Goal: Task Accomplishment & Management: Use online tool/utility

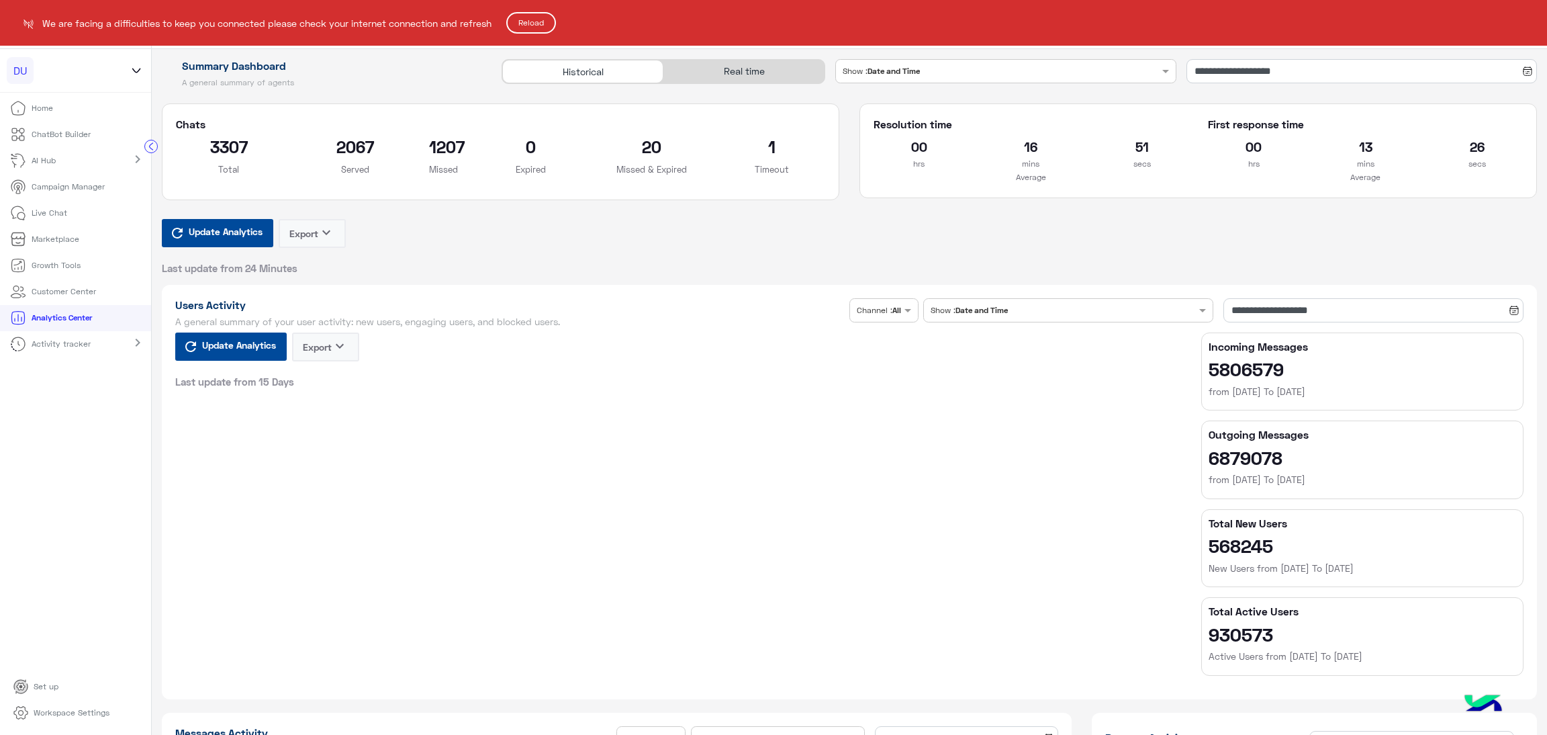
click at [547, 20] on button "Reload" at bounding box center [531, 22] width 50 height 21
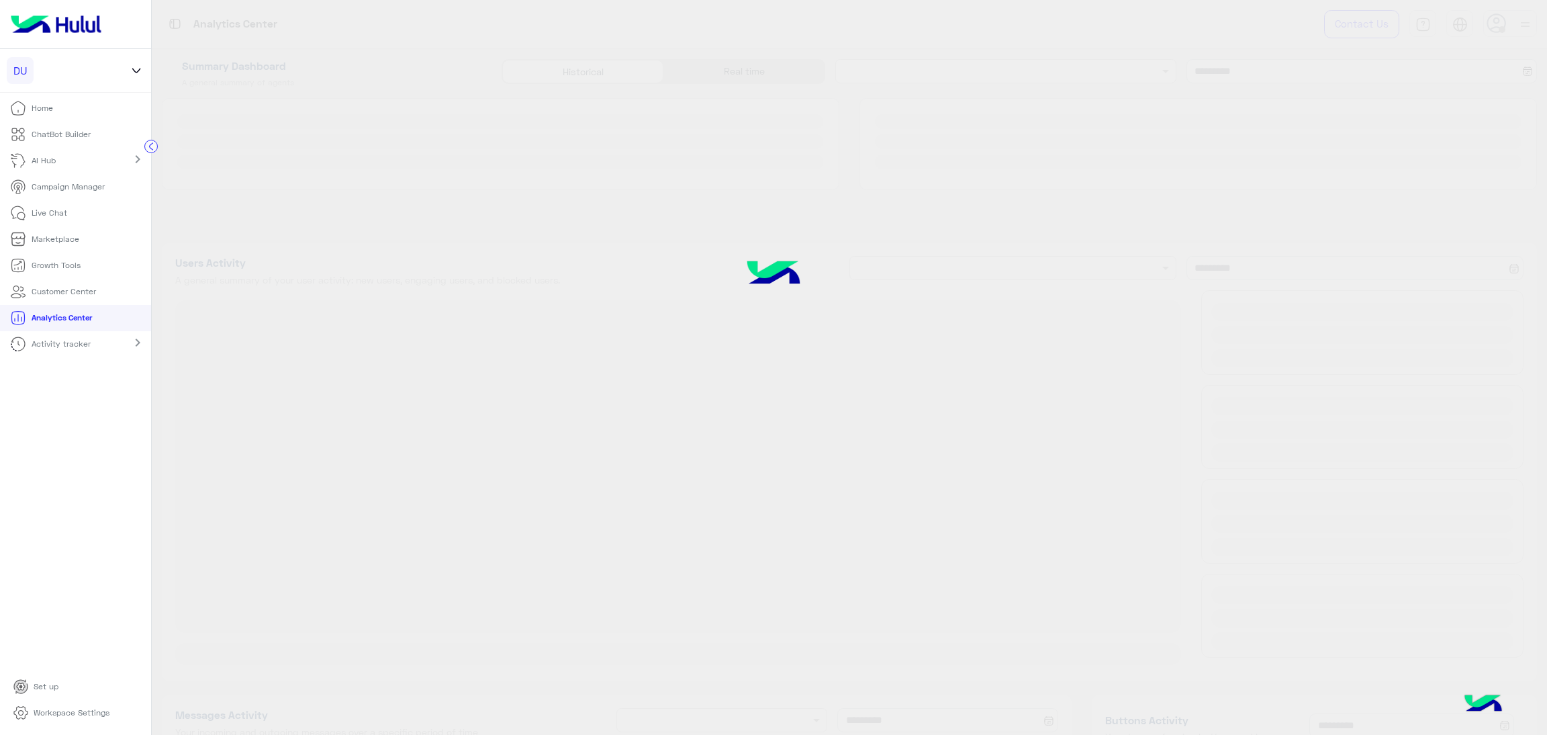
type input "**********"
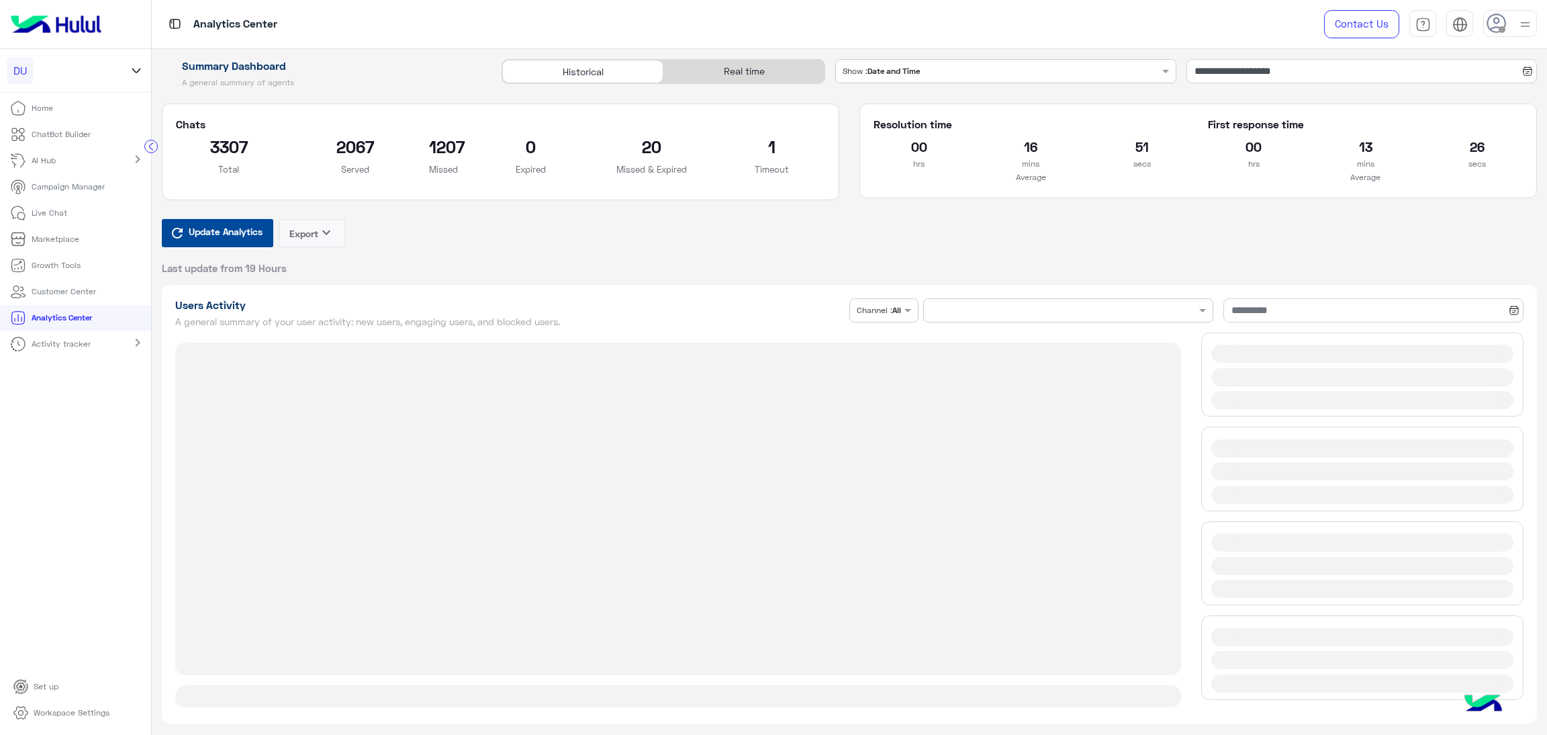
type input "**********"
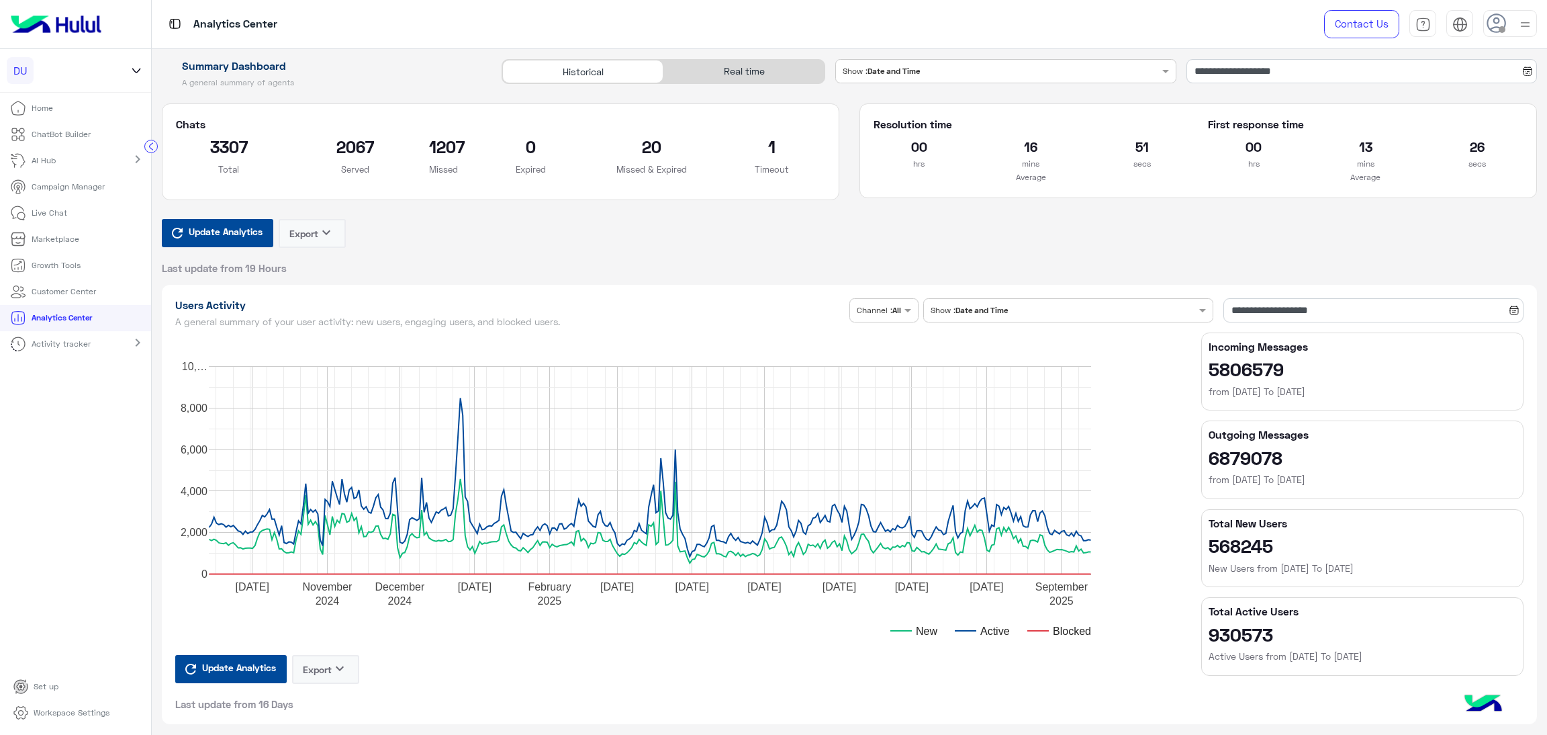
type input "**********"
click at [740, 79] on div "Real time" at bounding box center [743, 72] width 161 height 24
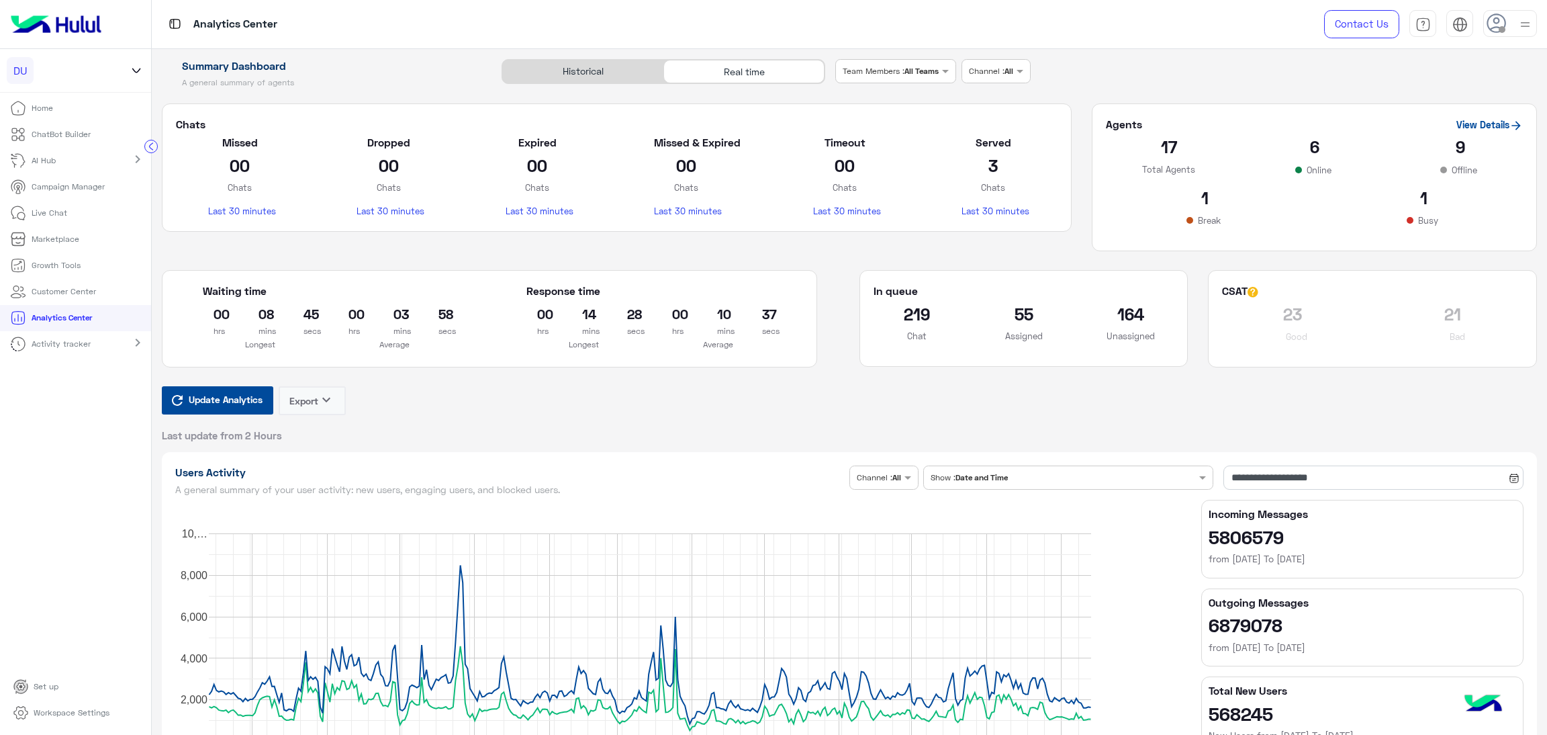
type input "**********"
click at [243, 398] on span "Update Analytics" at bounding box center [225, 399] width 81 height 18
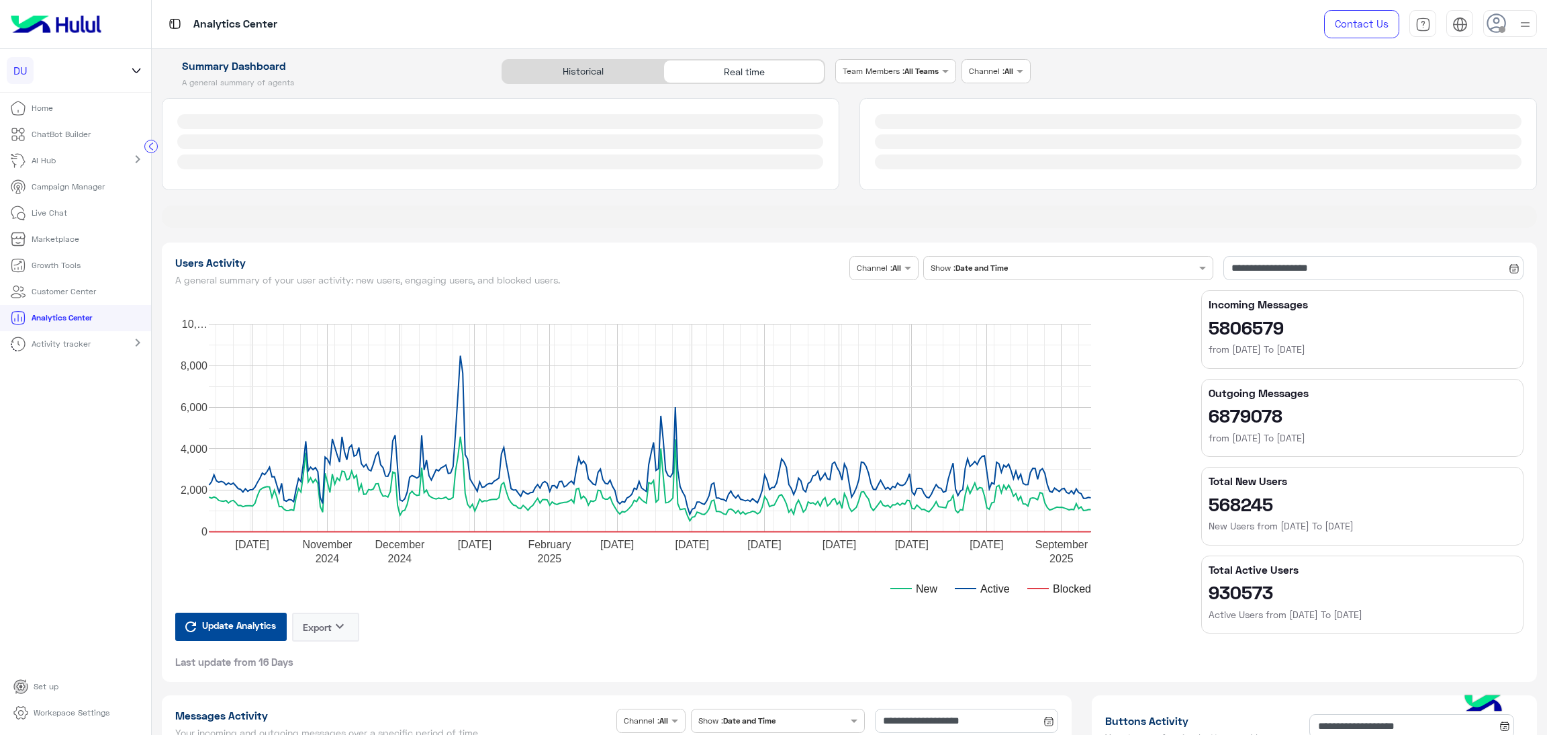
type input "**********"
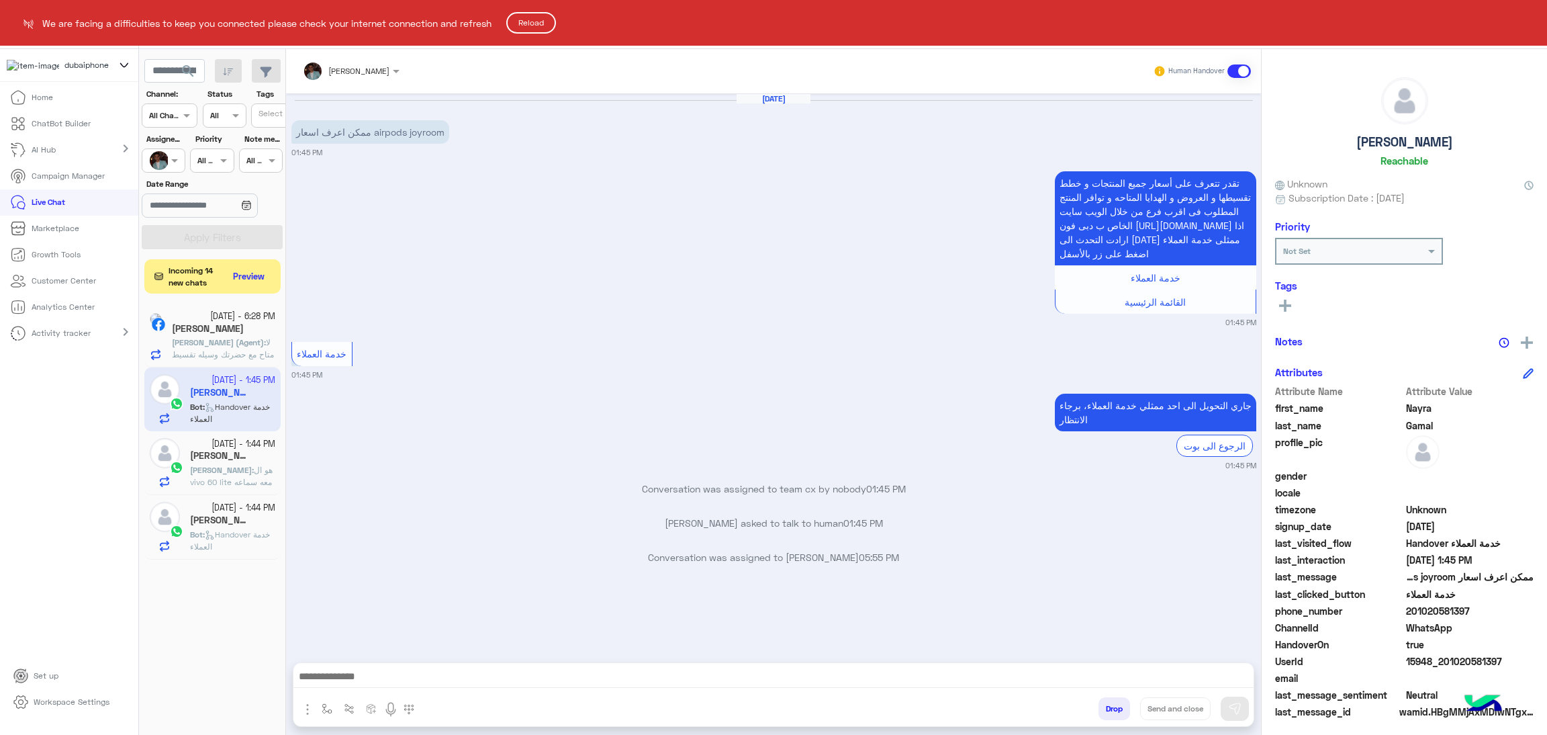
click at [533, 22] on button "Reload" at bounding box center [531, 22] width 50 height 21
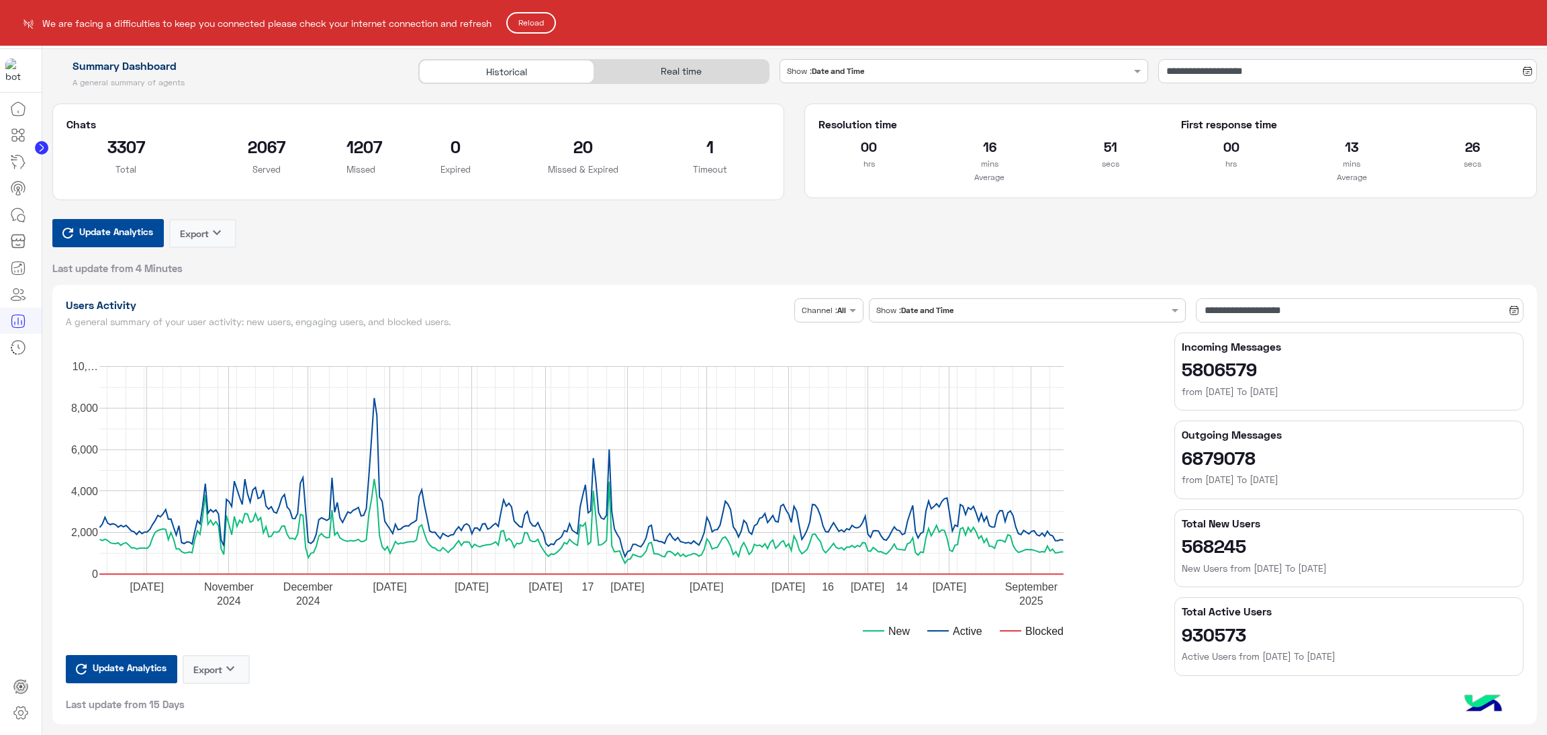
scroll to position [604, 0]
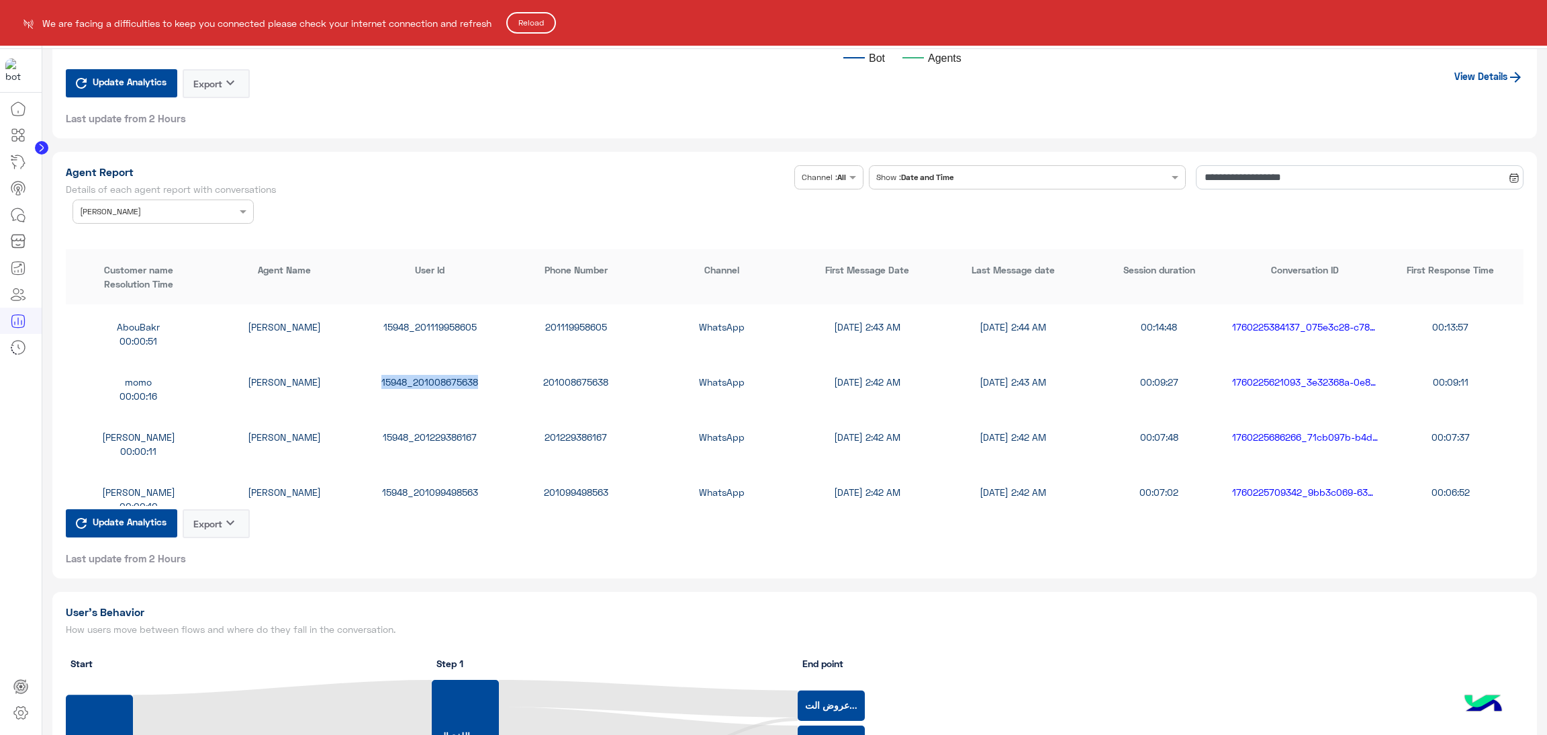
click at [518, 24] on button "Reload" at bounding box center [531, 22] width 50 height 21
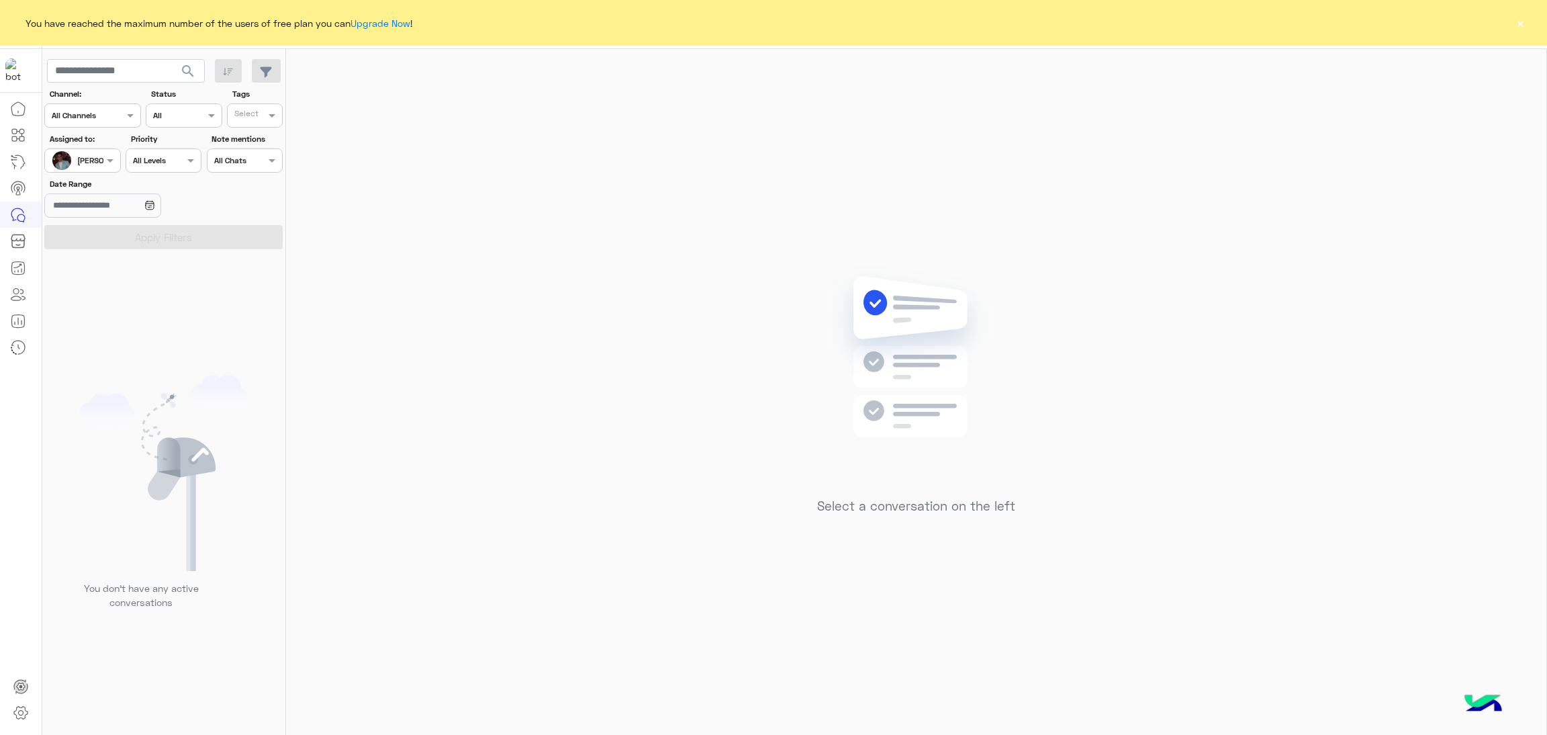
click at [84, 175] on section "Channel: Channel All Channels Status Channel All Tags Select Assigned to: Assig…" at bounding box center [164, 168] width 224 height 161
click at [86, 158] on div at bounding box center [82, 158] width 75 height 13
click at [124, 195] on div "All" at bounding box center [154, 187] width 220 height 25
click at [124, 77] on input "text" at bounding box center [126, 71] width 158 height 24
paste input "**********"
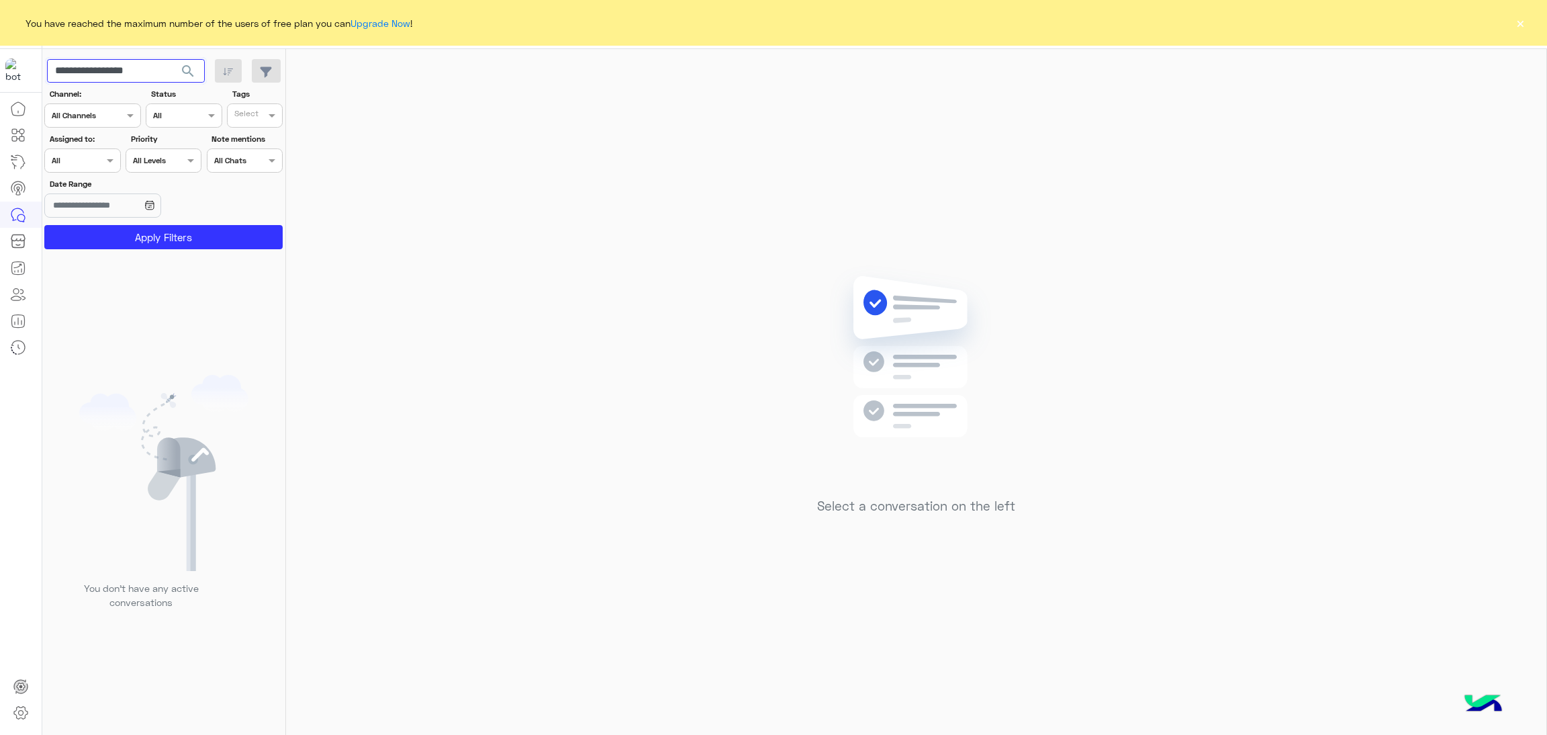
type input "**********"
click at [187, 68] on span "search" at bounding box center [188, 71] width 16 height 16
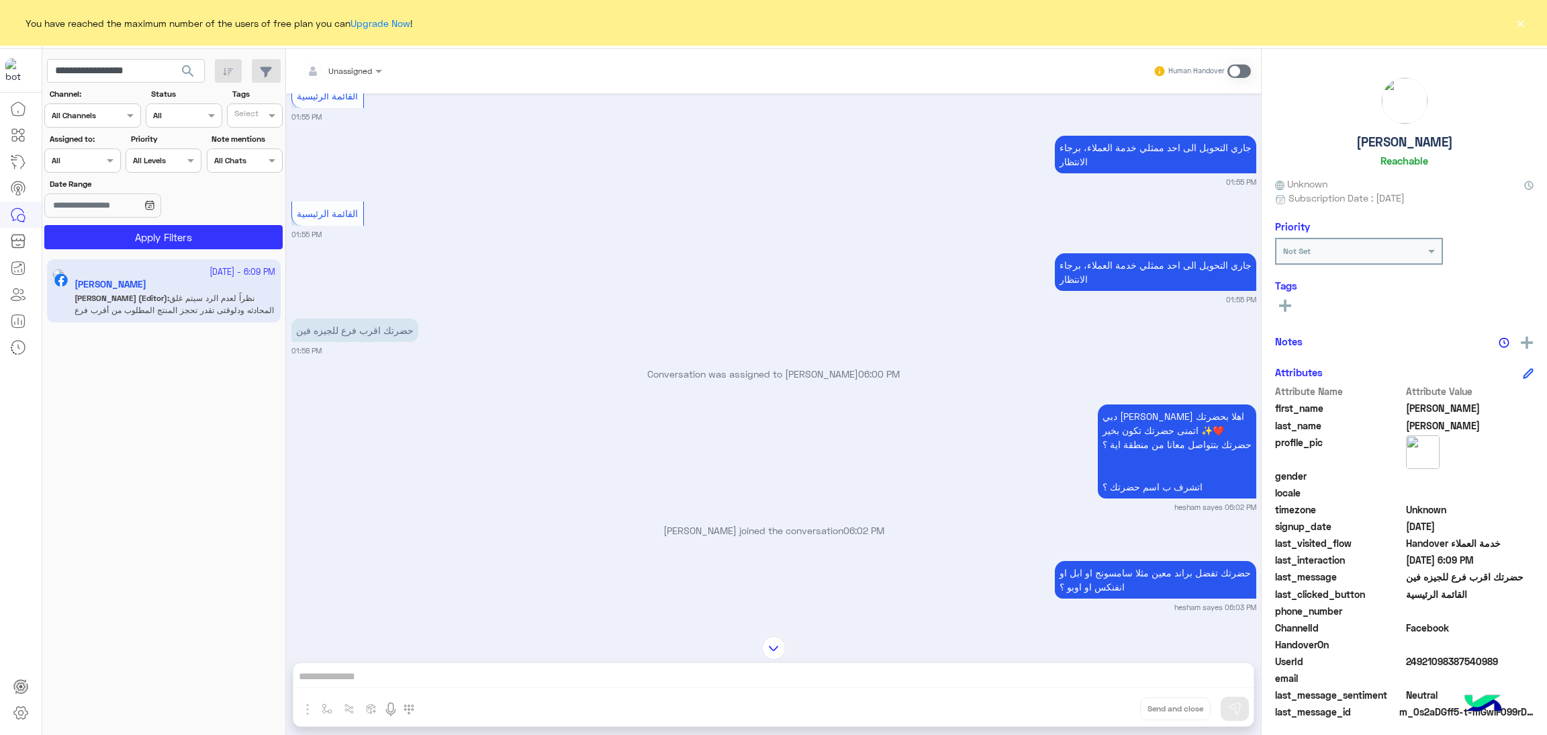
scroll to position [1238, 0]
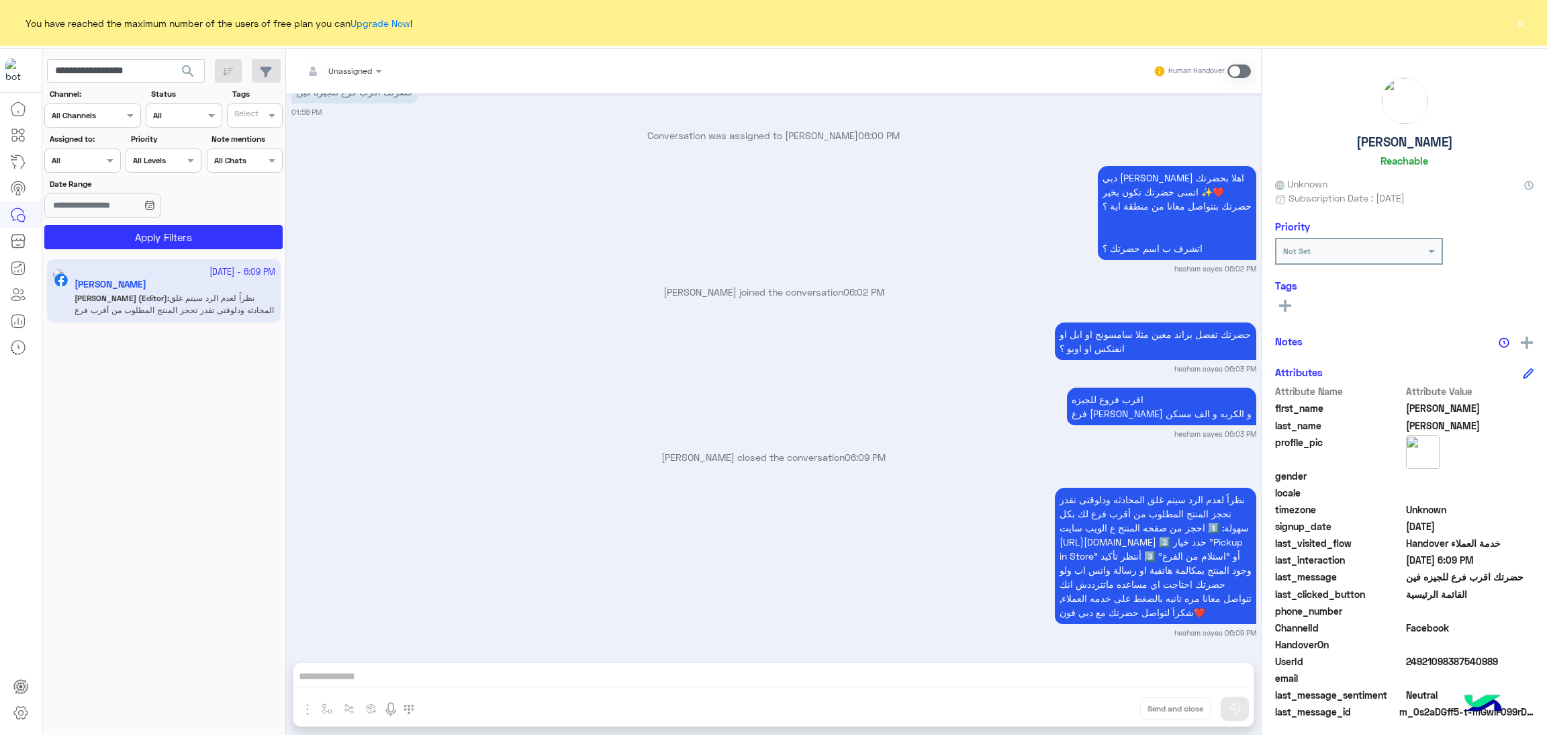
click at [1432, 657] on span "24921098387540989" at bounding box center [1470, 661] width 128 height 14
copy span "24921098387540989"
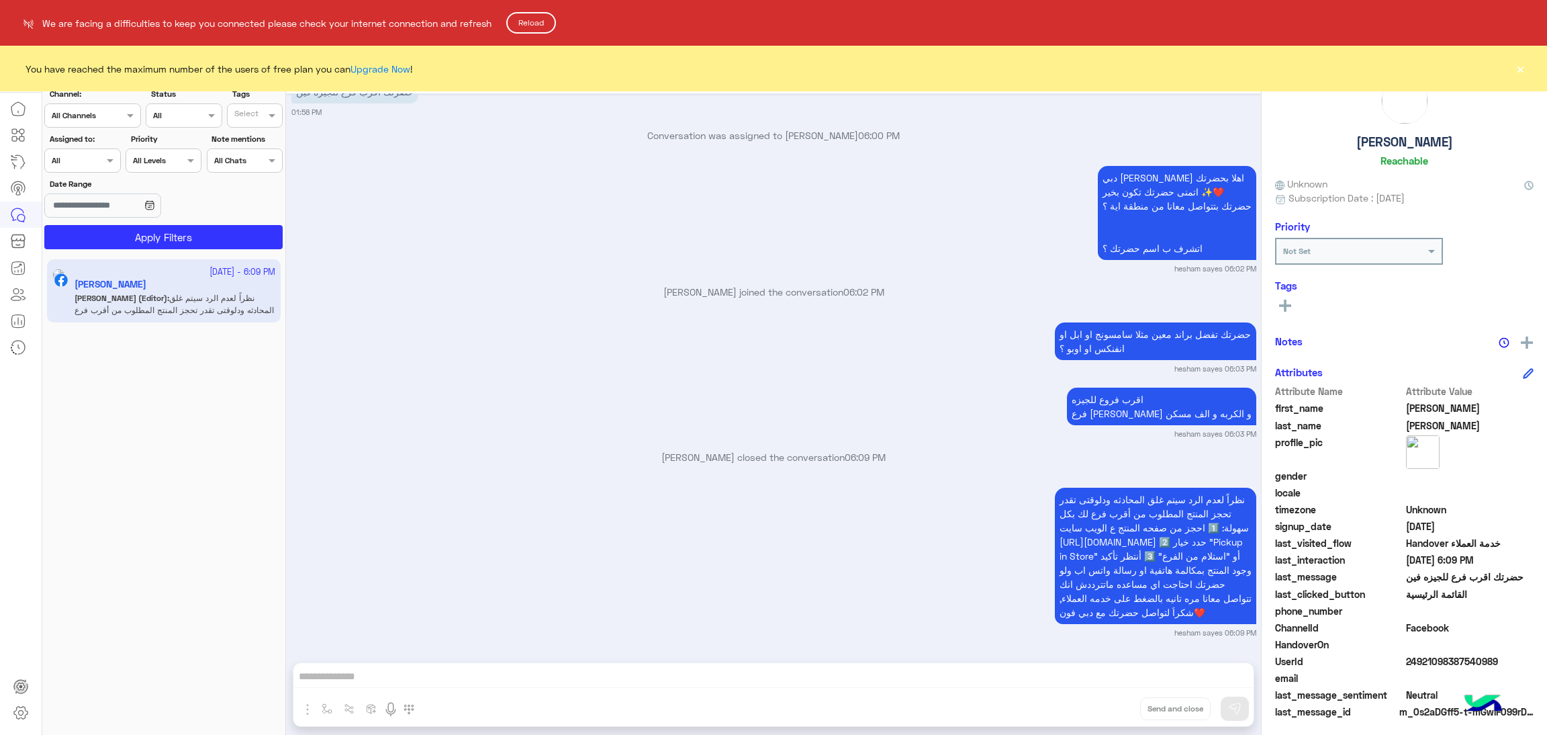
click at [525, 26] on button "Reload" at bounding box center [531, 22] width 50 height 21
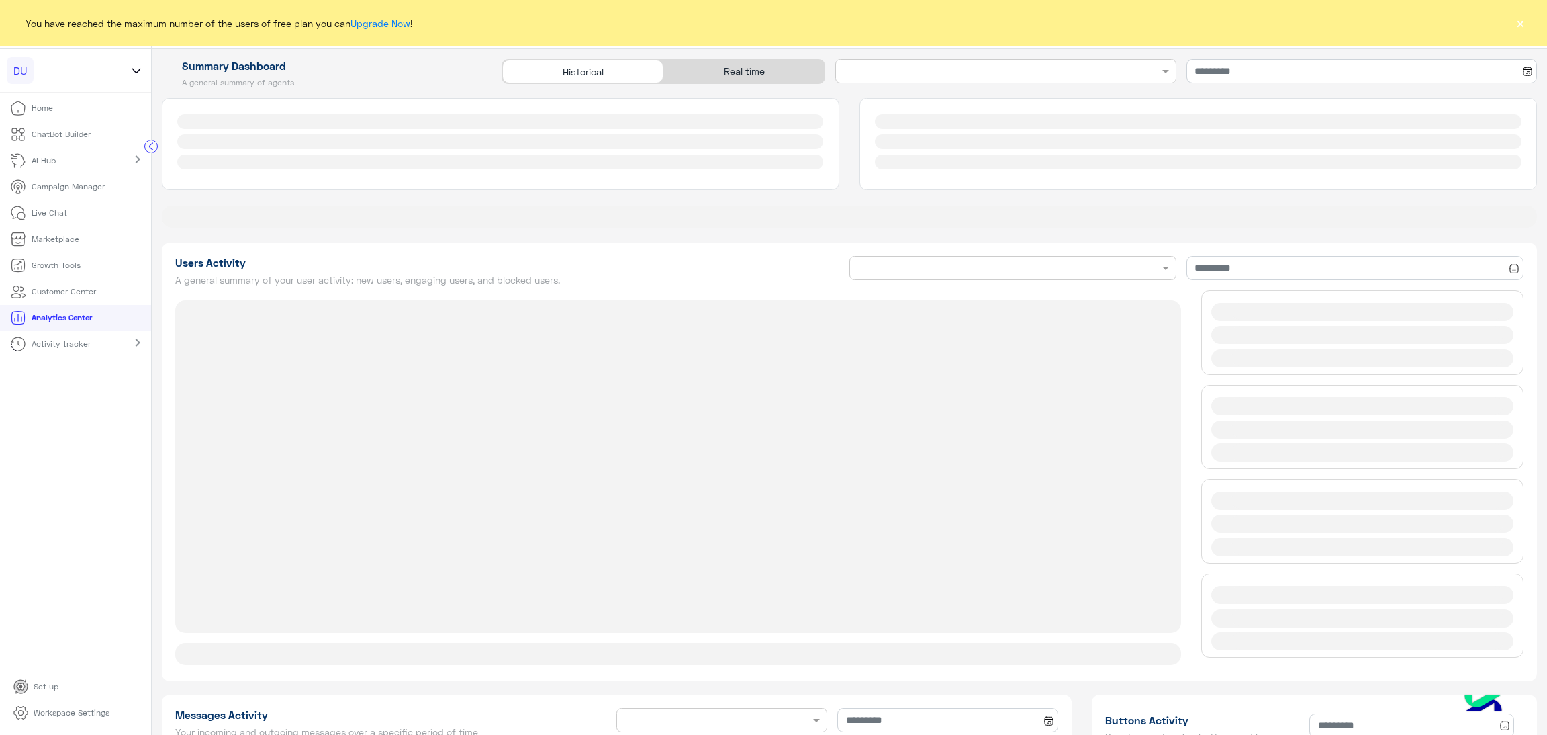
type input "**********"
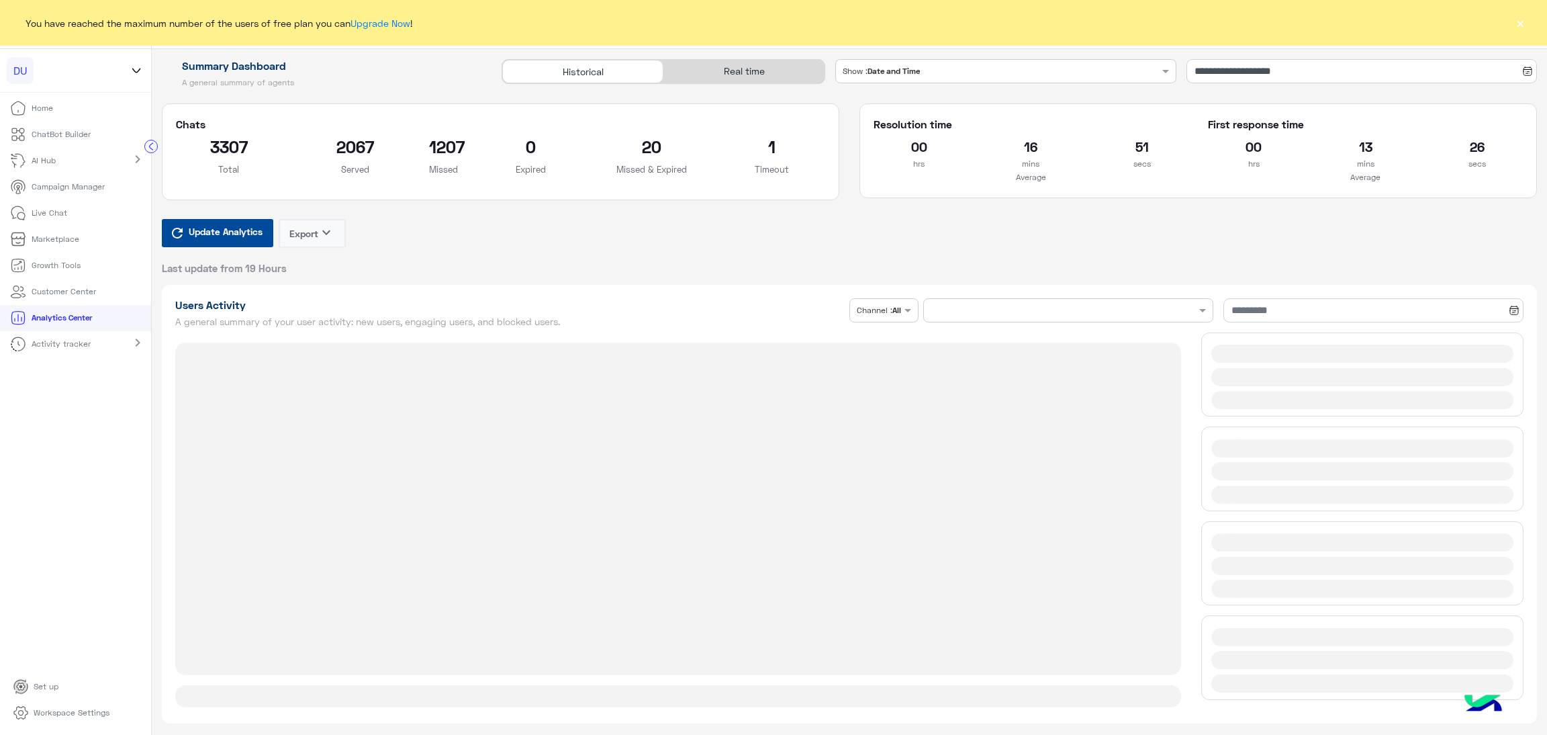
type input "**********"
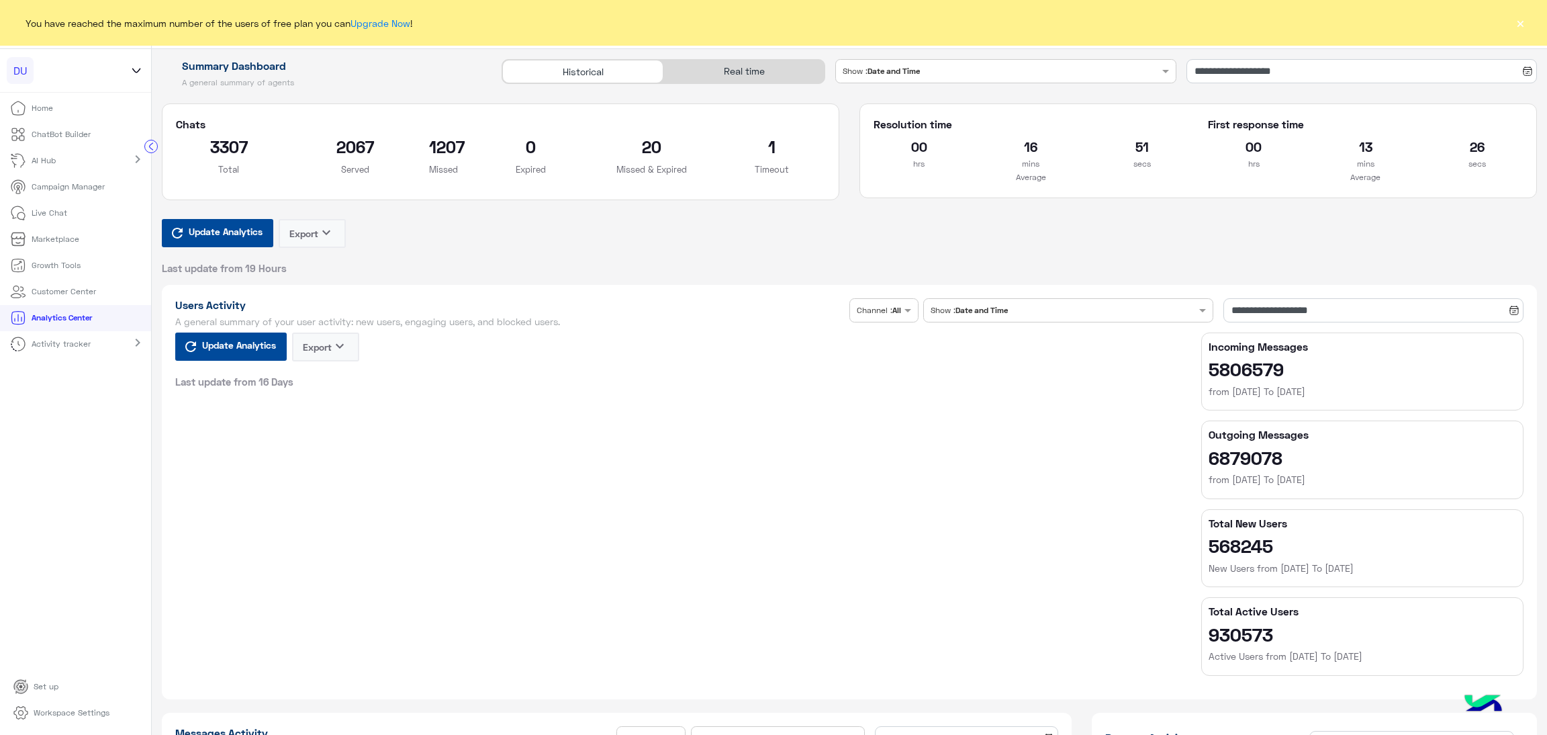
type input "**********"
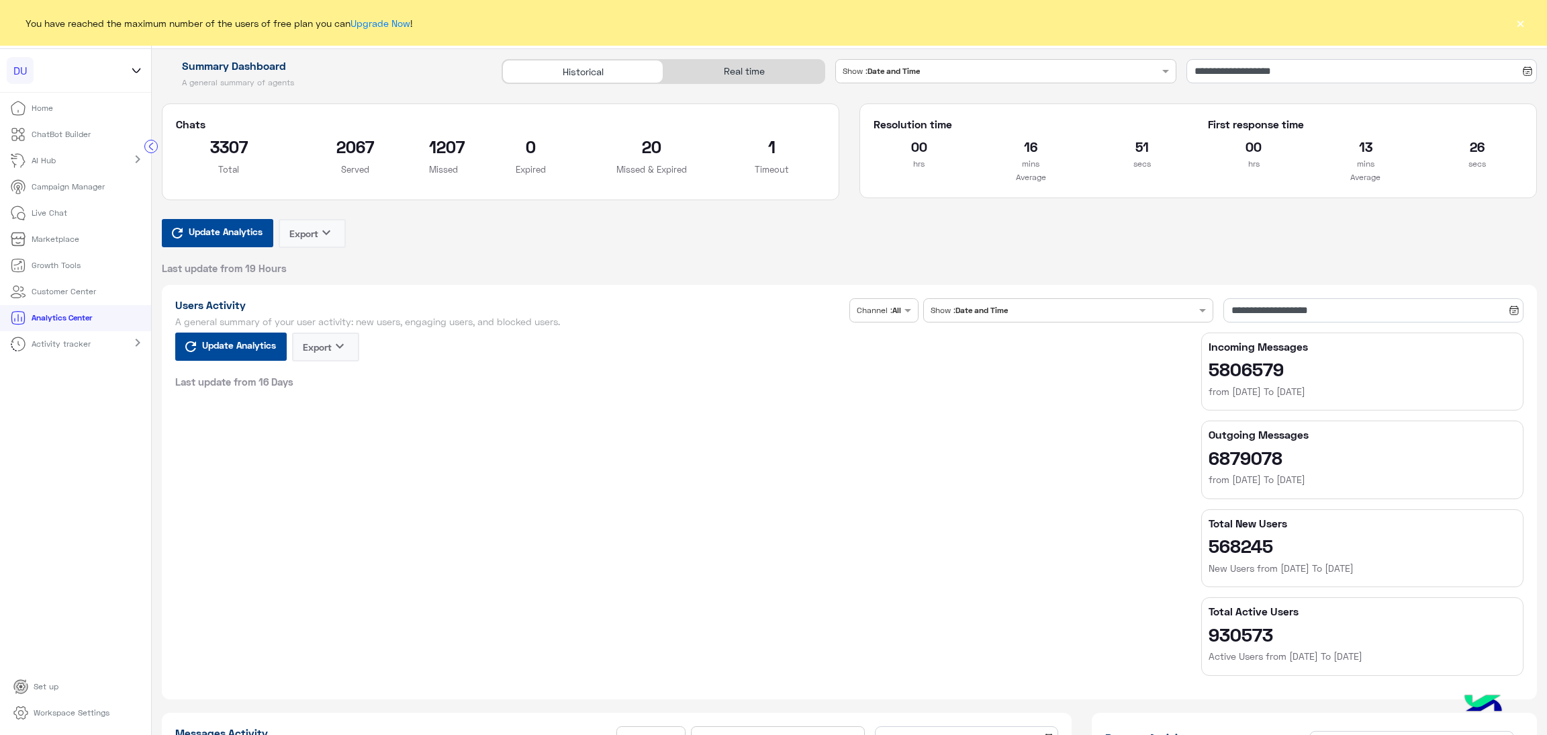
type input "**********"
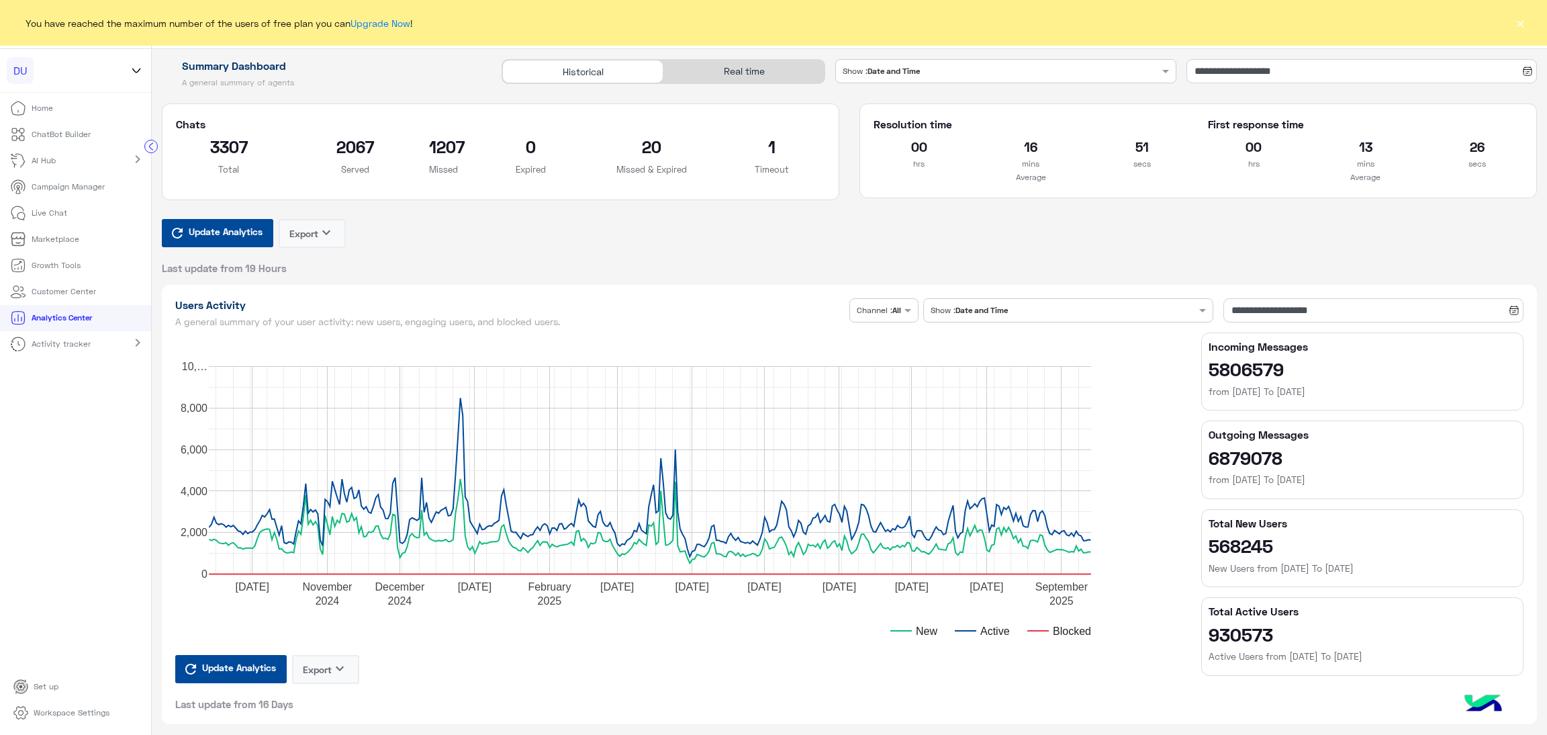
type input "**********"
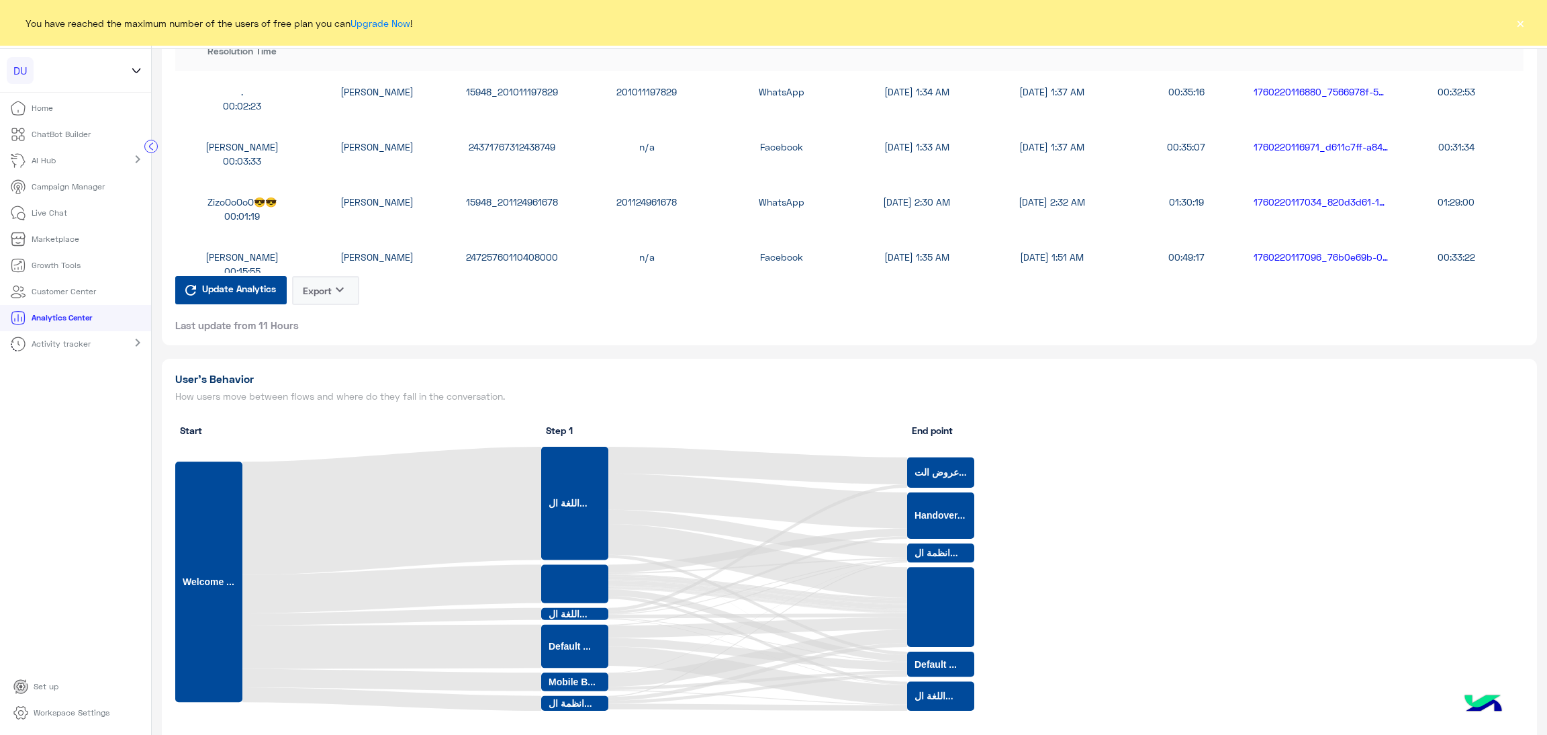
scroll to position [2719, 0]
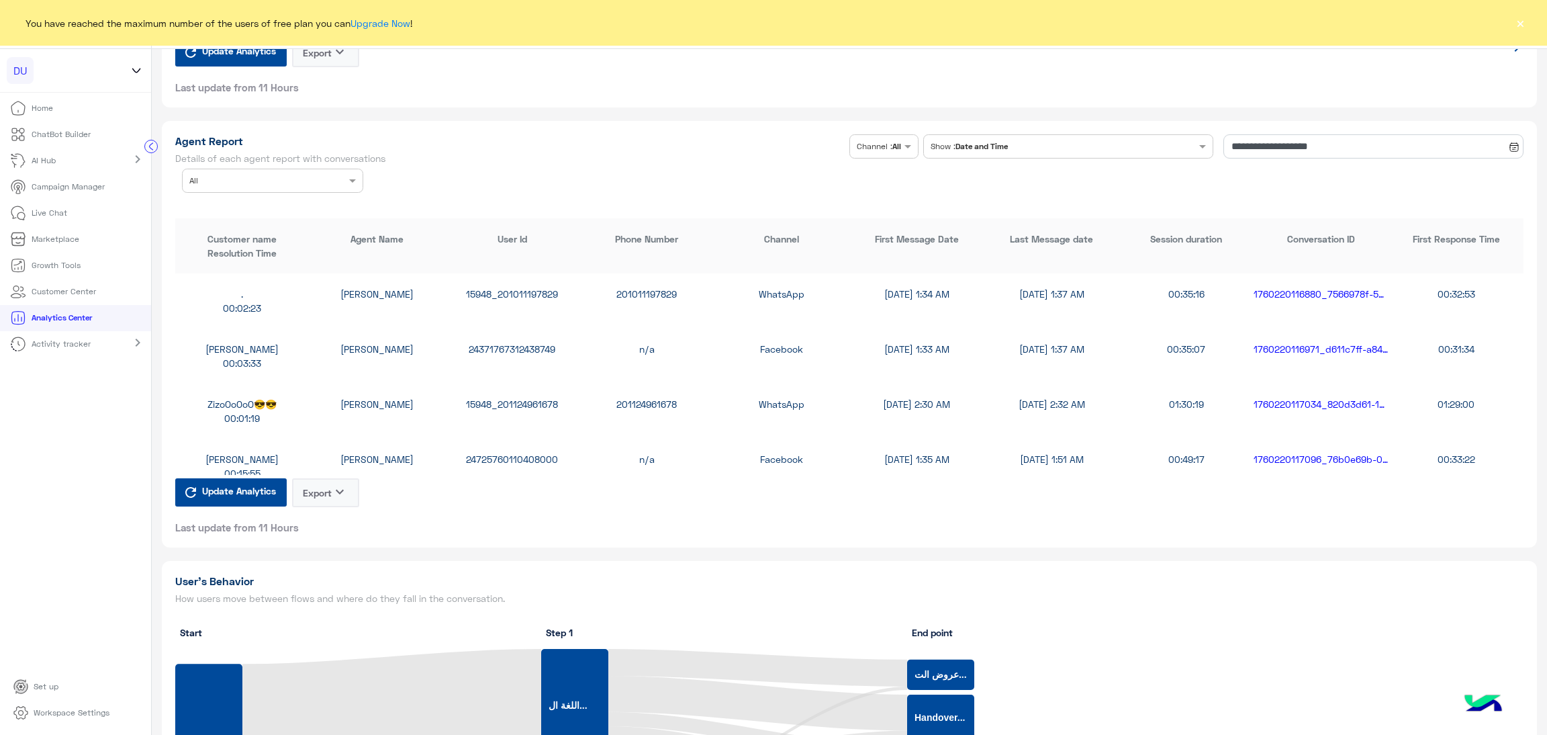
click at [302, 182] on div "Agent Name × All" at bounding box center [264, 181] width 163 height 12
click at [255, 233] on div "[PERSON_NAME]" at bounding box center [272, 233] width 181 height 25
click at [515, 295] on div "24921098387540989" at bounding box center [512, 294] width 135 height 14
click at [514, 289] on div "24921098387540989" at bounding box center [512, 294] width 135 height 14
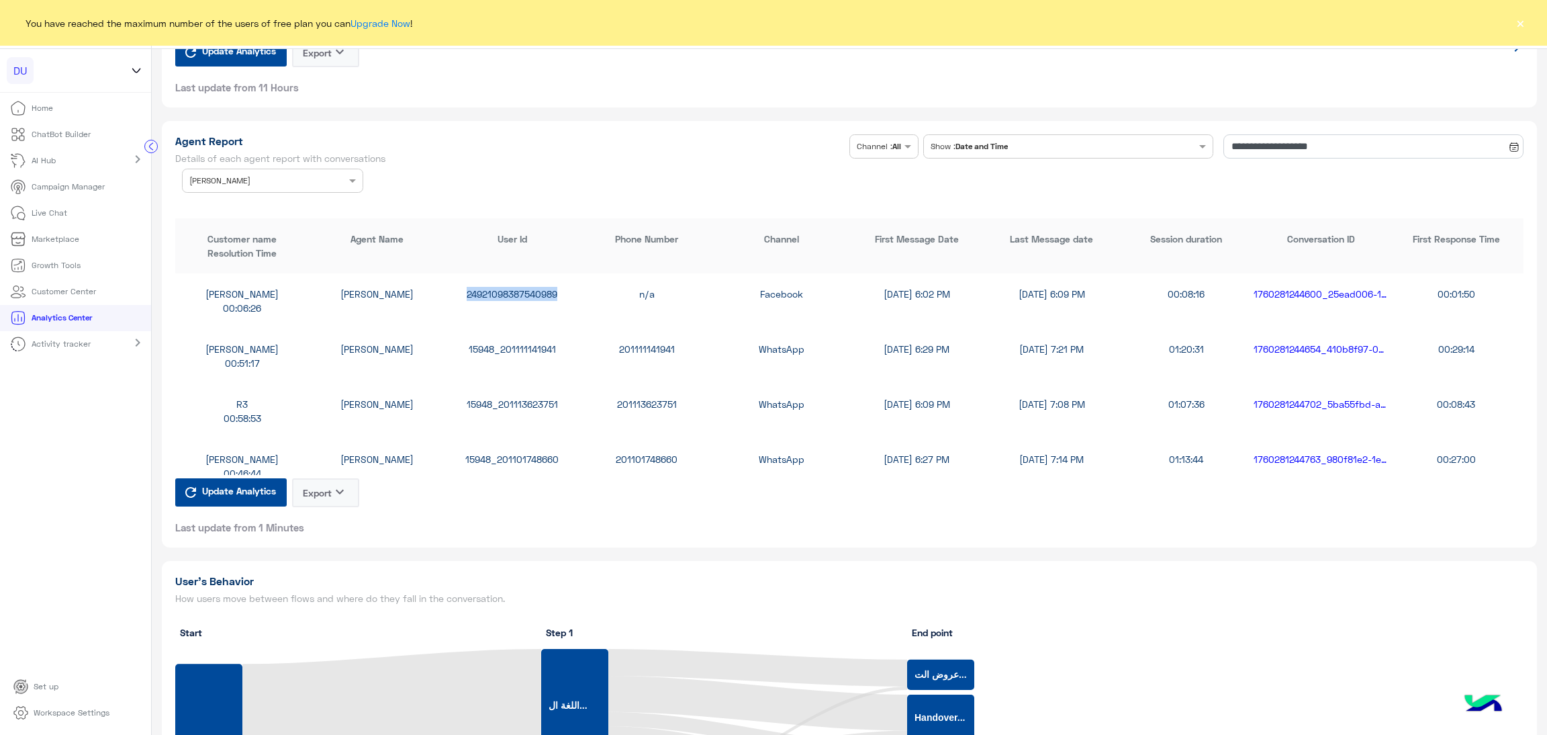
click at [514, 289] on div "24921098387540989" at bounding box center [512, 294] width 135 height 14
copy div "24921098387540989"
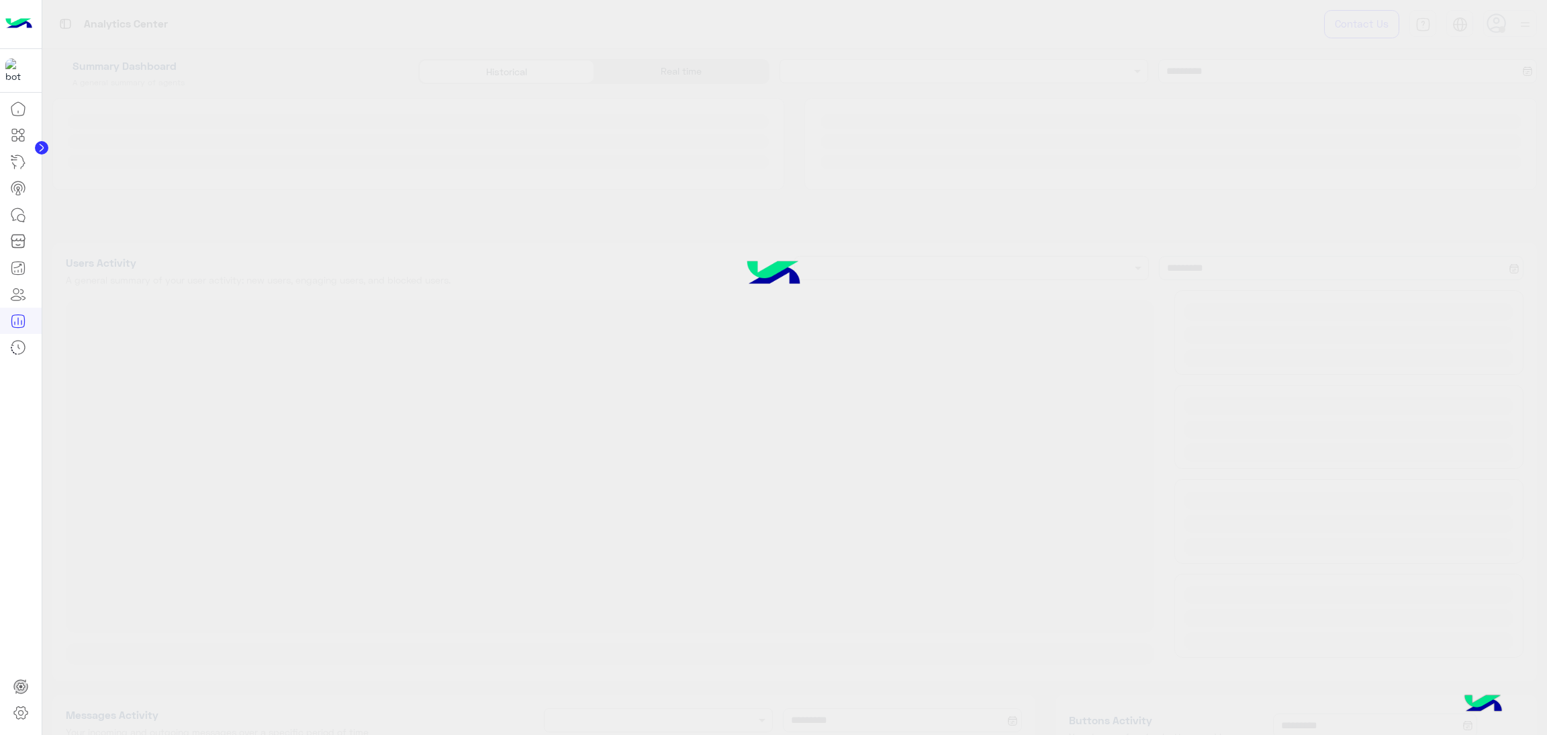
type input "**********"
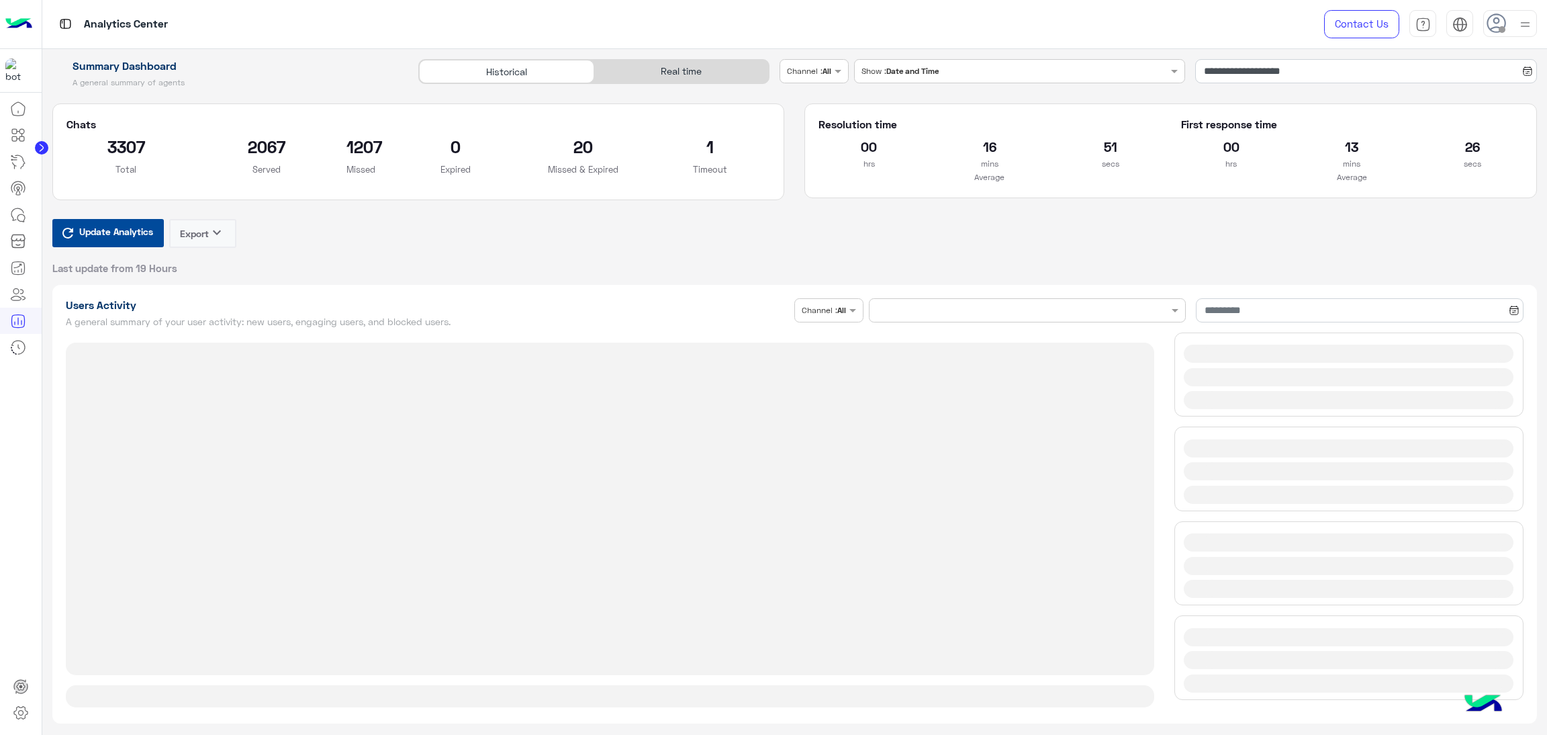
type input "**********"
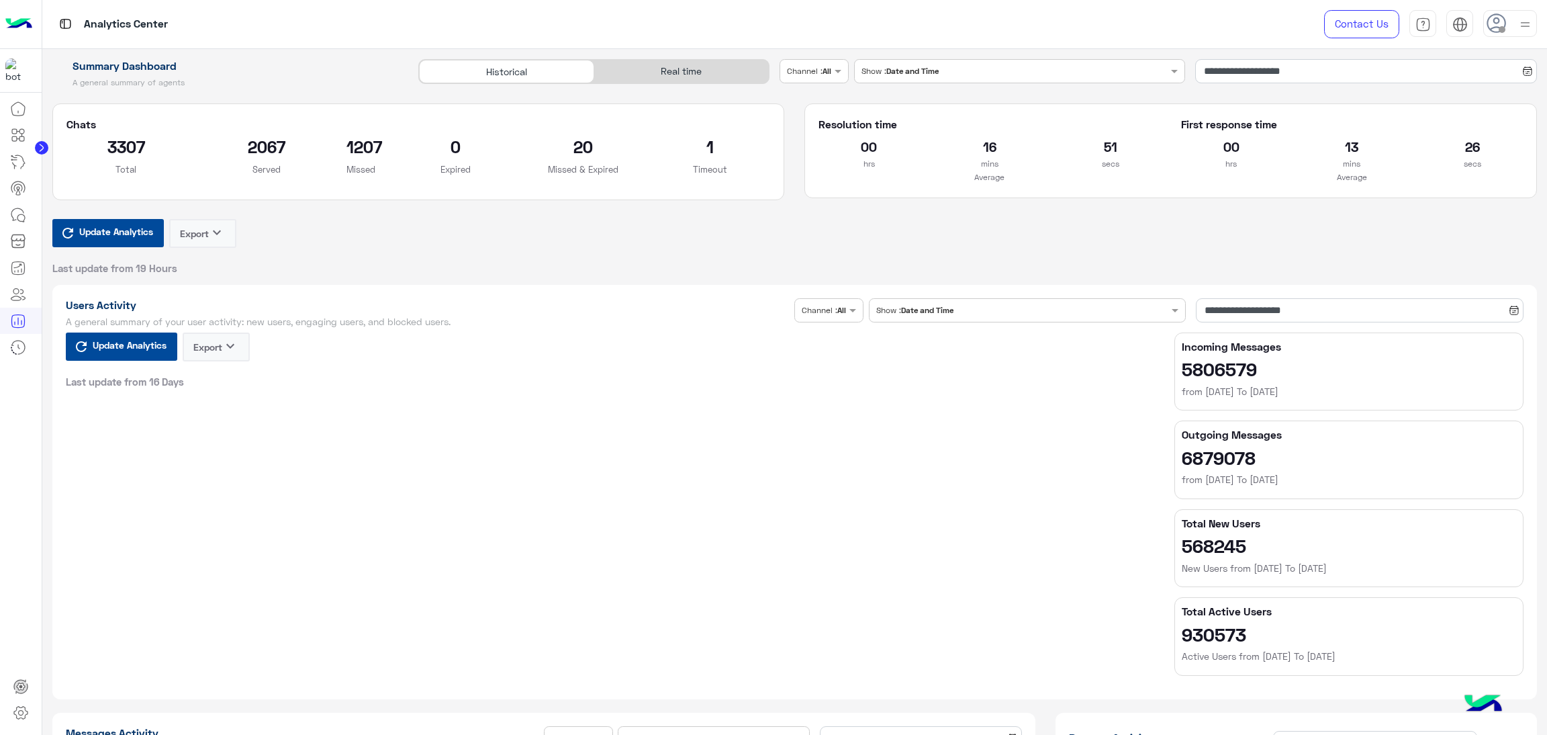
click at [734, 71] on div "Real time" at bounding box center [681, 72] width 175 height 24
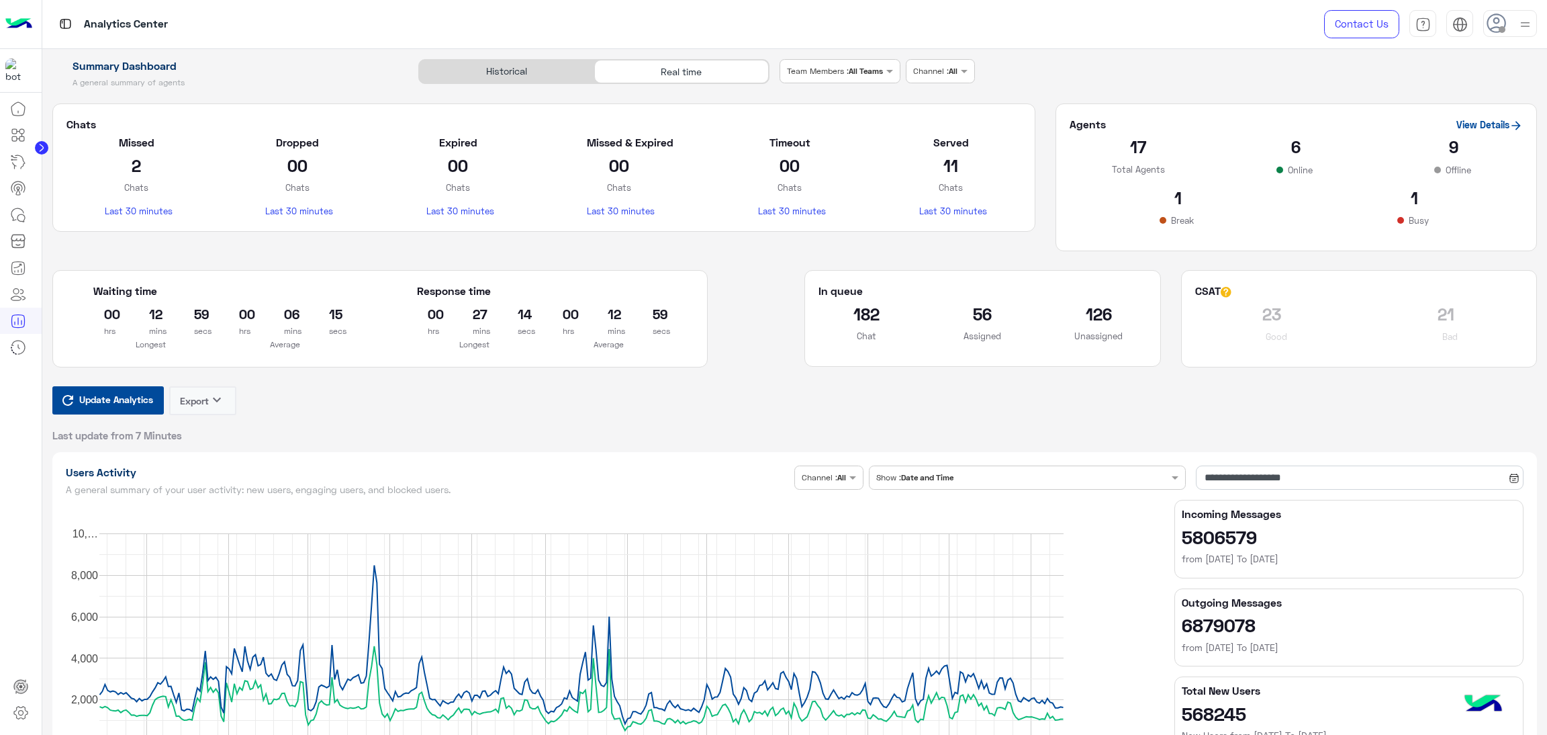
type input "**********"
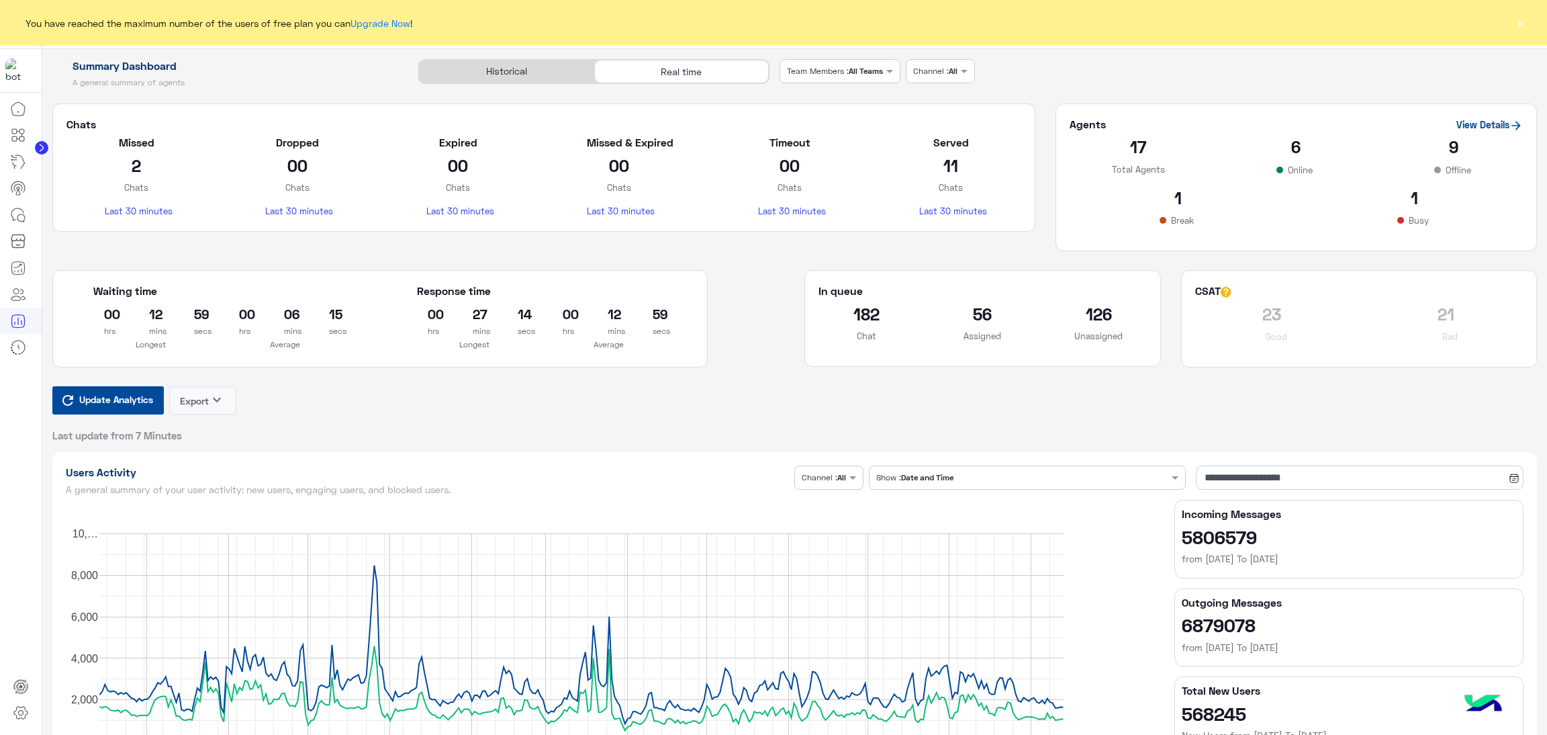
type input "**********"
click at [103, 410] on button "Update Analytics" at bounding box center [107, 400] width 111 height 28
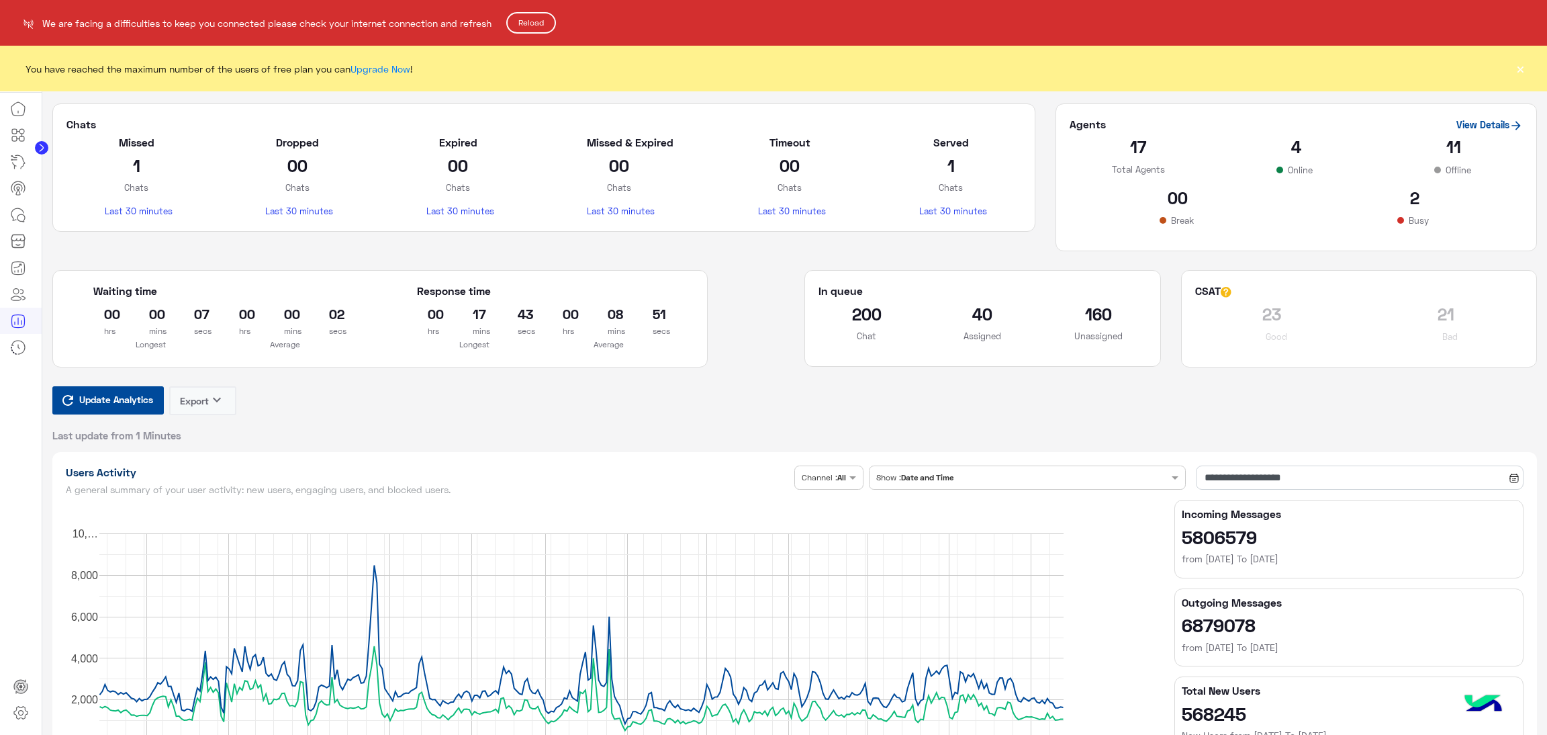
click at [539, 25] on button "Reload" at bounding box center [531, 22] width 50 height 21
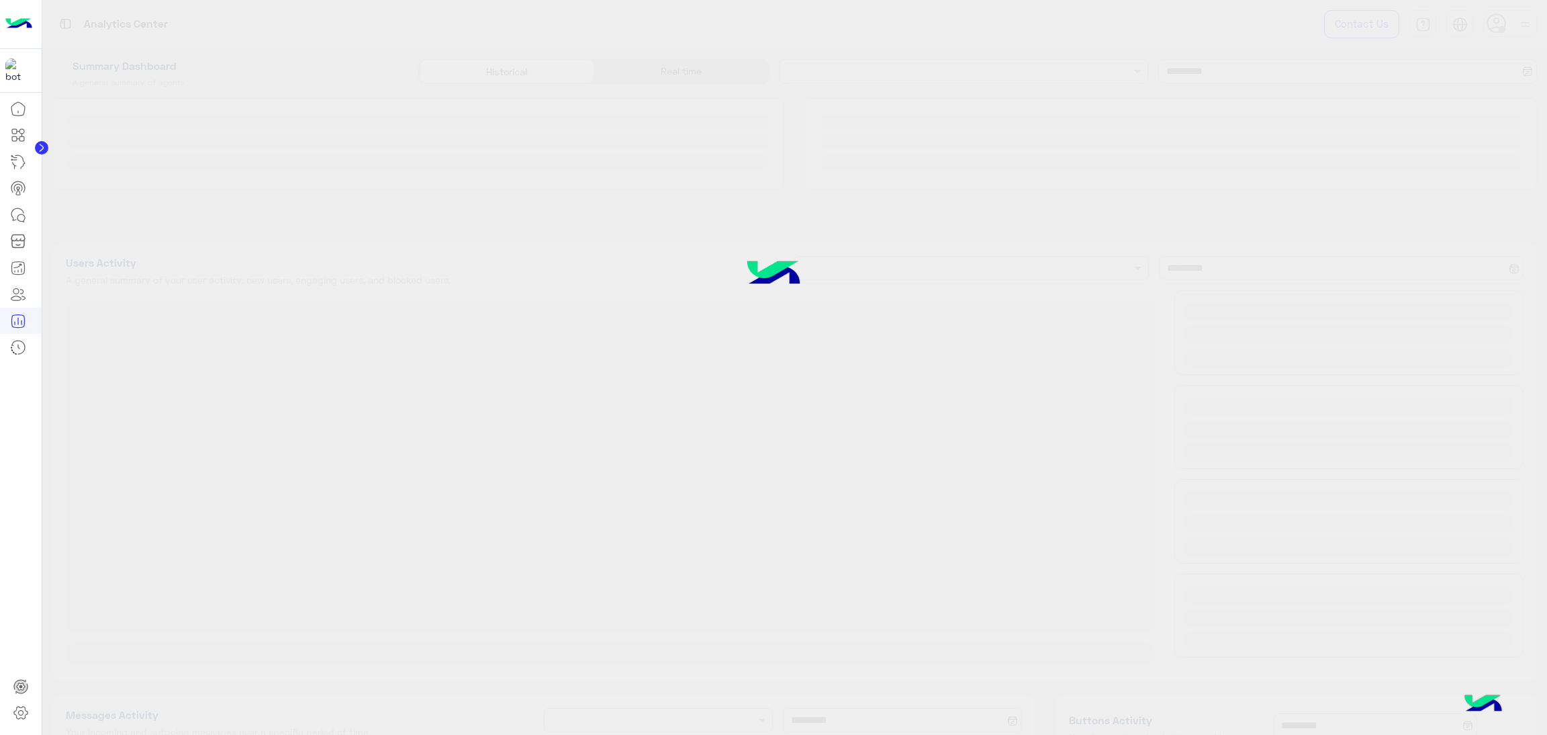
type input "**********"
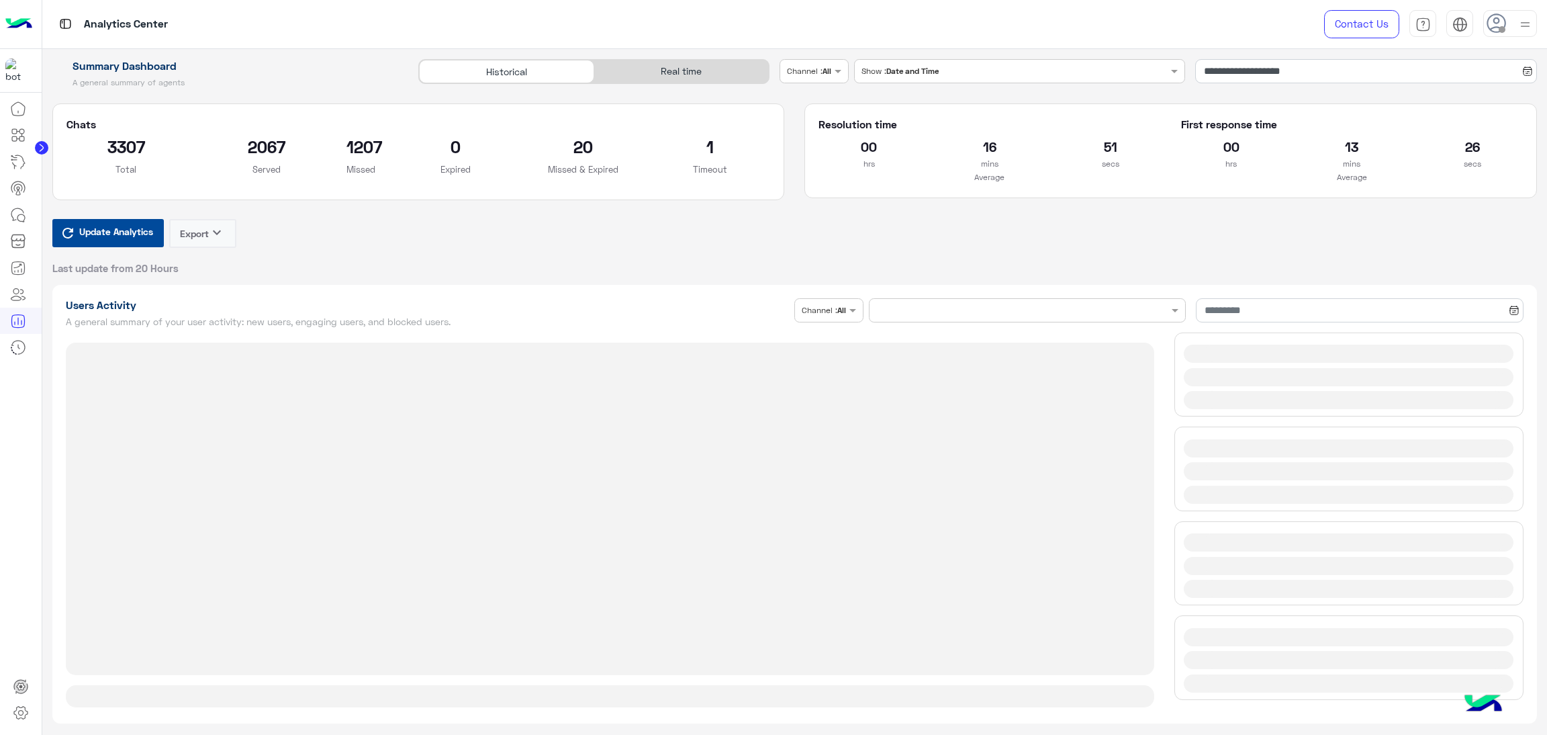
type input "**********"
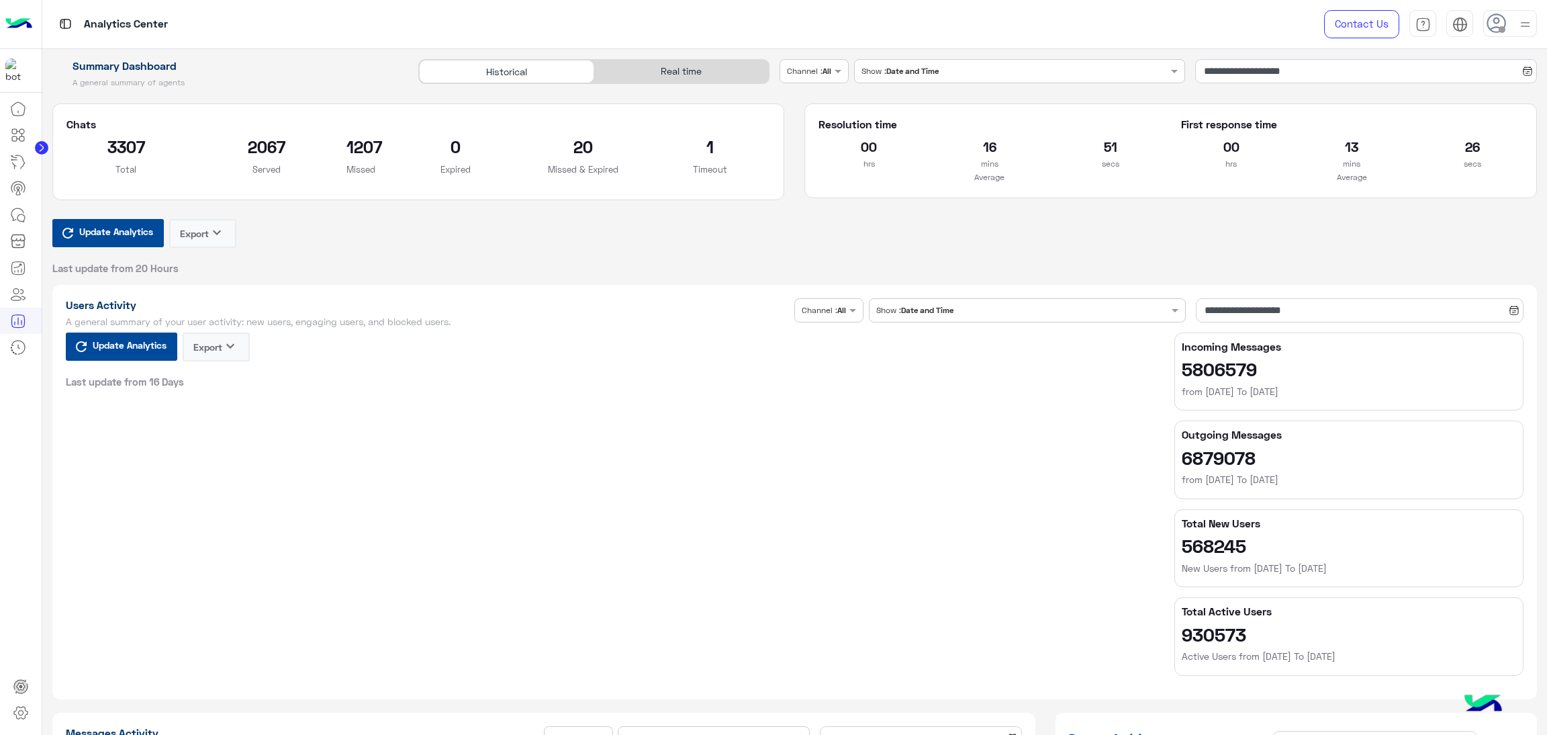
type input "**********"
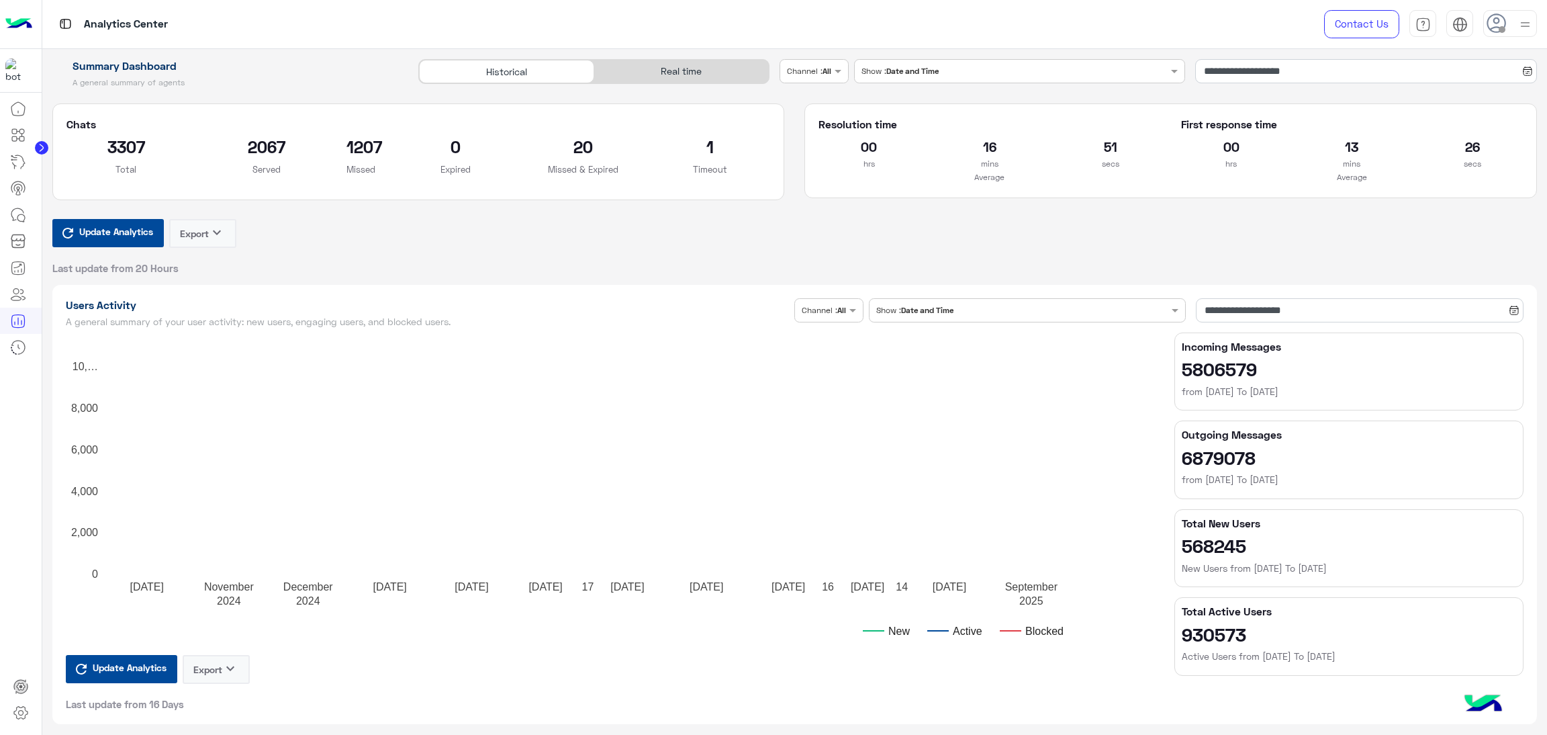
type input "**********"
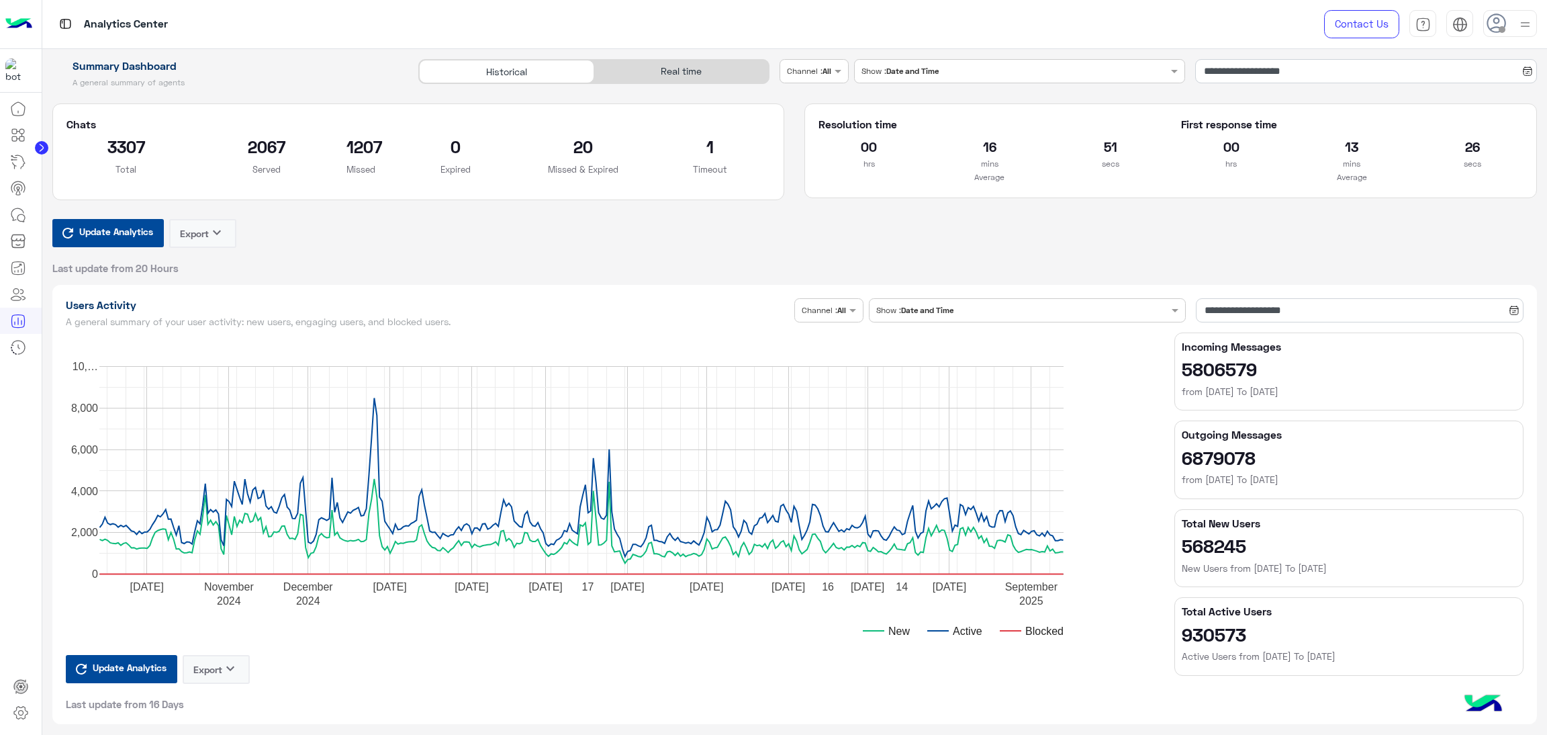
type input "**********"
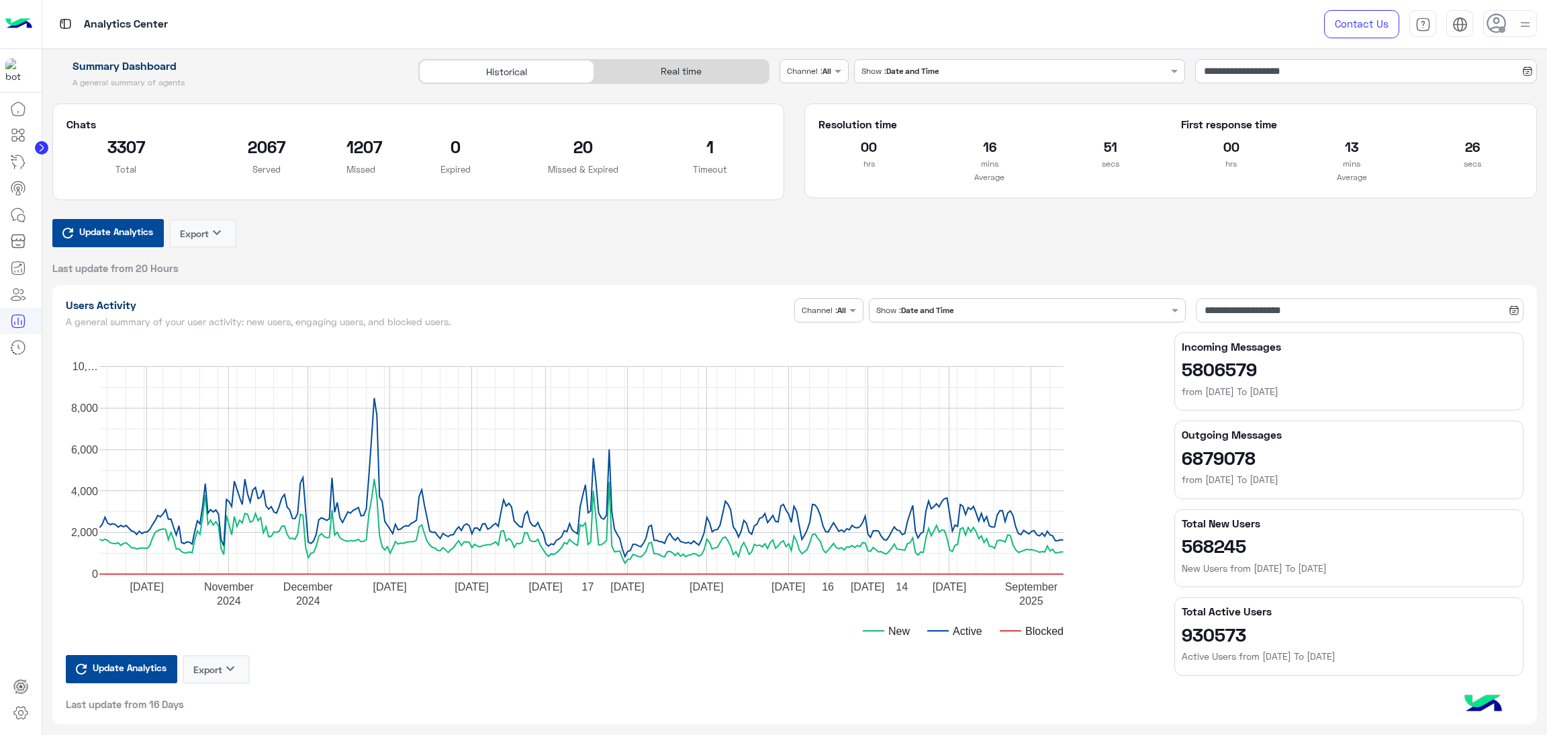
type input "**********"
click at [813, 263] on div "Update Analytics Export keyboard_arrow_down Last update from 20 Hours" at bounding box center [794, 247] width 1485 height 56
click at [670, 62] on div "Real time" at bounding box center [681, 72] width 175 height 24
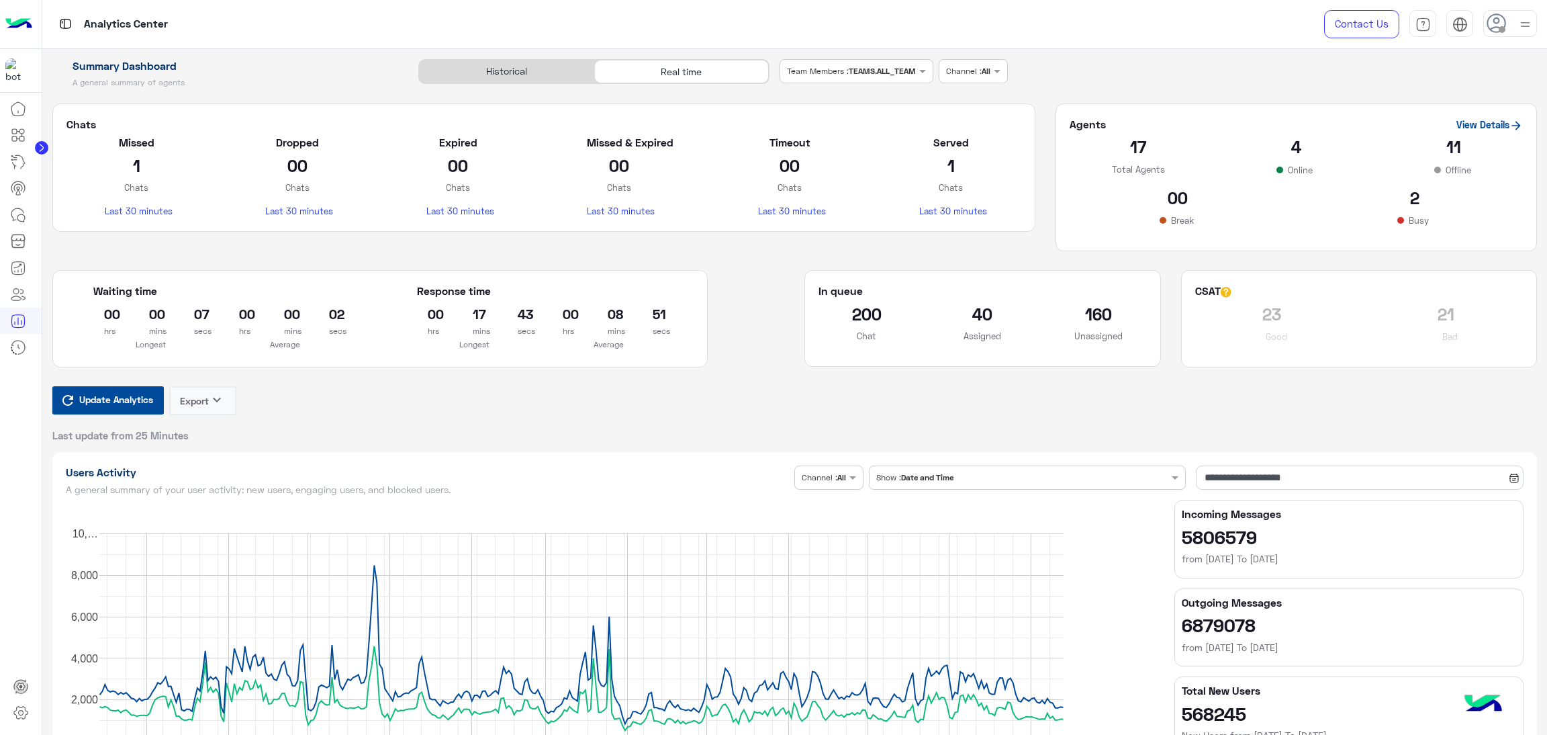
click at [107, 401] on span "Update Analytics" at bounding box center [116, 399] width 81 height 18
click at [132, 400] on span "Update Analytics" at bounding box center [116, 399] width 81 height 18
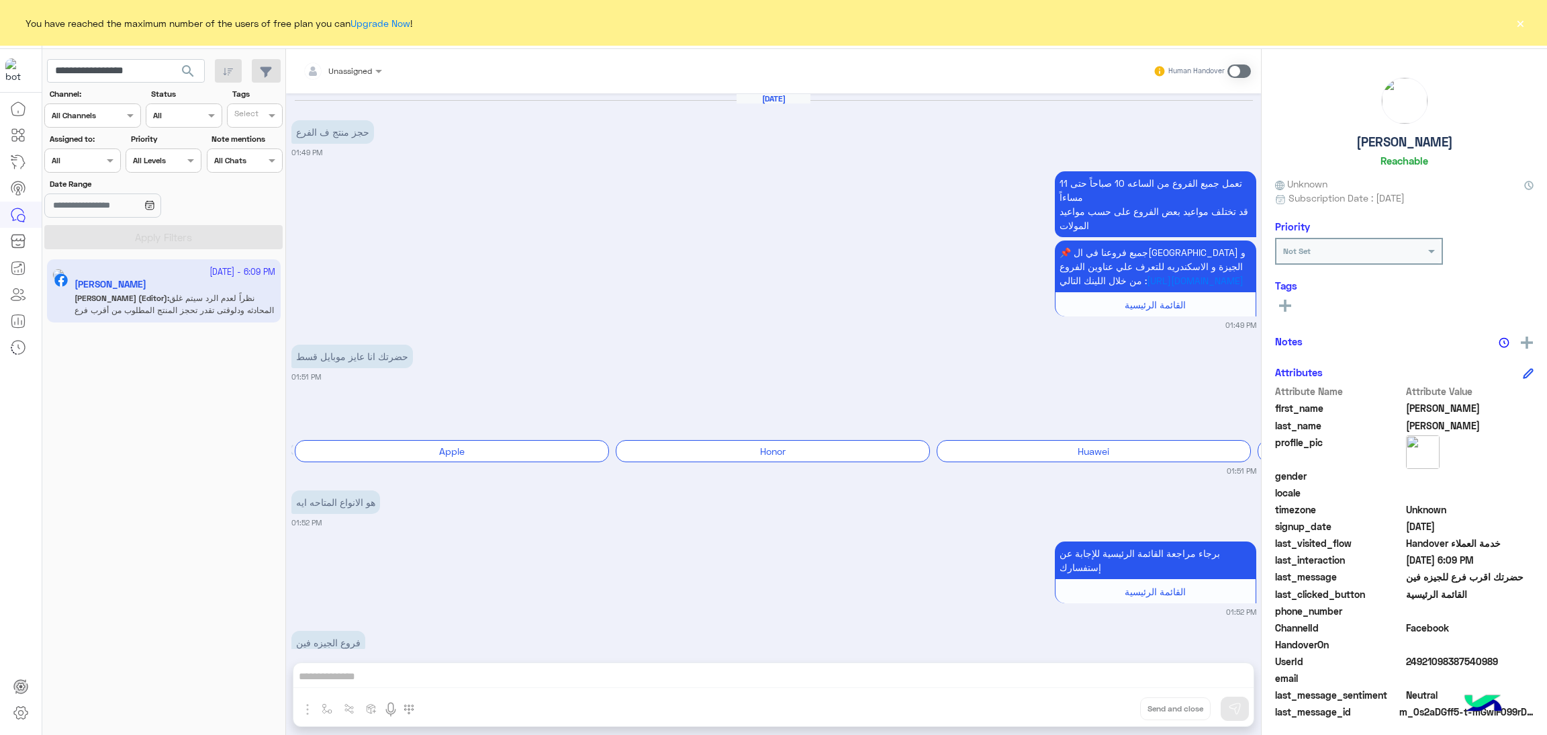
scroll to position [1238, 0]
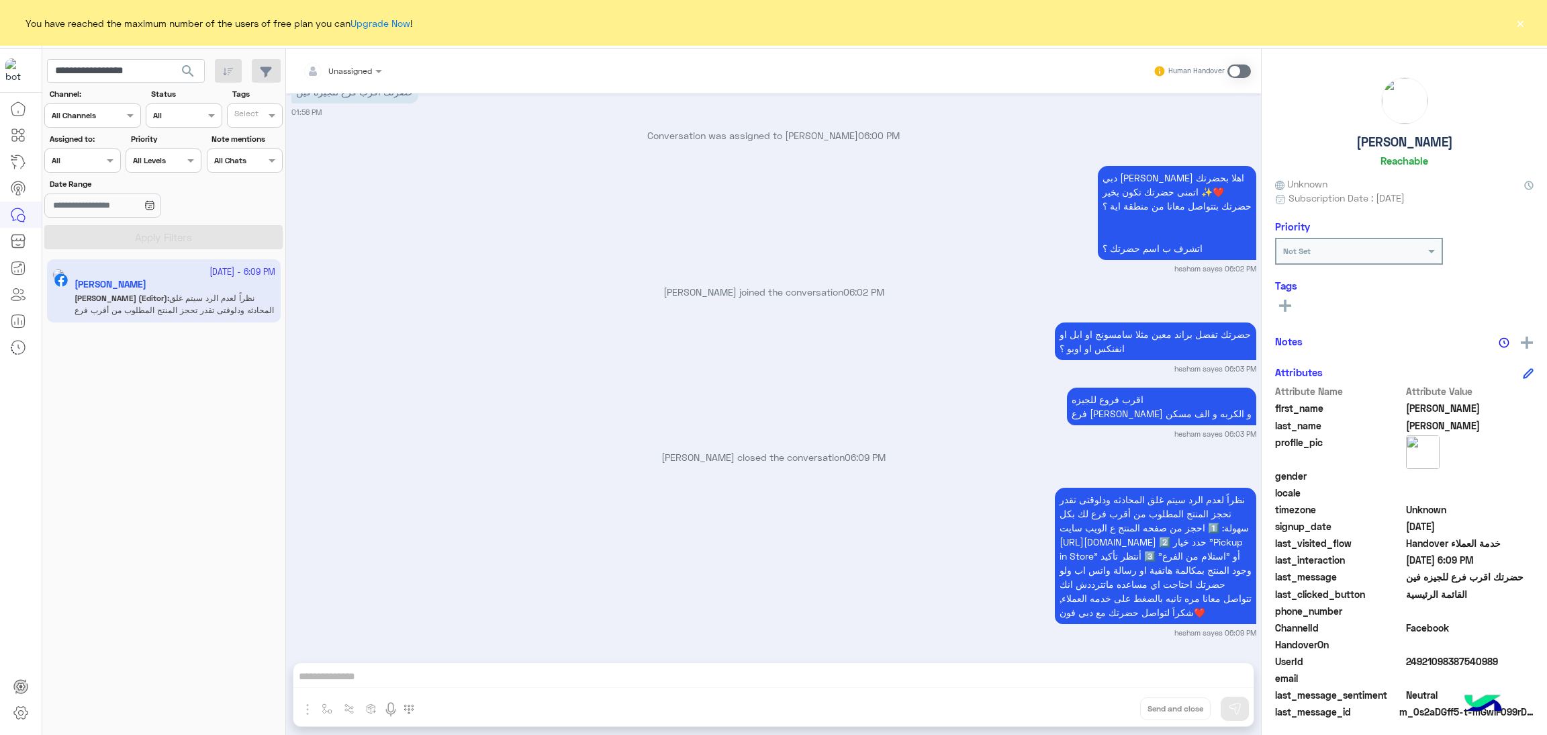
click at [108, 83] on app-inbox-users-filters "**********" at bounding box center [164, 151] width 244 height 205
click at [132, 66] on input "**********" at bounding box center [126, 71] width 158 height 24
paste input "*"
click at [188, 70] on span "search" at bounding box center [188, 71] width 16 height 16
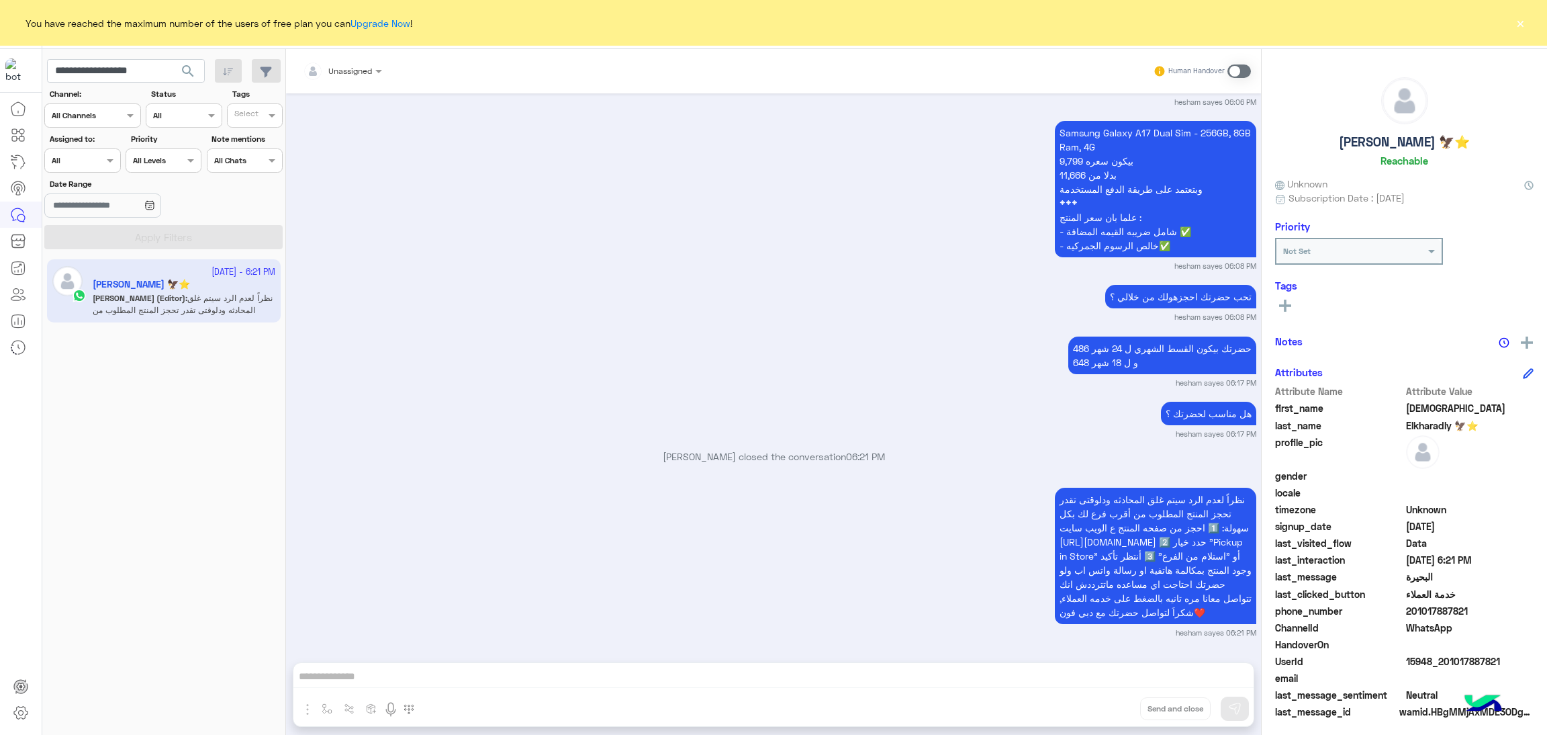
scroll to position [2232, 0]
click at [1471, 660] on span "15948_201017887821" at bounding box center [1470, 661] width 128 height 14
copy span "15948_201017887821"
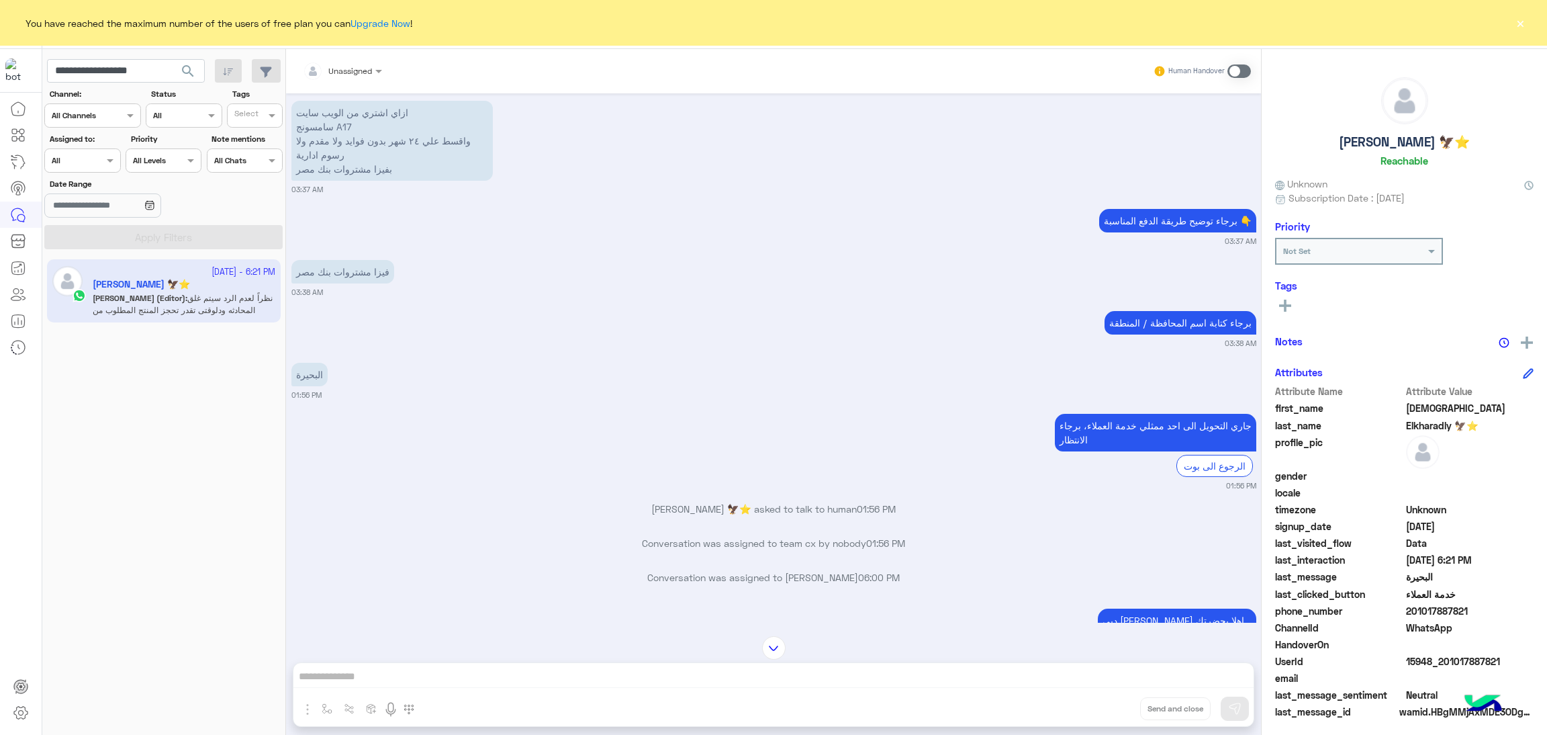
scroll to position [1224, 0]
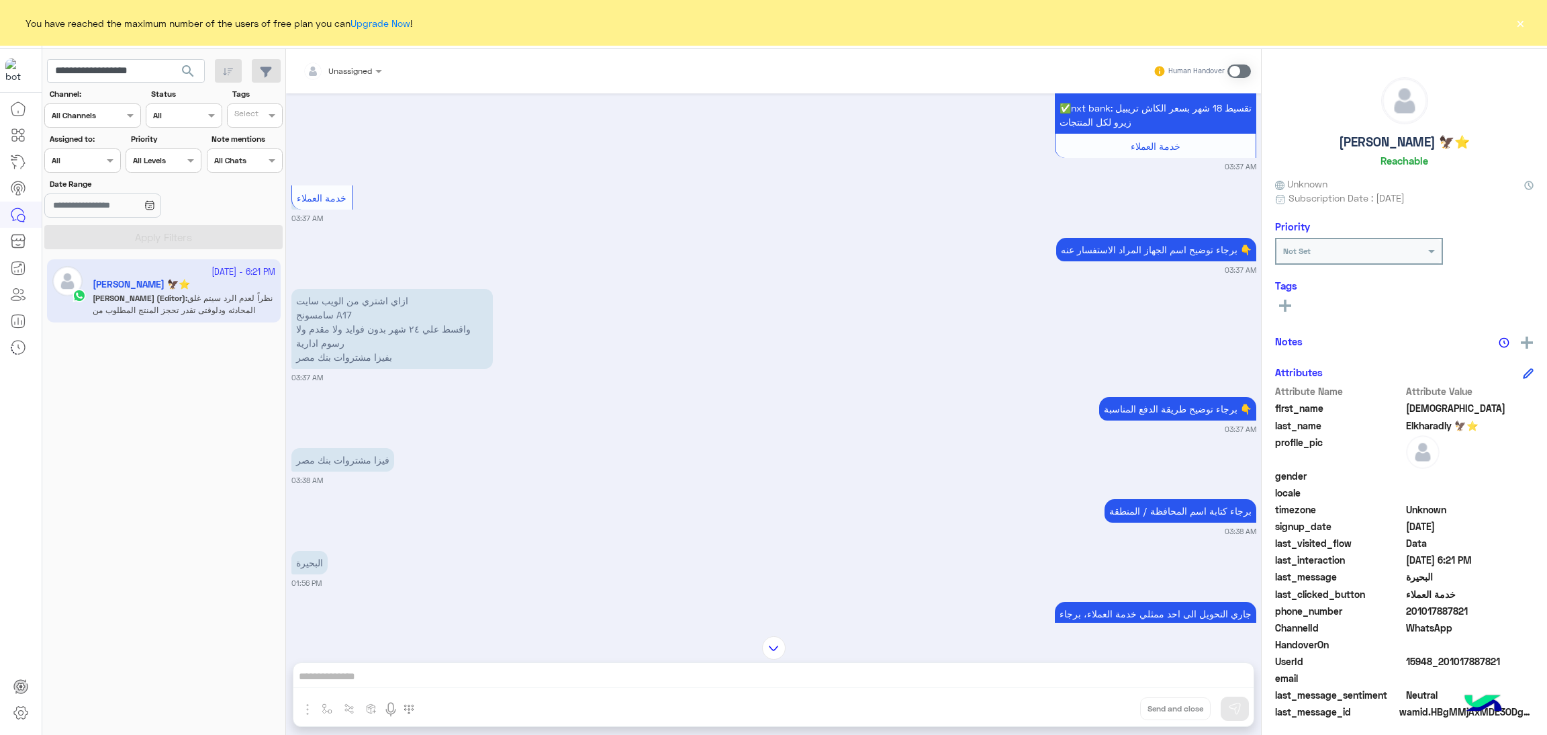
click at [344, 326] on p "ازاي اشتري من الويب سايت سامسونج A17 واقسط علي ٢٤ شهر بدون فوايد ولا مقدم ولا ر…" at bounding box center [391, 329] width 201 height 80
click at [291, 326] on p "ازاي اشتري من الويب سايت سامسونج A17 واقسط علي ٢٤ شهر بدون فوايد ولا مقدم ولا ر…" at bounding box center [391, 329] width 201 height 80
click at [313, 469] on p "فيزا مشتروات بنك مصر" at bounding box center [342, 460] width 103 height 24
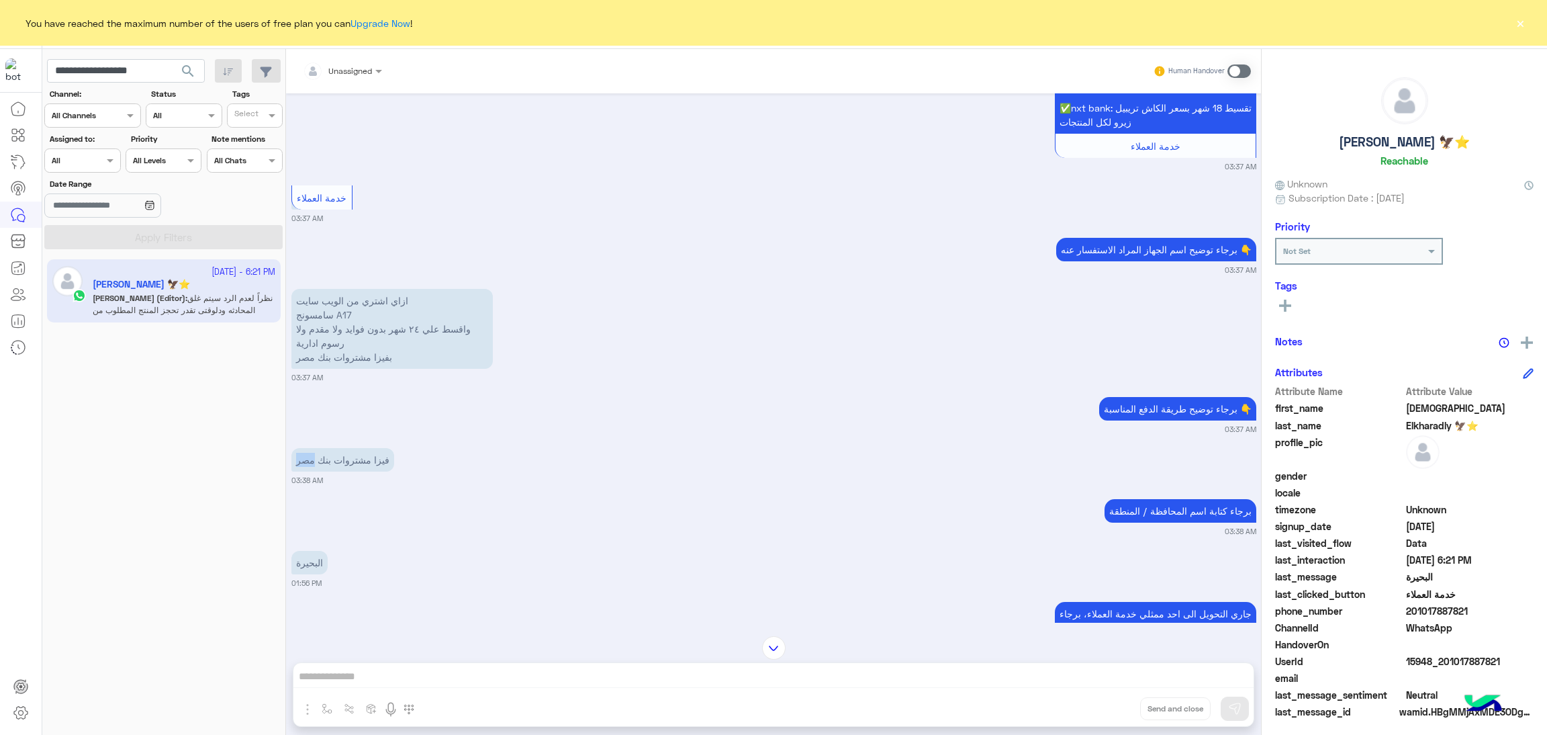
click at [313, 469] on p "فيزا مشتروات بنك مصر" at bounding box center [342, 460] width 103 height 24
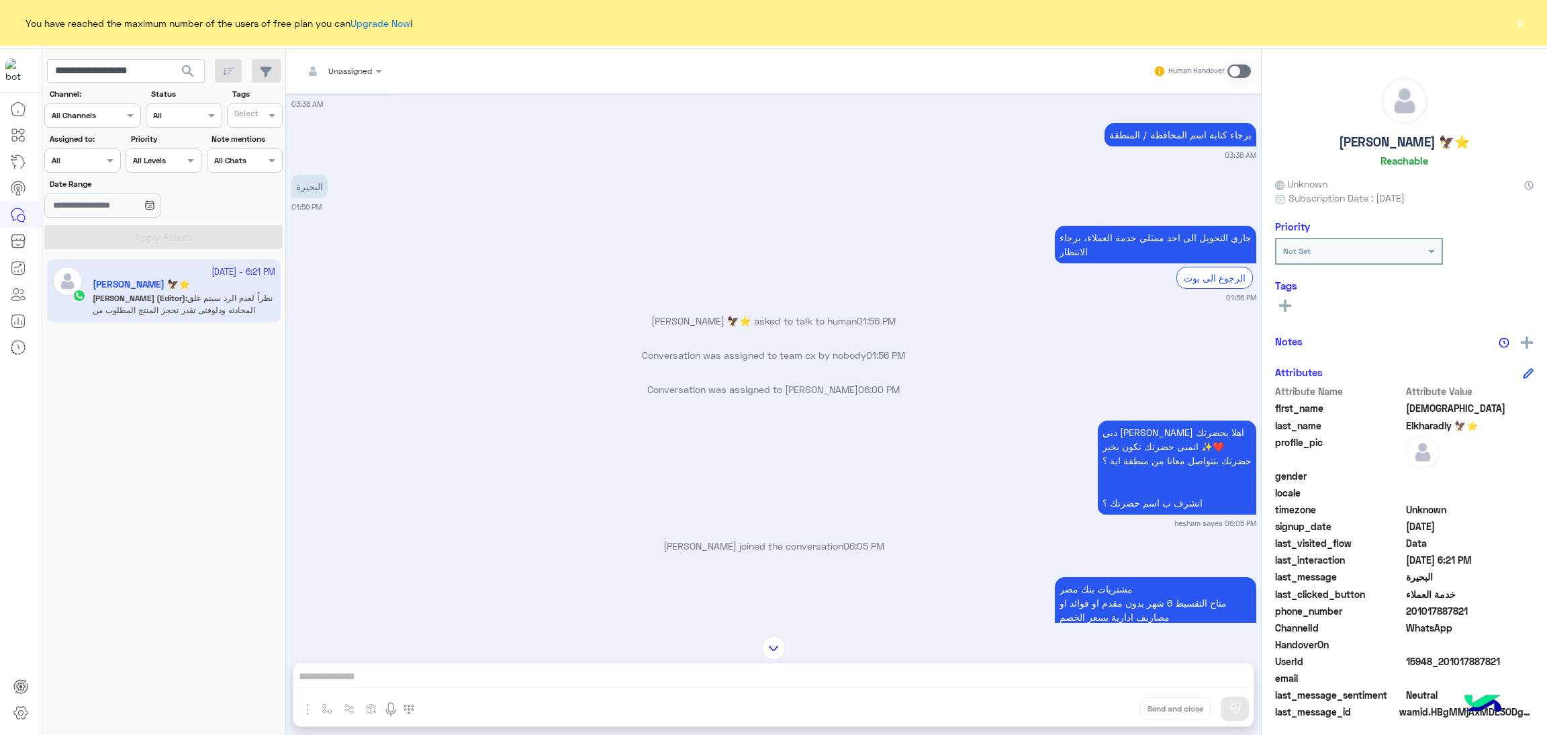
scroll to position [1728, 0]
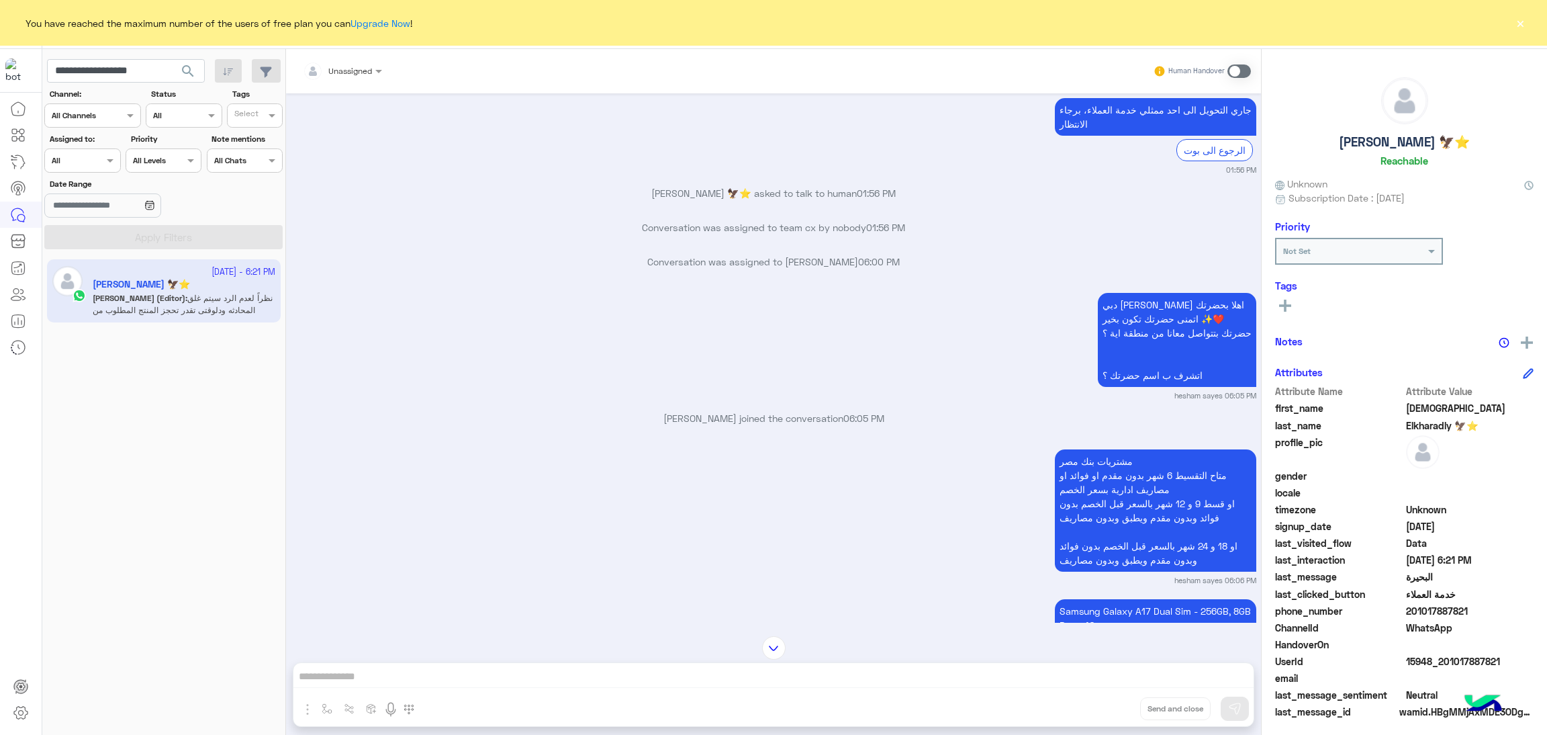
click at [1089, 471] on p "مشتريات بنك مصر متاح التقسيط 6 شهر بدون مقدم او فوائد او مصاريف ادارية بسعر الخ…" at bounding box center [1155, 510] width 201 height 122
drag, startPoint x: 1089, startPoint y: 471, endPoint x: 1126, endPoint y: 546, distance: 83.8
click at [1126, 546] on p "مشتريات بنك مصر متاح التقسيط 6 شهر بدون مقدم او فوائد او مصاريف ادارية بسعر الخ…" at bounding box center [1155, 510] width 201 height 122
click at [861, 505] on div "مشتريات بنك مصر متاح التقسيط 6 شهر بدون مقدم او فوائد او مصاريف ادارية بسعر الخ…" at bounding box center [773, 516] width 965 height 140
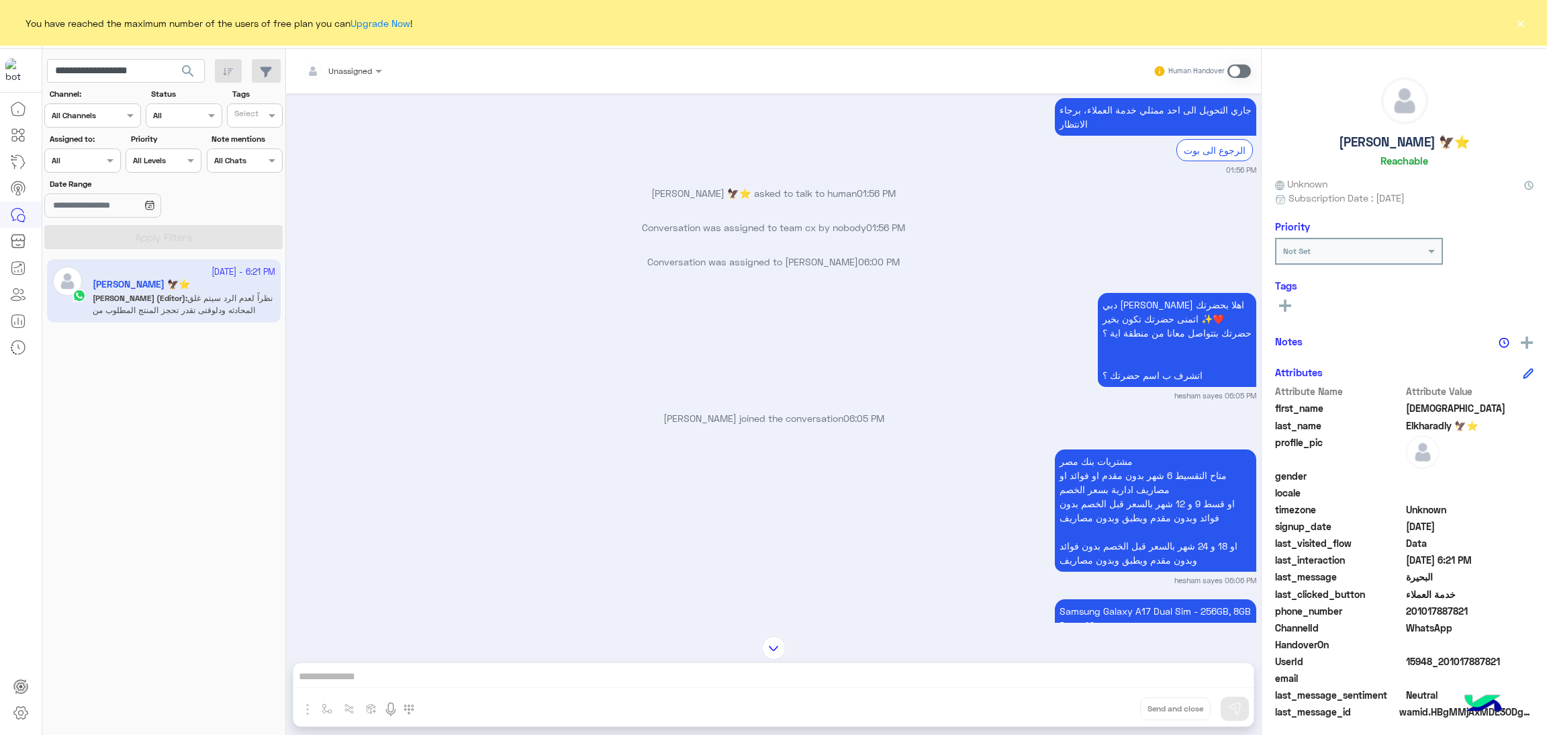
click at [1127, 473] on p "مشتريات بنك مصر متاح التقسيط 6 شهر بدون مقدم او فوائد او مصاريف ادارية بسعر الخ…" at bounding box center [1155, 510] width 201 height 122
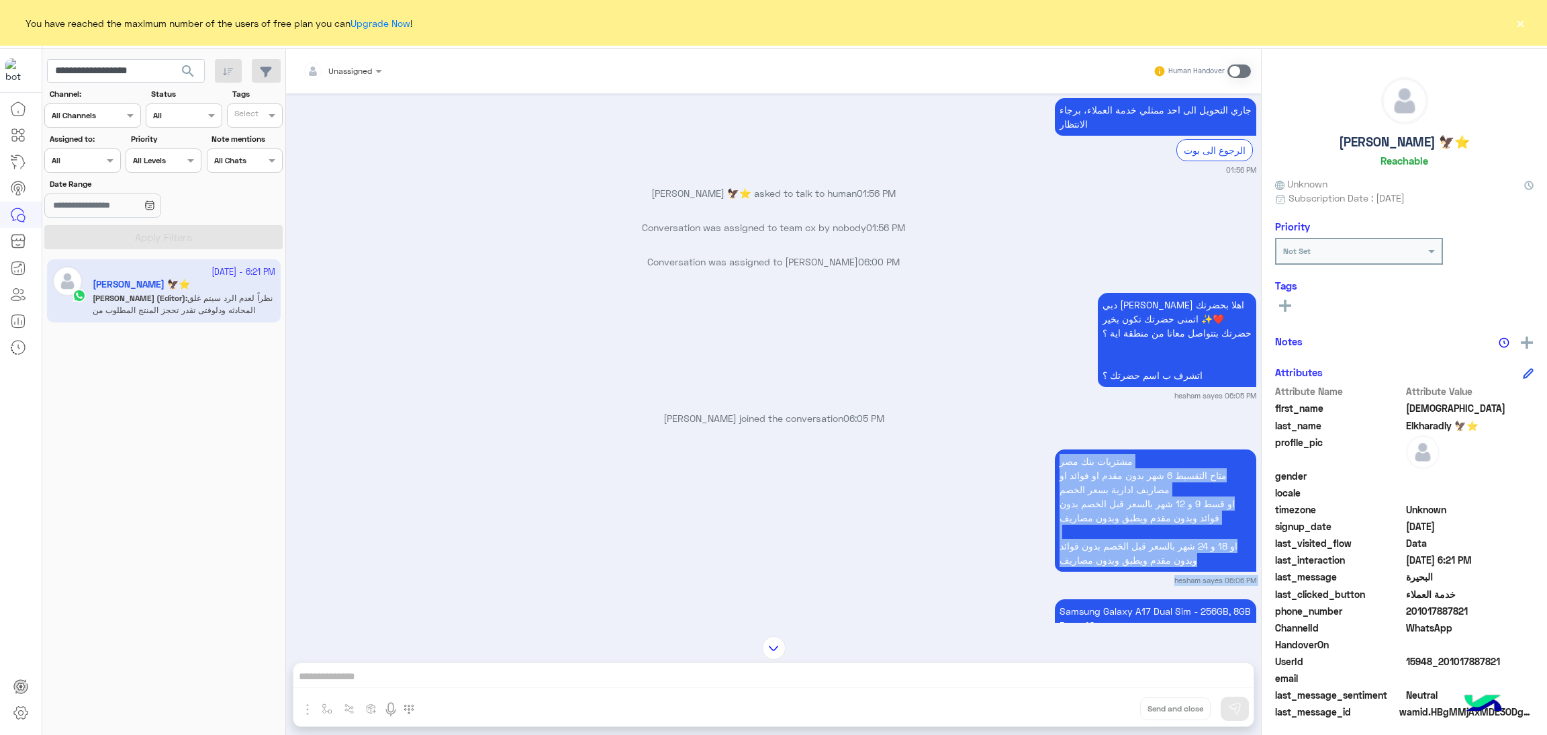
drag, startPoint x: 1127, startPoint y: 473, endPoint x: 1150, endPoint y: 593, distance: 121.7
click at [1150, 586] on div "مشتريات بنك مصر متاح التقسيط 6 شهر بدون مقدم او فوائد او مصاريف ادارية بسعر الخ…" at bounding box center [773, 516] width 965 height 140
click at [1090, 475] on p "مشتريات بنك مصر متاح التقسيط 6 شهر بدون مقدم او فوائد او مصاريف ادارية بسعر الخ…" at bounding box center [1155, 510] width 201 height 122
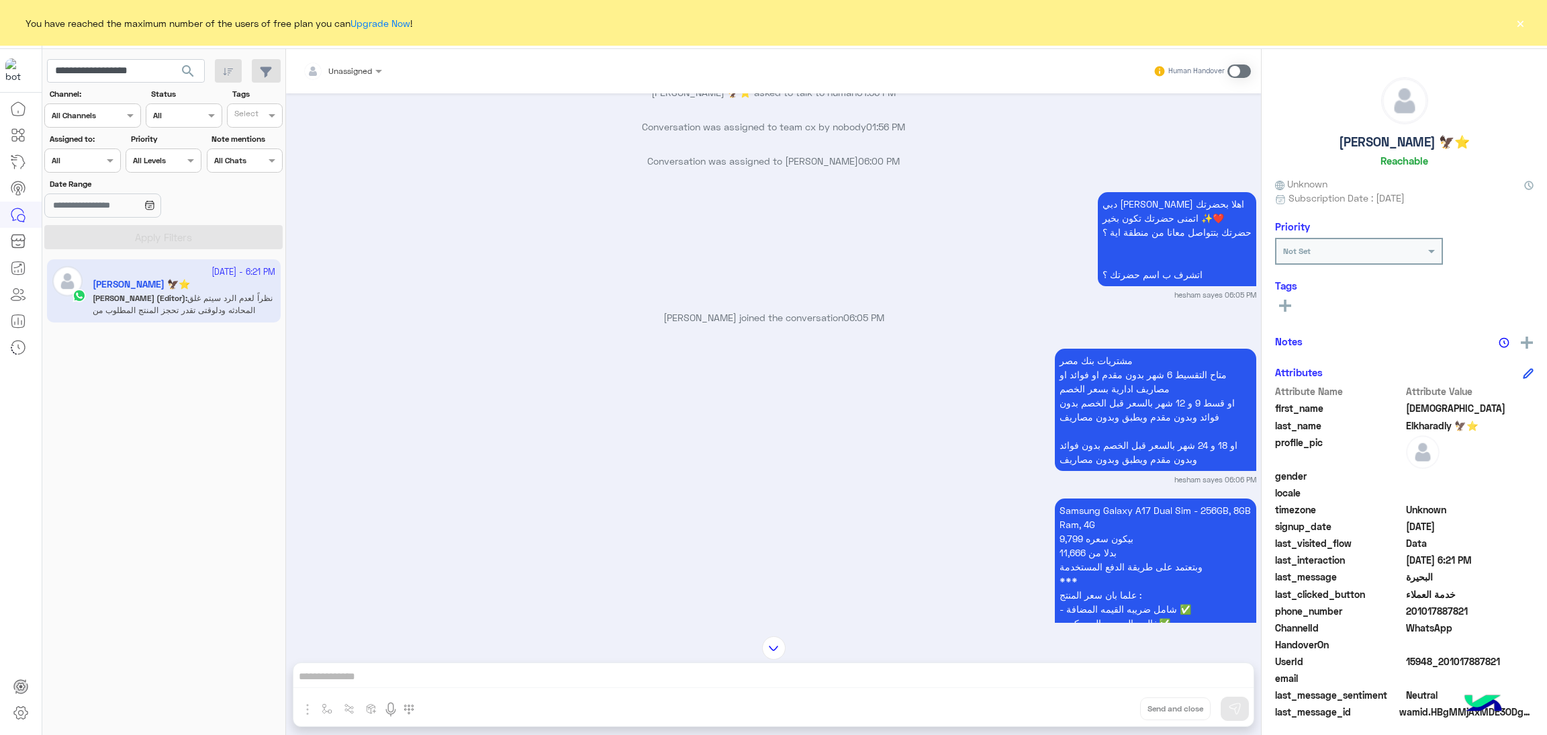
scroll to position [1929, 0]
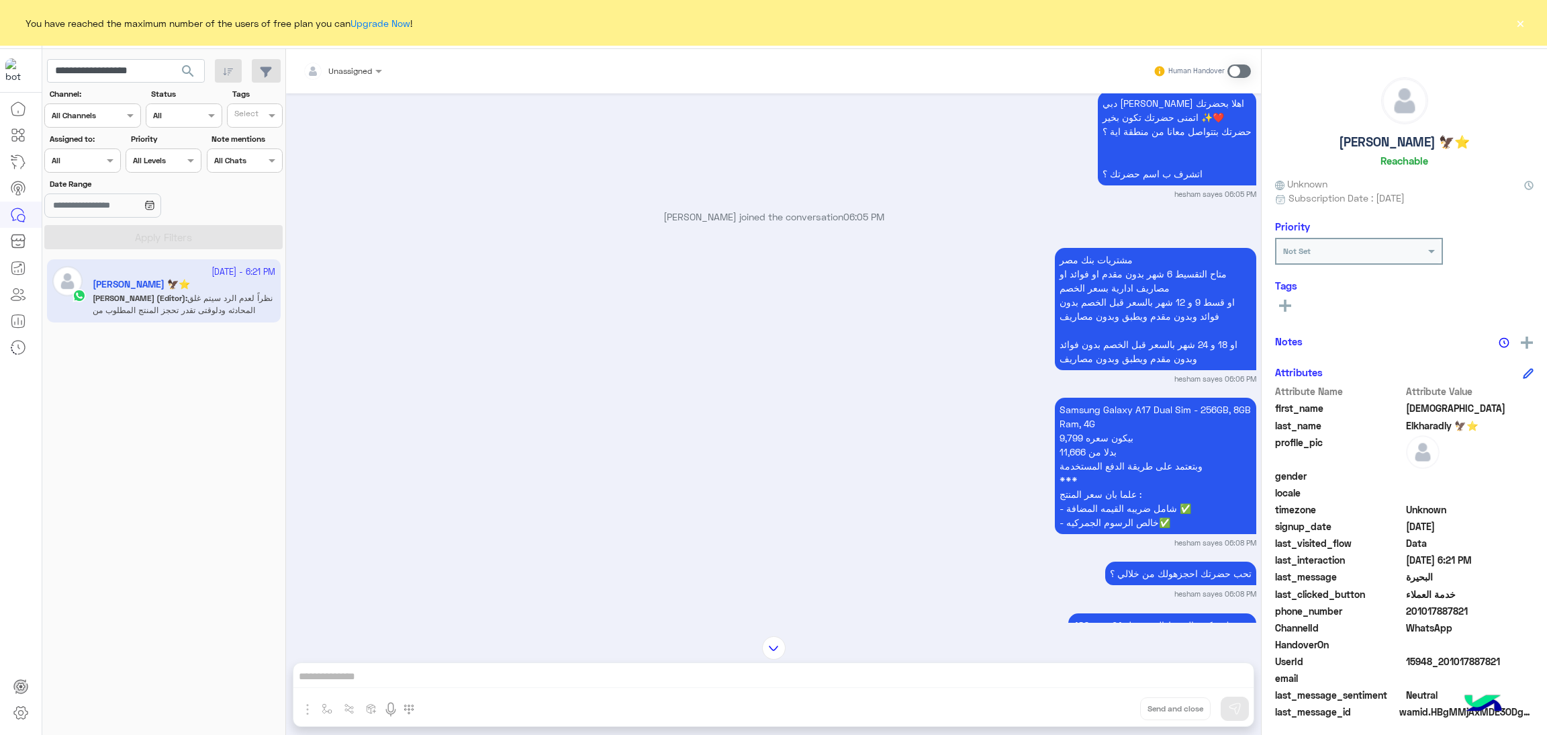
click at [1469, 657] on span "15948_201017887821" at bounding box center [1470, 661] width 128 height 14
copy span "15948_201017887821"
click at [148, 77] on input "**********" at bounding box center [126, 71] width 158 height 24
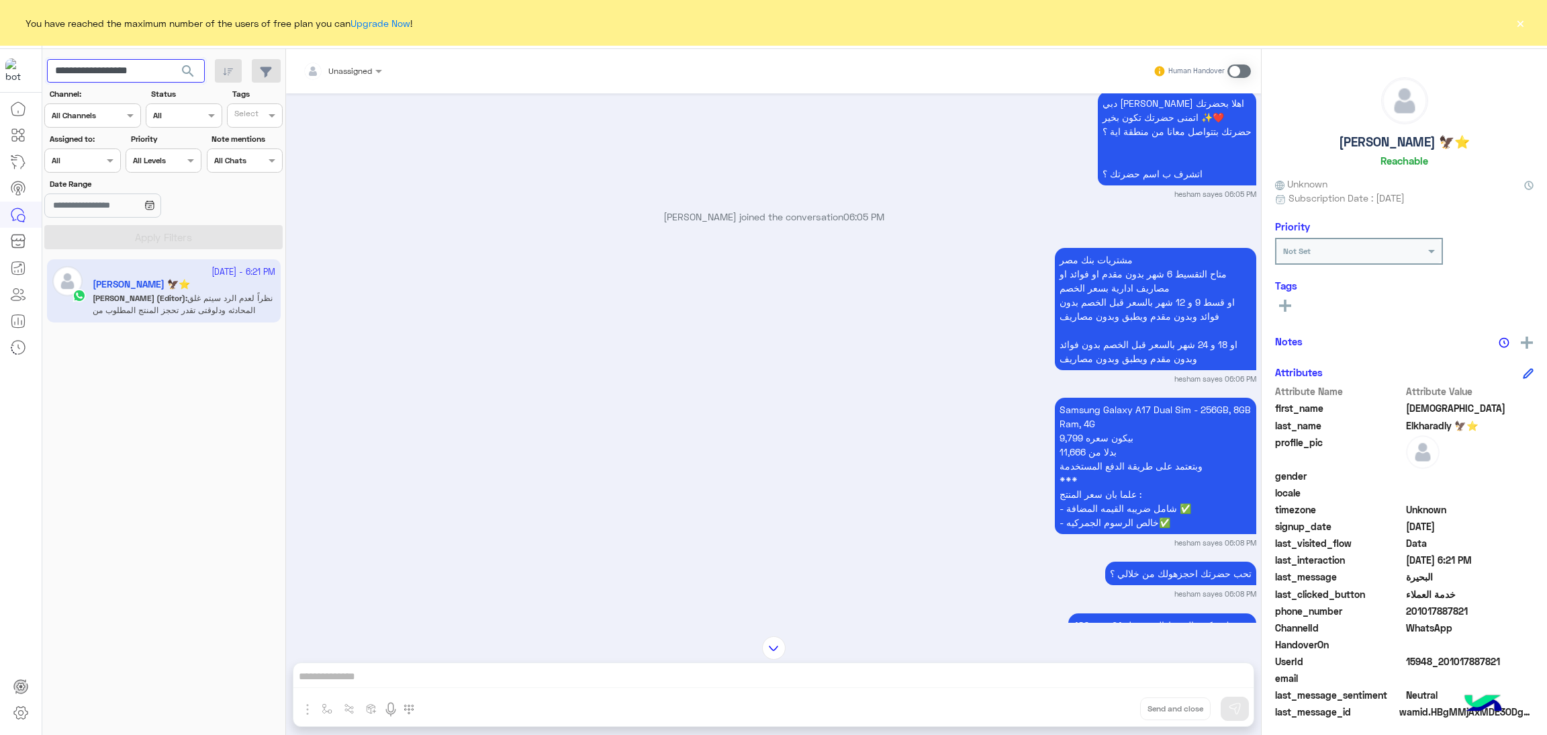
paste input "text"
type input "**********"
click at [180, 73] on span "search" at bounding box center [188, 71] width 16 height 16
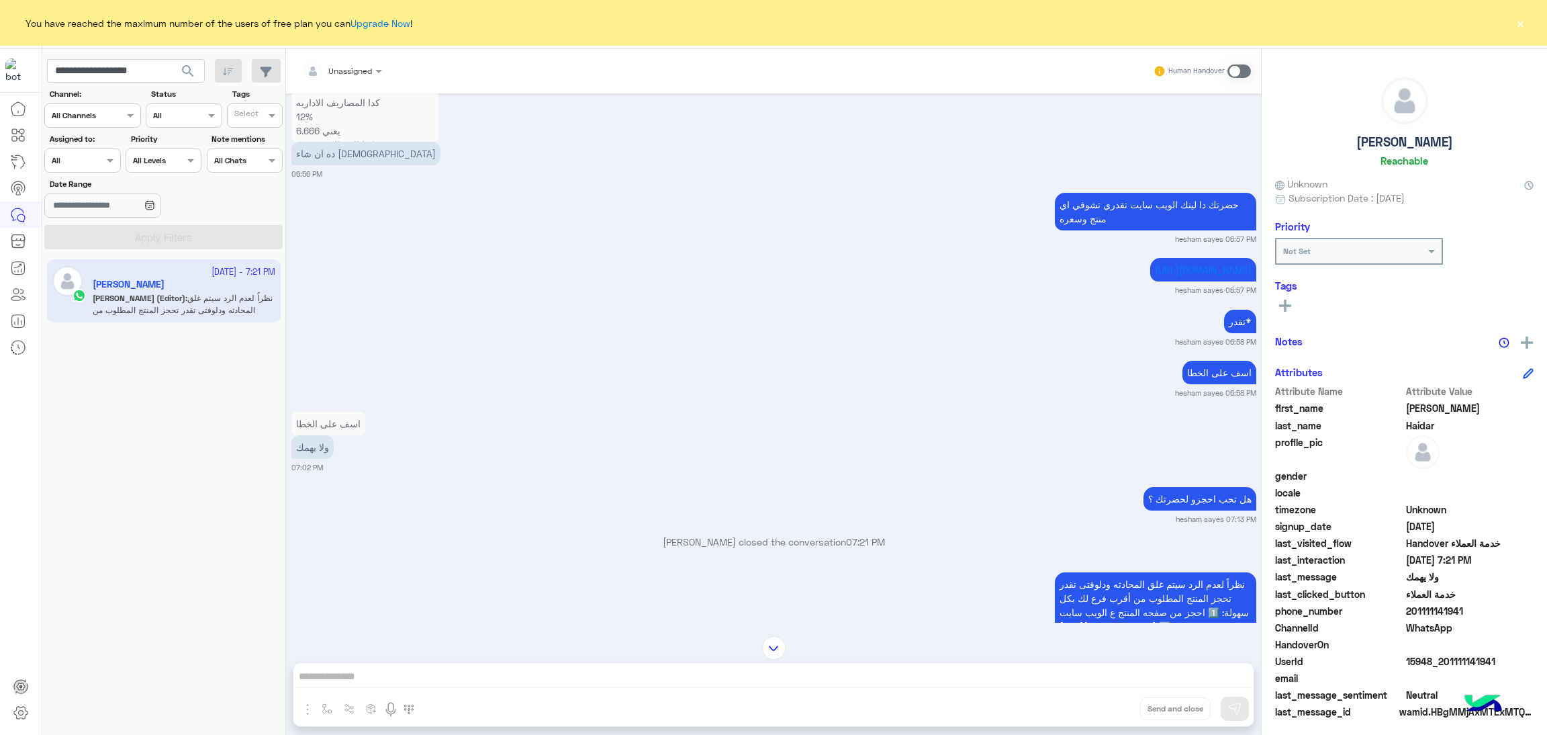
scroll to position [6041, 0]
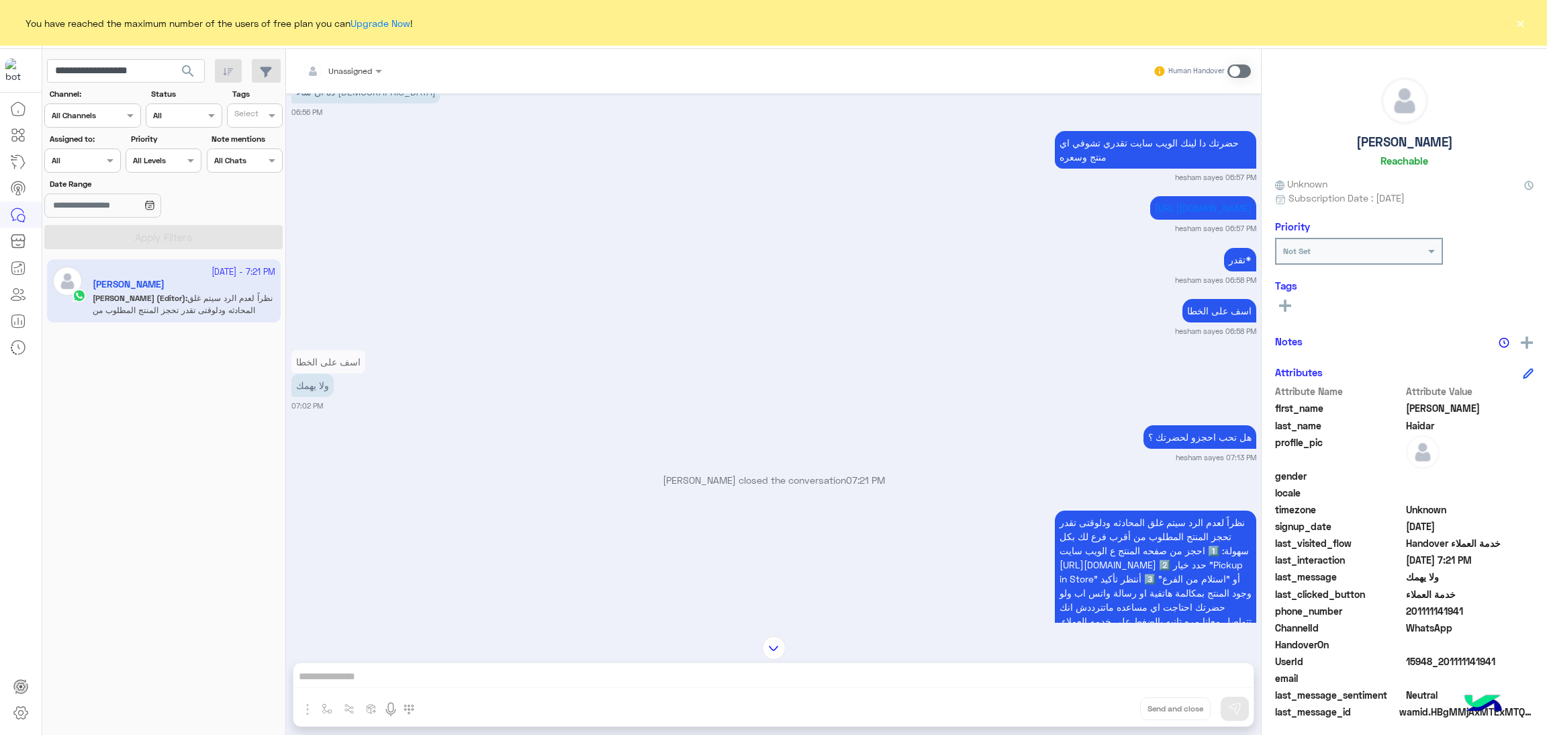
click at [1450, 645] on span at bounding box center [1470, 644] width 128 height 14
click at [1455, 655] on span "15948_201111141941" at bounding box center [1470, 661] width 128 height 14
copy span "15948_201111141941"
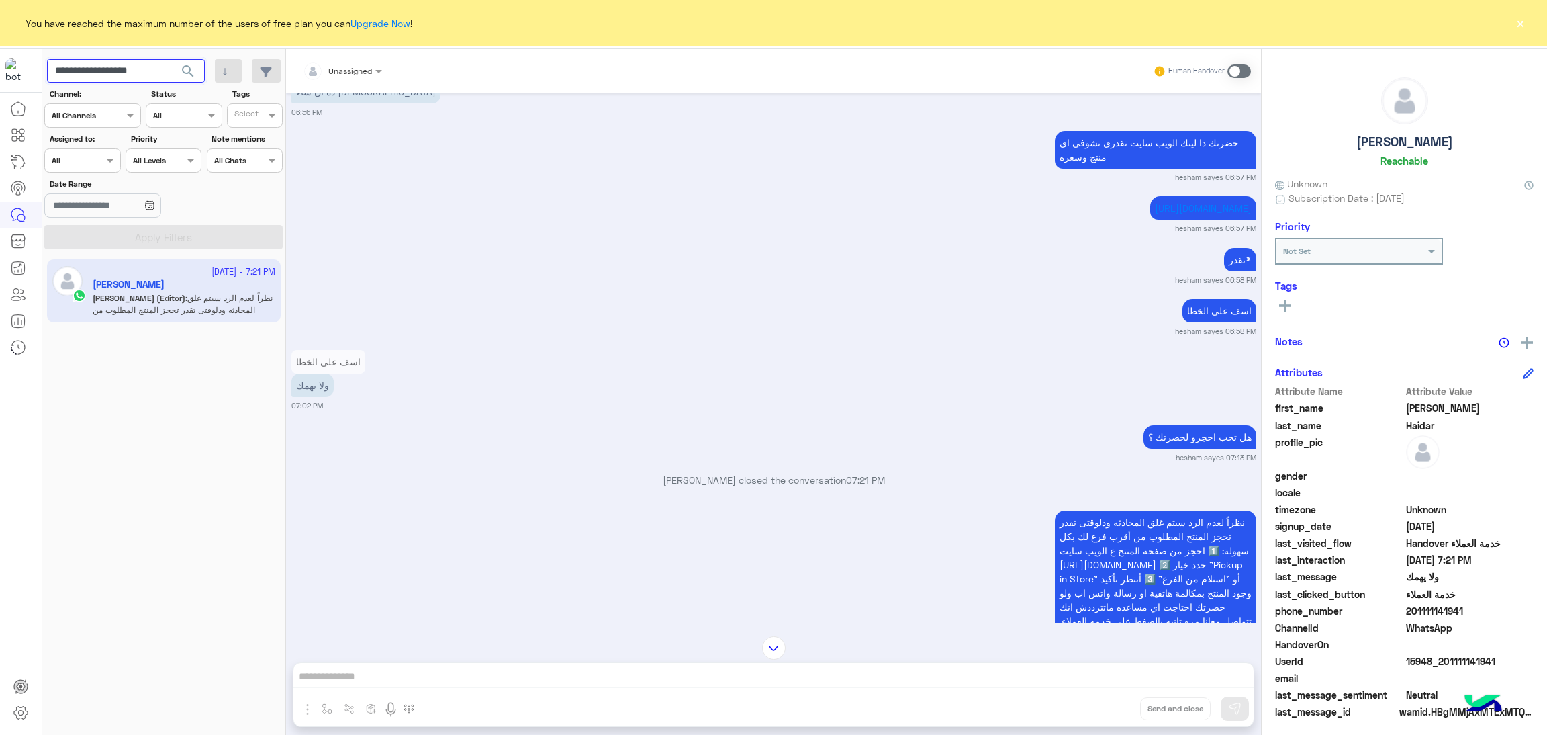
click at [102, 60] on input "**********" at bounding box center [126, 71] width 158 height 24
paste input "text"
click at [192, 73] on span "search" at bounding box center [188, 71] width 16 height 16
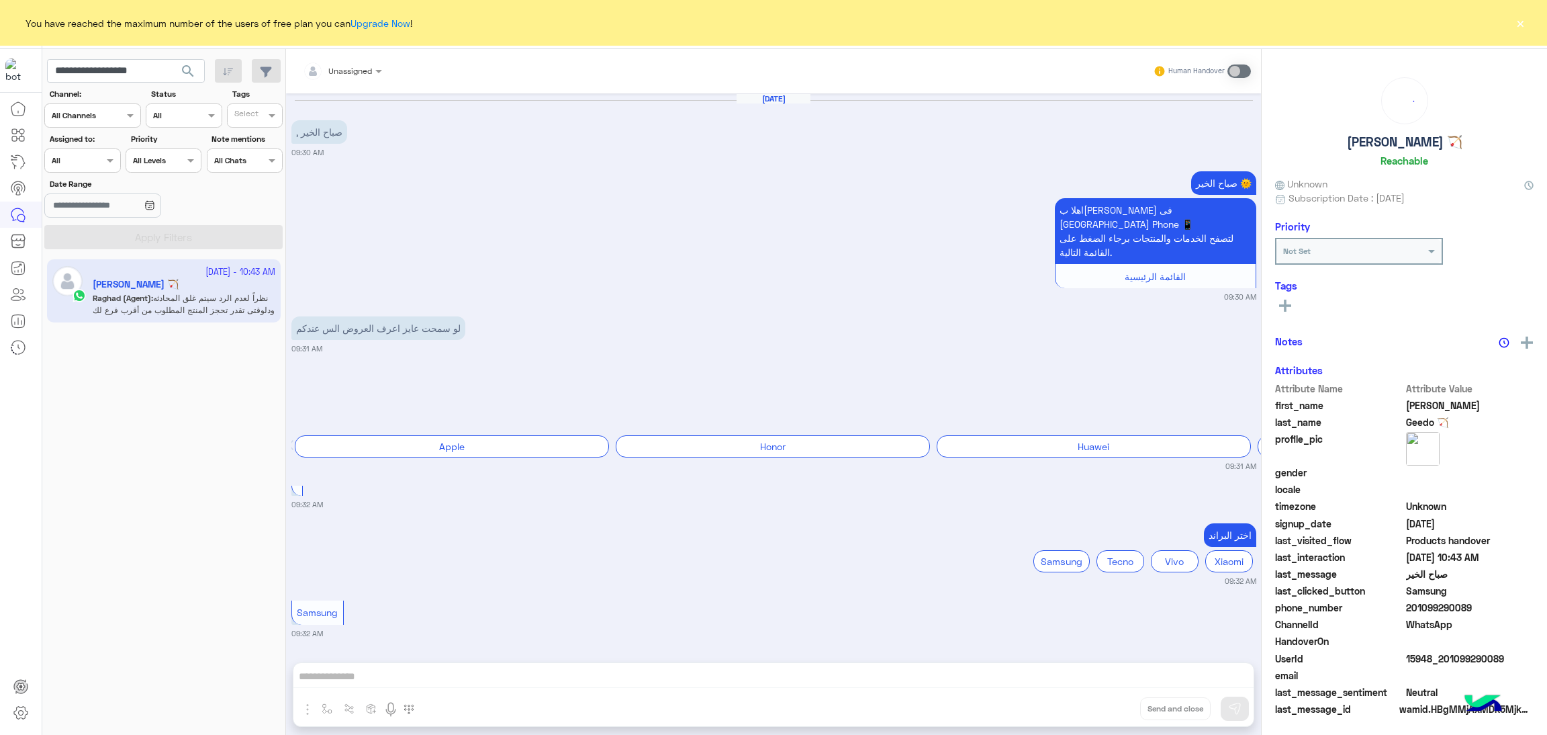
scroll to position [1383, 0]
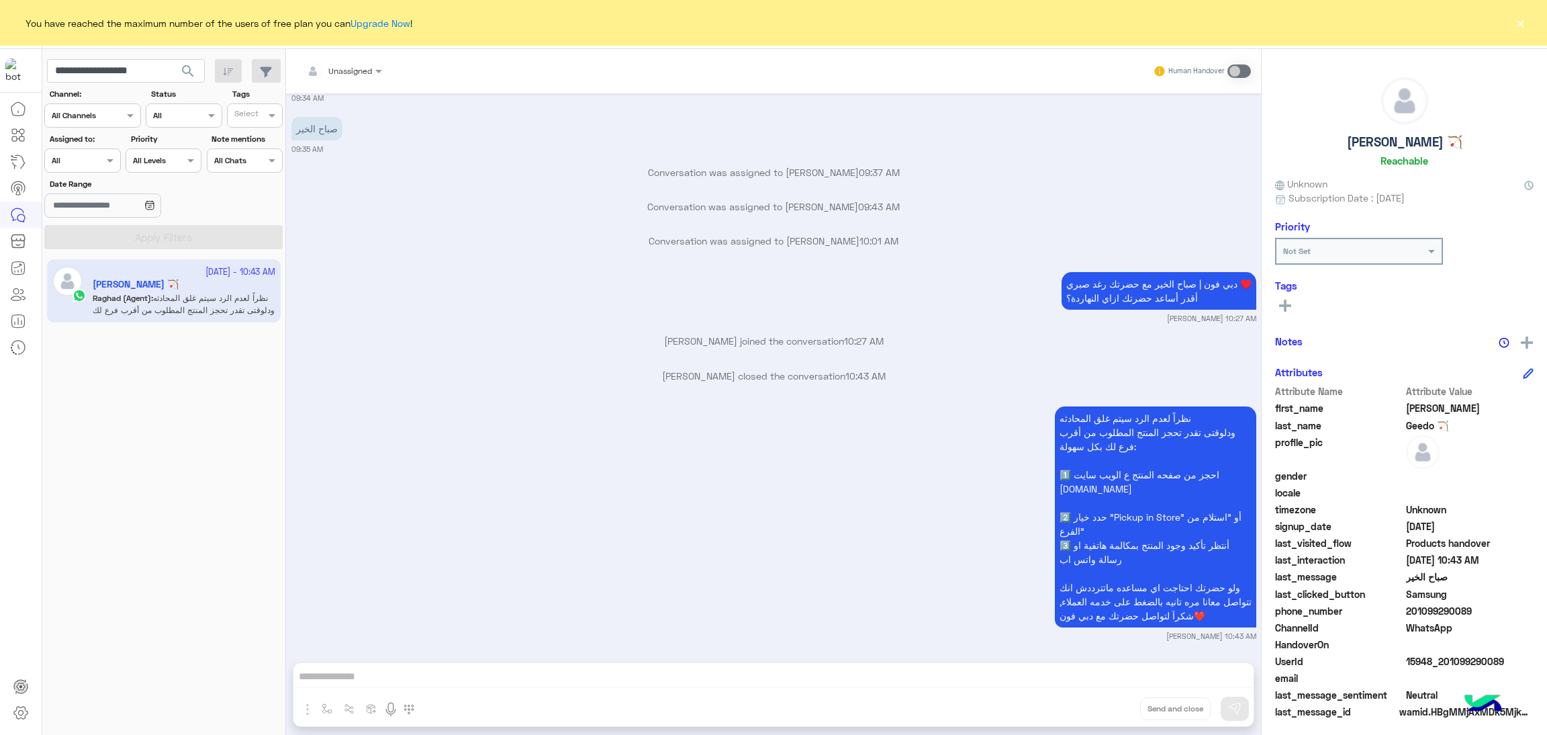
click at [1433, 660] on span "15948_201099290089" at bounding box center [1470, 661] width 128 height 14
copy span "15948_201099290089"
click at [134, 68] on input "**********" at bounding box center [126, 71] width 158 height 24
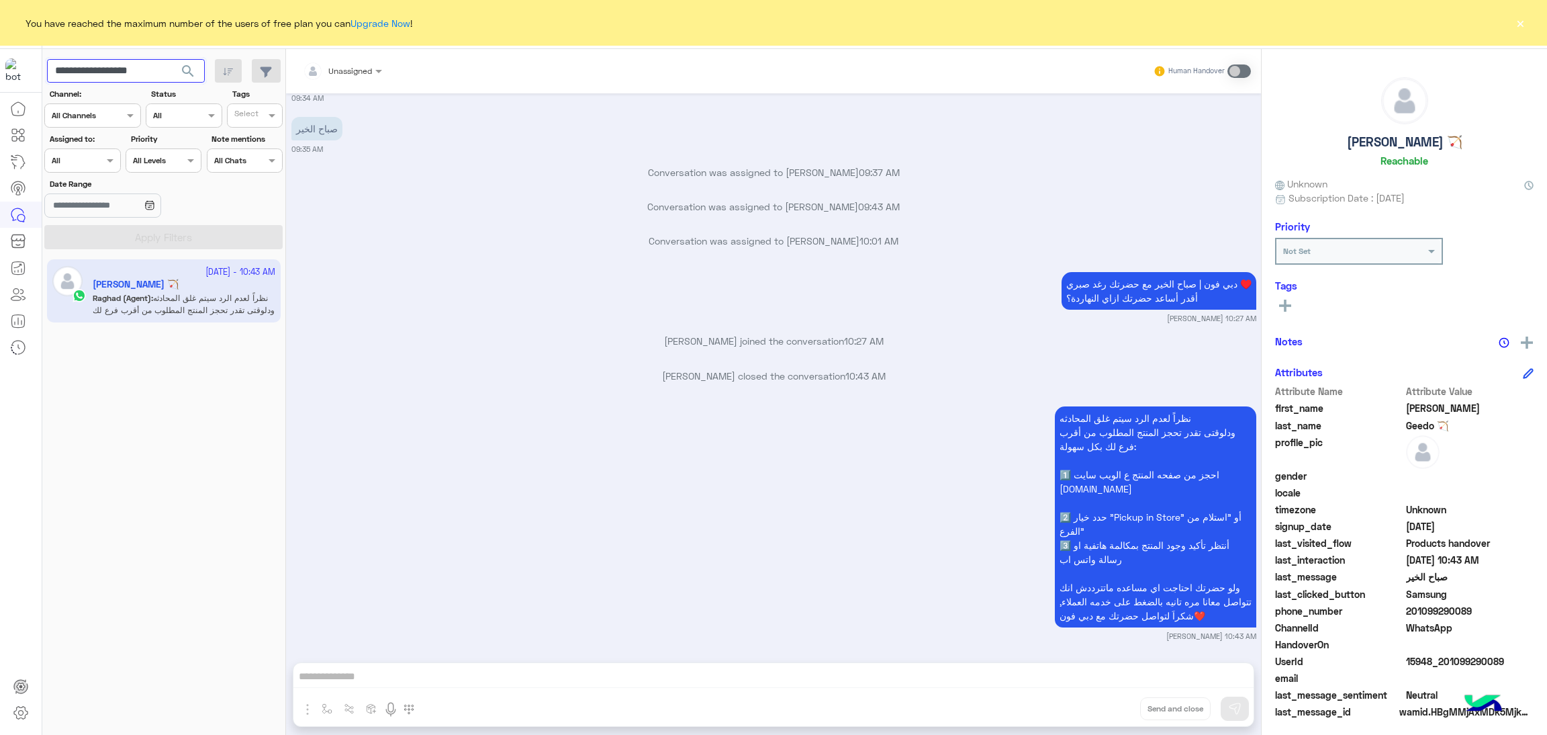
paste input "text"
click at [183, 69] on span "search" at bounding box center [188, 71] width 16 height 16
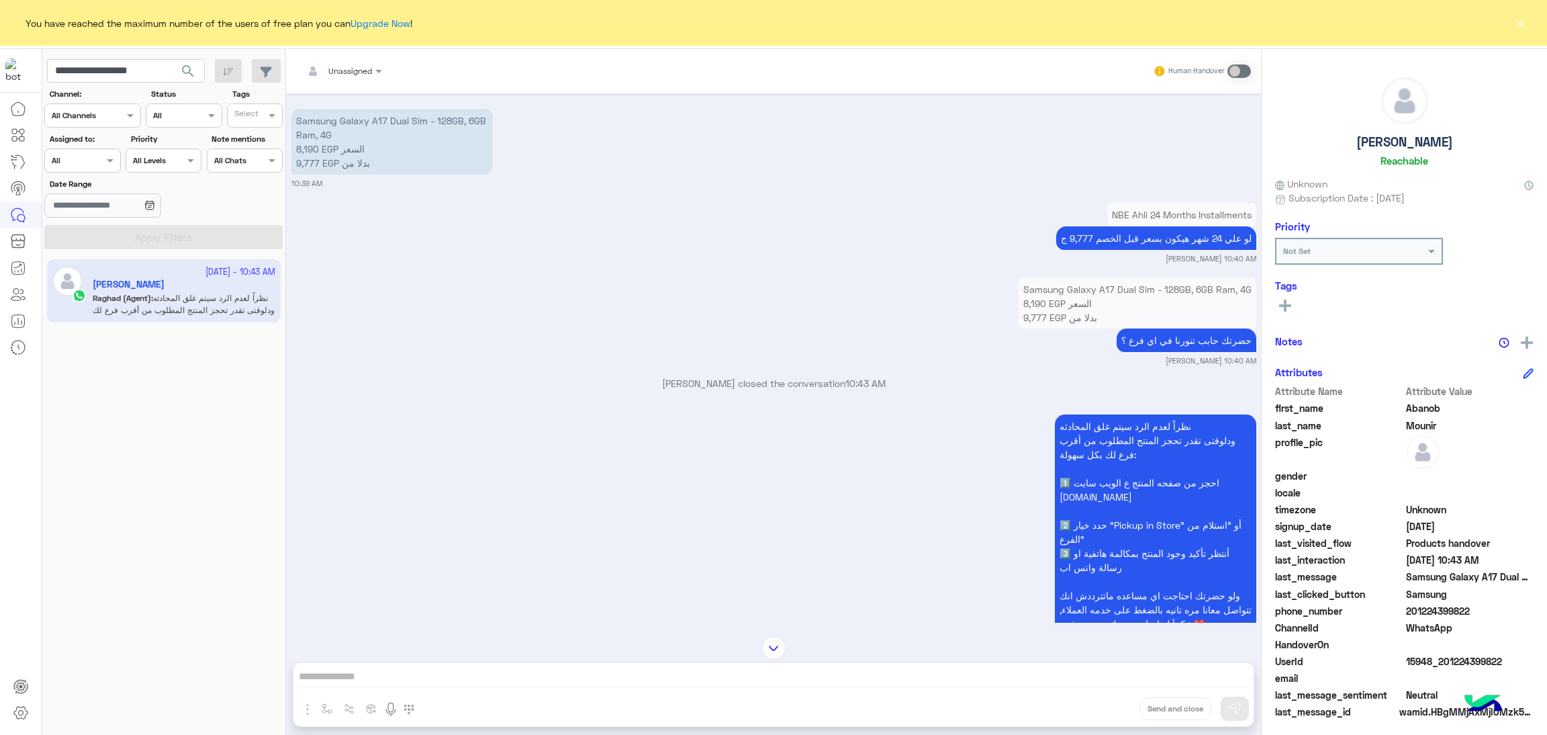
scroll to position [1588, 0]
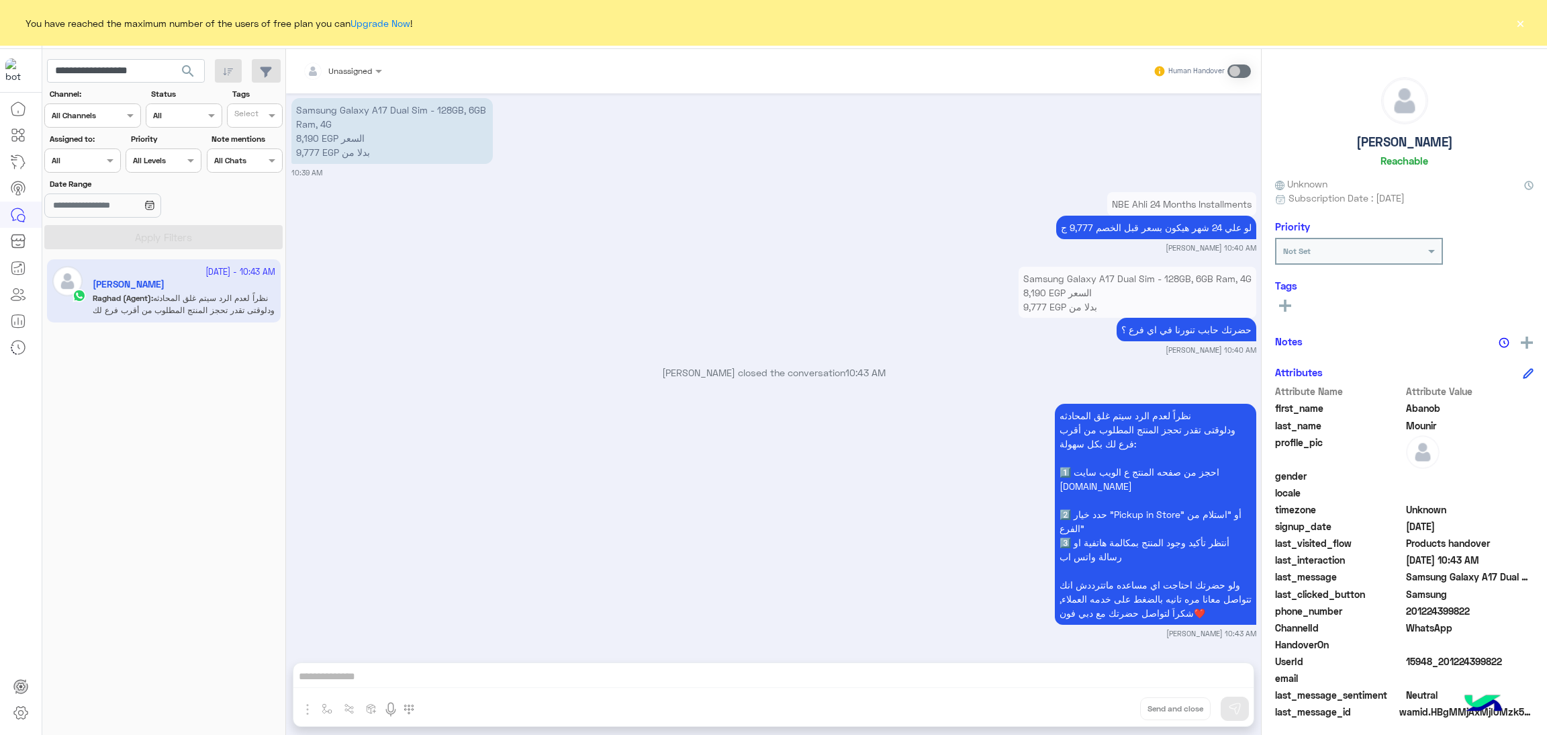
click at [1410, 648] on span at bounding box center [1470, 644] width 128 height 14
click at [1415, 657] on span "15948_201224399822" at bounding box center [1470, 661] width 128 height 14
copy span "15948_201224399822"
click at [108, 62] on input "**********" at bounding box center [126, 71] width 158 height 24
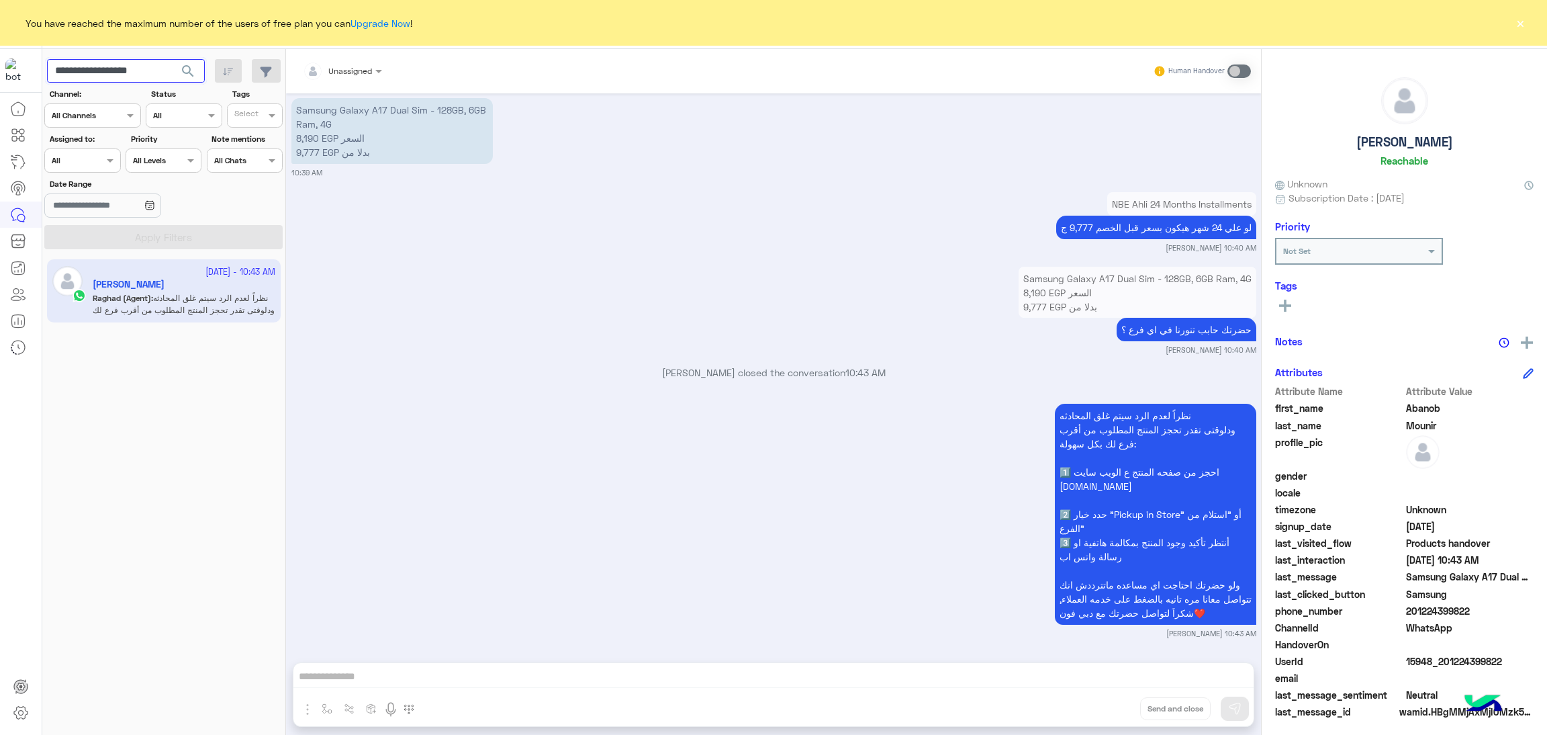
click at [108, 62] on input "**********" at bounding box center [126, 71] width 158 height 24
paste input "text"
click at [188, 73] on span "search" at bounding box center [188, 71] width 16 height 16
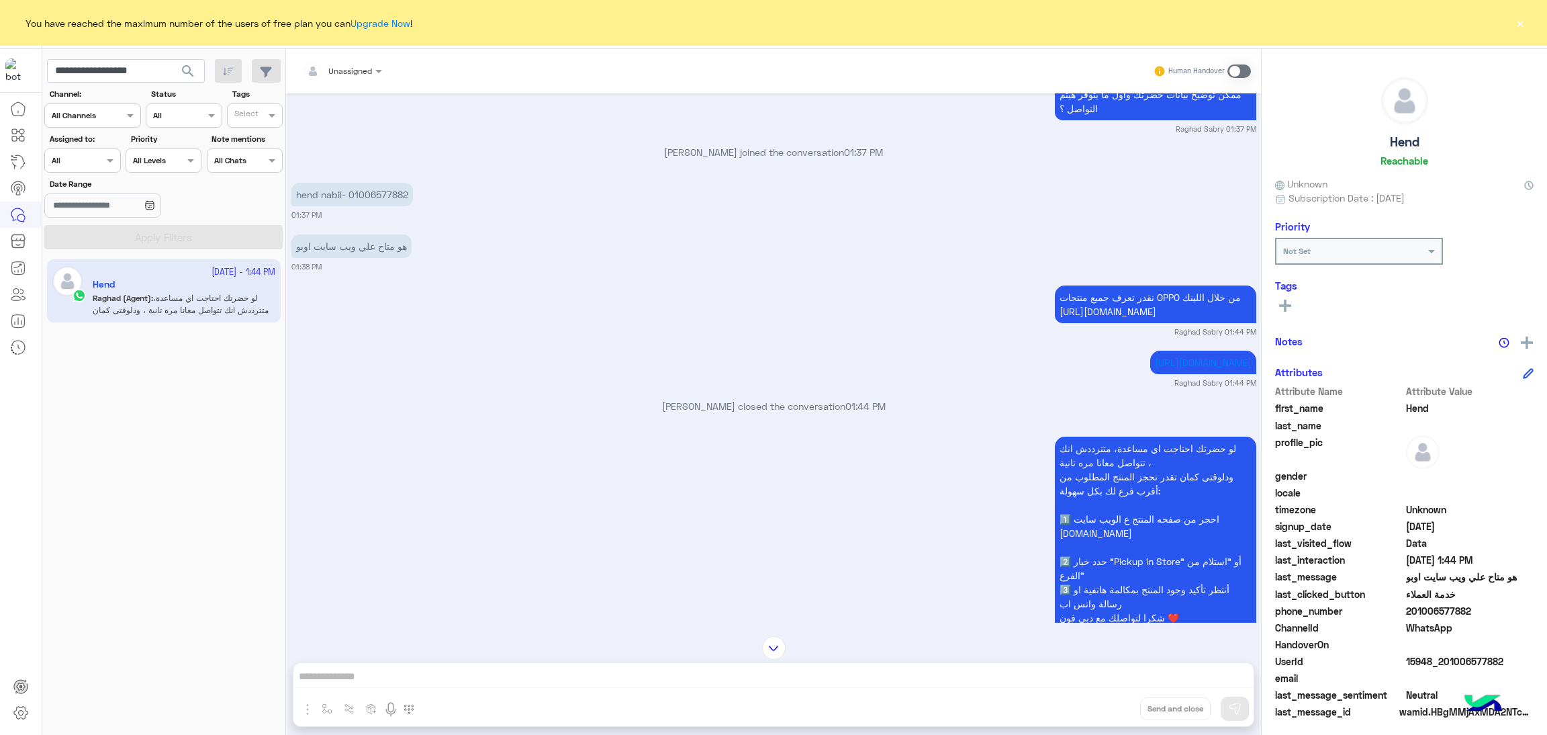
scroll to position [5000, 0]
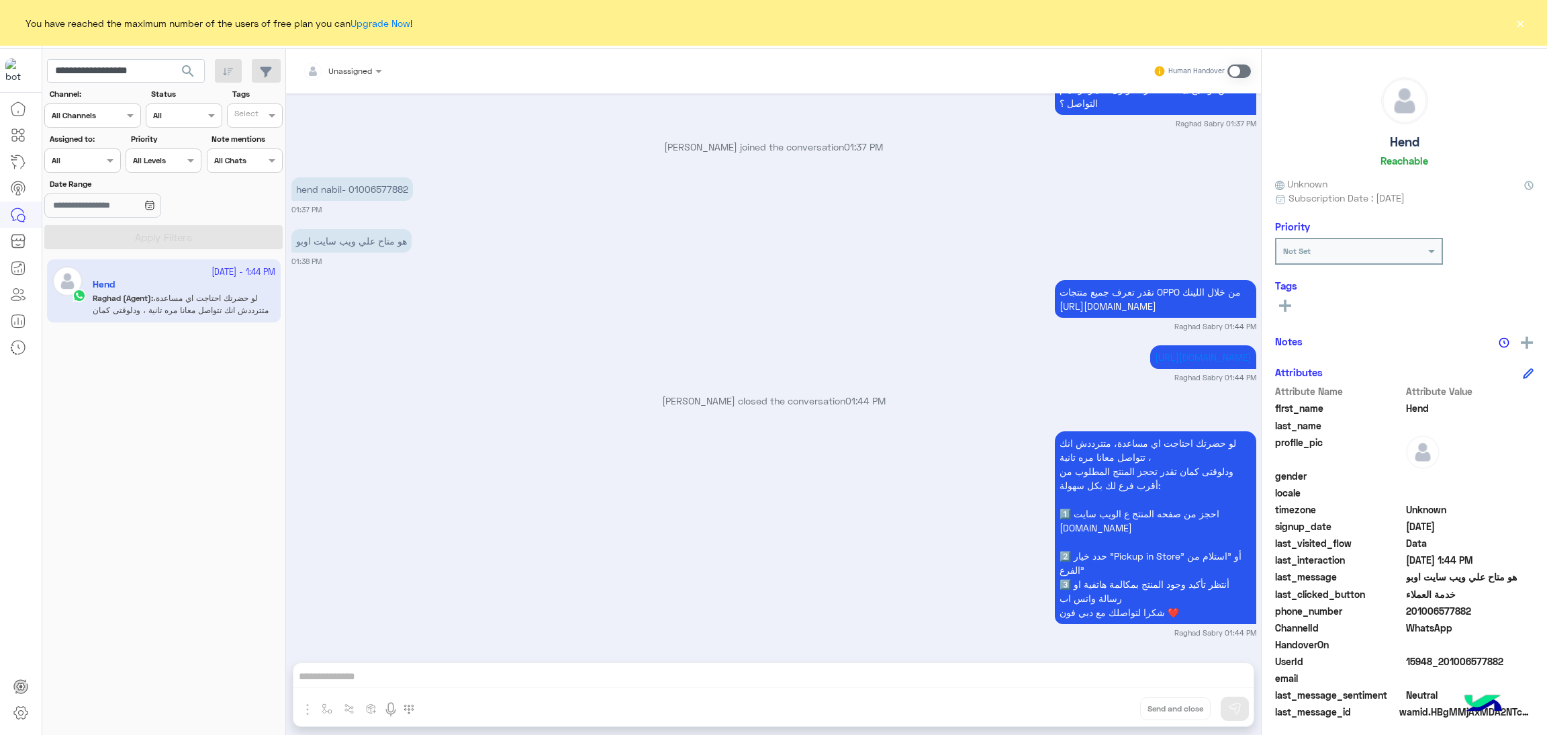
drag, startPoint x: 1408, startPoint y: 610, endPoint x: 1538, endPoint y: 620, distance: 130.6
click at [1538, 620] on div "Hend Reachable Unknown Subscription Date : 09/16/2025 Priority Not Set Tags See…" at bounding box center [1404, 389] width 285 height 681
click at [1501, 618] on div "phone_number 201006577882" at bounding box center [1404, 612] width 259 height 17
drag, startPoint x: 1406, startPoint y: 608, endPoint x: 1462, endPoint y: 616, distance: 56.9
click at [1462, 616] on span "201006577882" at bounding box center [1470, 611] width 128 height 14
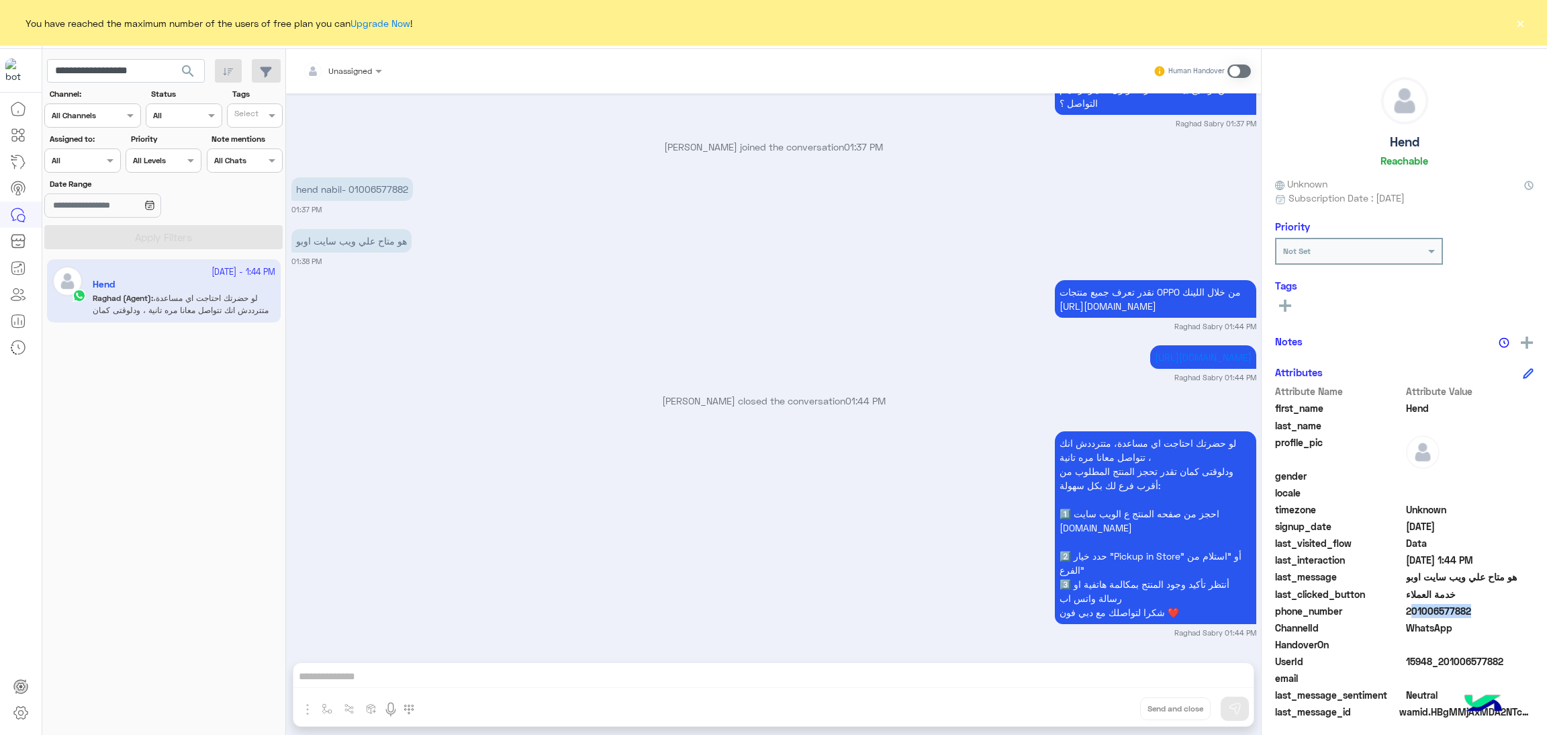
click at [1457, 616] on span "201006577882" at bounding box center [1470, 611] width 128 height 14
drag, startPoint x: 1409, startPoint y: 610, endPoint x: 1471, endPoint y: 609, distance: 62.5
click at [1471, 609] on span "201006577882" at bounding box center [1470, 611] width 128 height 14
copy span "01006577882"
click at [1452, 658] on span "15948_201006577882" at bounding box center [1470, 661] width 128 height 14
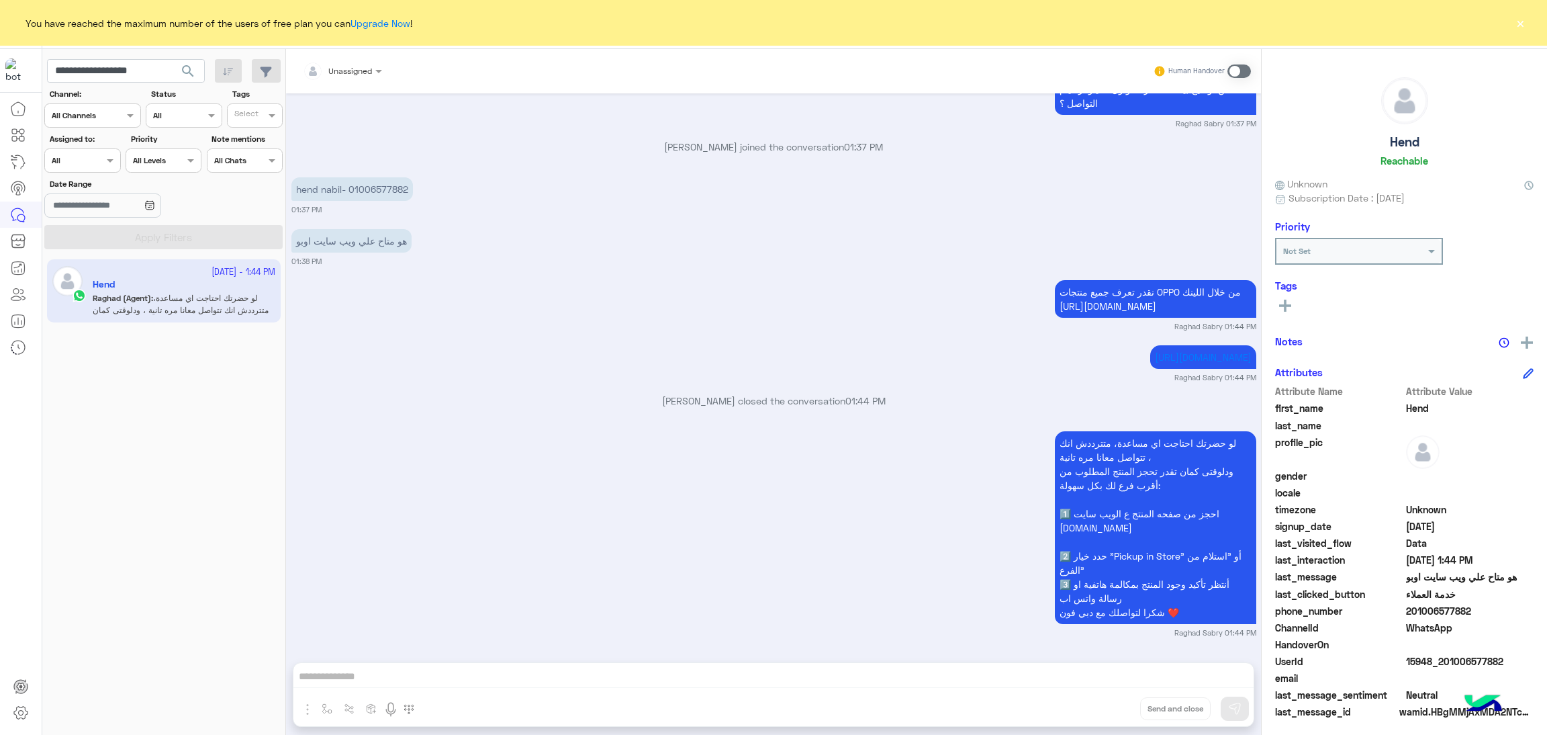
click at [1452, 658] on span "15948_201006577882" at bounding box center [1470, 661] width 128 height 14
copy span "15948_201006577882"
click at [172, 70] on button "search" at bounding box center [188, 73] width 33 height 29
click at [163, 70] on div at bounding box center [159, 372] width 235 height 735
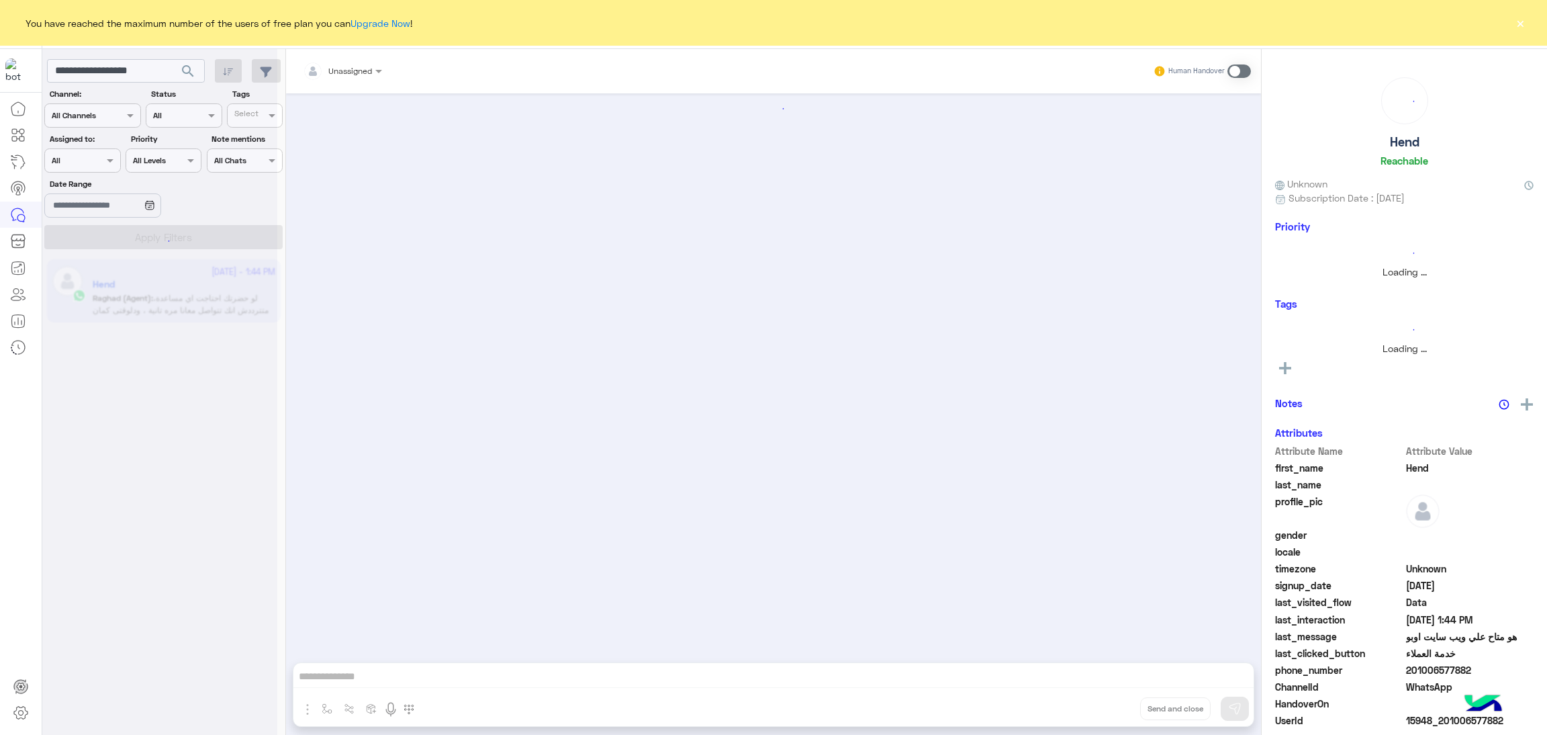
scroll to position [1395, 0]
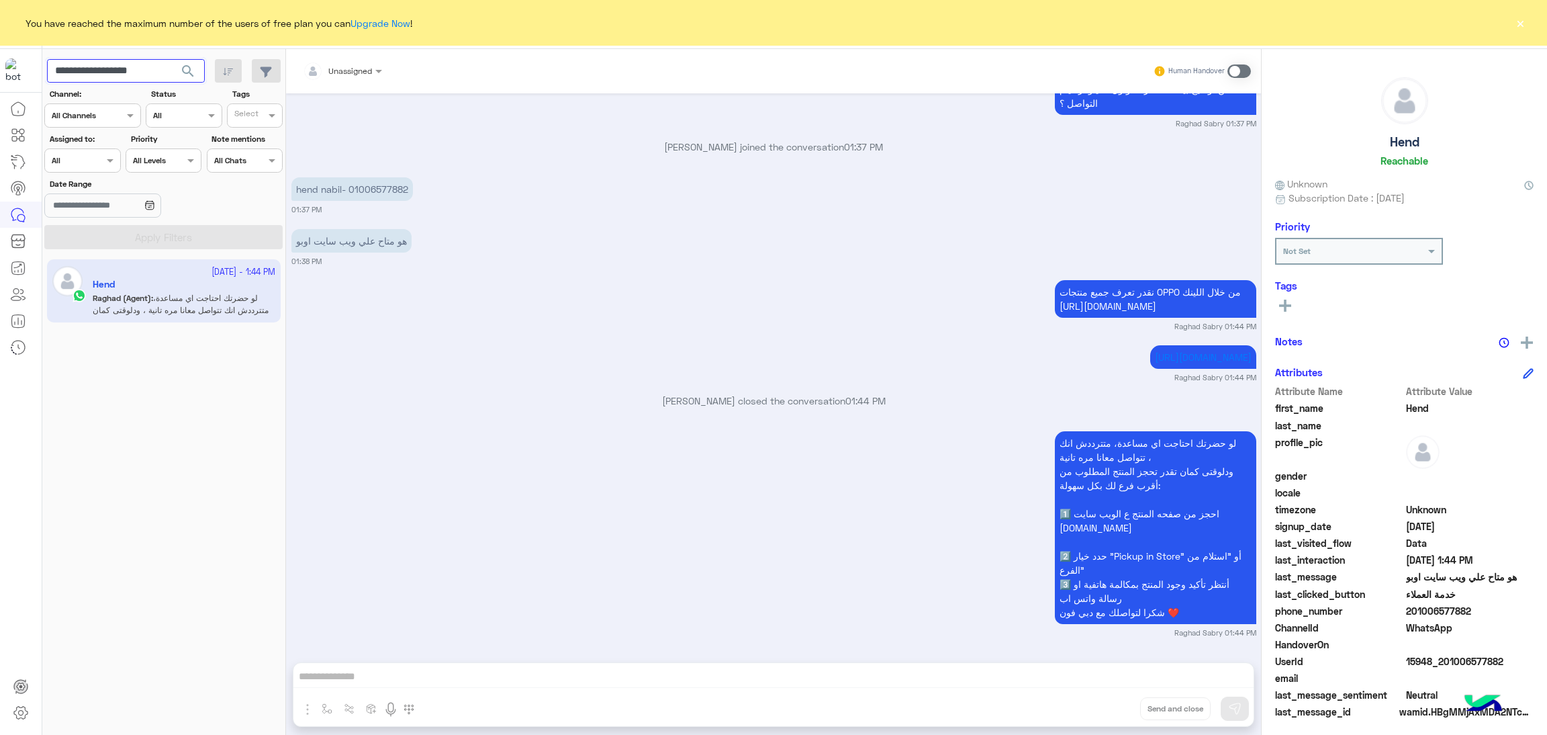
click at [127, 70] on input "**********" at bounding box center [126, 71] width 158 height 24
paste input "text"
click at [185, 69] on span "search" at bounding box center [188, 71] width 16 height 16
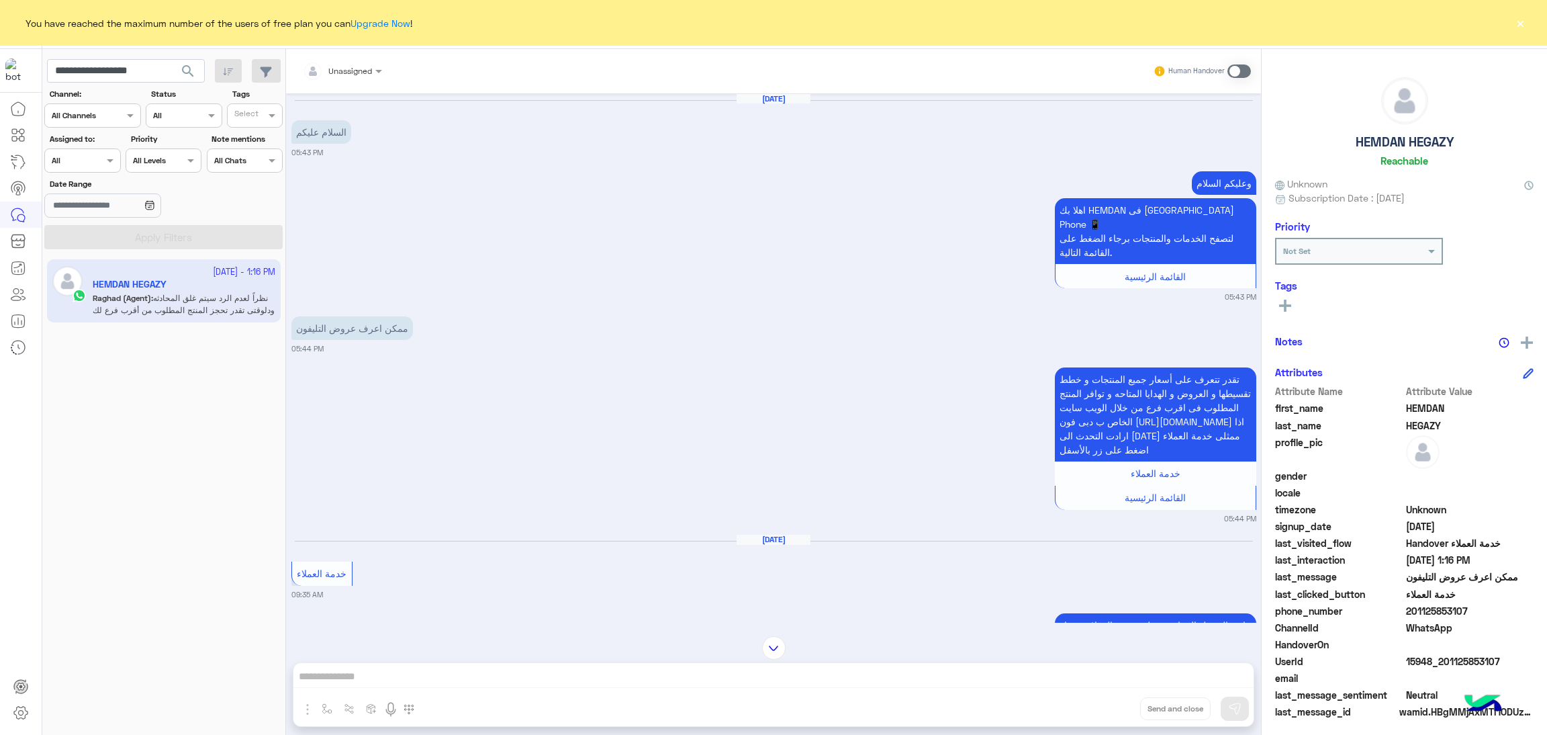
click at [1458, 654] on span "15948_201125853107" at bounding box center [1470, 661] width 128 height 14
copy span "15948_201125853107"
click at [143, 72] on input "**********" at bounding box center [126, 71] width 158 height 24
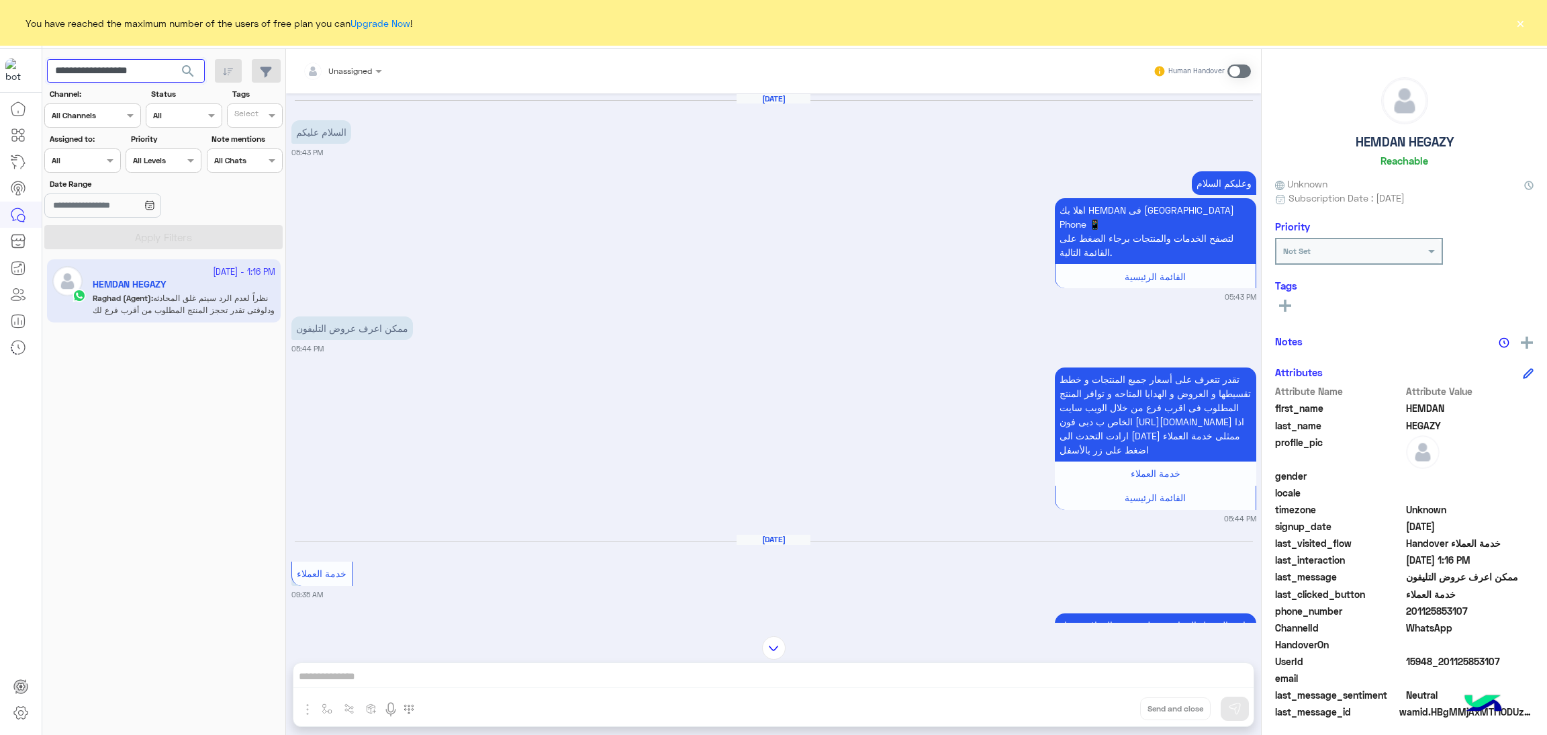
paste input "text"
click at [189, 74] on span "search" at bounding box center [188, 71] width 16 height 16
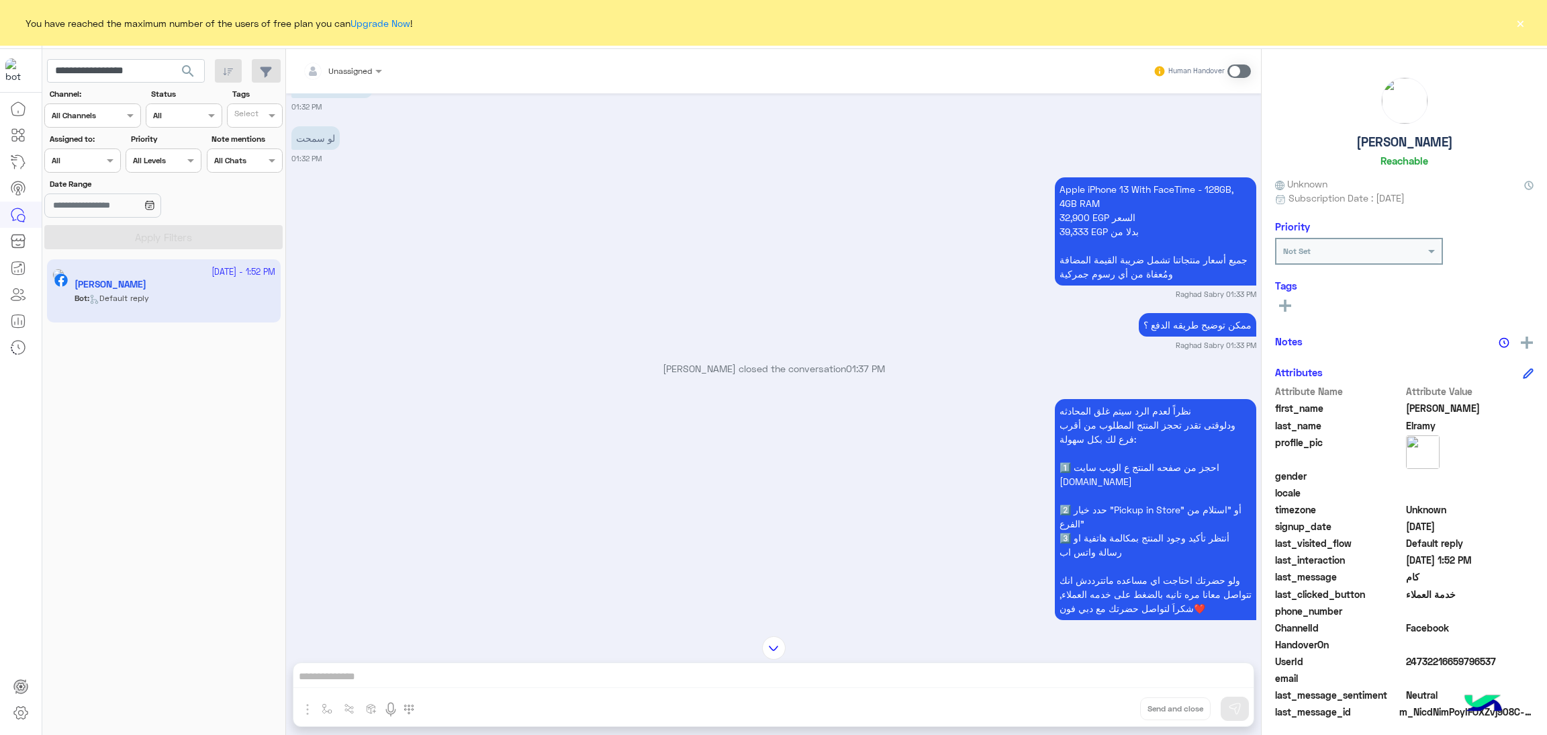
scroll to position [1828, 0]
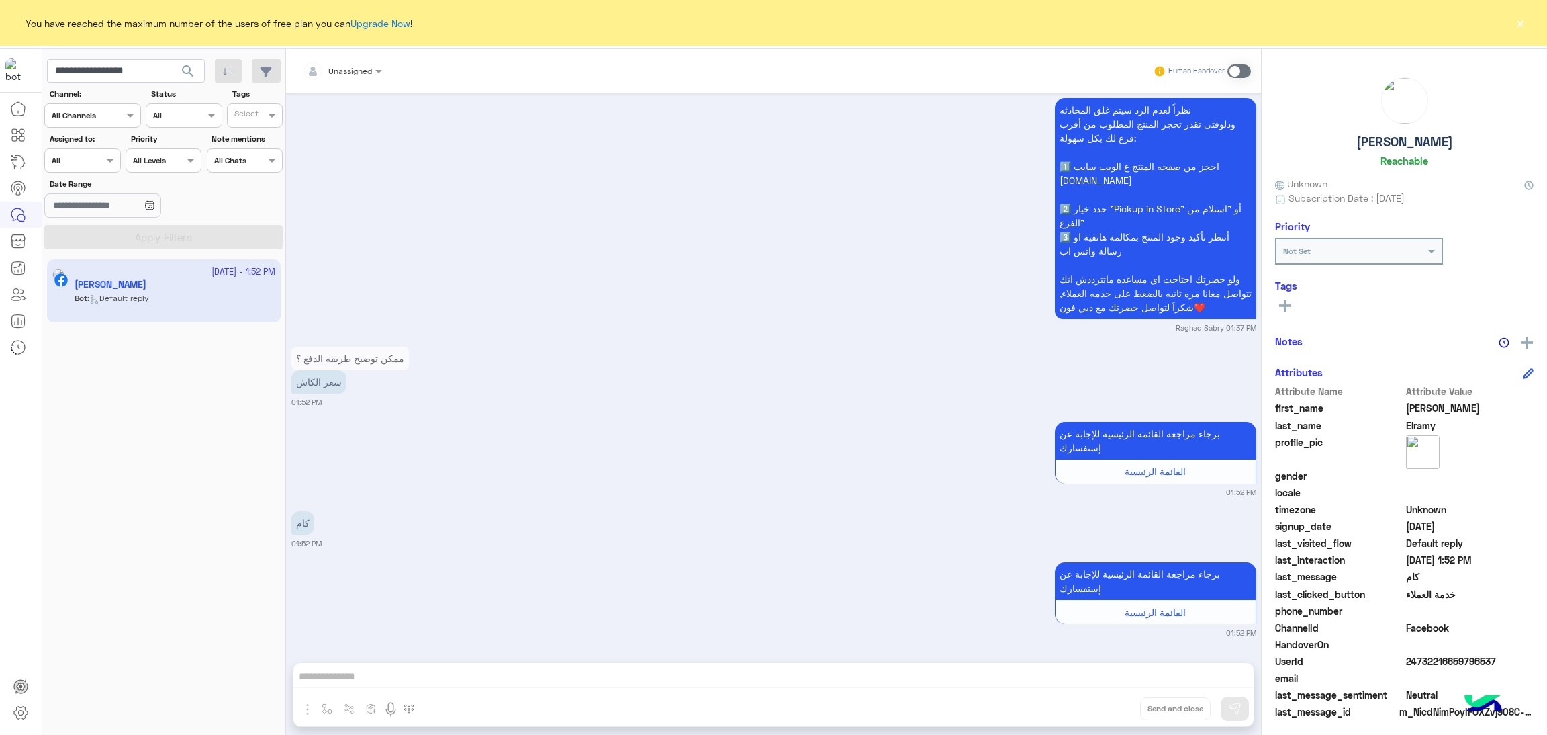
click at [1435, 665] on span "24732216659796537" at bounding box center [1470, 661] width 128 height 14
copy span "24732216659796537"
click at [368, 70] on div at bounding box center [342, 68] width 93 height 13
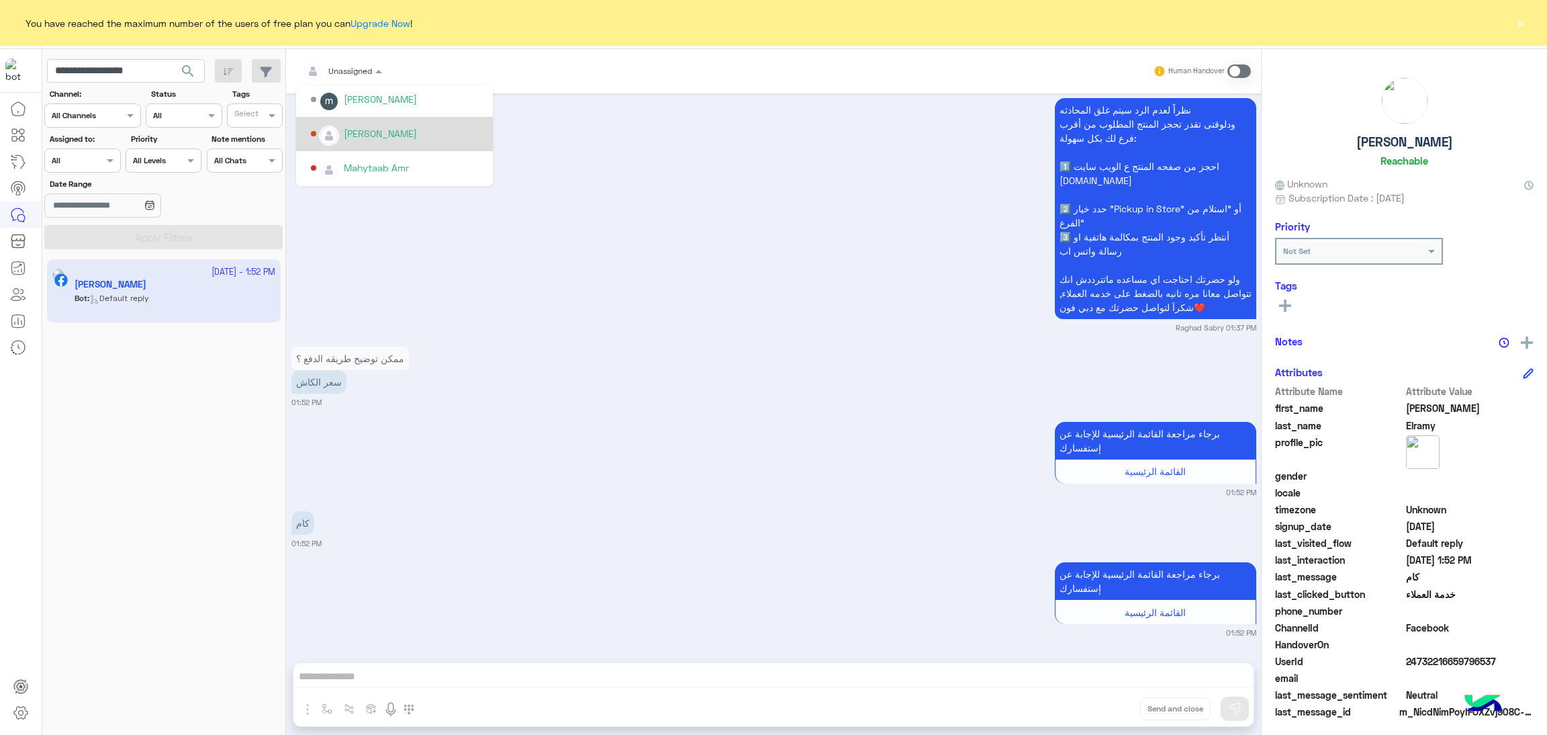
click at [410, 146] on div "[PERSON_NAME]" at bounding box center [394, 134] width 197 height 34
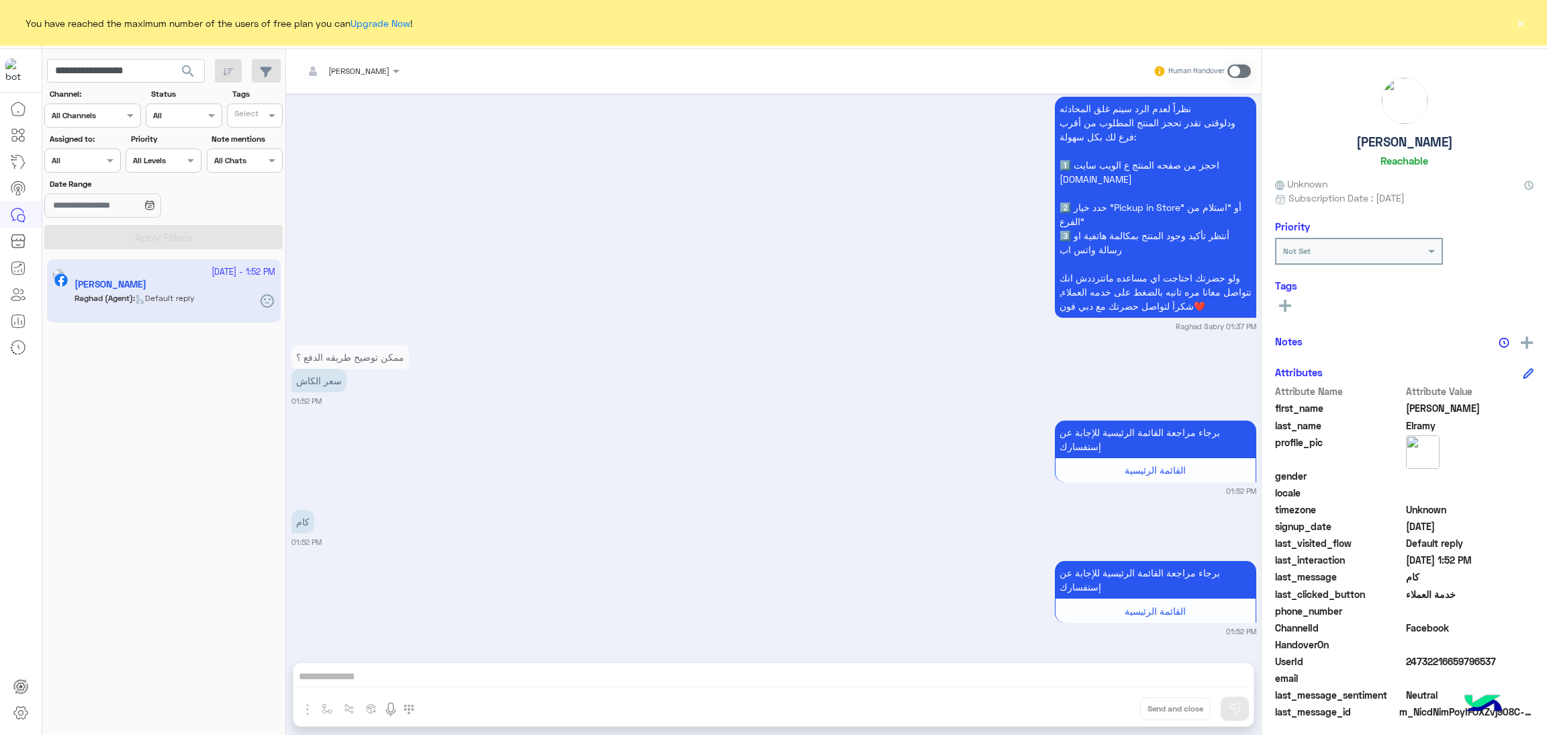
scroll to position [1873, 0]
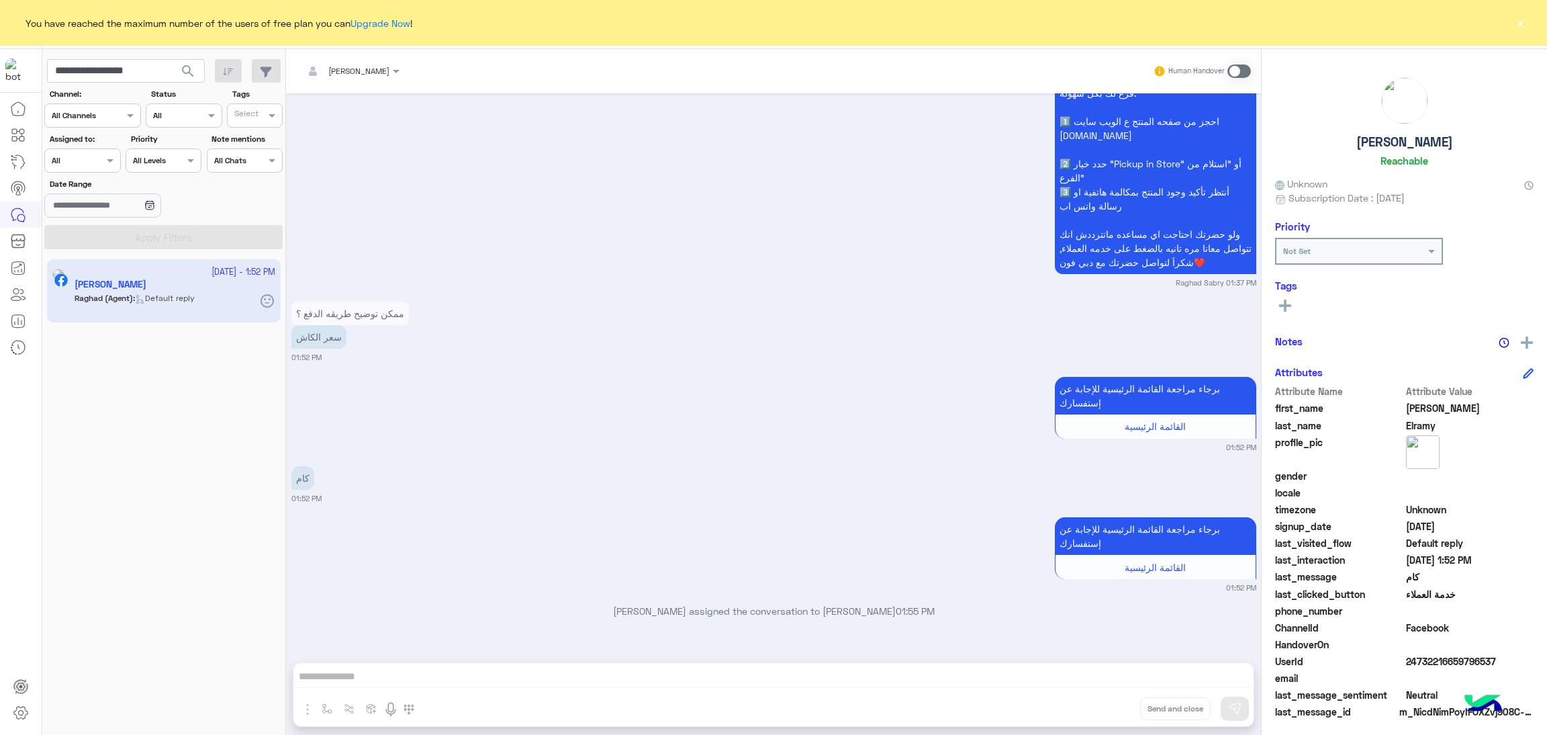
click at [1414, 656] on span "24732216659796537" at bounding box center [1470, 661] width 128 height 14
copy span "24732216659796537"
click at [118, 59] on input "**********" at bounding box center [126, 71] width 158 height 24
click at [116, 59] on input "**********" at bounding box center [126, 71] width 158 height 24
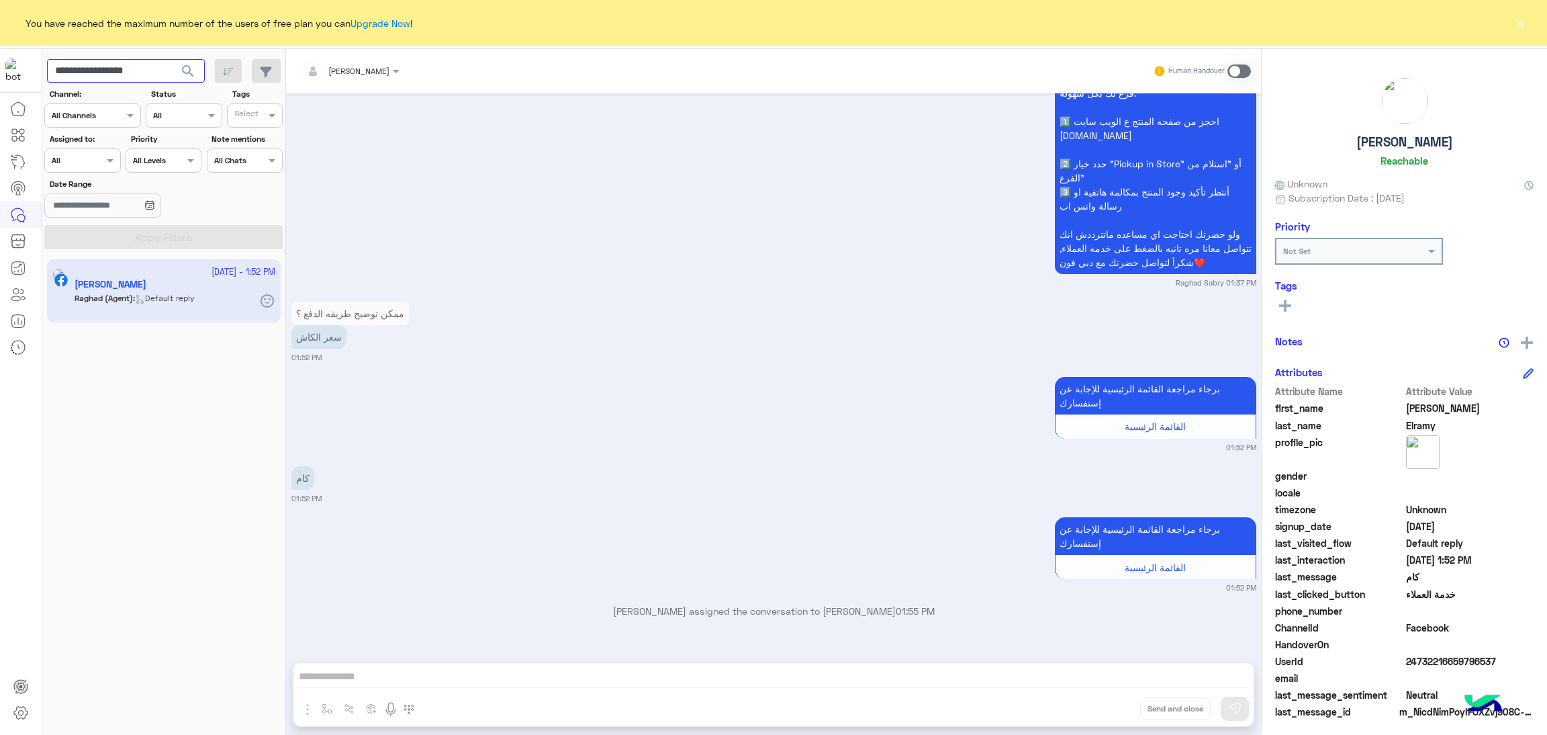
paste input "*"
click at [191, 73] on span "search" at bounding box center [188, 71] width 16 height 16
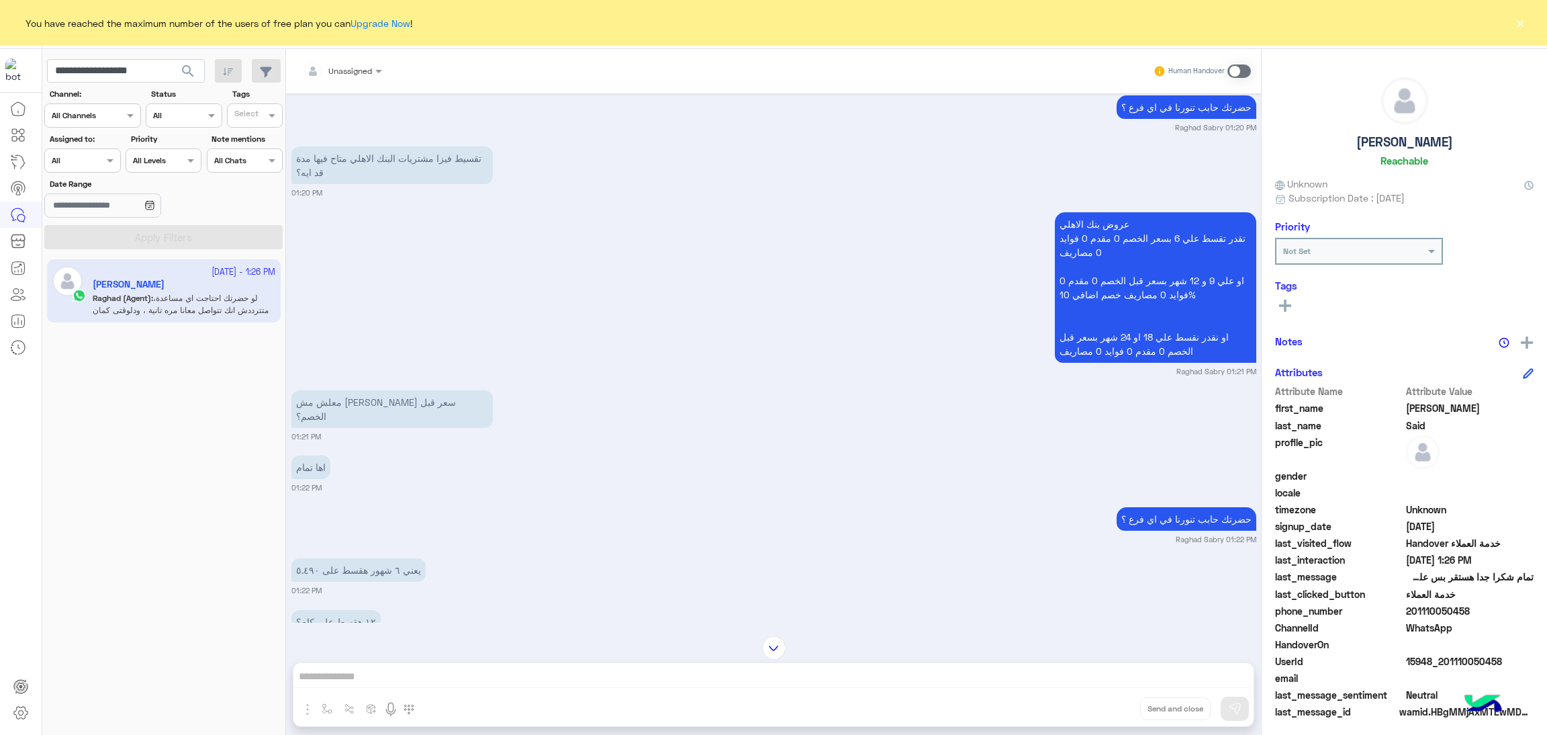
scroll to position [811, 0]
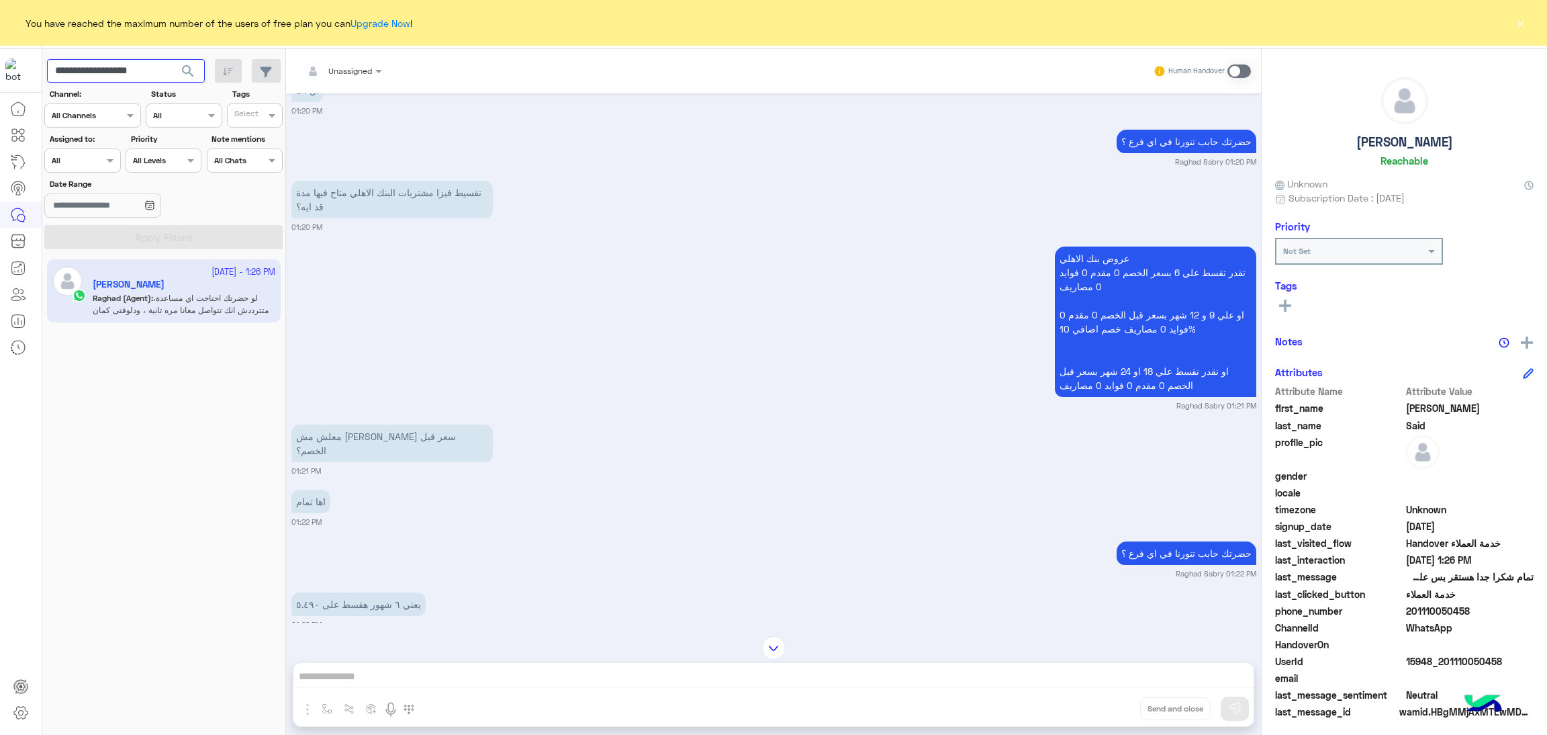
click at [103, 70] on input "**********" at bounding box center [126, 71] width 158 height 24
paste input "text"
click at [188, 70] on span "search" at bounding box center [188, 71] width 16 height 16
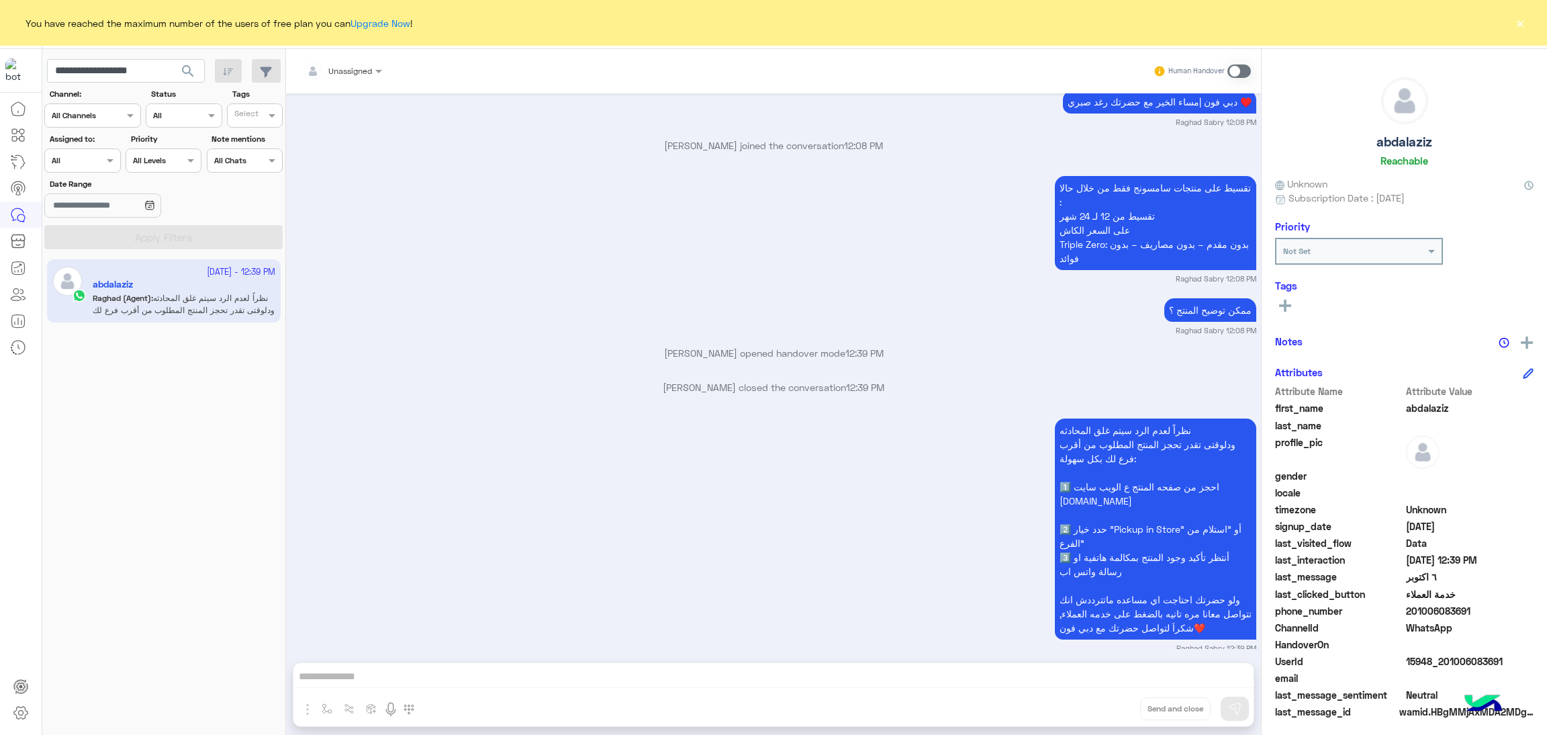
scroll to position [1545, 0]
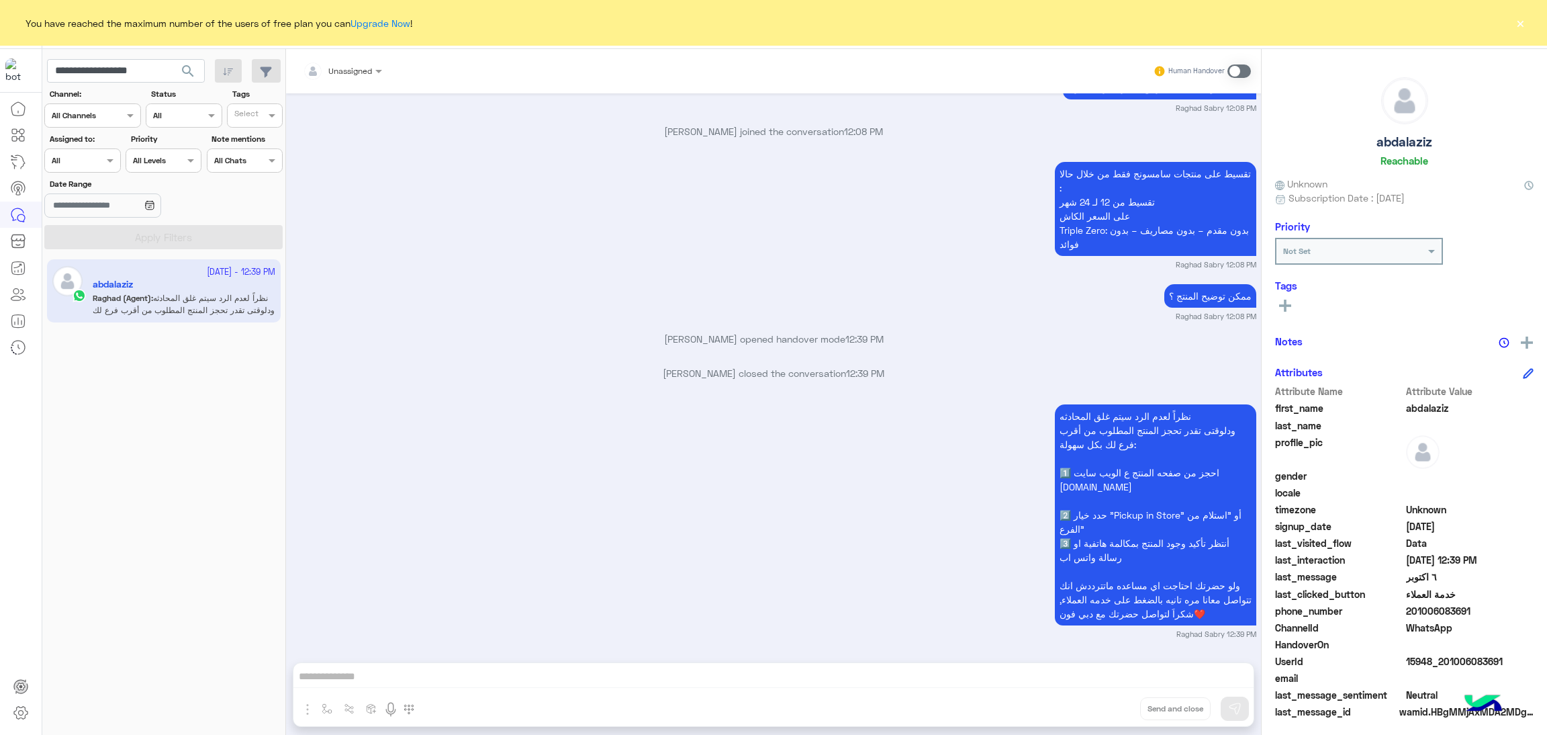
click at [1429, 650] on span at bounding box center [1470, 644] width 128 height 14
click at [1432, 659] on span "15948_201006083691" at bounding box center [1470, 661] width 128 height 14
click at [150, 62] on input "**********" at bounding box center [126, 71] width 158 height 24
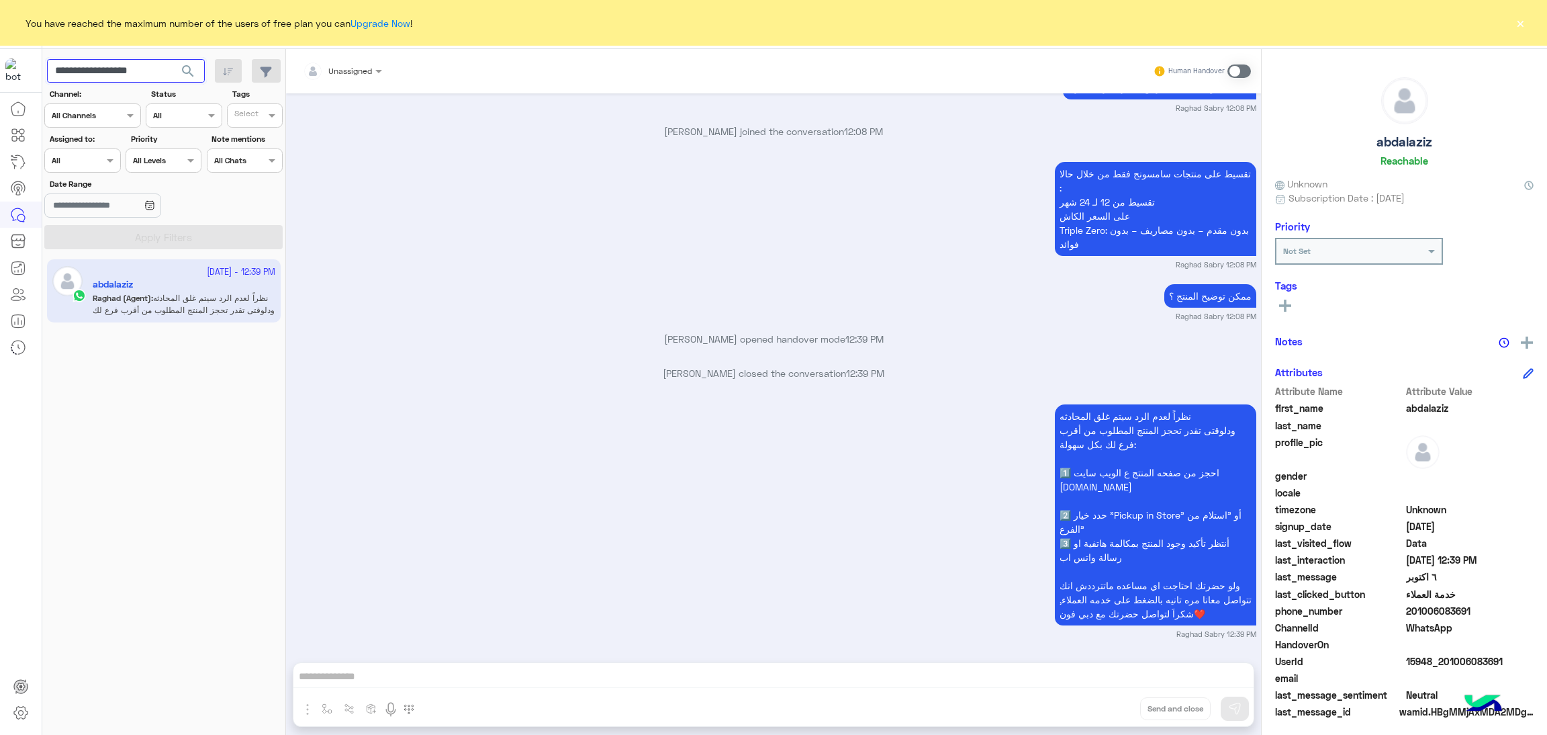
paste input "text"
click at [186, 68] on span "search" at bounding box center [188, 71] width 16 height 16
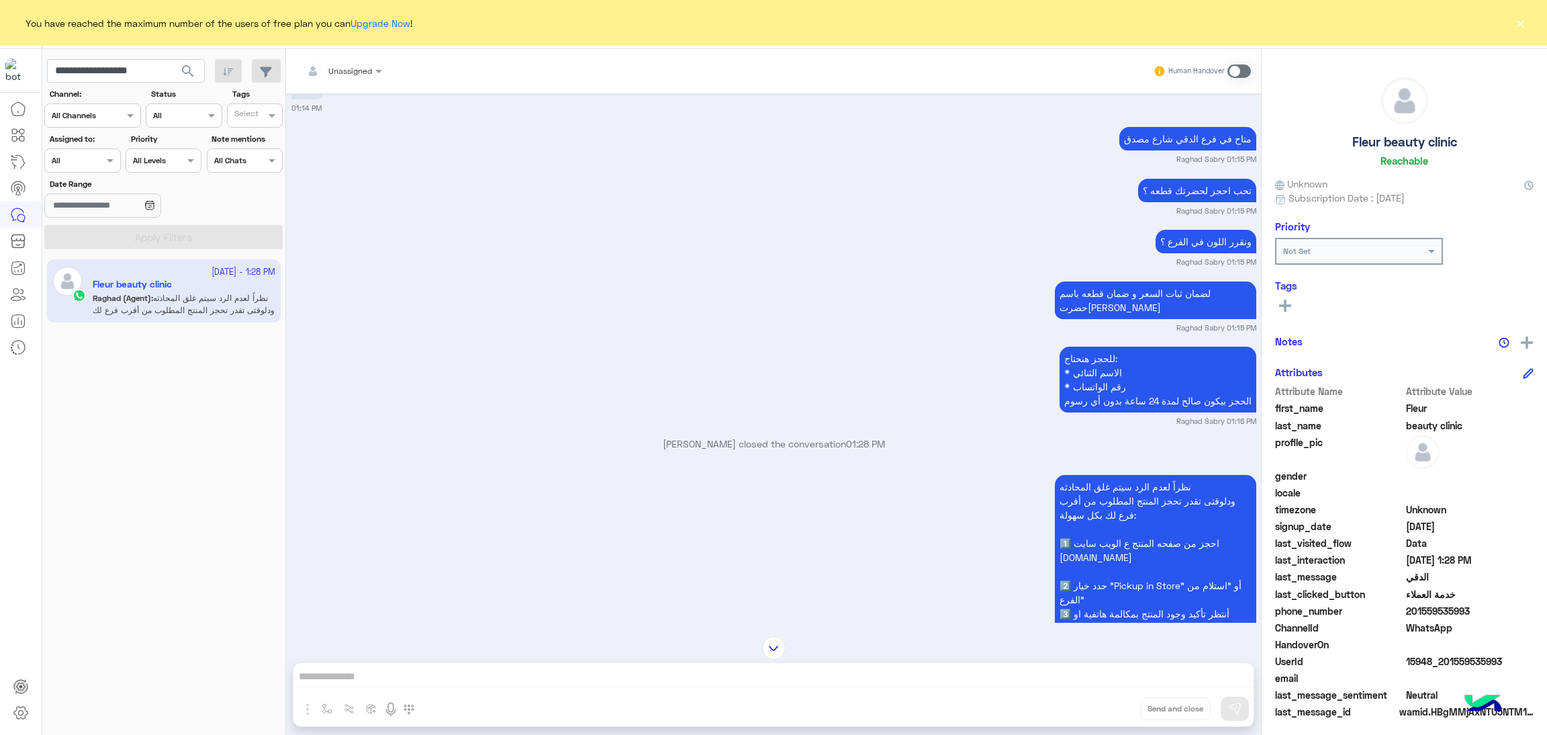
scroll to position [3121, 0]
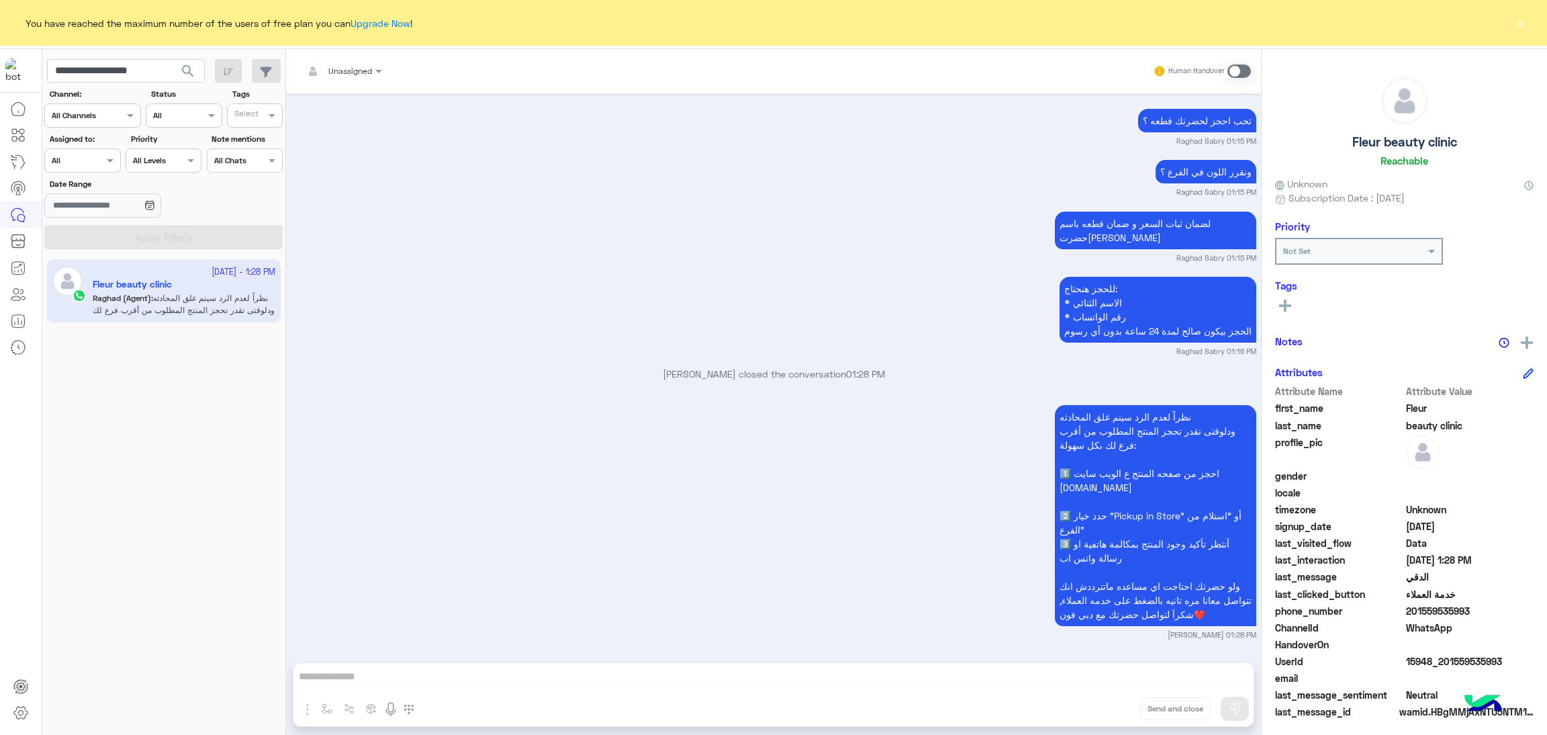
drag, startPoint x: 1408, startPoint y: 612, endPoint x: 1490, endPoint y: 612, distance: 81.9
click at [1490, 612] on span "201559535993" at bounding box center [1470, 611] width 128 height 14
click at [146, 66] on input "**********" at bounding box center [126, 71] width 158 height 24
paste input "text"
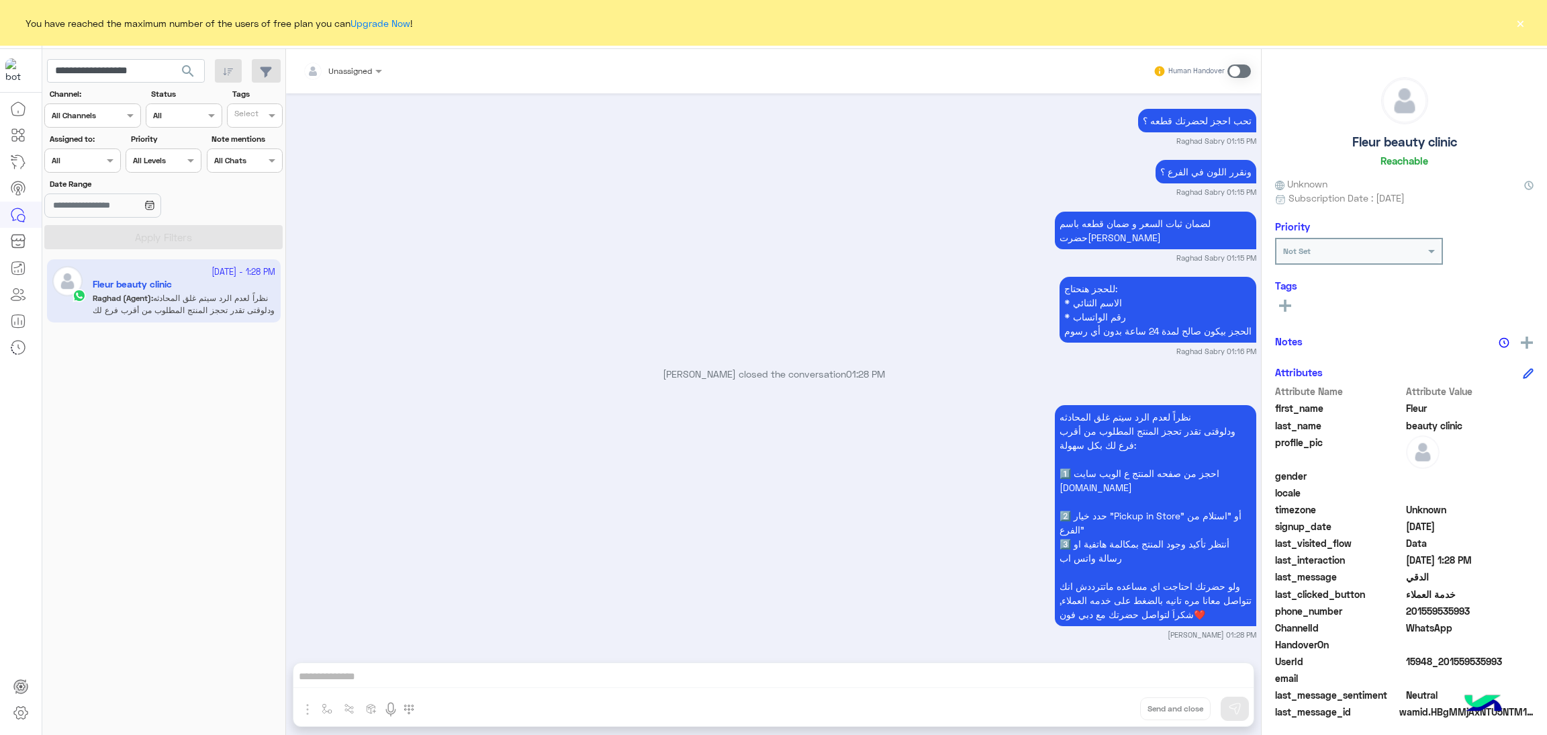
click at [188, 73] on span "search" at bounding box center [188, 71] width 16 height 16
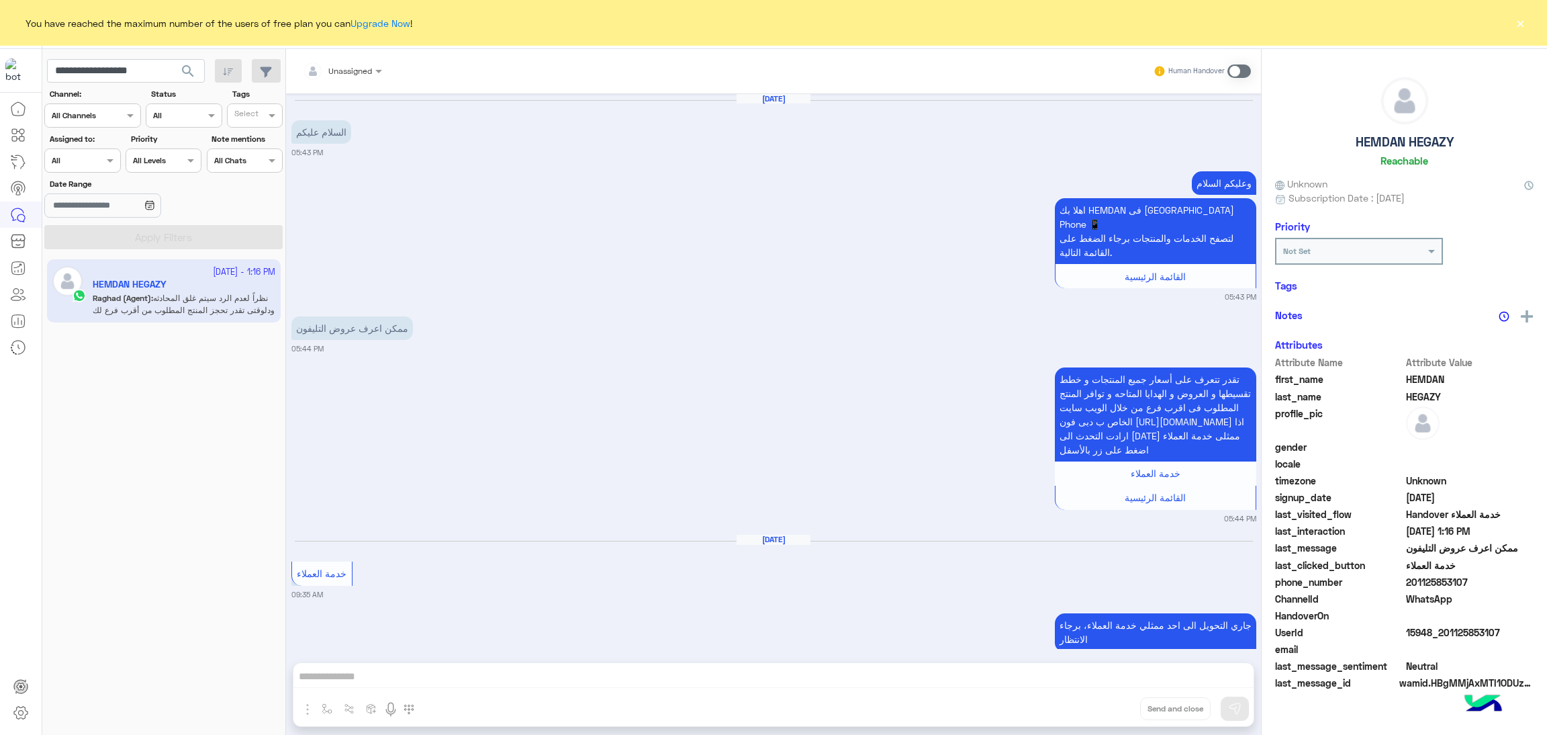
scroll to position [575, 0]
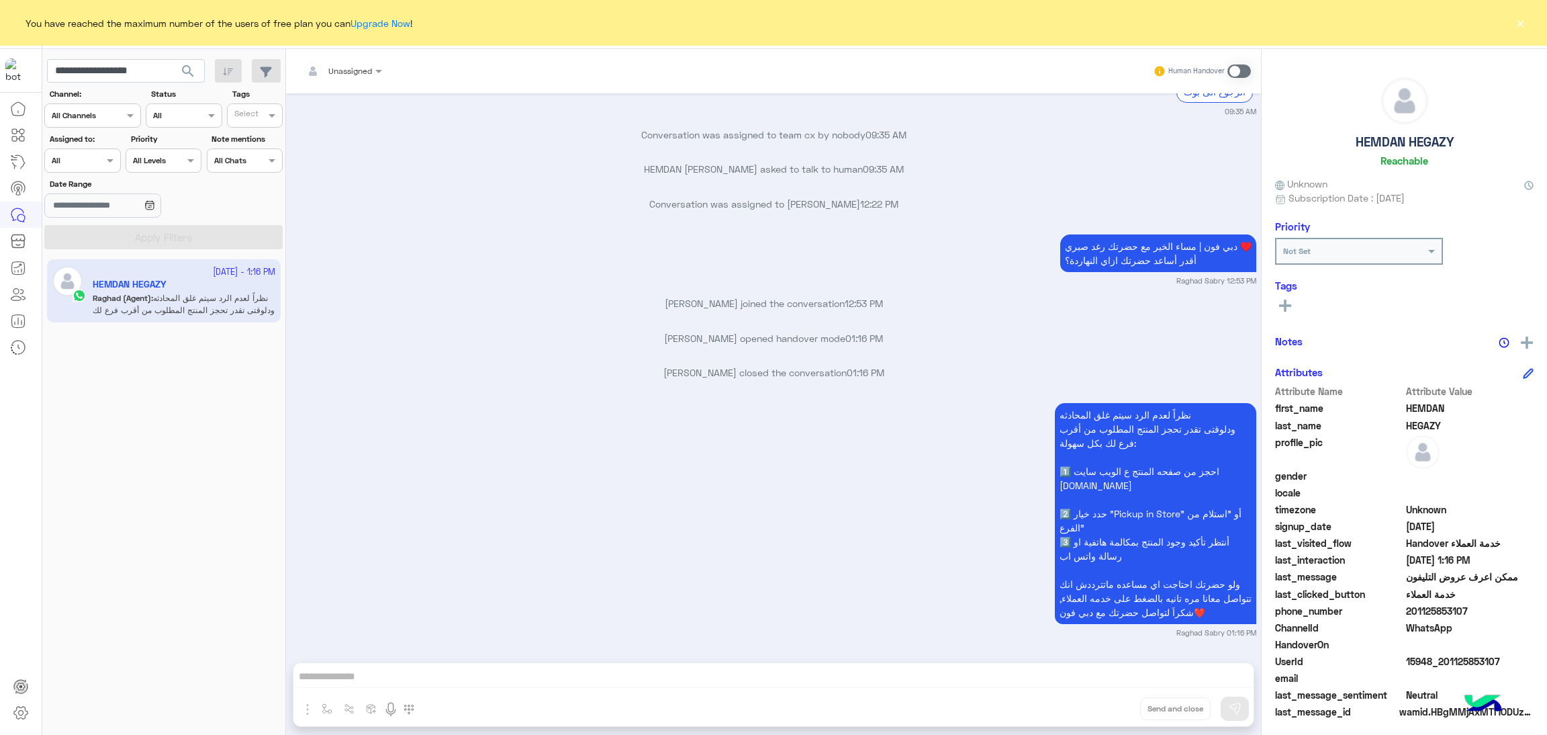
click at [1473, 654] on span "15948_201125853107" at bounding box center [1470, 661] width 128 height 14
click at [1473, 660] on span "15948_201125853107" at bounding box center [1470, 661] width 128 height 14
click at [112, 76] on input "**********" at bounding box center [126, 71] width 158 height 24
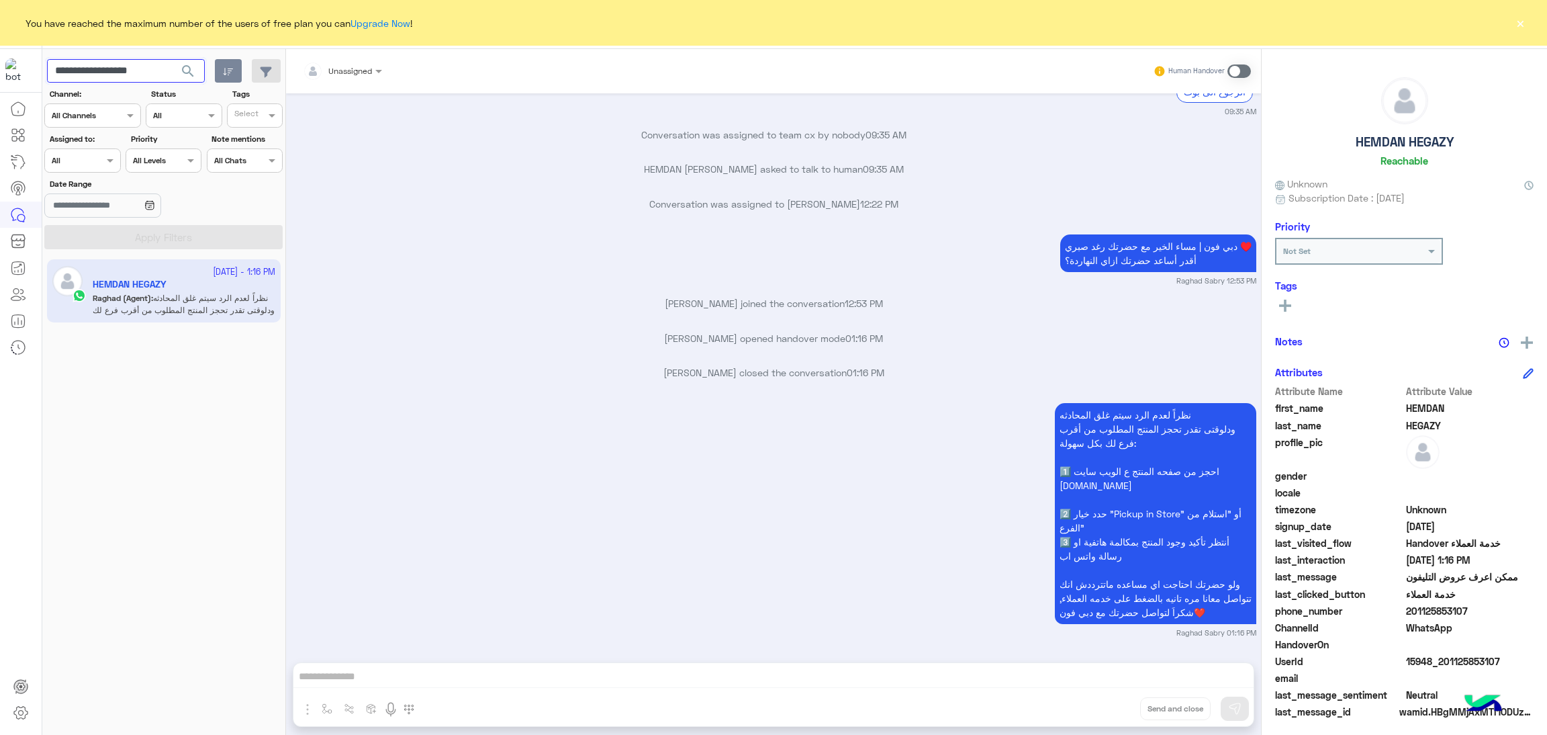
paste input "text"
click at [187, 69] on span "search" at bounding box center [188, 71] width 16 height 16
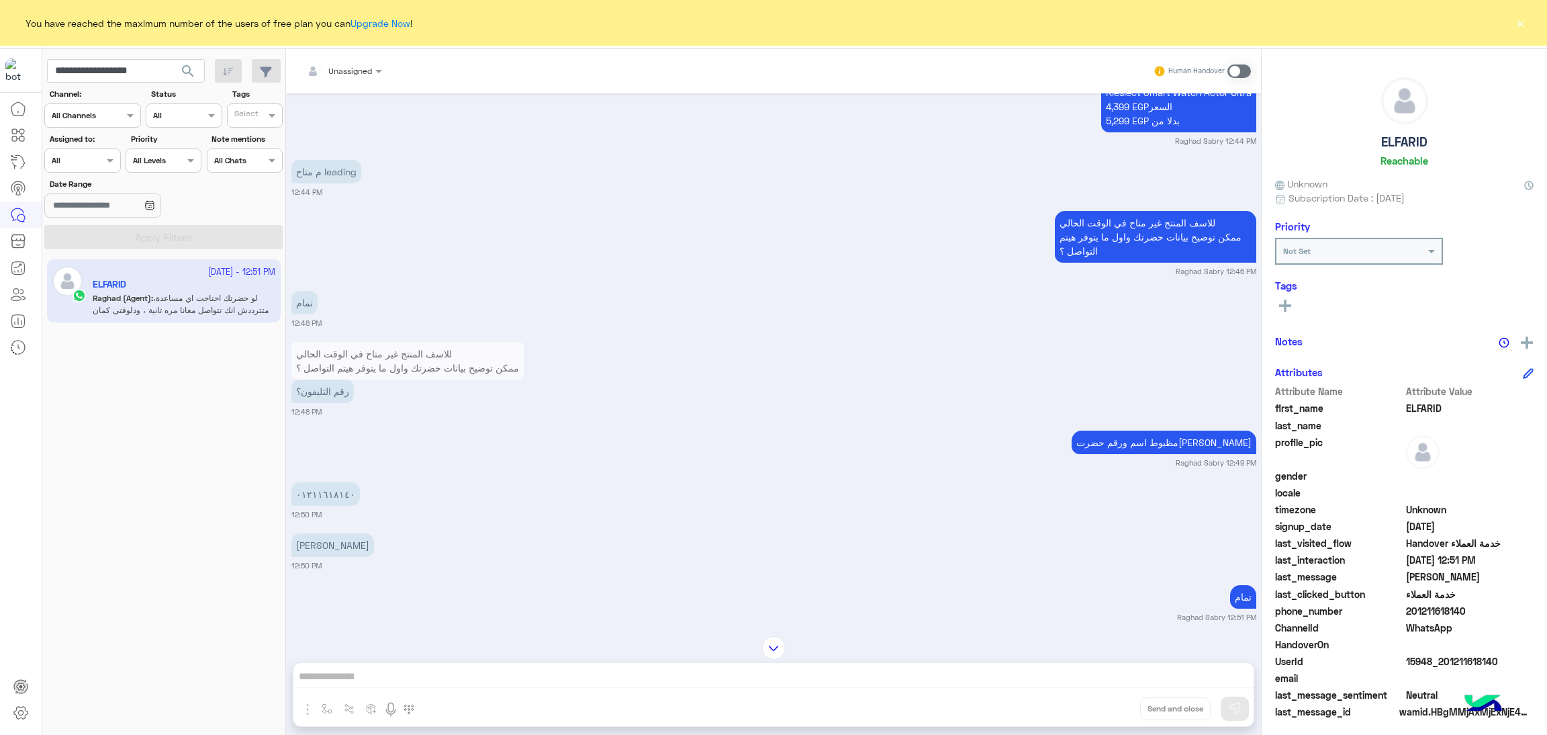
scroll to position [1030, 0]
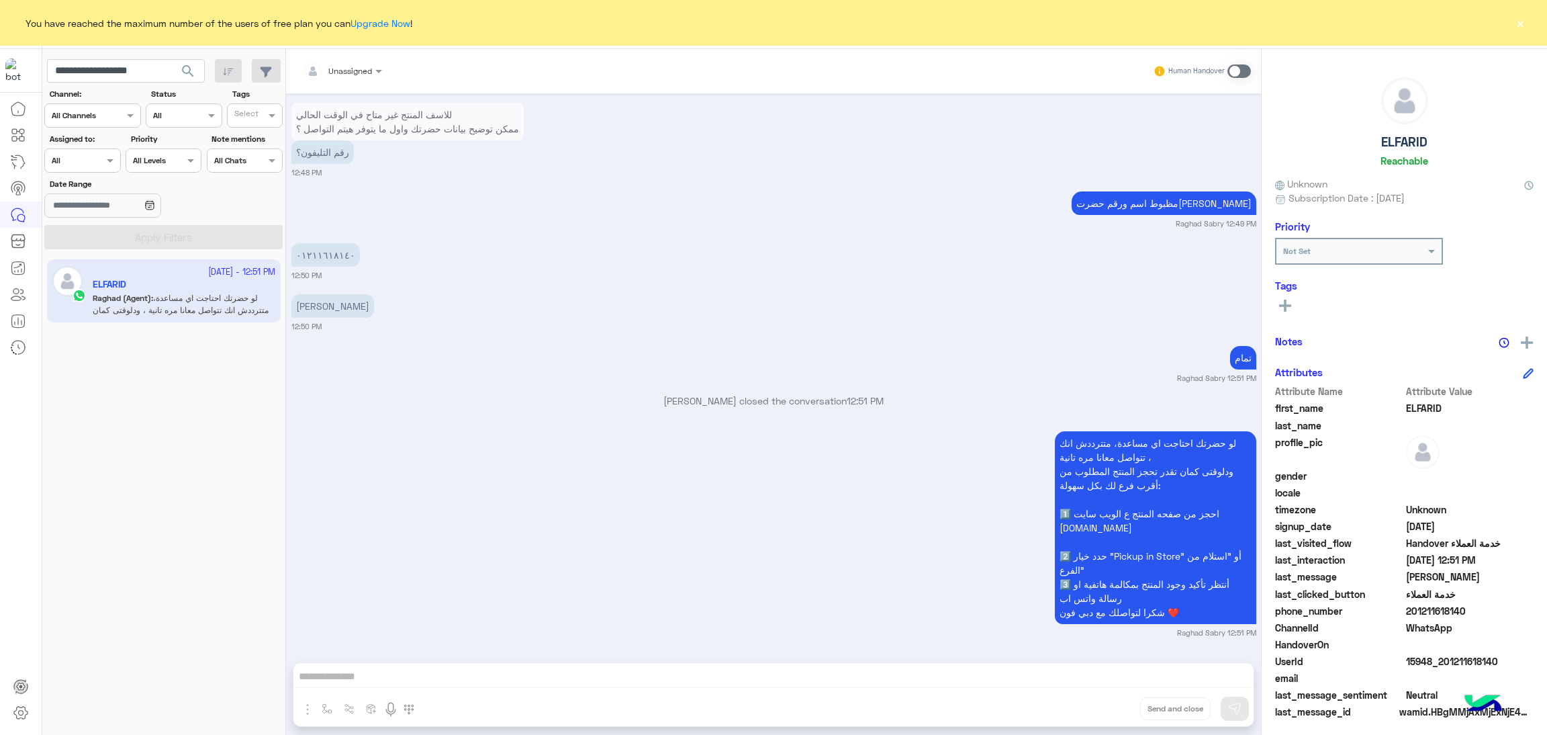
click at [1456, 655] on span "15948_201211618140" at bounding box center [1470, 661] width 128 height 14
drag, startPoint x: 1409, startPoint y: 610, endPoint x: 1494, endPoint y: 610, distance: 84.6
click at [1494, 610] on span "201211618140" at bounding box center [1470, 611] width 128 height 14
click at [110, 78] on input "**********" at bounding box center [126, 71] width 158 height 24
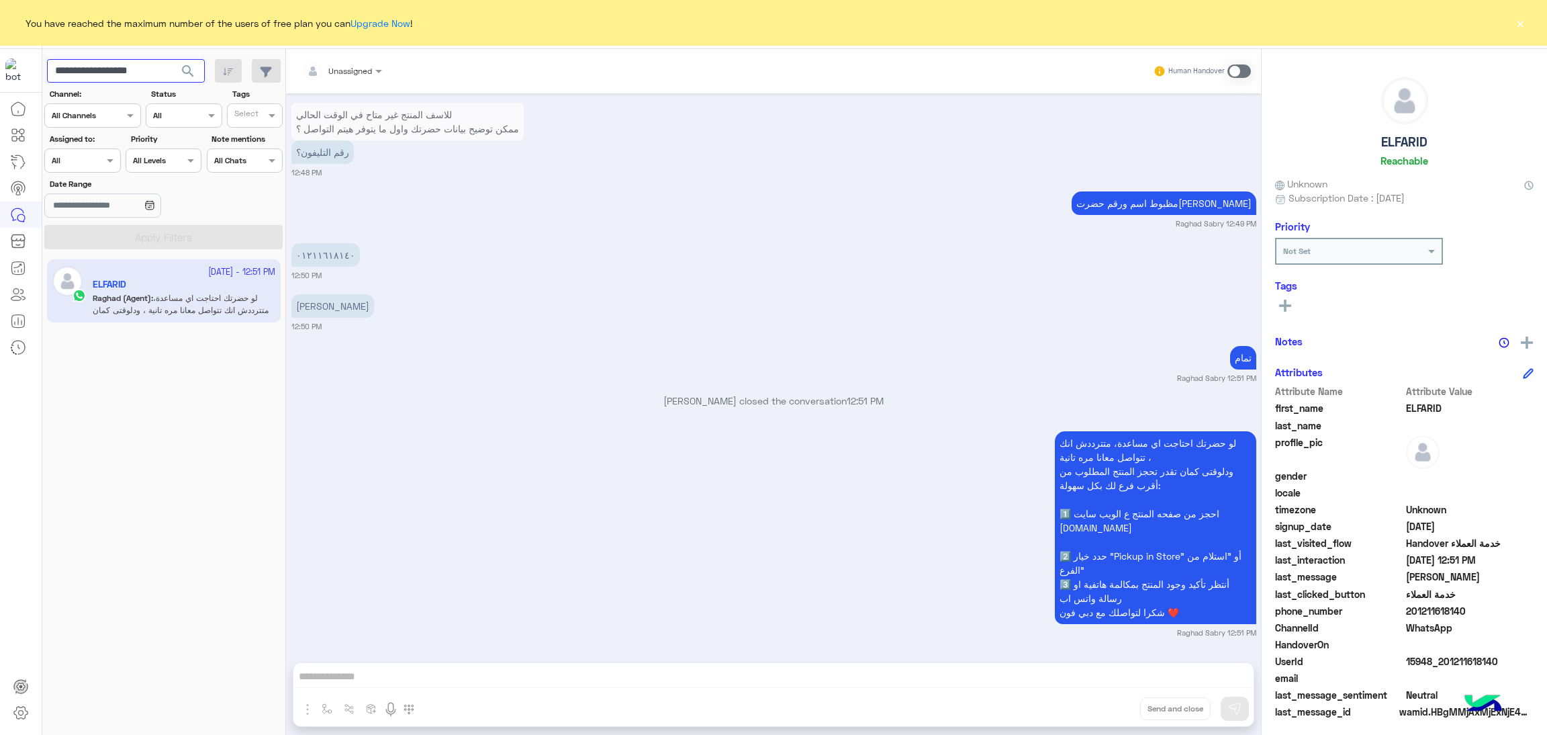
click at [110, 78] on input "**********" at bounding box center [126, 71] width 158 height 24
paste input "text"
click at [190, 77] on span "search" at bounding box center [188, 71] width 16 height 16
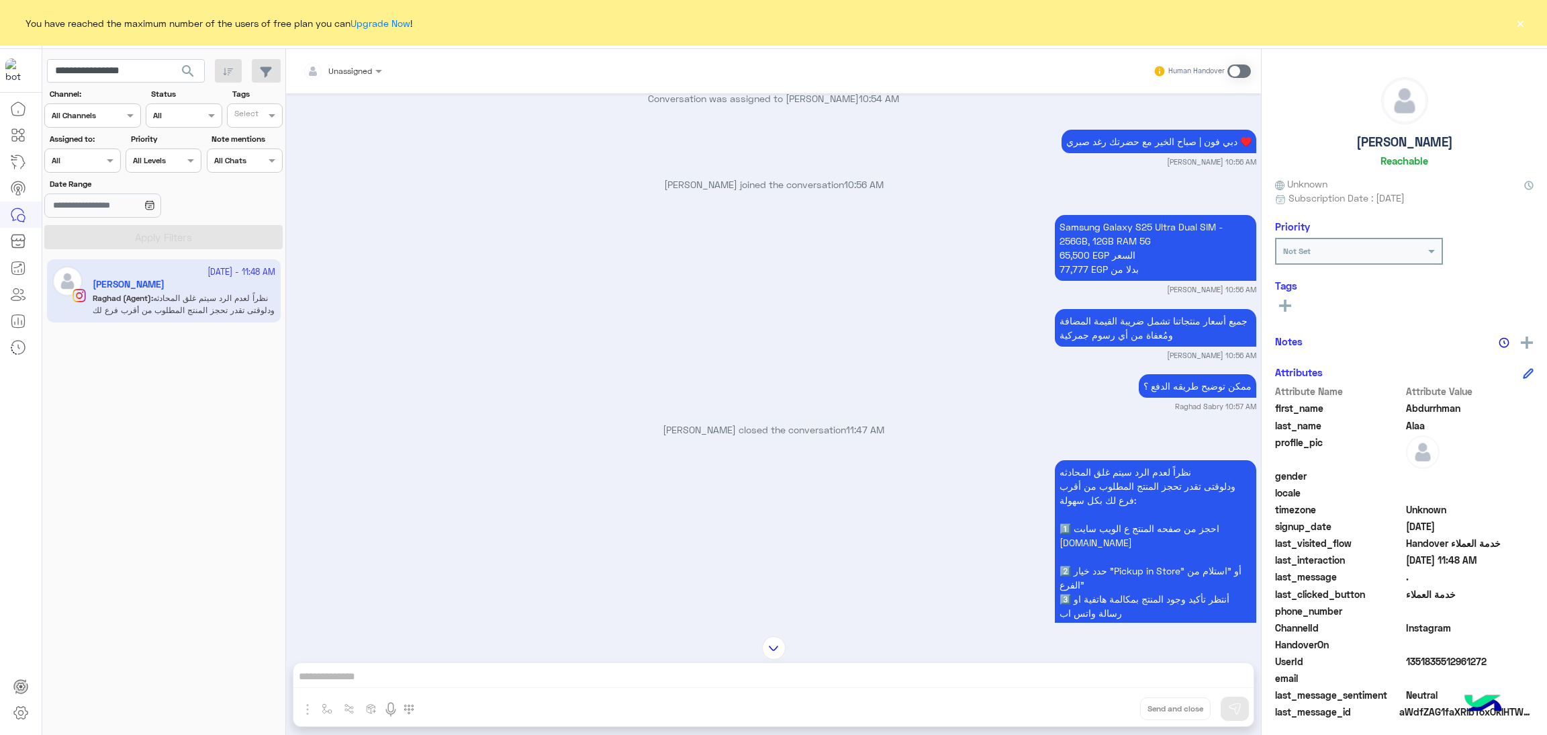
scroll to position [1264, 0]
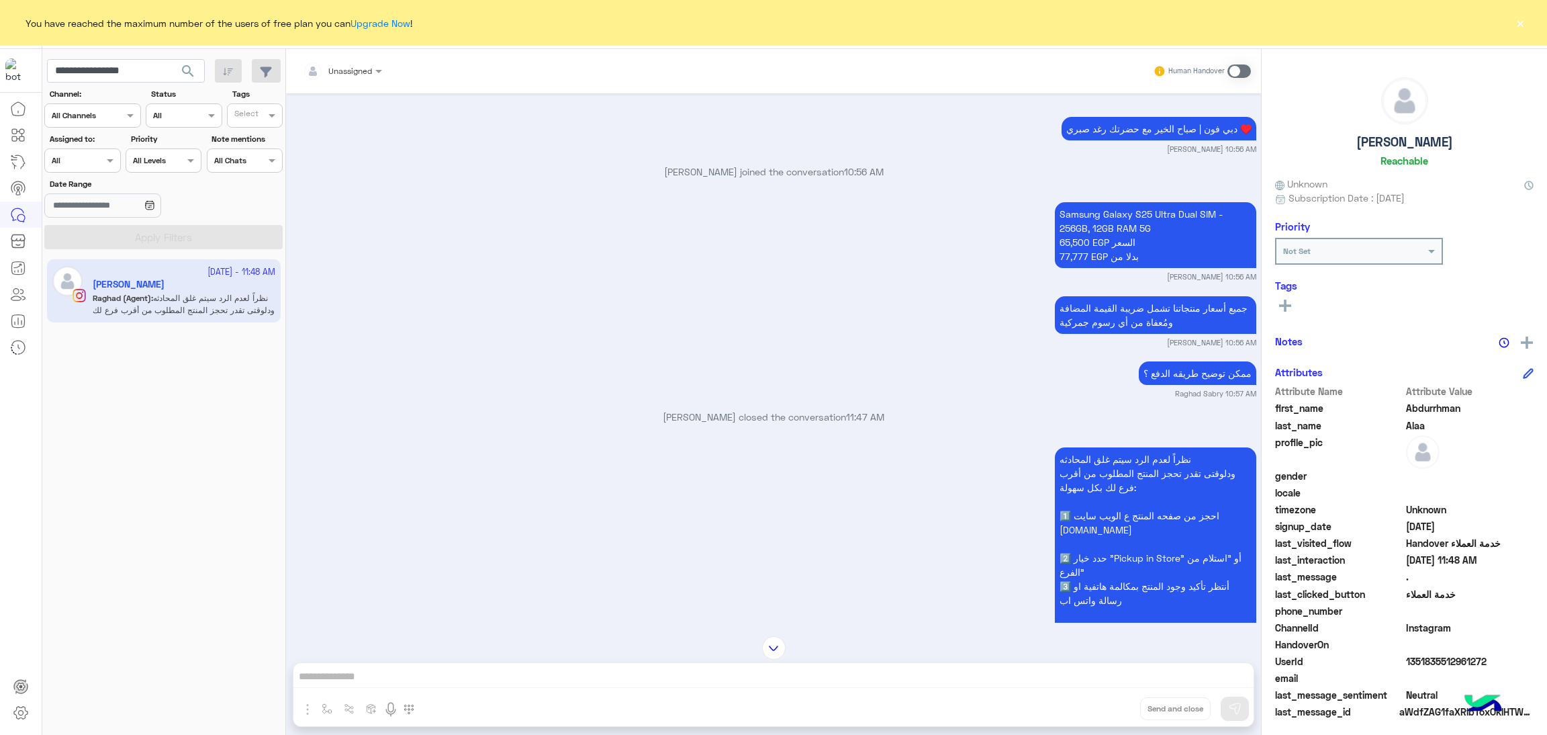
click at [1428, 657] on span "1351835512961272" at bounding box center [1470, 661] width 128 height 14
click at [148, 59] on input "**********" at bounding box center [126, 71] width 158 height 24
paste input "**"
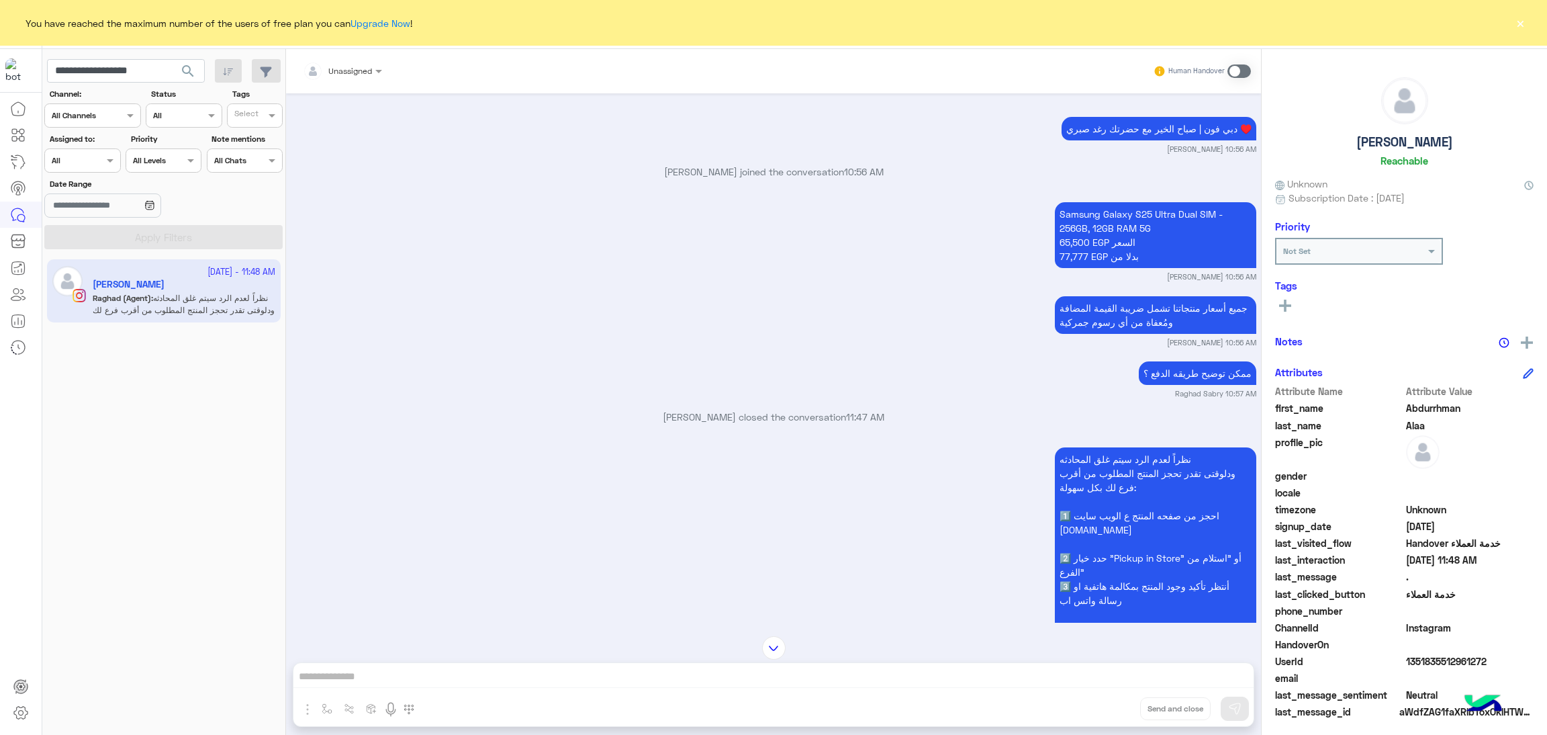
click at [191, 65] on span "search" at bounding box center [188, 71] width 16 height 16
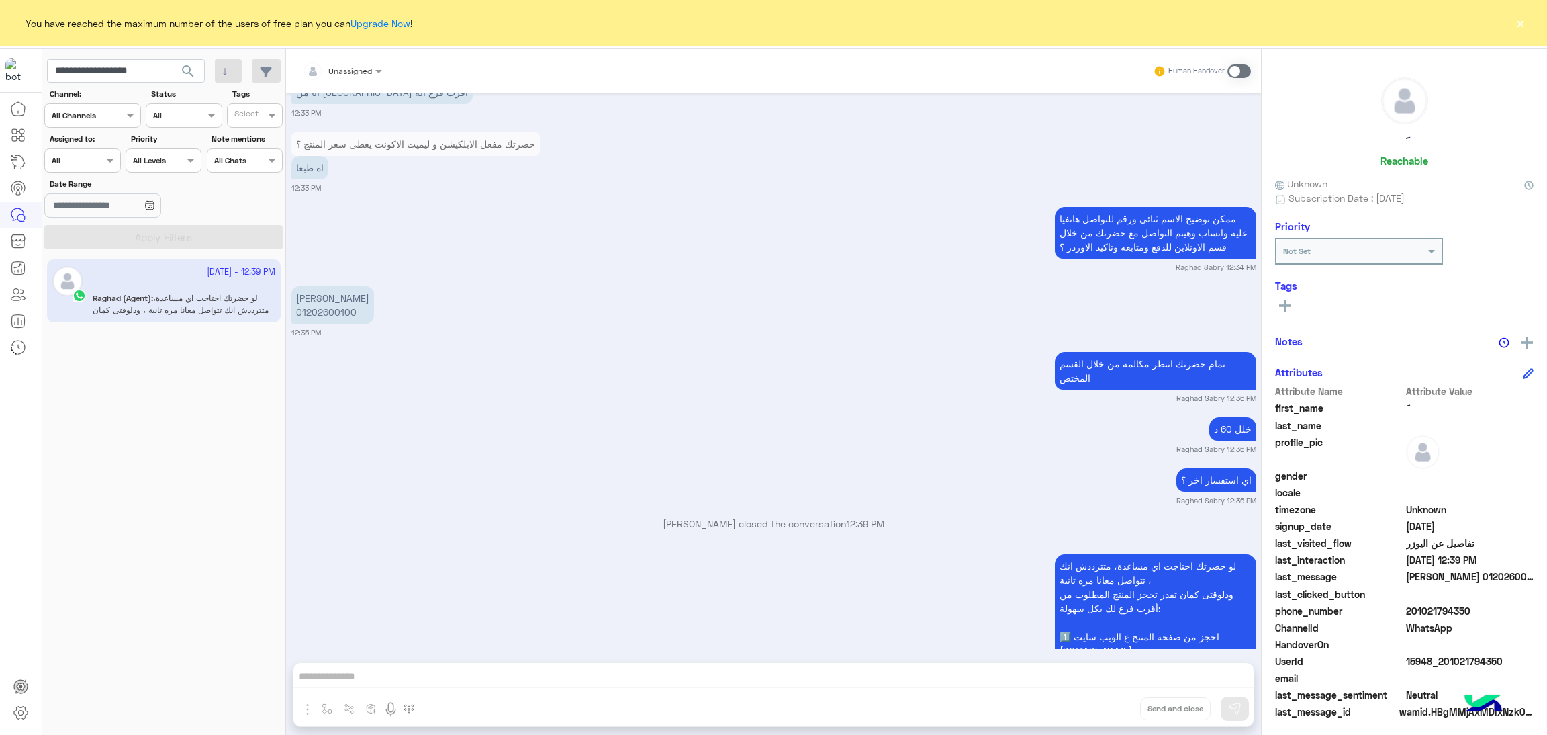
scroll to position [1684, 0]
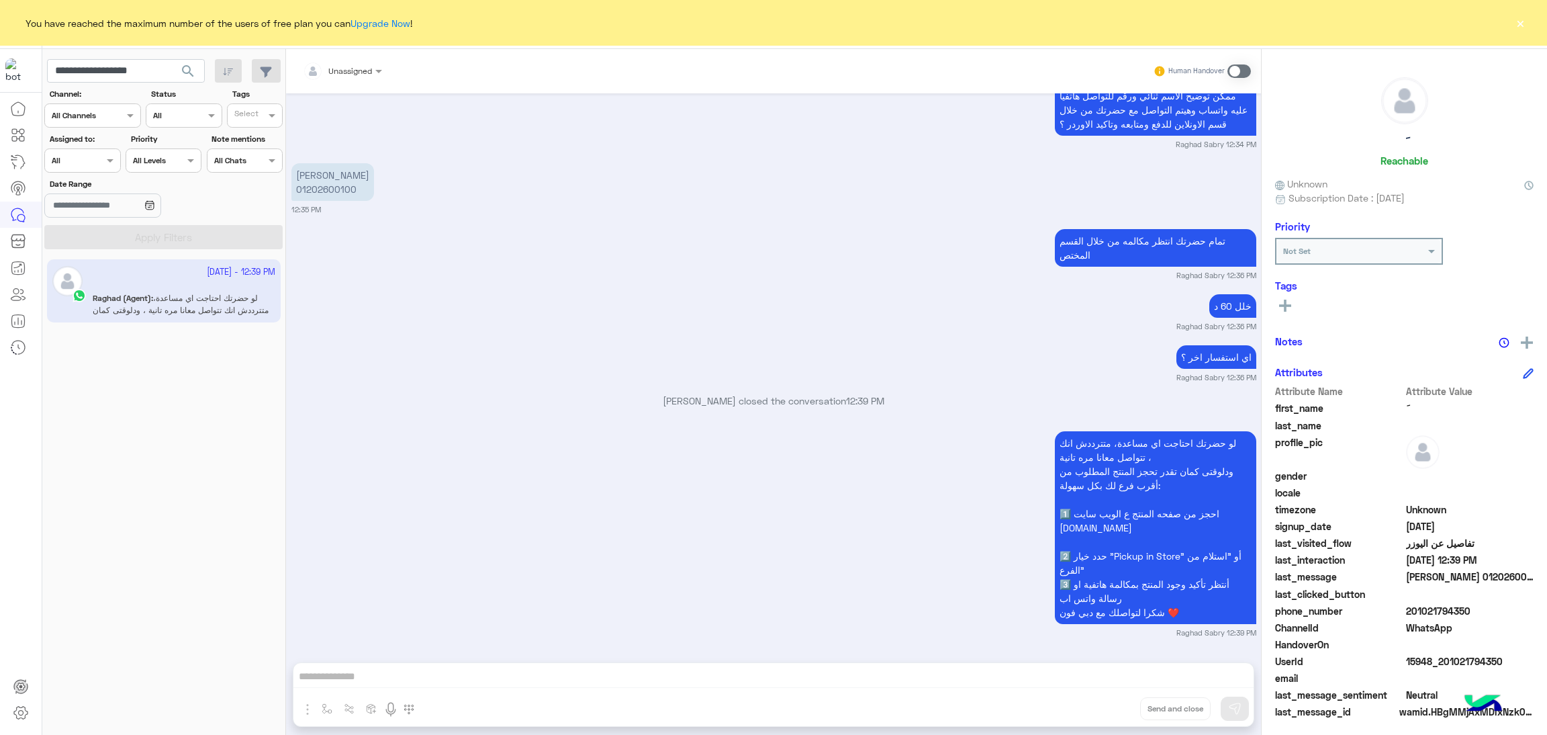
drag, startPoint x: 1406, startPoint y: 612, endPoint x: 1487, endPoint y: 610, distance: 82.0
click at [1487, 610] on span "201021794350" at bounding box center [1470, 611] width 128 height 14
click at [1434, 610] on span "201021794350" at bounding box center [1470, 611] width 128 height 14
drag, startPoint x: 1408, startPoint y: 609, endPoint x: 1481, endPoint y: 610, distance: 73.2
click at [1481, 610] on span "201021794350" at bounding box center [1470, 611] width 128 height 14
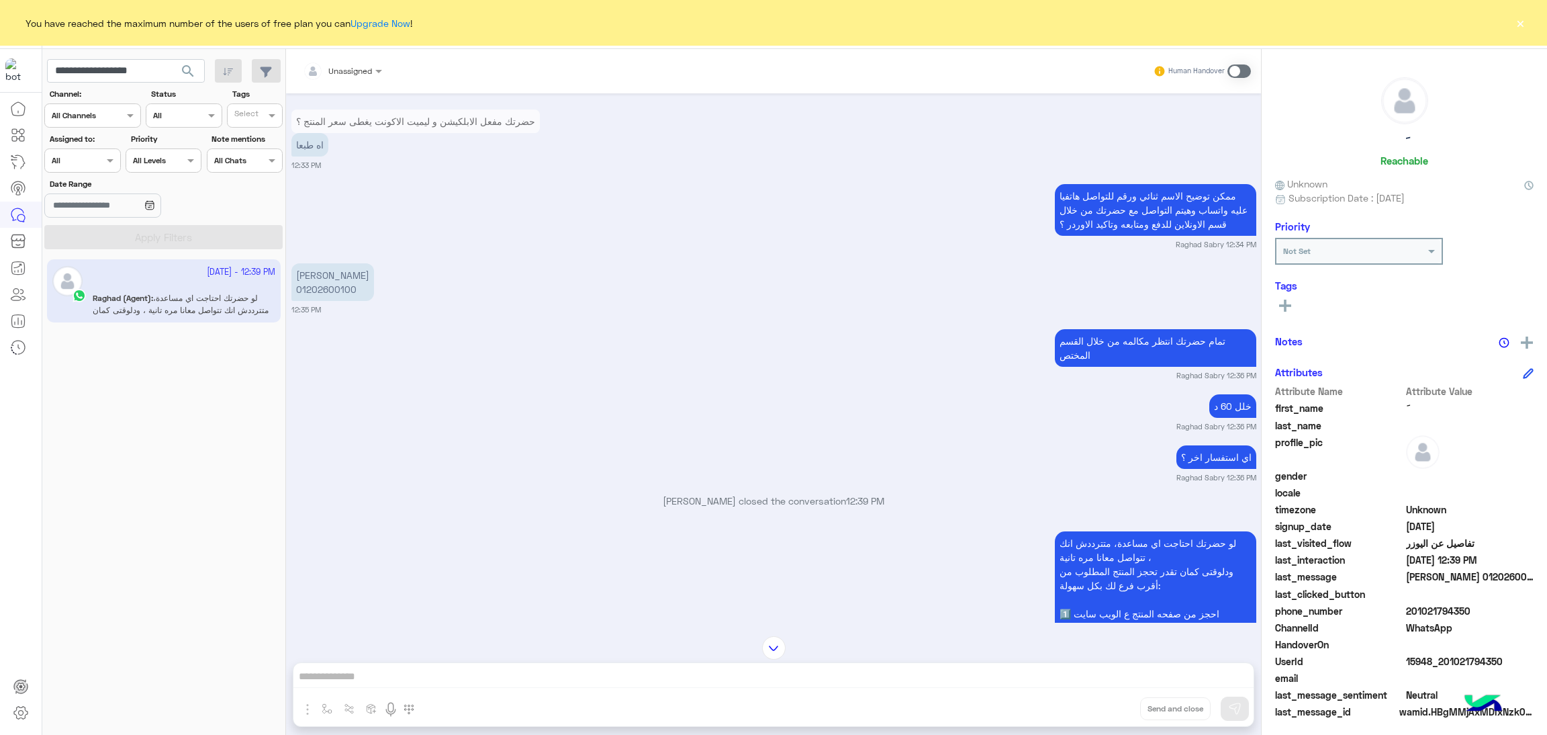
scroll to position [1483, 0]
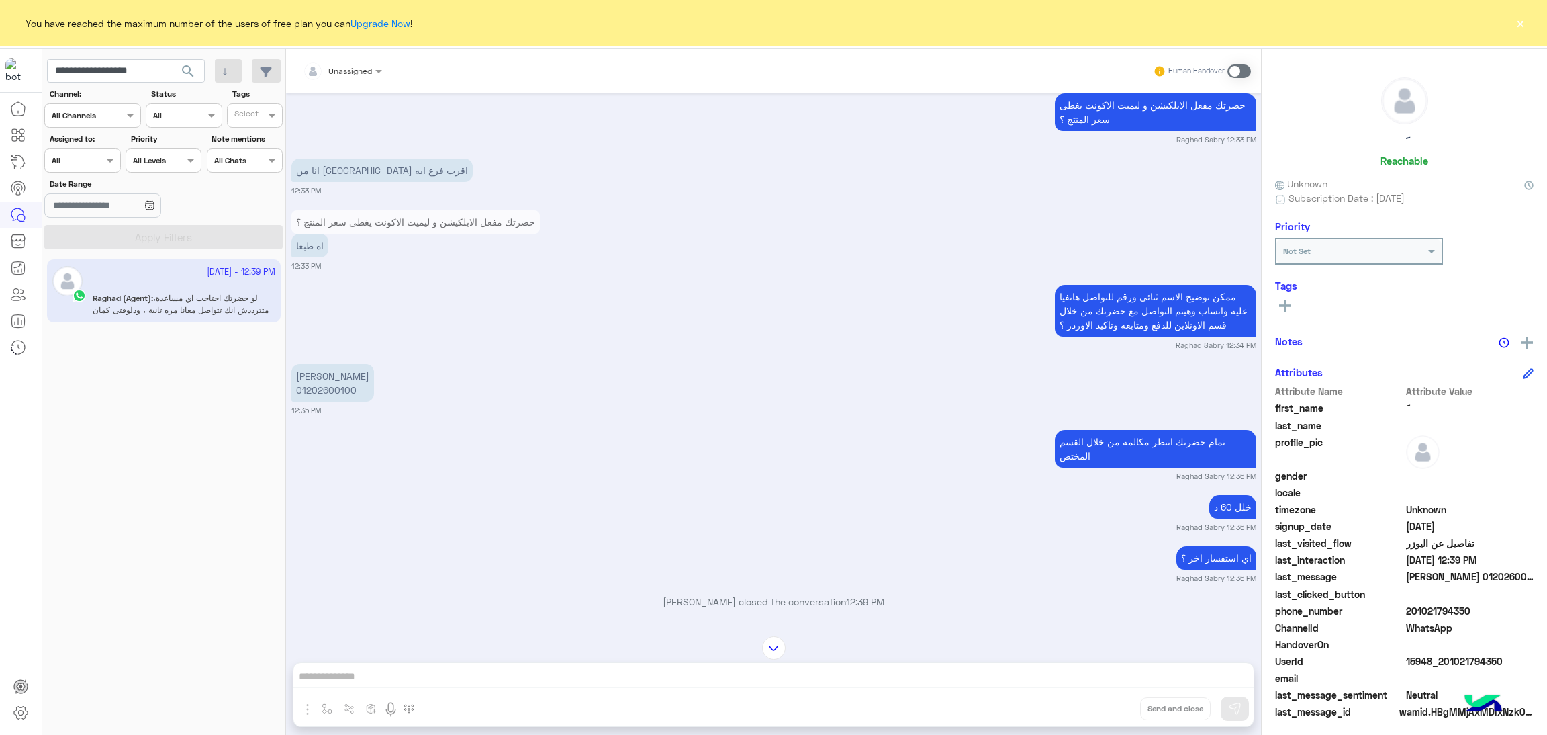
click at [1437, 656] on span "15948_201021794350" at bounding box center [1470, 661] width 128 height 14
click at [148, 72] on input "**********" at bounding box center [126, 71] width 158 height 24
paste input "text"
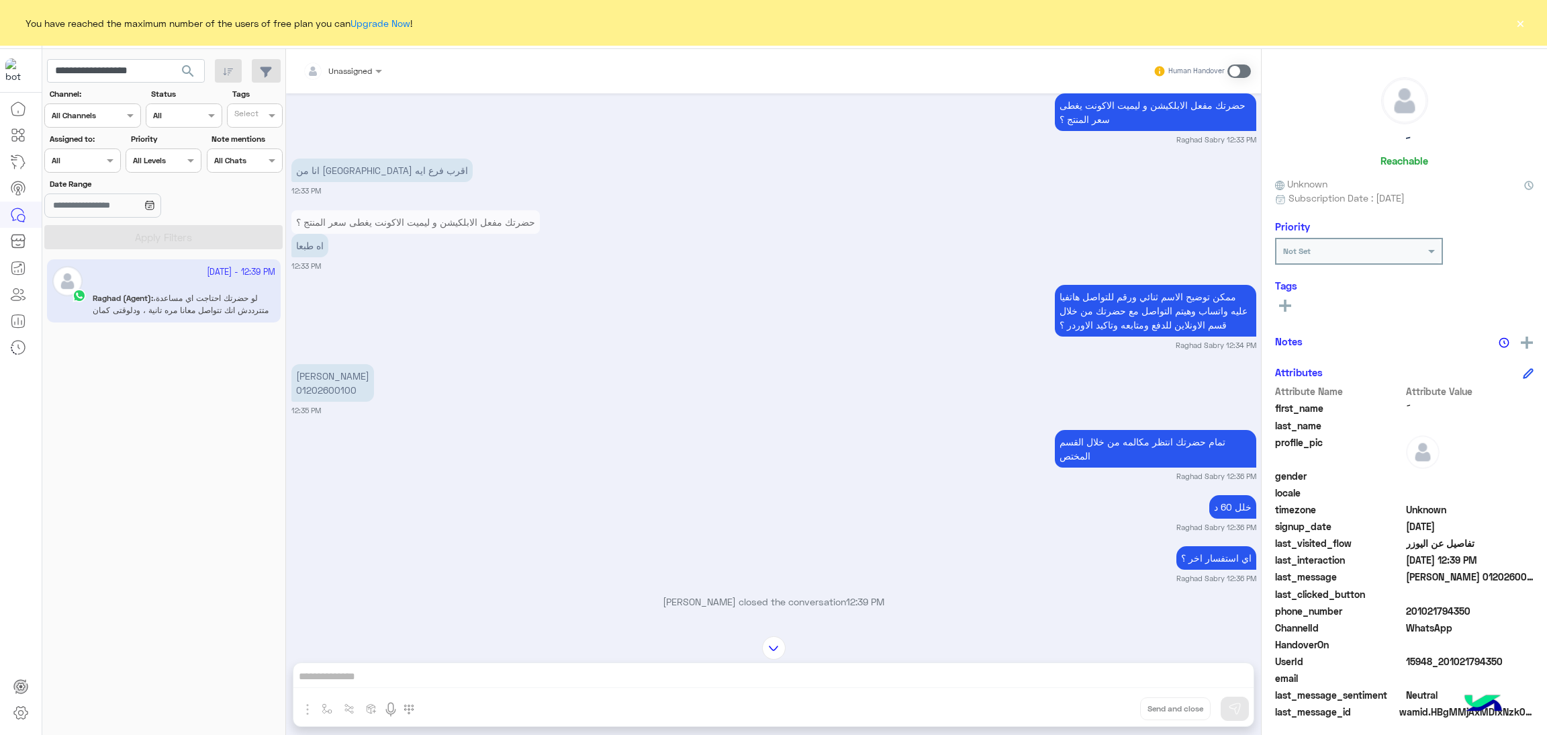
click at [188, 68] on span "search" at bounding box center [188, 71] width 16 height 16
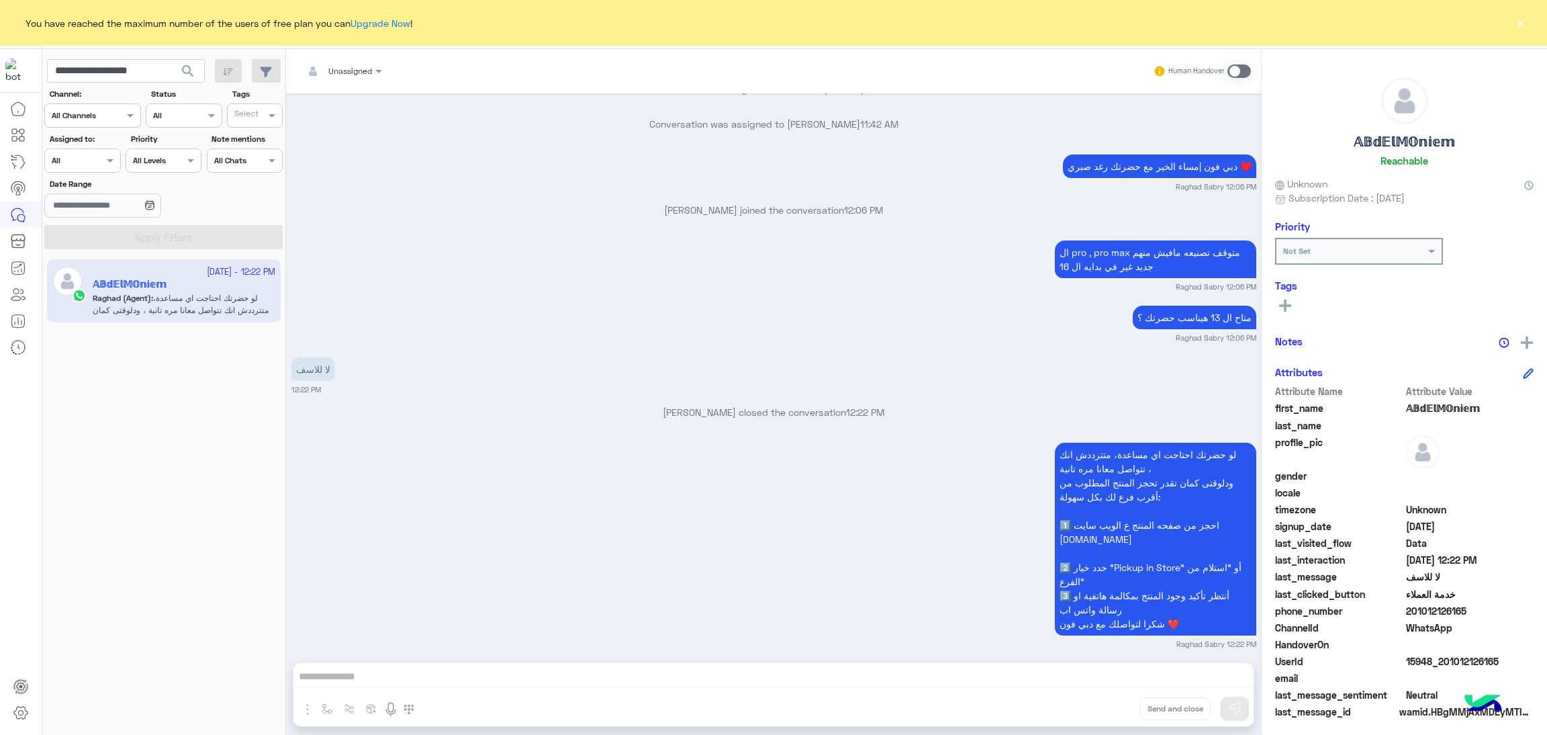
scroll to position [1703, 0]
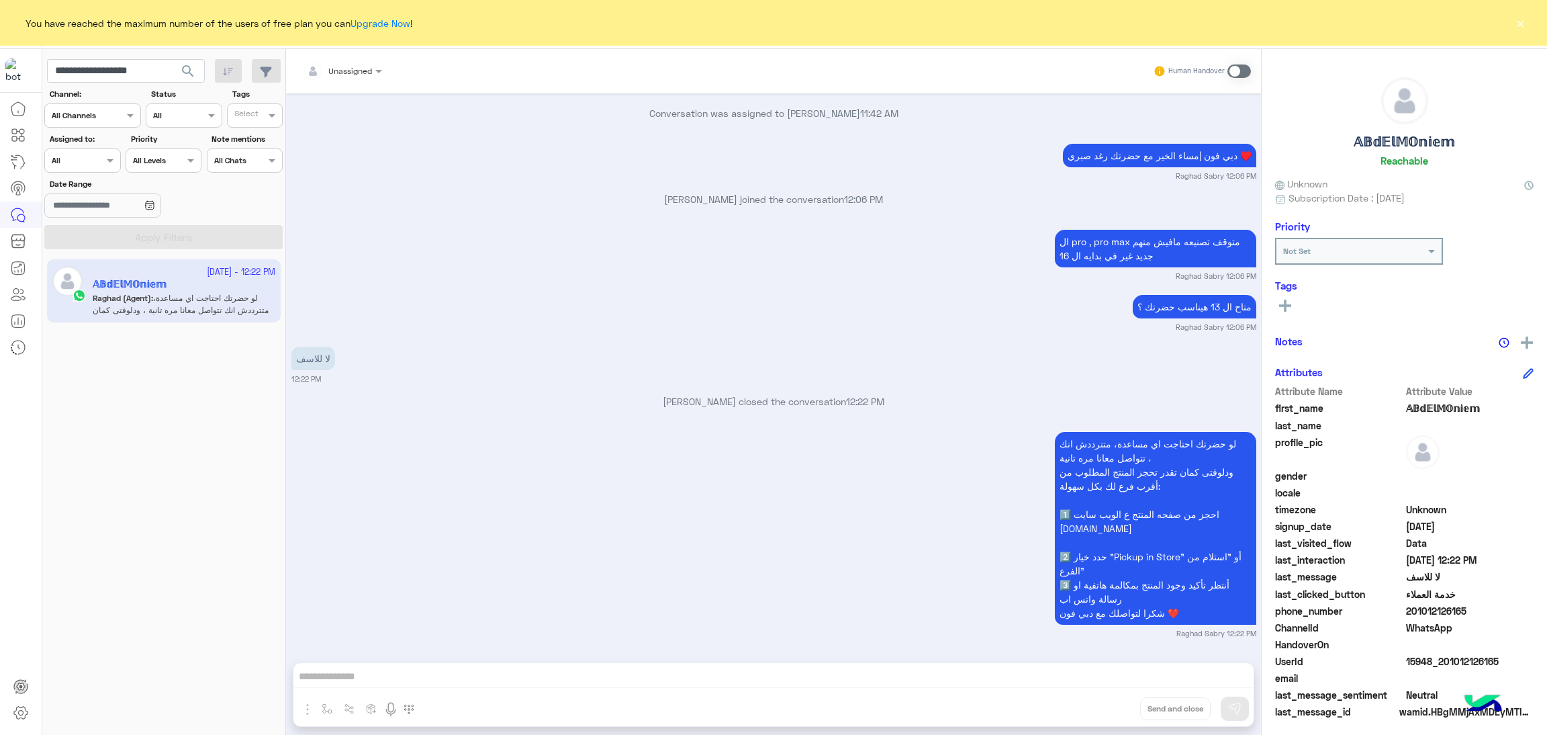
click at [1459, 657] on span "15948_201012126165" at bounding box center [1470, 661] width 128 height 14
click at [95, 71] on input "**********" at bounding box center [126, 71] width 158 height 24
click at [93, 71] on input "**********" at bounding box center [126, 71] width 158 height 24
paste input "text"
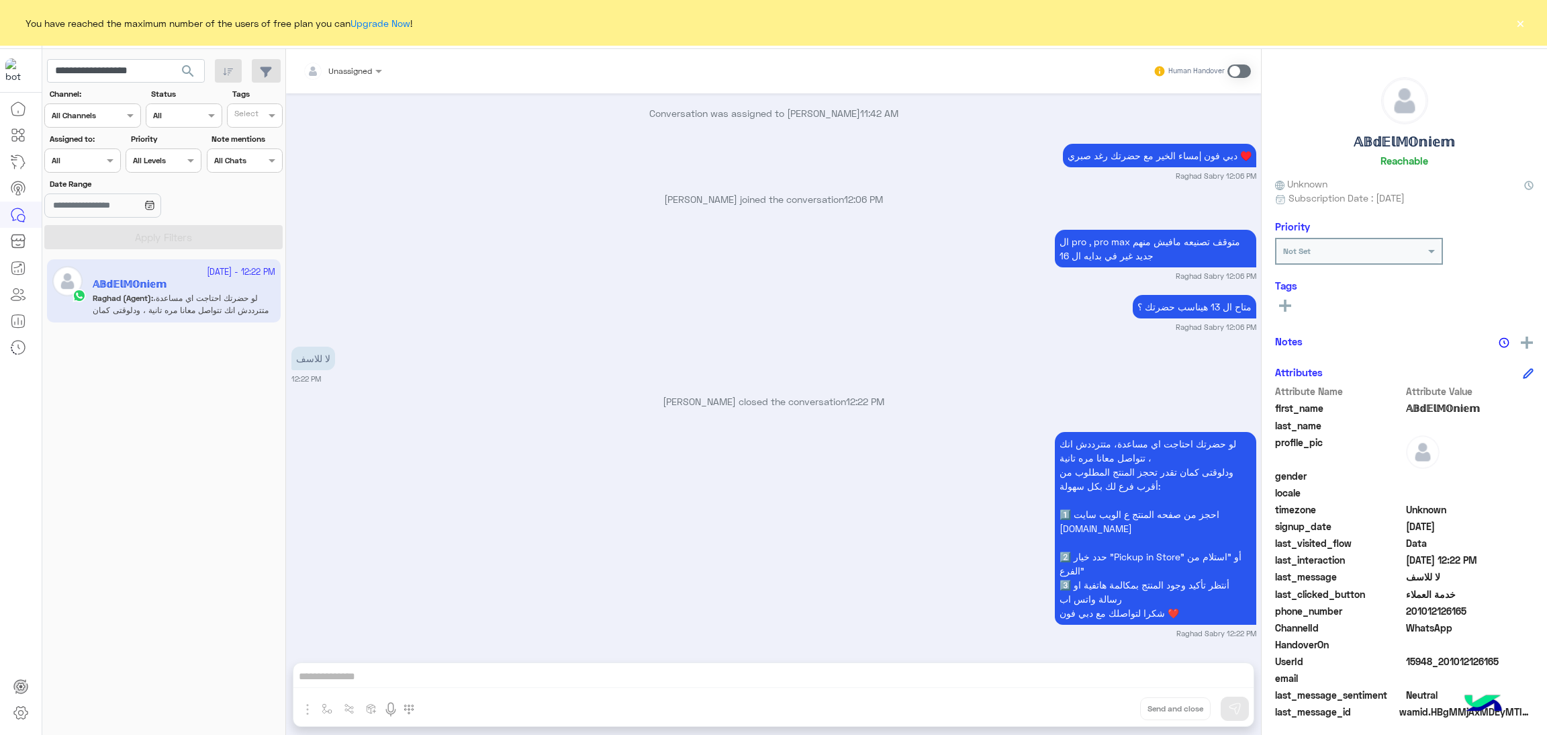
click at [186, 73] on span "search" at bounding box center [188, 71] width 16 height 16
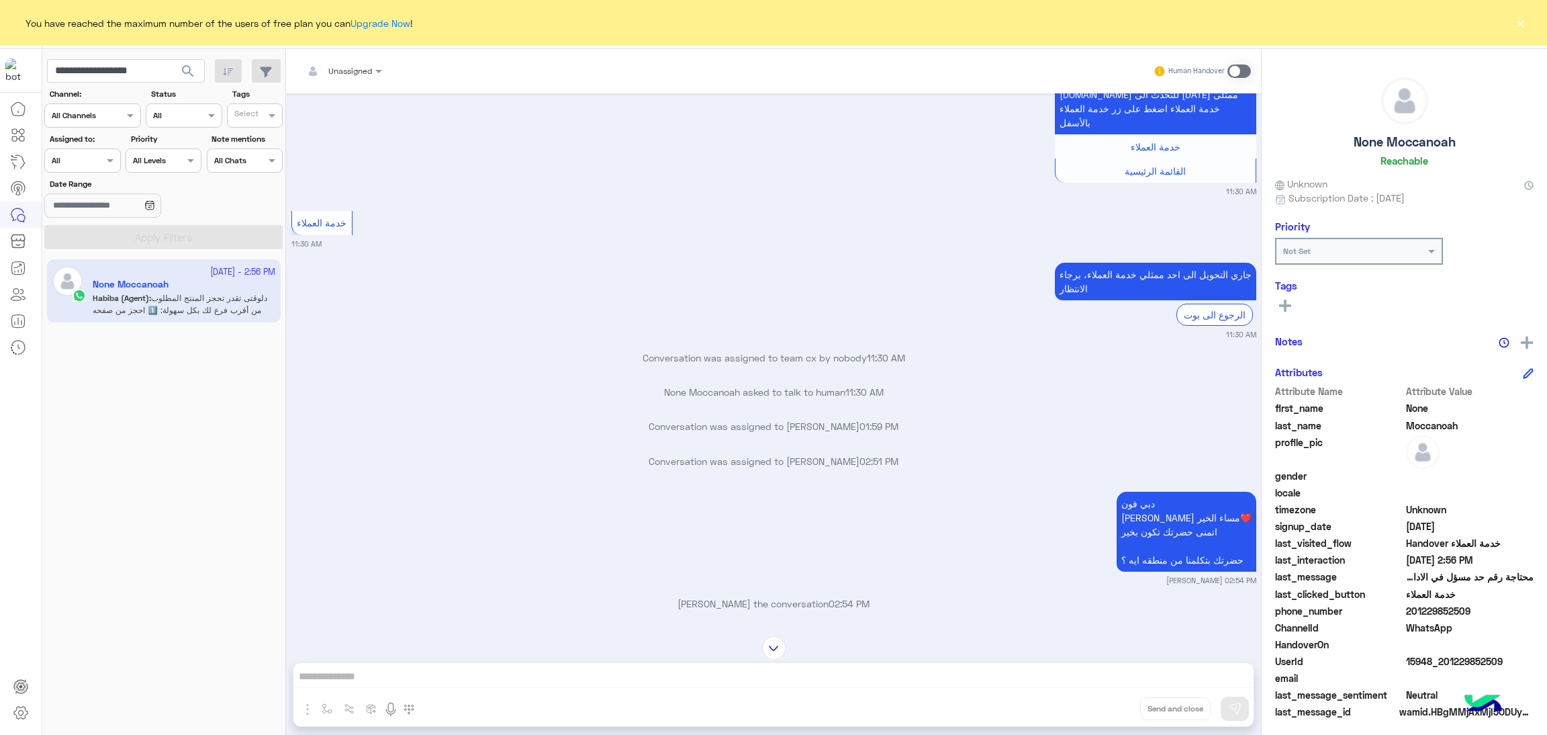
scroll to position [1819, 0]
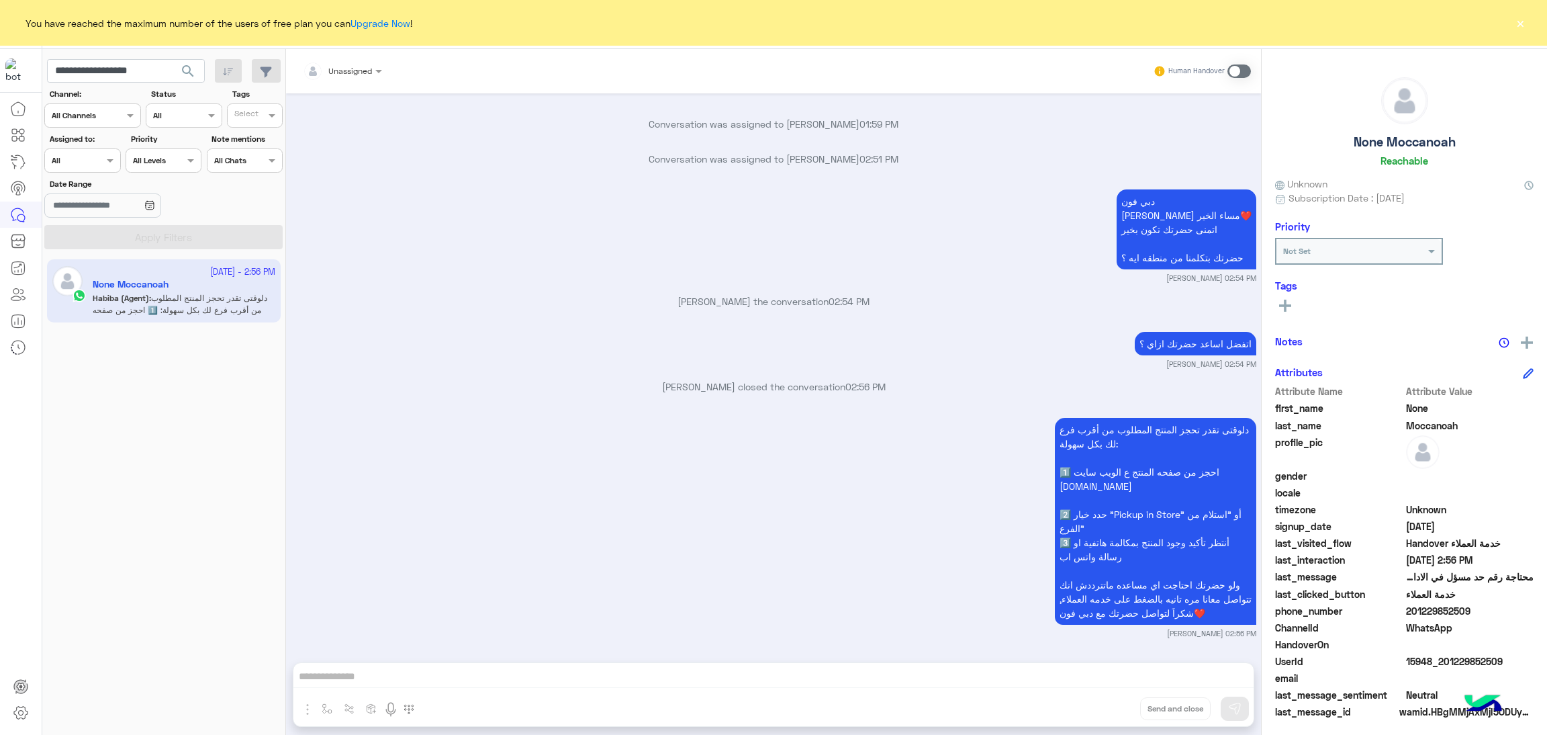
click at [1423, 662] on span "15948_201229852509" at bounding box center [1470, 661] width 128 height 14
click at [132, 61] on input "**********" at bounding box center [126, 71] width 158 height 24
paste input "text"
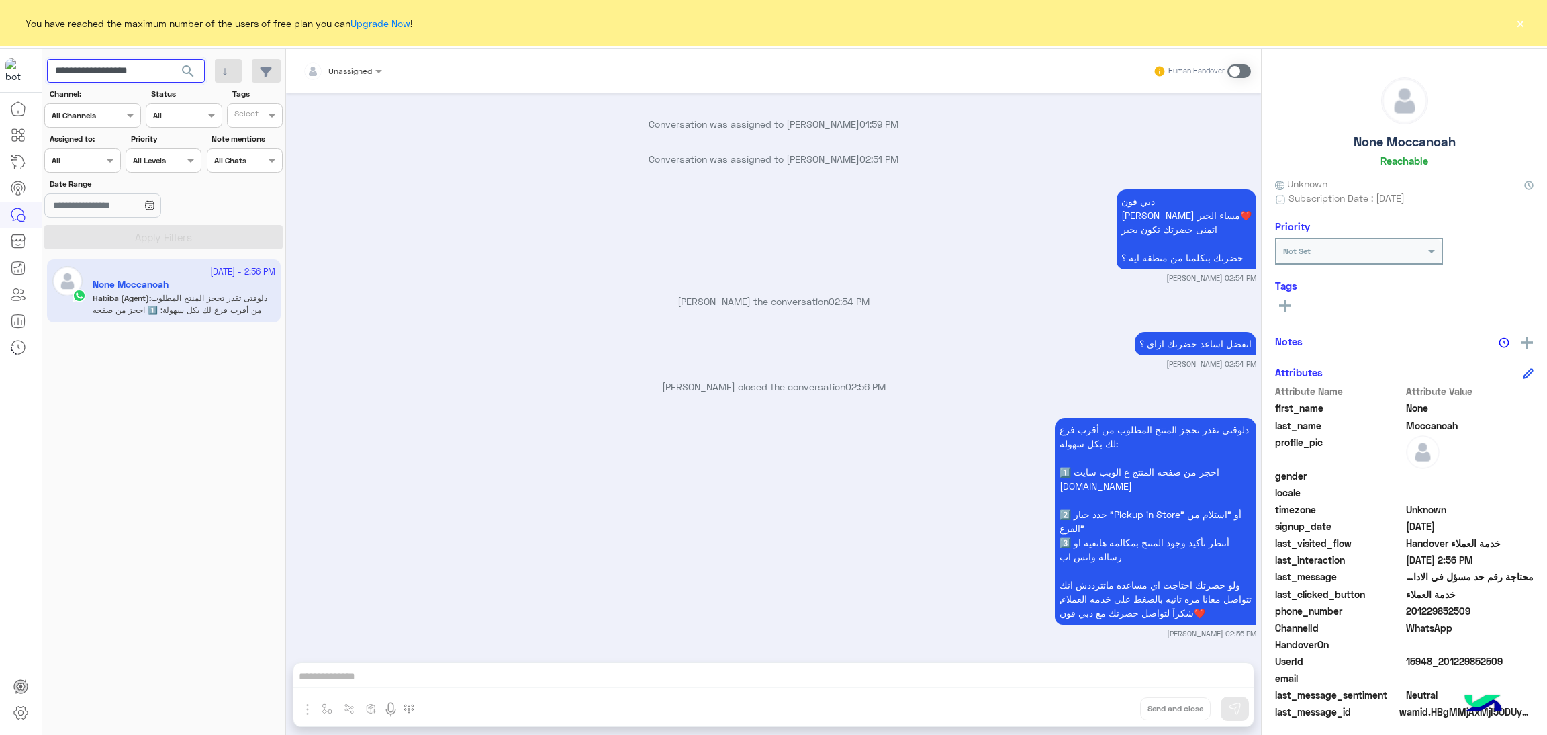
type input "**********"
click at [187, 76] on span "search" at bounding box center [188, 71] width 16 height 16
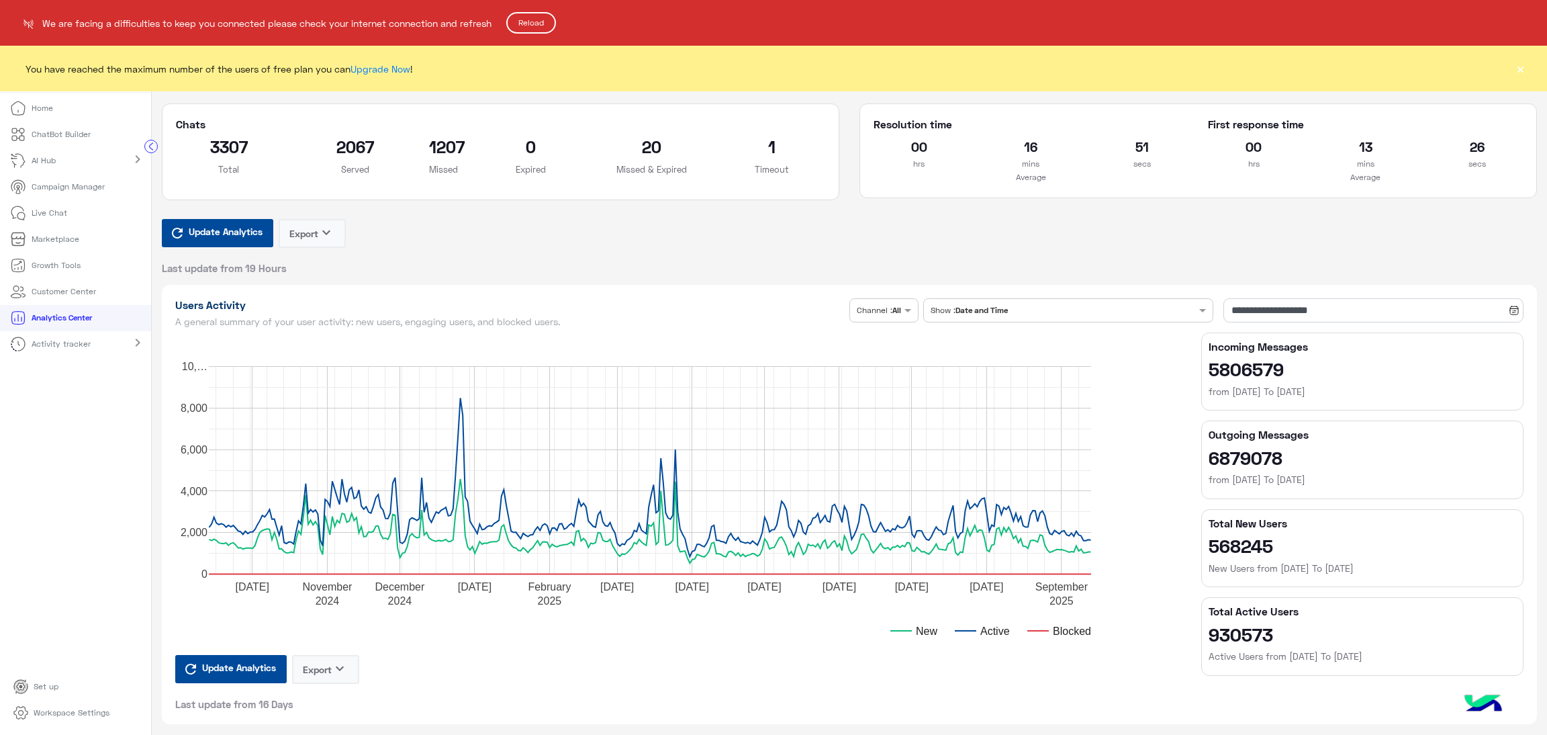
click at [537, 22] on button "Reload" at bounding box center [531, 22] width 50 height 21
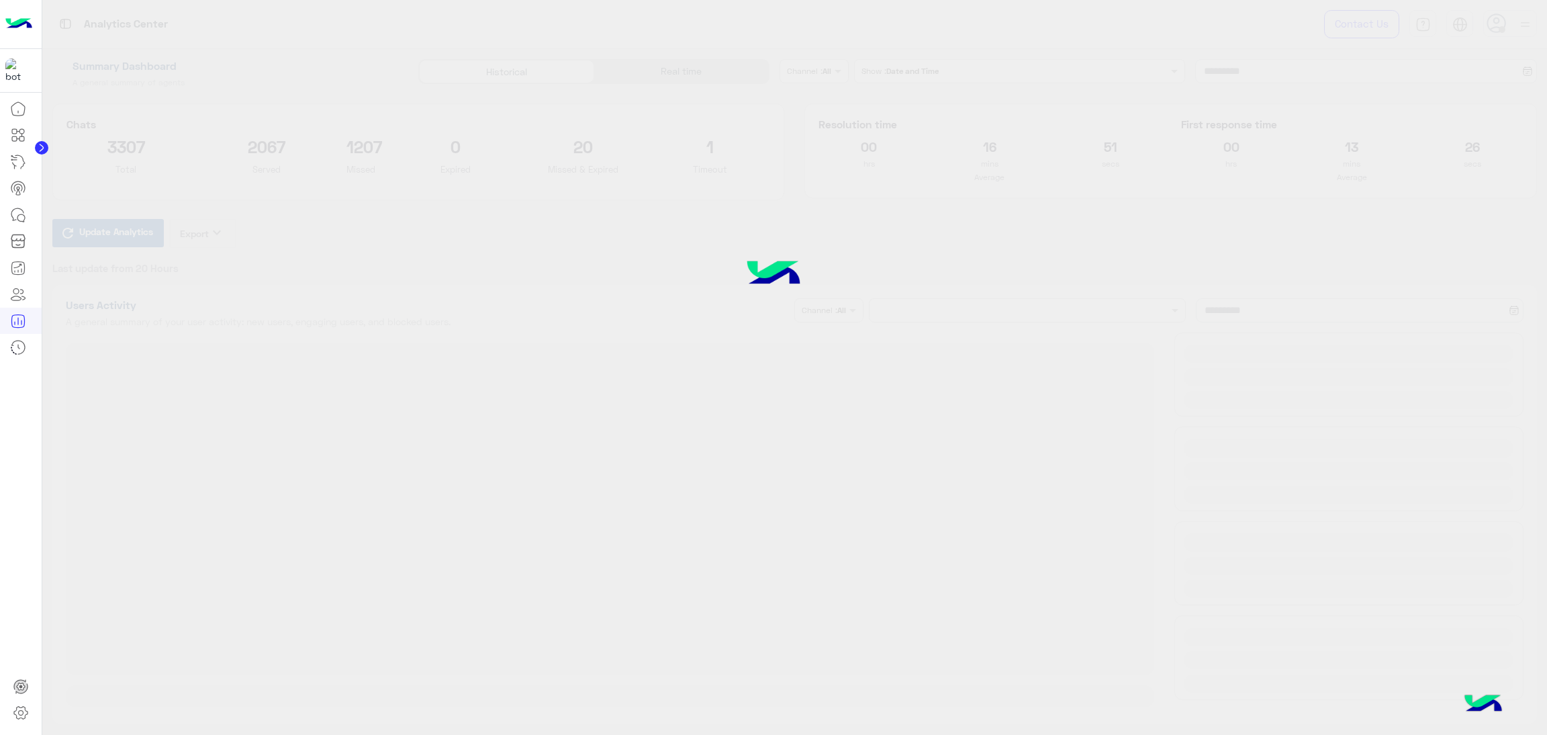
type input "**********"
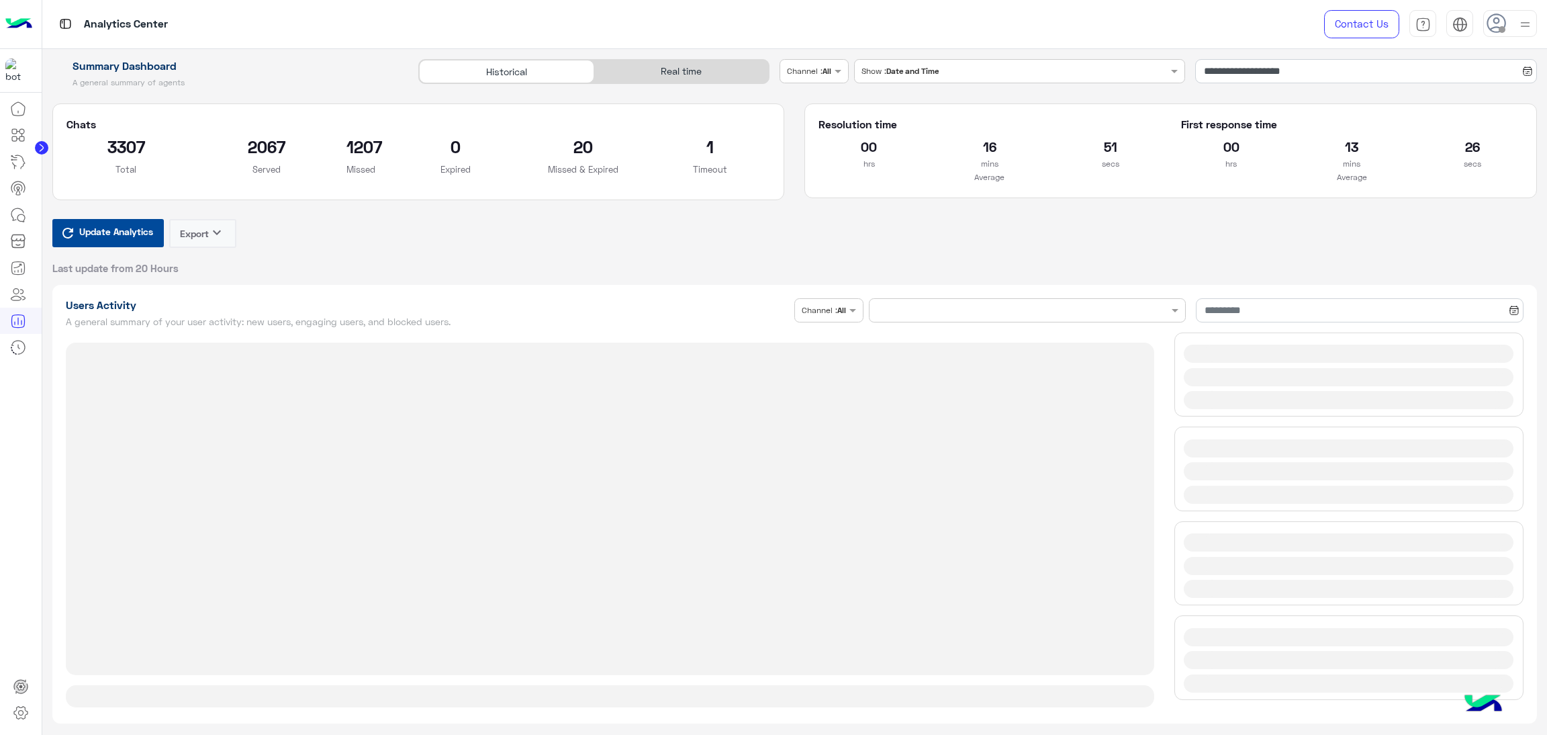
type input "**********"
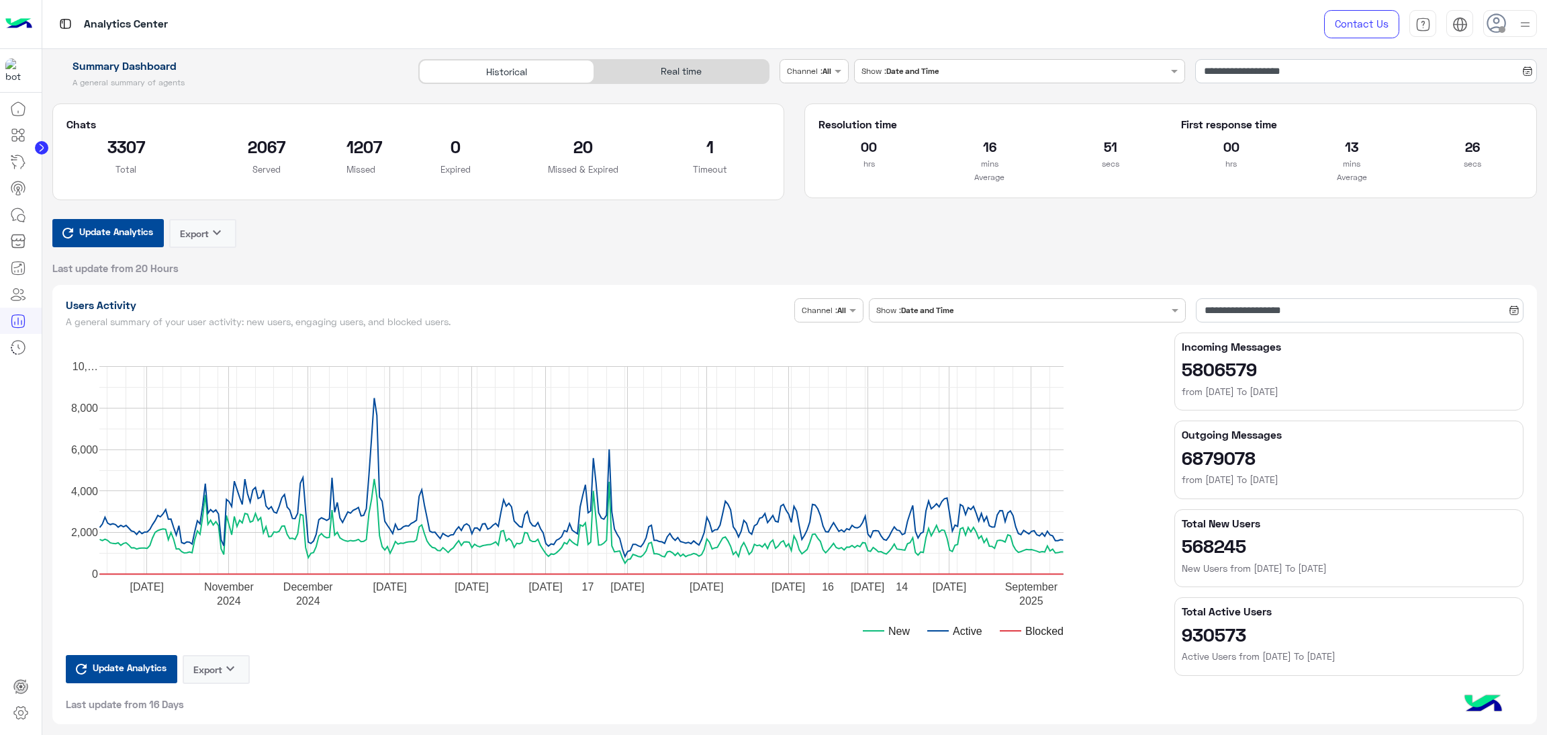
type input "**********"
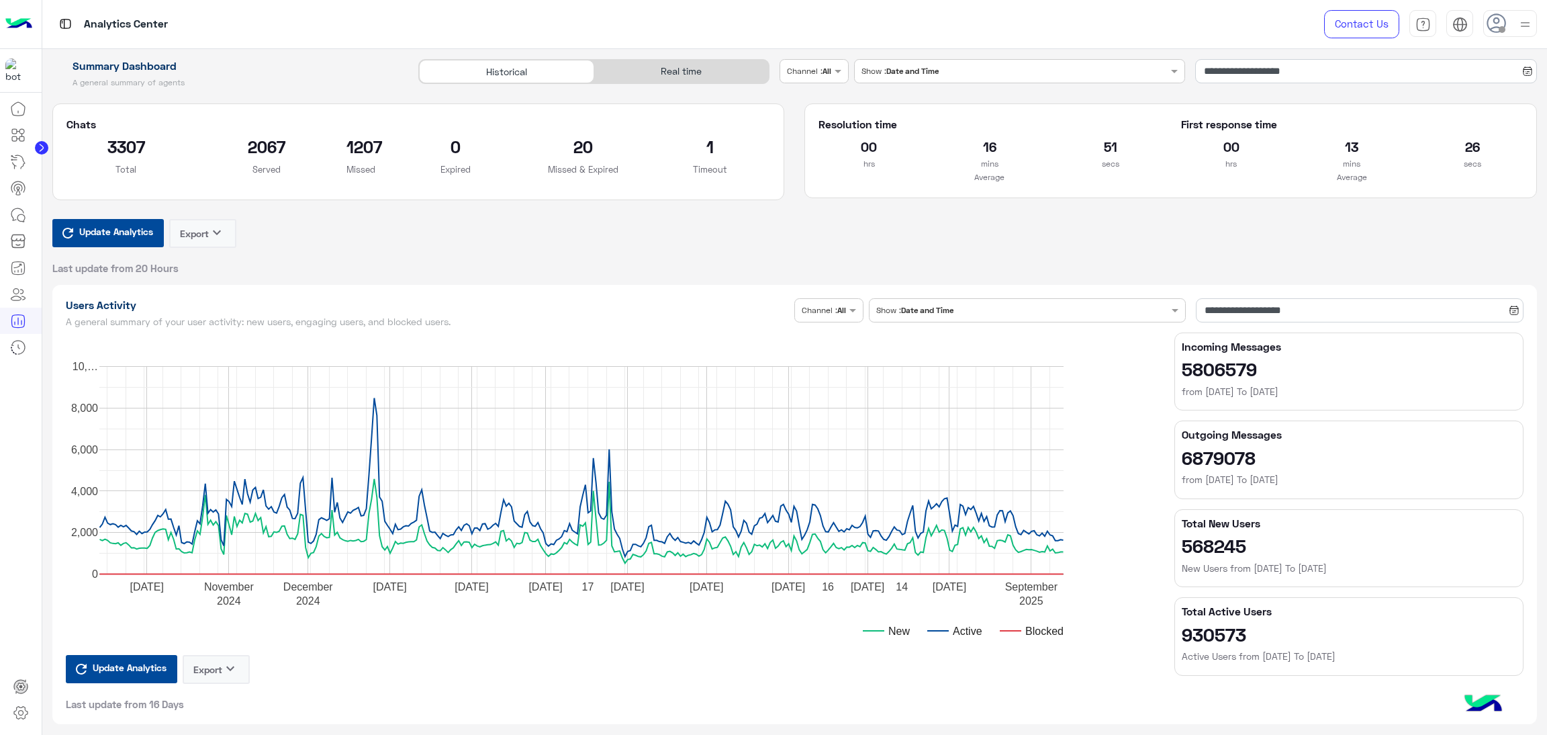
type input "**********"
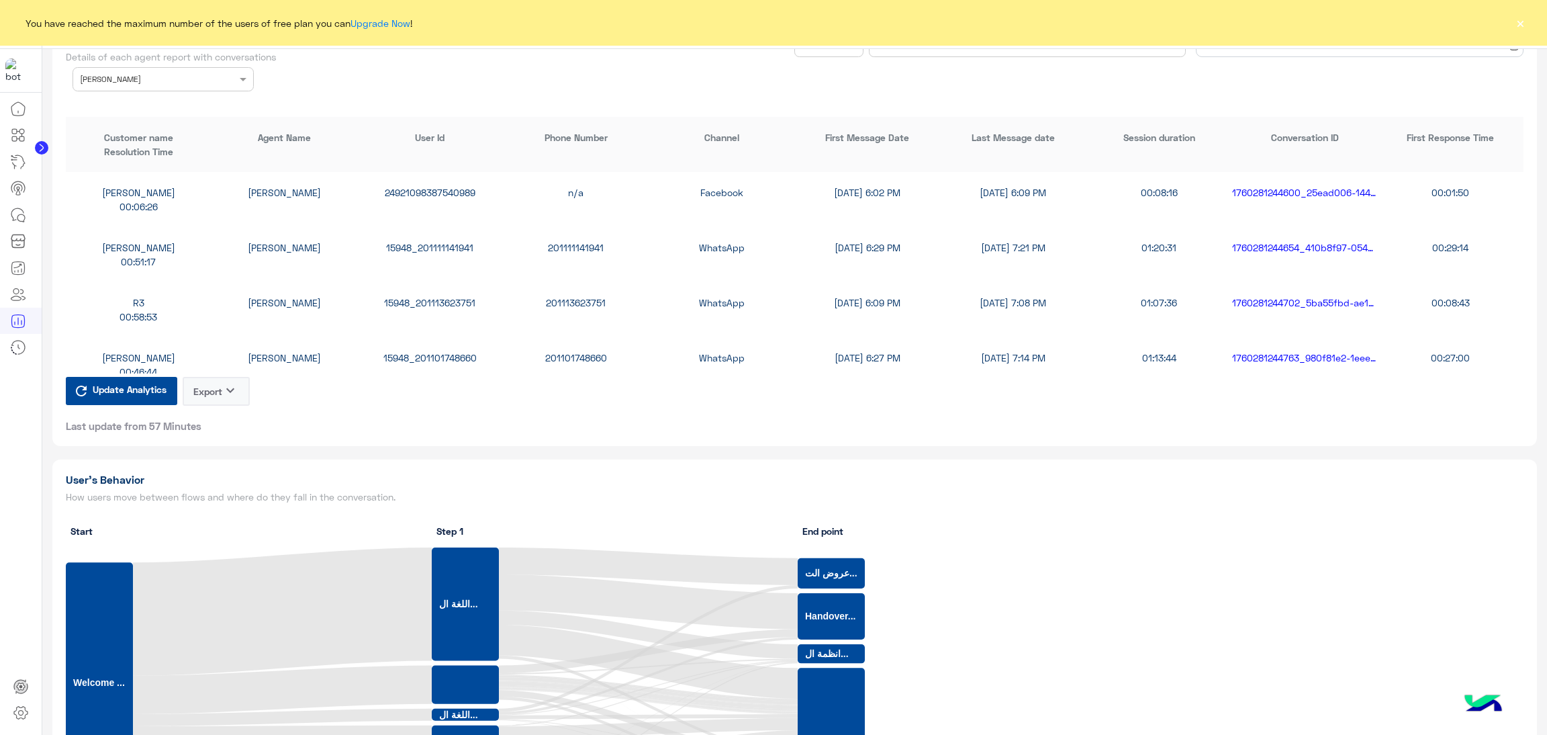
scroll to position [74, 0]
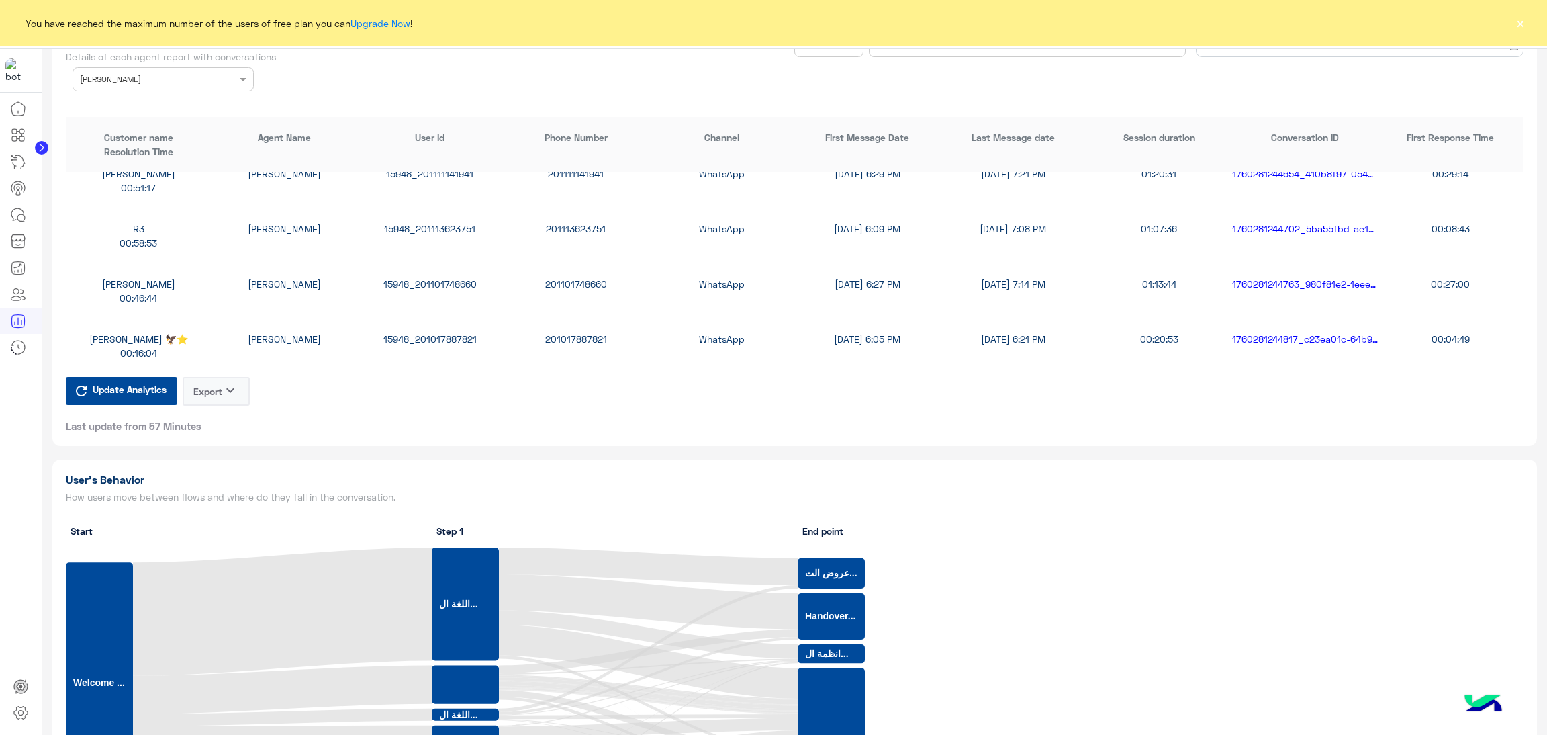
click at [440, 332] on div "15948_201017887821" at bounding box center [430, 339] width 146 height 14
copy div "15948_201017887821"
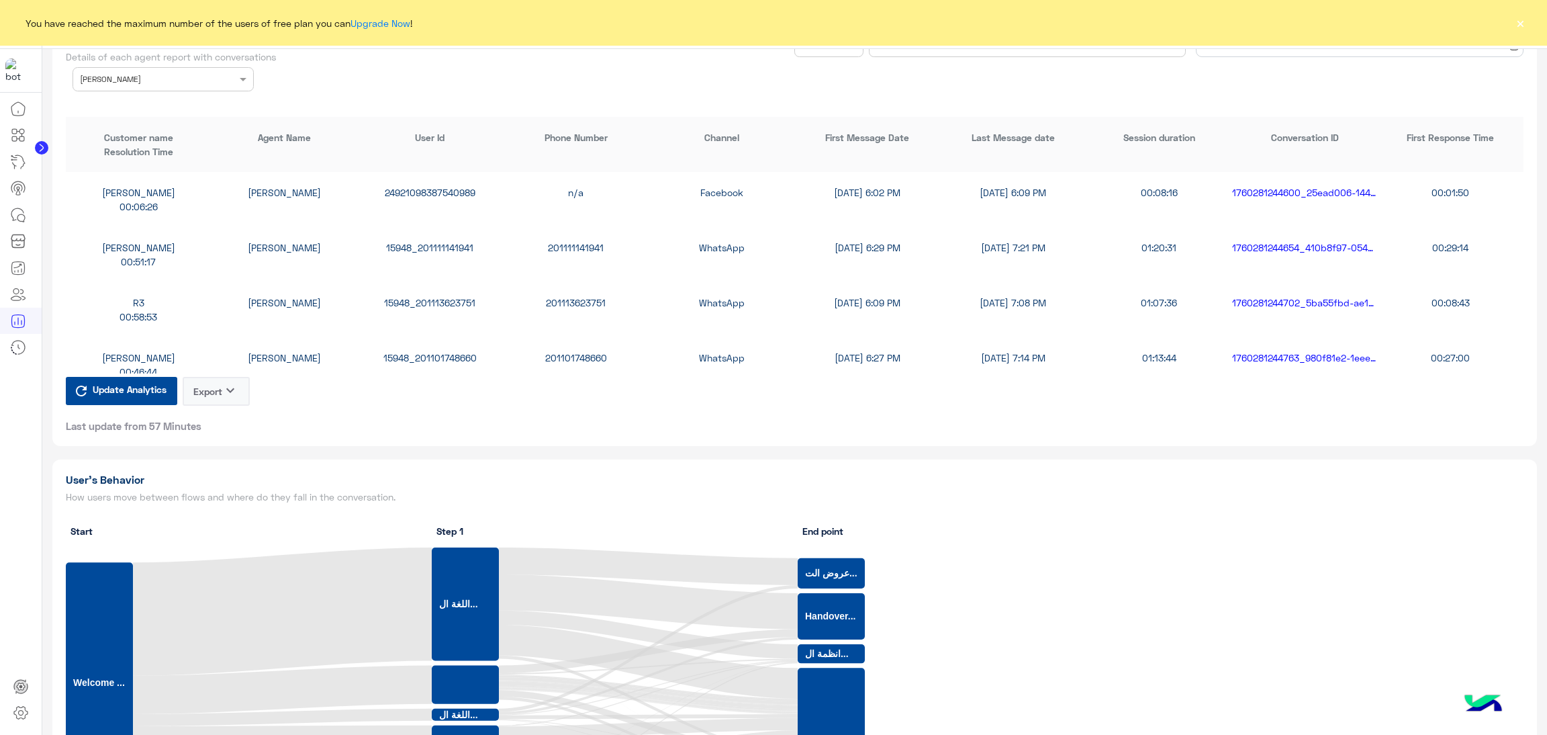
click at [447, 250] on div "15948_201111141941" at bounding box center [430, 247] width 146 height 14
copy div "15948_201111141941"
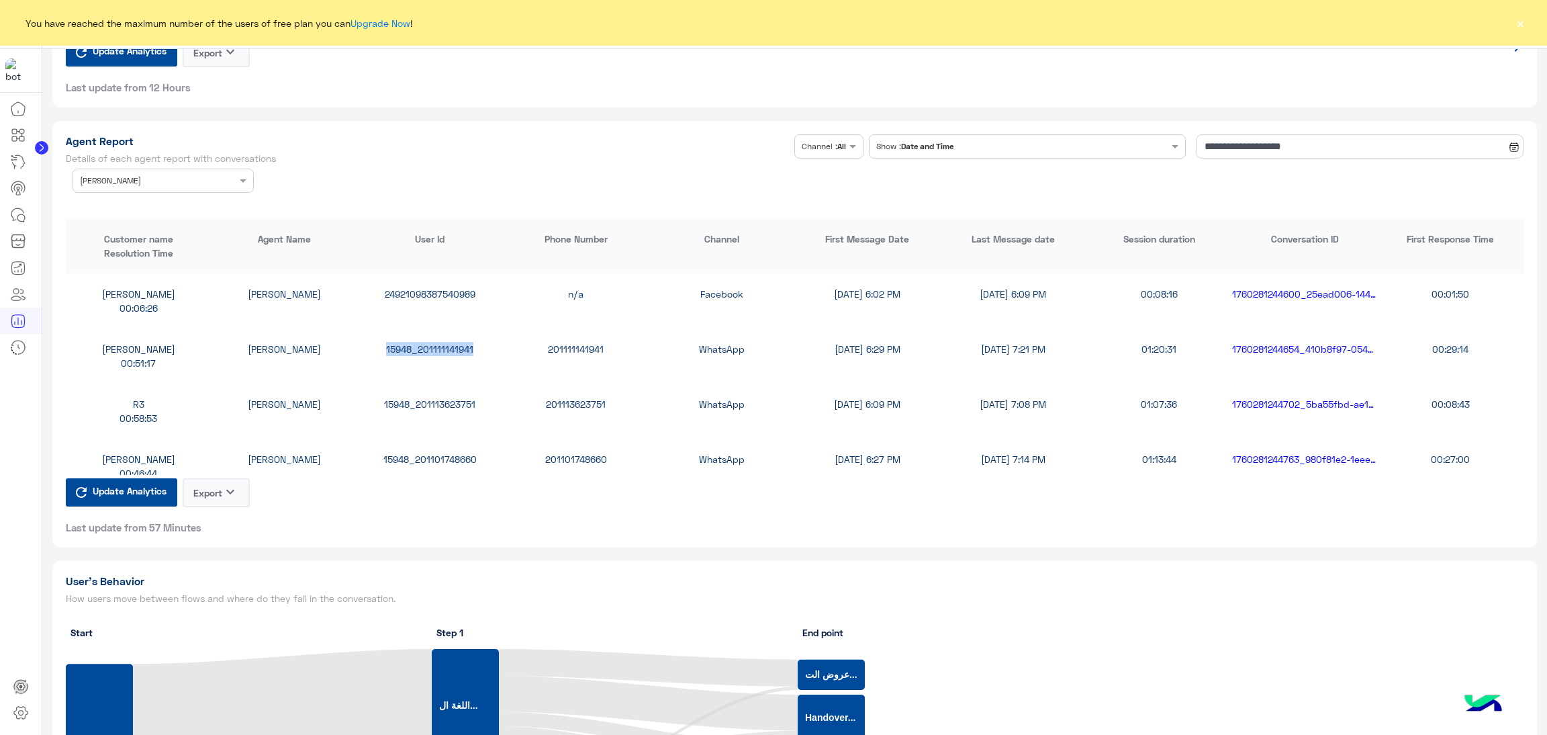
click at [233, 178] on div at bounding box center [163, 179] width 180 height 13
click at [135, 199] on div "All" at bounding box center [163, 207] width 181 height 25
click at [156, 185] on div "Agent Name × All" at bounding box center [163, 181] width 181 height 24
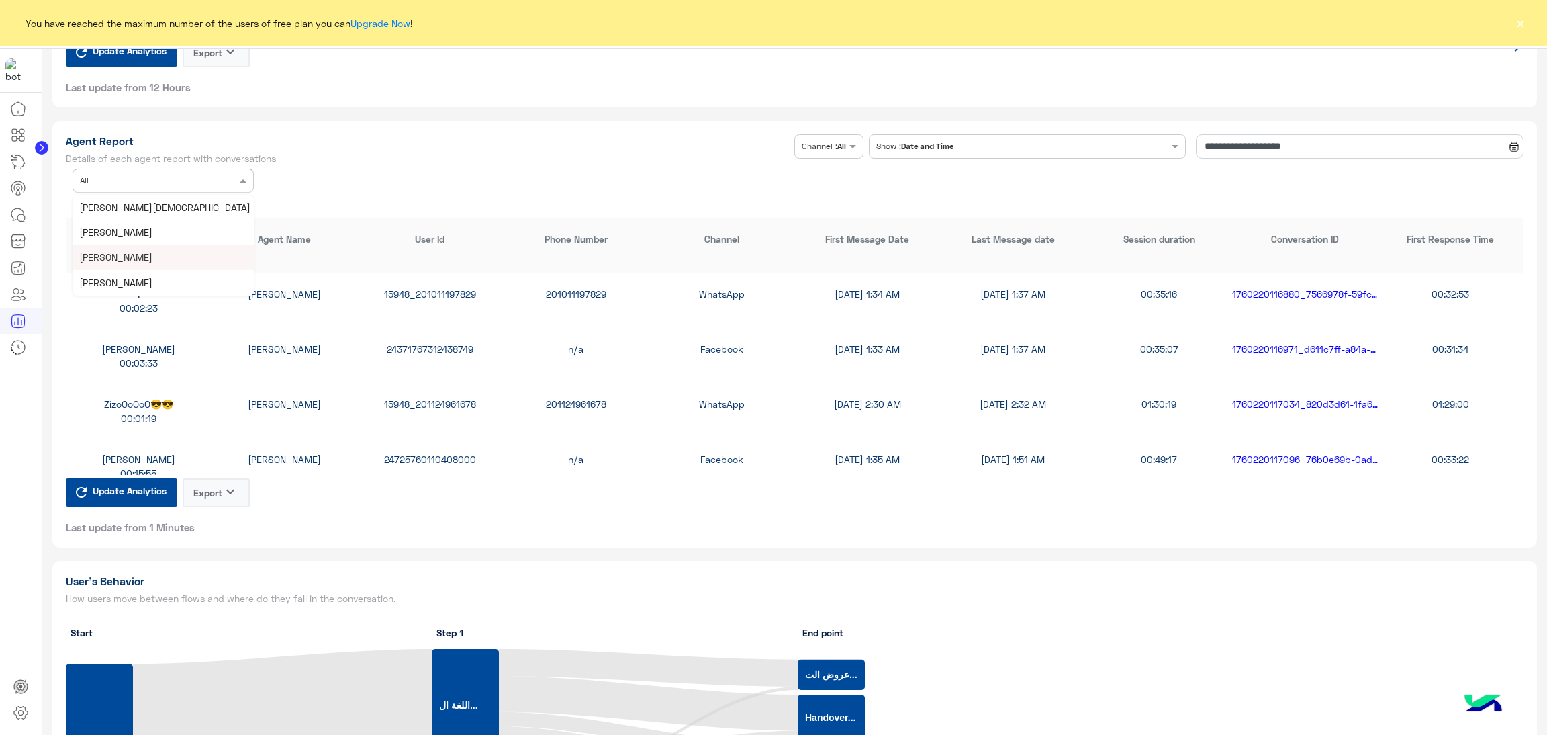
click at [143, 251] on div "Raghad Sabry" at bounding box center [163, 256] width 181 height 25
click at [443, 294] on div "15948_201099290089" at bounding box center [430, 294] width 146 height 14
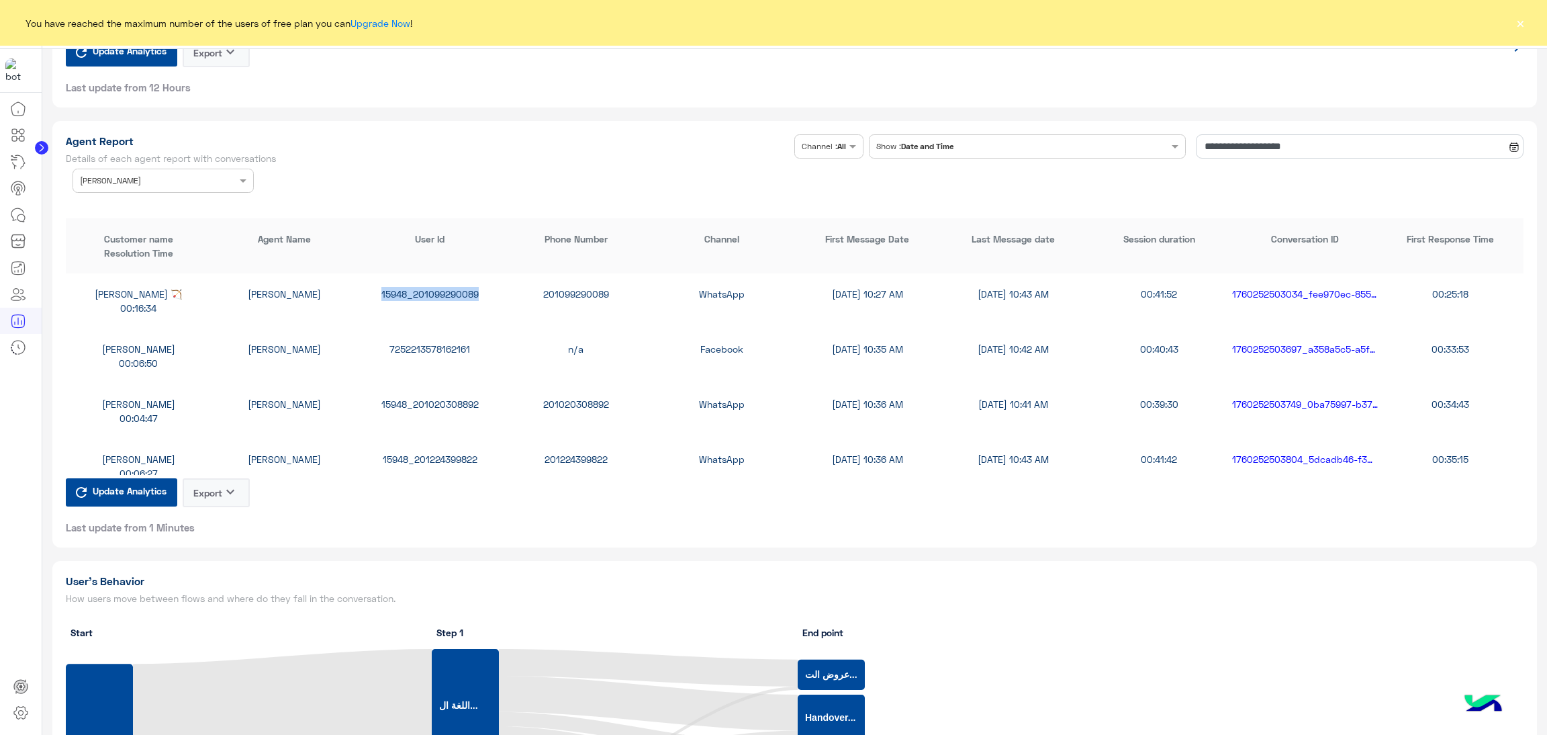
click at [443, 294] on div "15948_201099290089" at bounding box center [430, 294] width 146 height 14
copy div "15948_201099290089"
click at [420, 452] on div "15948_201224399822" at bounding box center [430, 459] width 146 height 14
copy div "15948_201224399822"
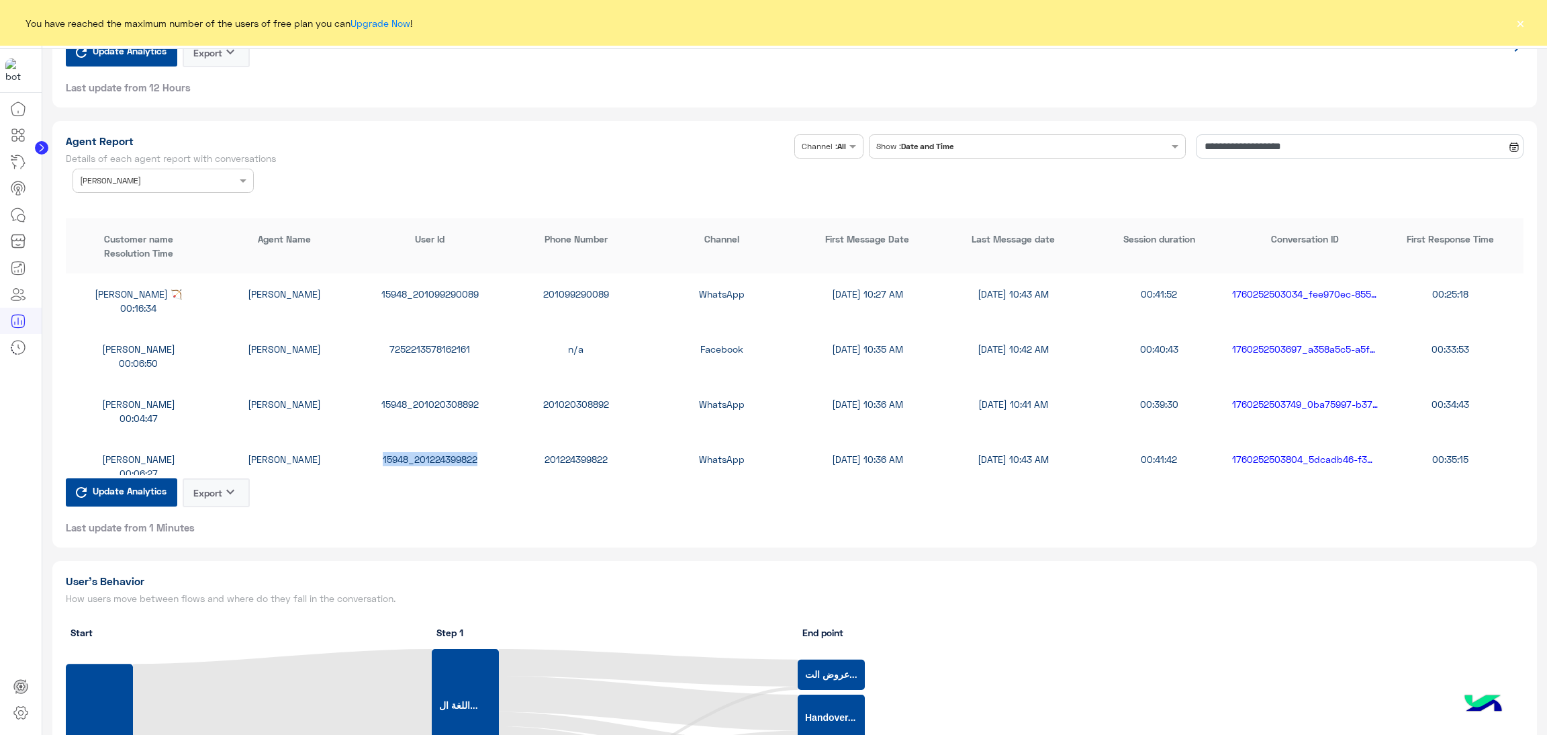
click at [146, 169] on div "Agent Name × Raghad Sabry" at bounding box center [163, 181] width 181 height 24
click at [1238, 152] on input "**********" at bounding box center [1360, 146] width 328 height 24
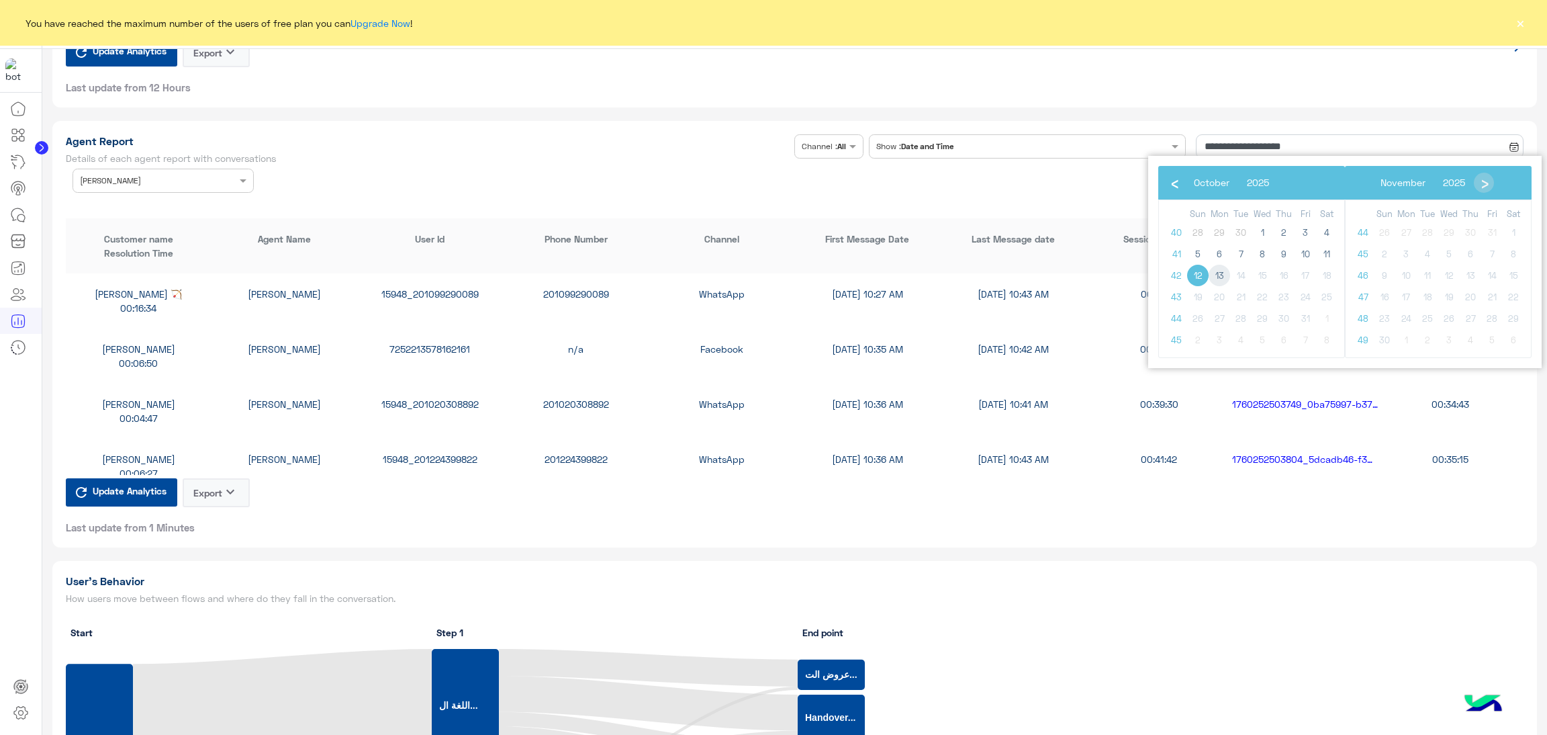
click at [1216, 272] on span "13" at bounding box center [1219, 275] width 21 height 21
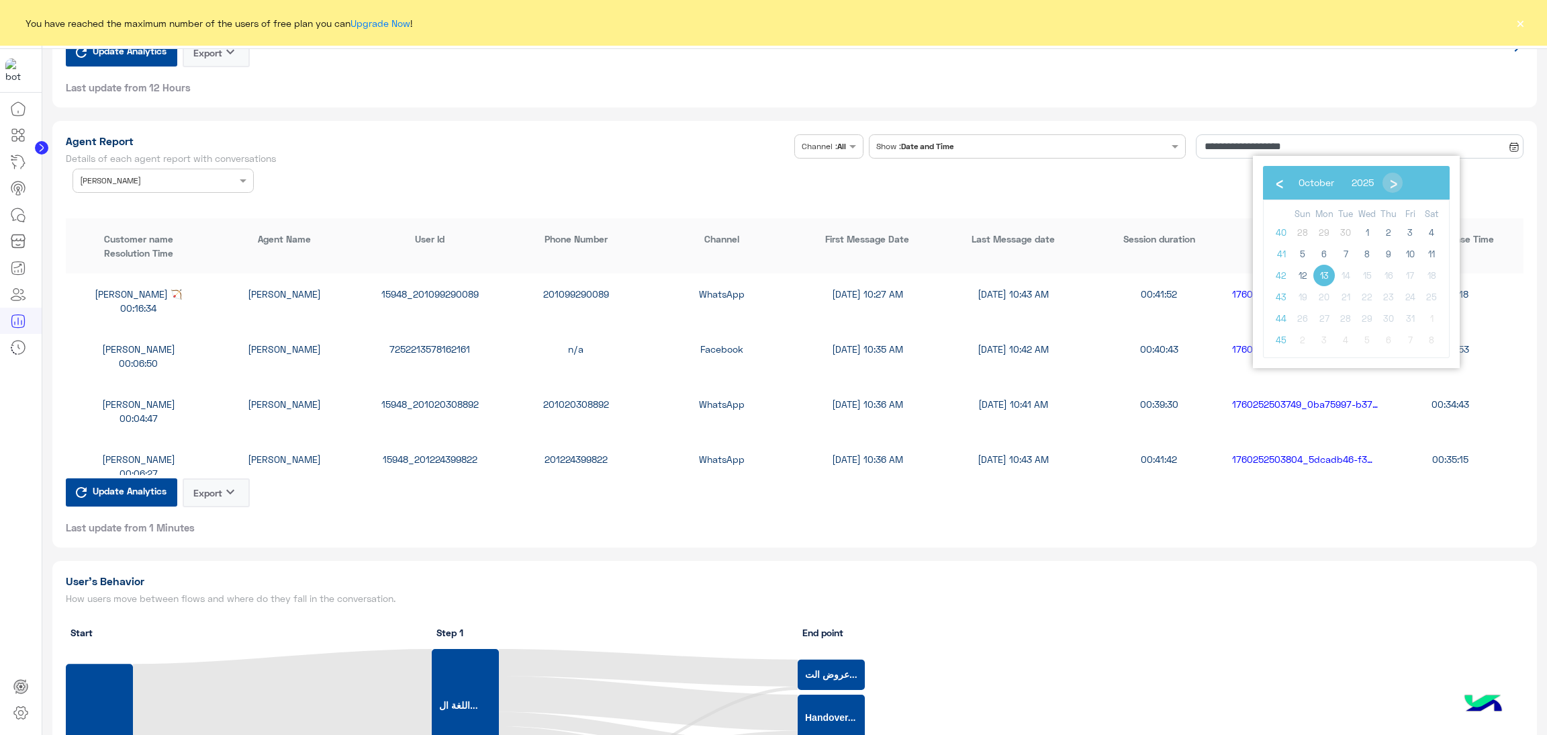
click at [1327, 274] on span "13" at bounding box center [1324, 275] width 21 height 21
type input "**********"
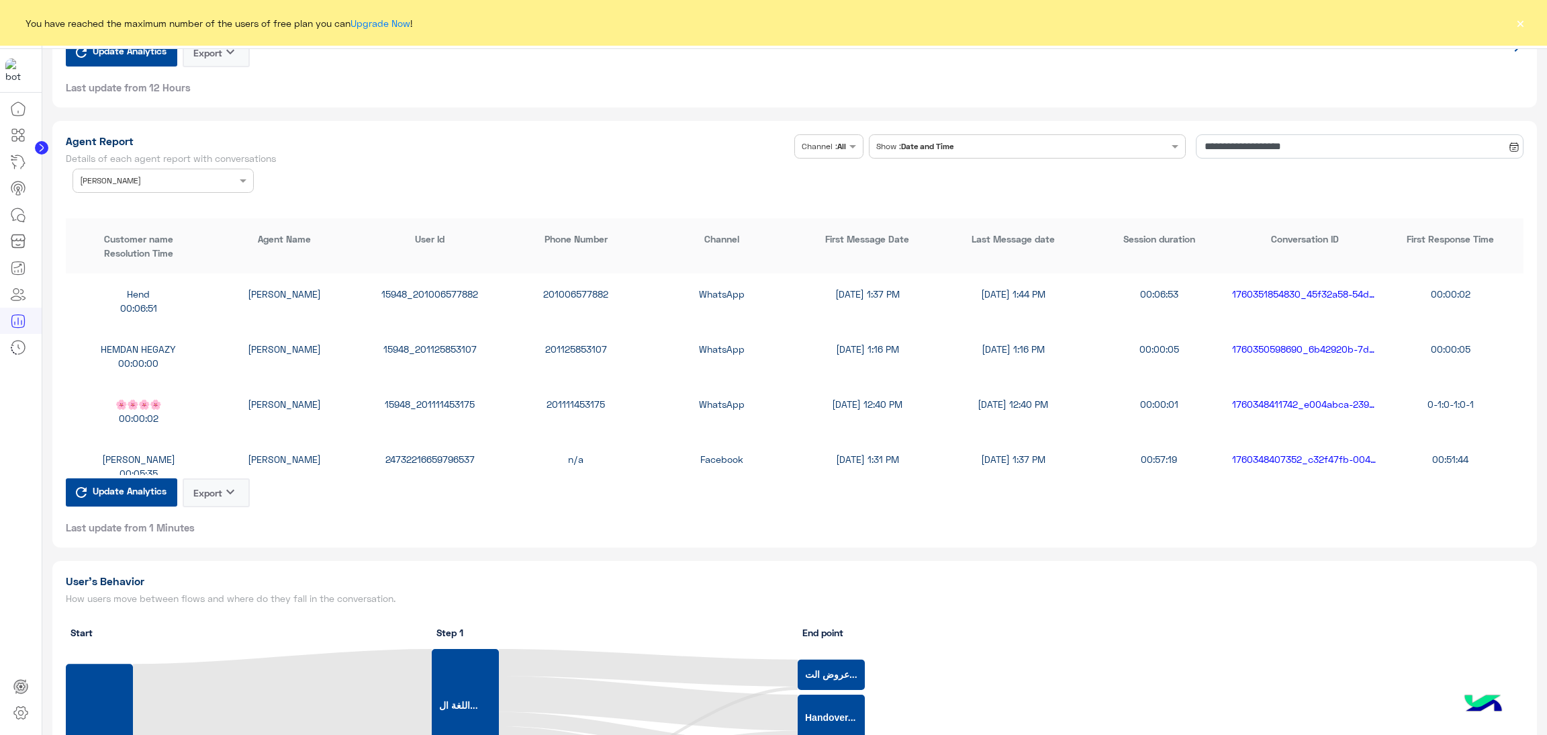
click at [458, 291] on div "15948_201006577882" at bounding box center [430, 294] width 146 height 14
copy div "15948_201006577882"
click at [426, 351] on div "15948_201125853107" at bounding box center [430, 349] width 146 height 14
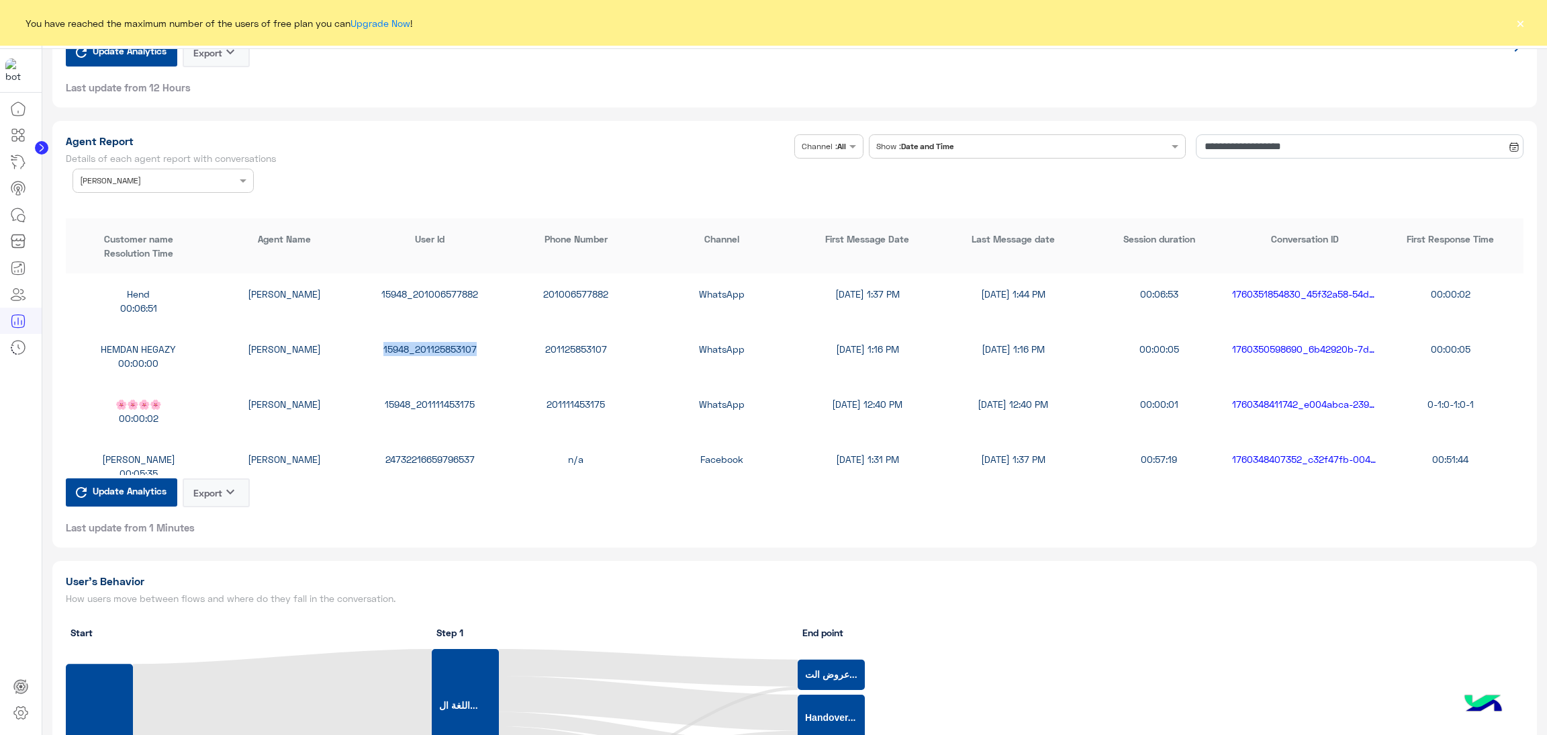
copy div "15948_201125853107"
click at [412, 452] on div "24732216659796537" at bounding box center [430, 459] width 146 height 14
copy div "24732216659796537"
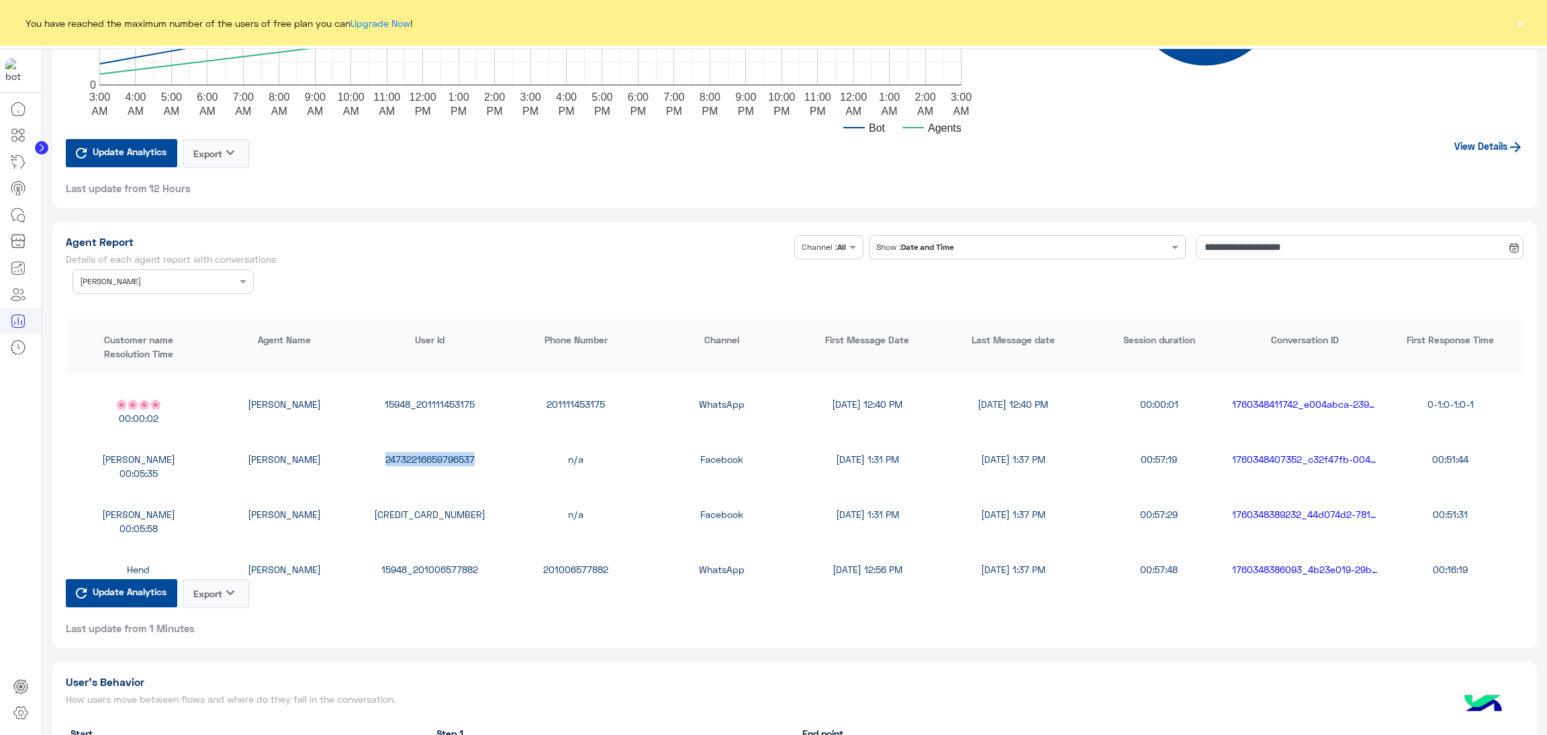
scroll to position [201, 0]
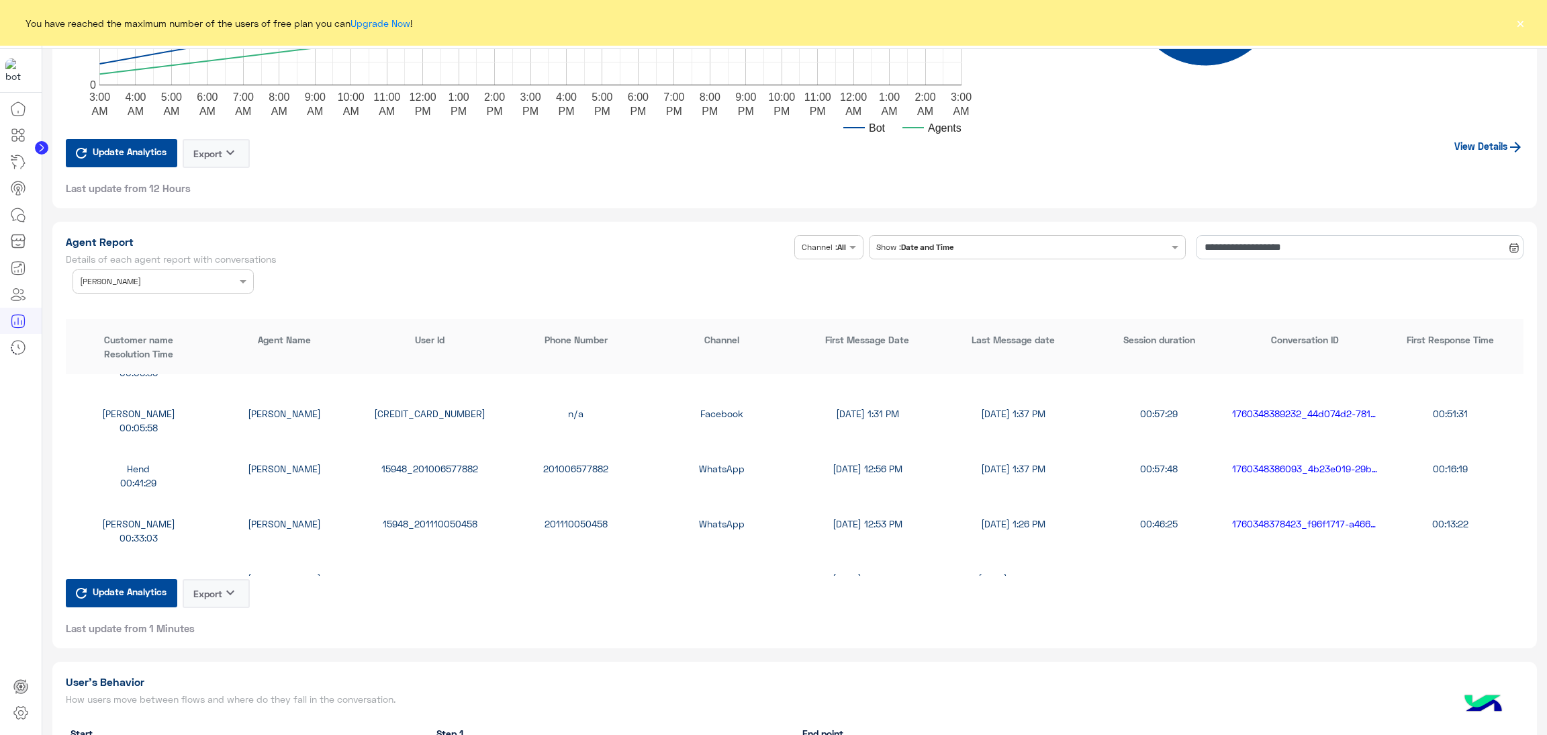
click at [410, 521] on div "15948_201110050458" at bounding box center [430, 523] width 146 height 14
copy div "15948_201110050458"
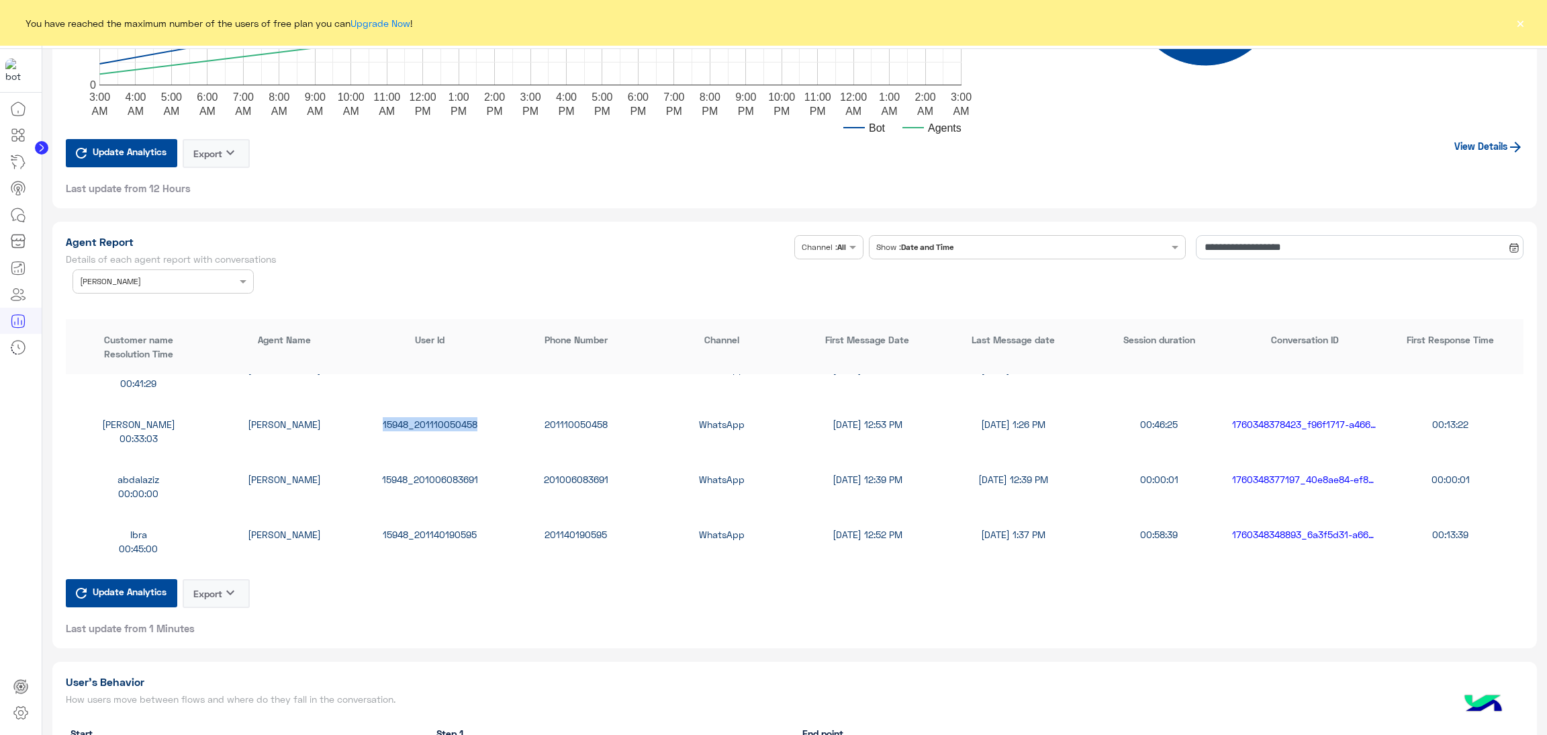
scroll to position [302, 0]
click at [445, 471] on div "15948_201006083691" at bounding box center [430, 478] width 146 height 14
copy div "15948_201006083691"
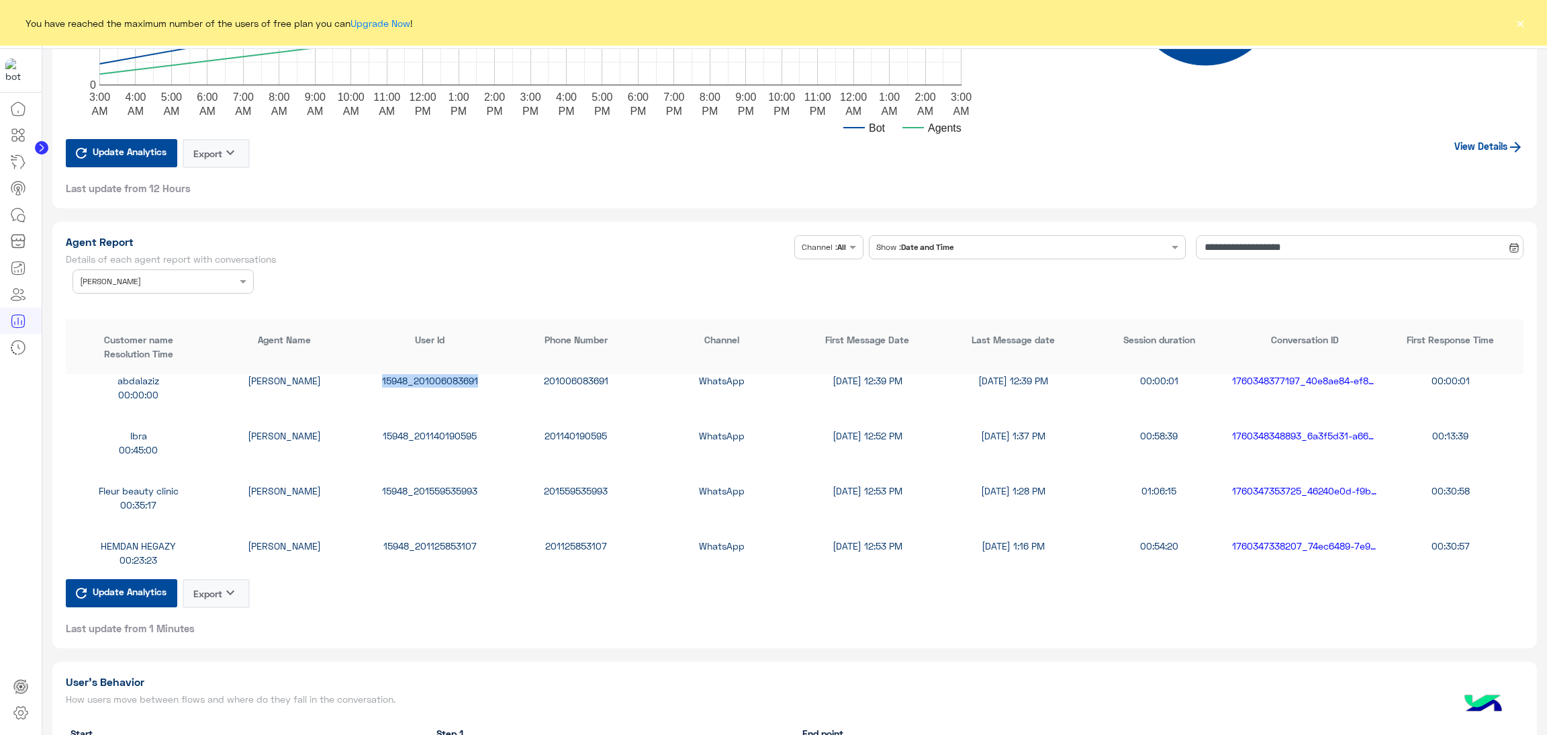
scroll to position [403, 0]
click at [458, 481] on div "15948_201559535993" at bounding box center [430, 487] width 146 height 14
copy div "15948_201559535993"
click at [442, 535] on div "15948_201125853107" at bounding box center [430, 542] width 146 height 14
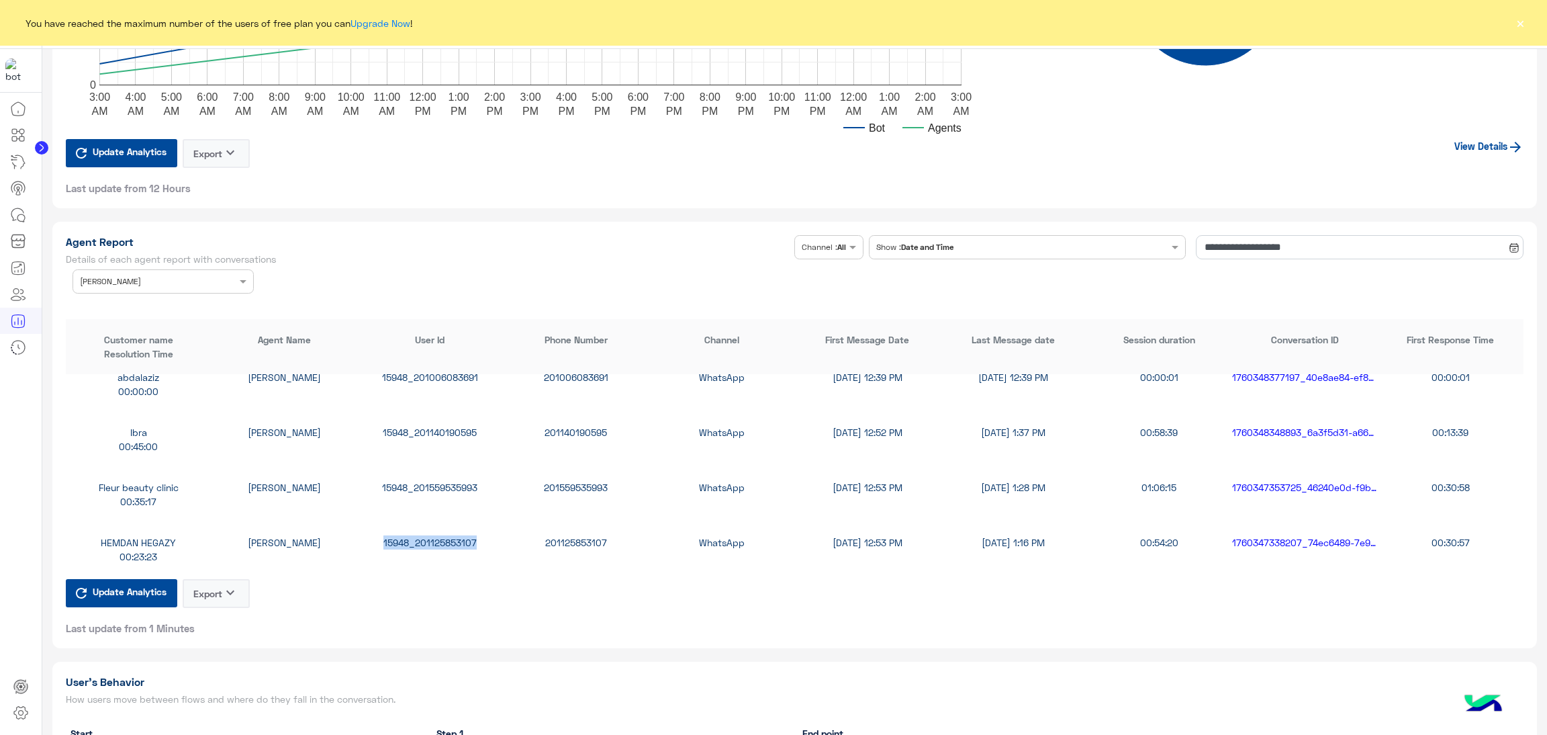
click at [442, 535] on div "15948_201125853107" at bounding box center [430, 542] width 146 height 14
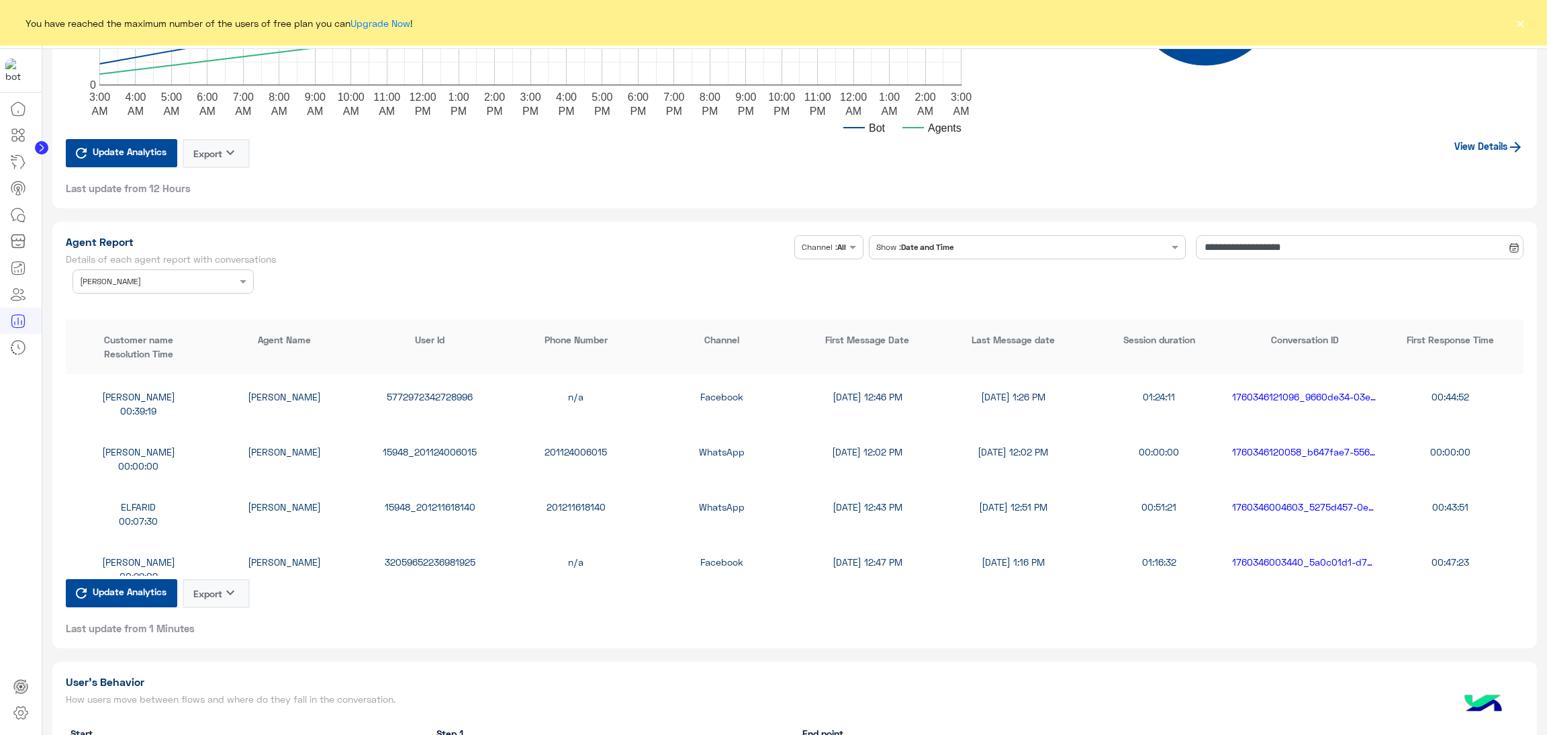
click at [445, 507] on div "15948_201211618140" at bounding box center [430, 507] width 146 height 14
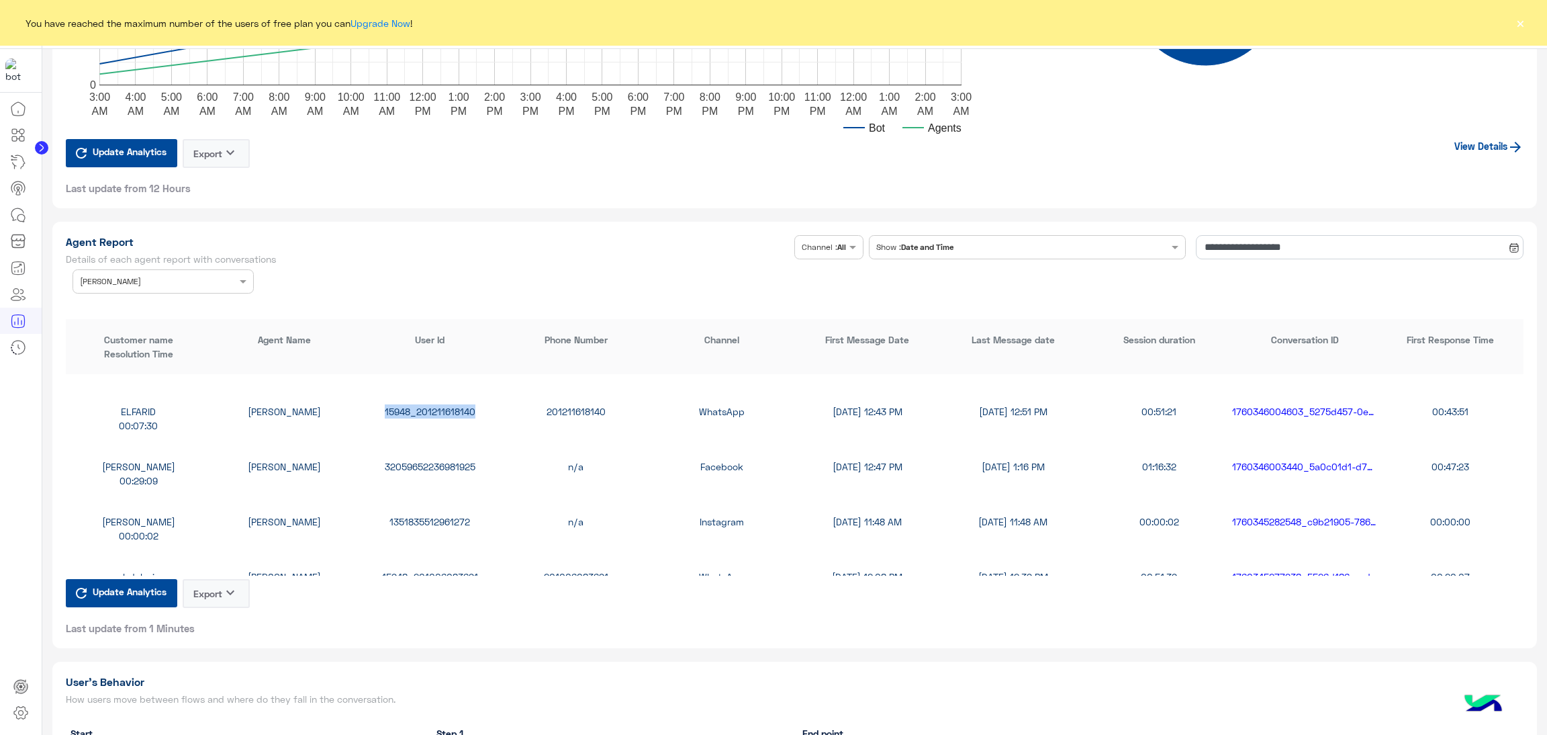
scroll to position [705, 0]
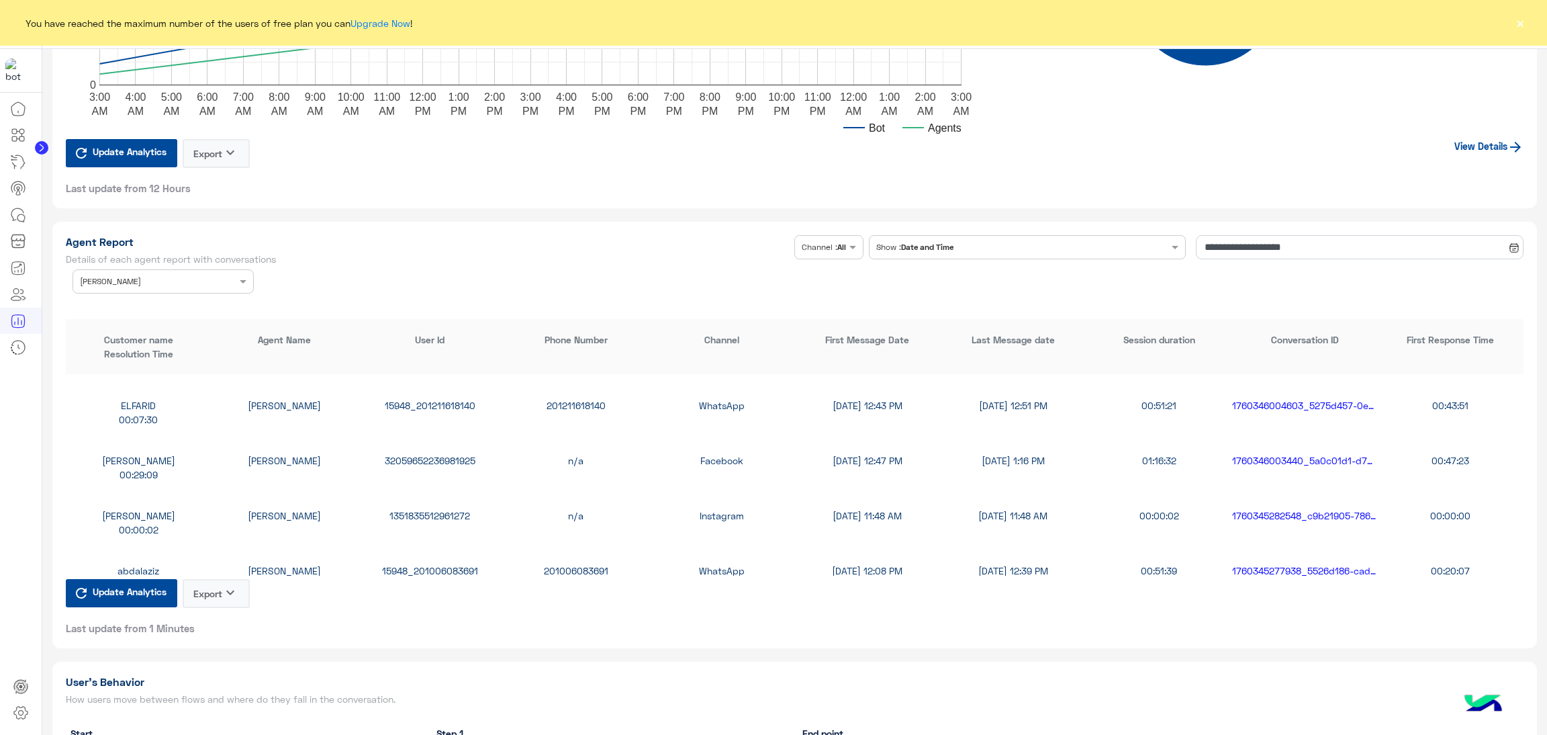
click at [437, 512] on div "1351835512961272" at bounding box center [430, 515] width 146 height 14
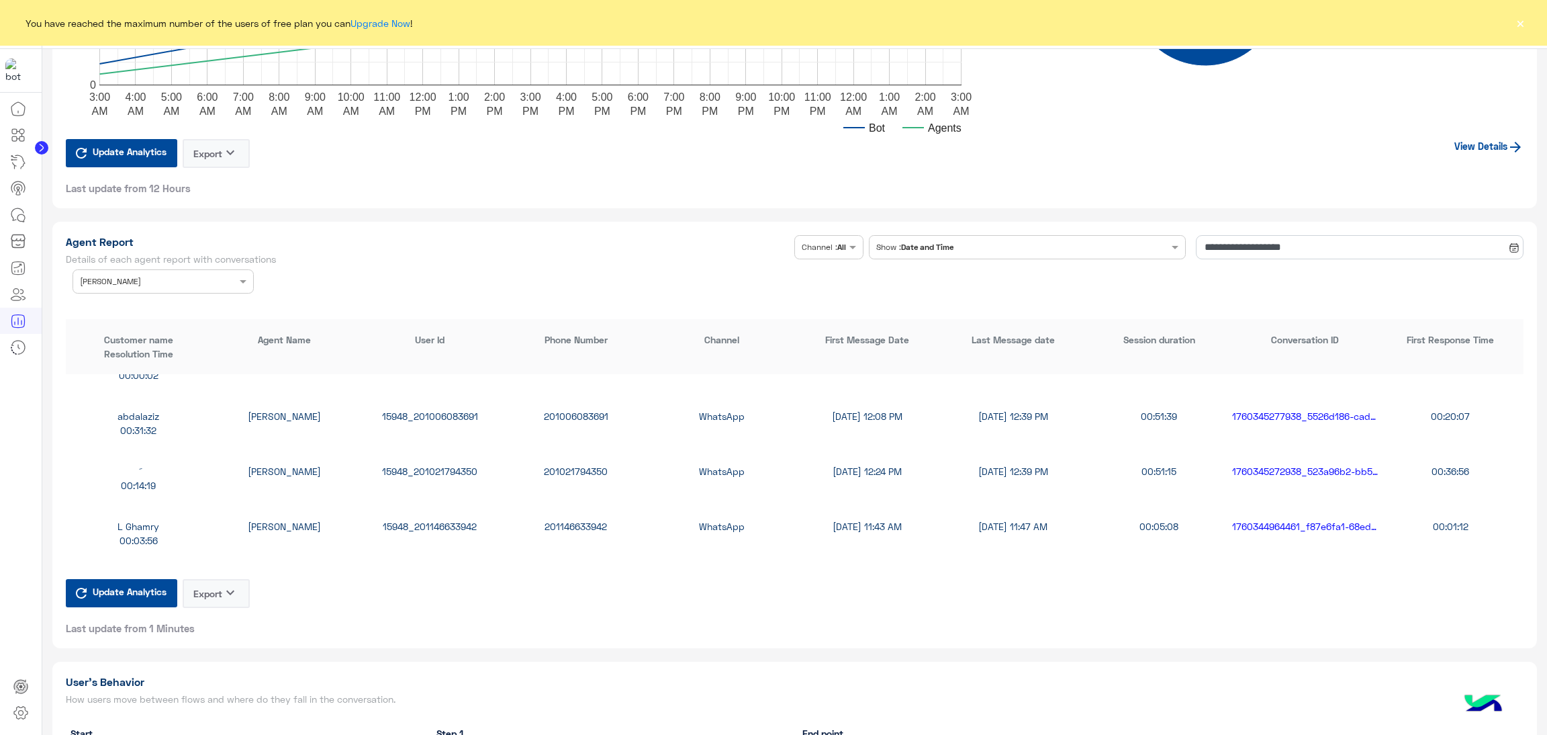
scroll to position [906, 0]
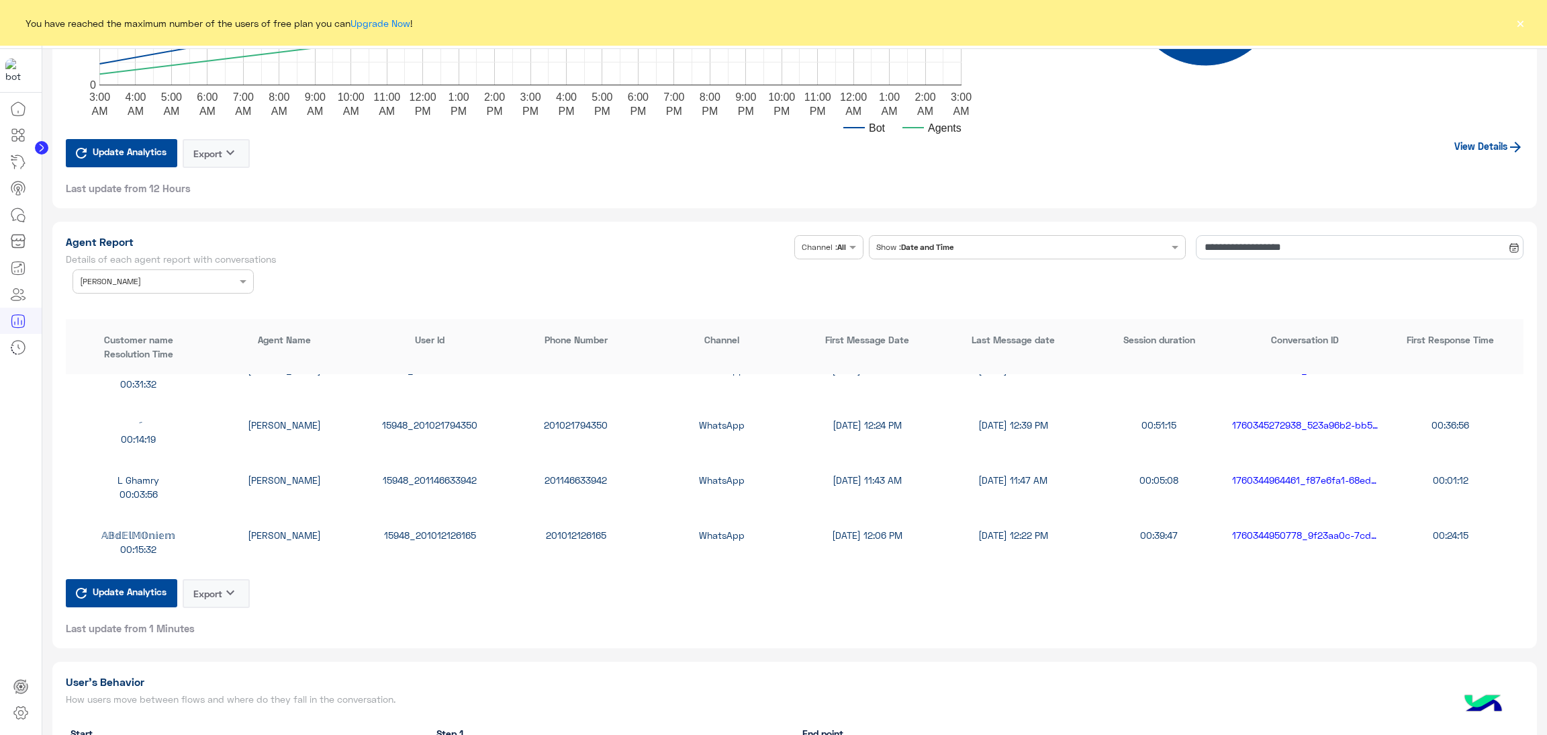
click at [422, 420] on div "15948_201021794350" at bounding box center [430, 425] width 146 height 14
click at [424, 477] on div "15948_201146633942" at bounding box center [430, 480] width 146 height 14
click at [451, 404] on div "َ Raghad Sabry 15948_201021794350 201021794350 WhatsApp 10/13/25, 12:24 PM 10/1…" at bounding box center [795, 431] width 1459 height 55
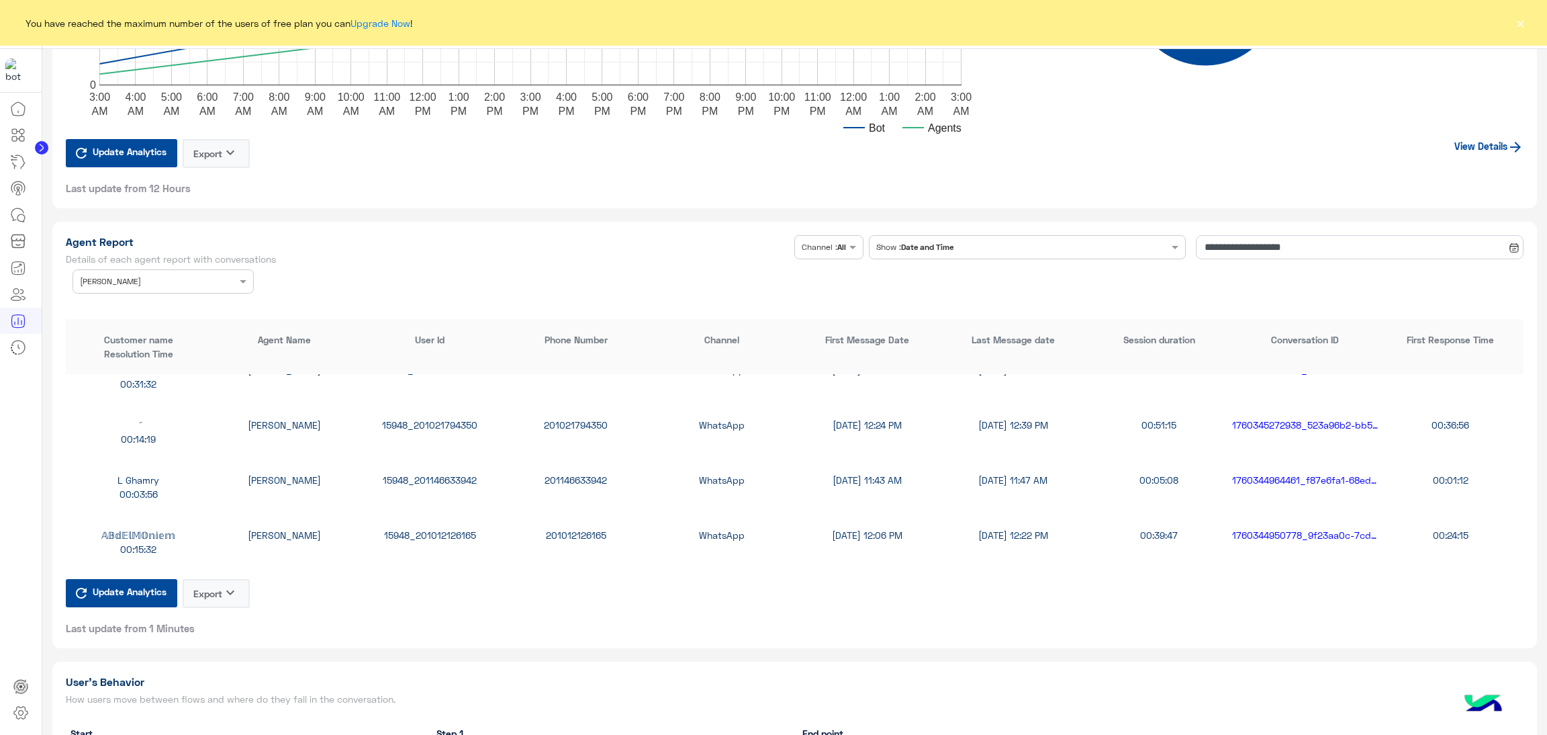
click at [453, 424] on div "15948_201021794350" at bounding box center [430, 425] width 146 height 14
click at [438, 533] on div "15948_201012126165" at bounding box center [430, 535] width 146 height 14
click at [220, 274] on div "Agent Name × Raghad Sabry" at bounding box center [163, 281] width 181 height 24
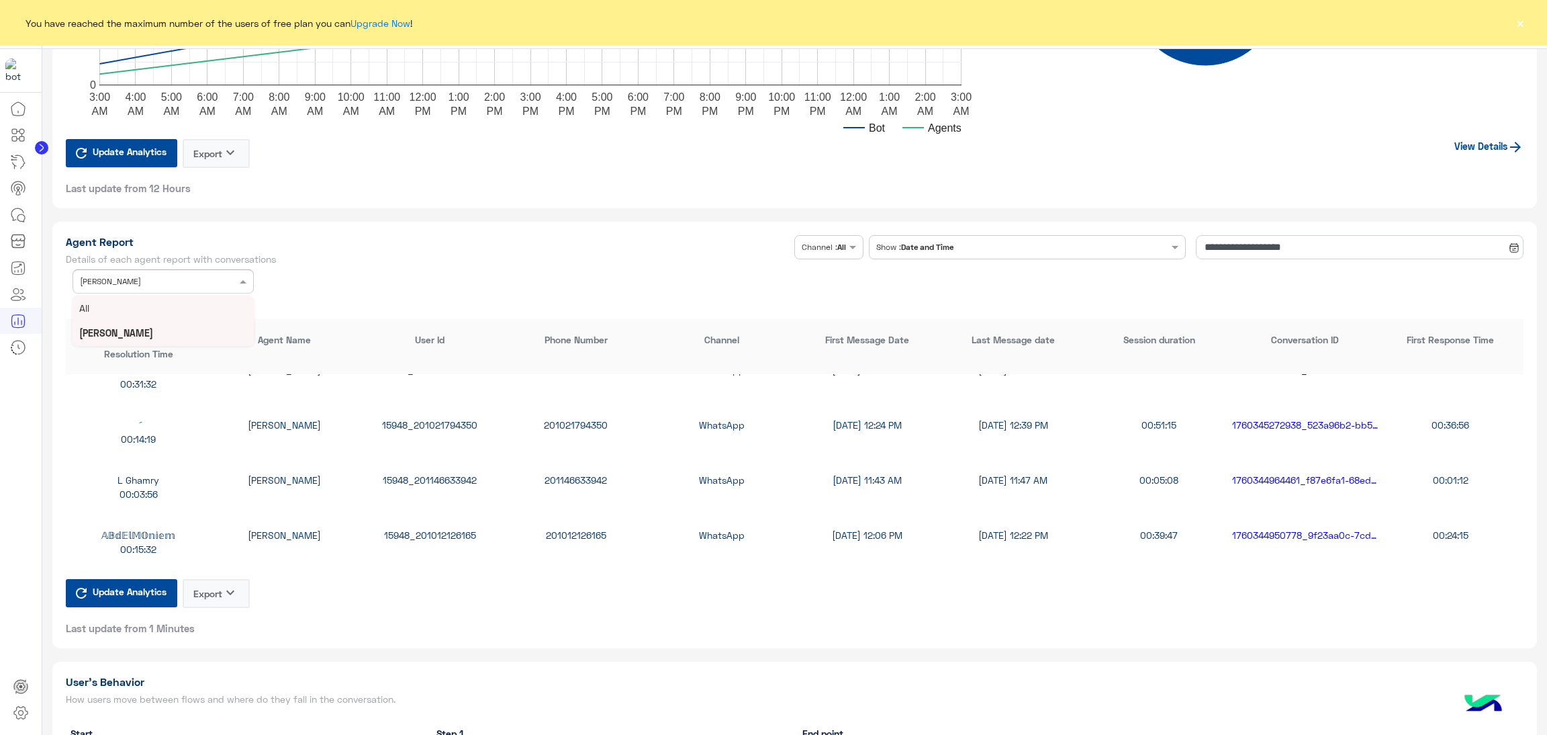
click at [122, 304] on div "All" at bounding box center [163, 307] width 181 height 25
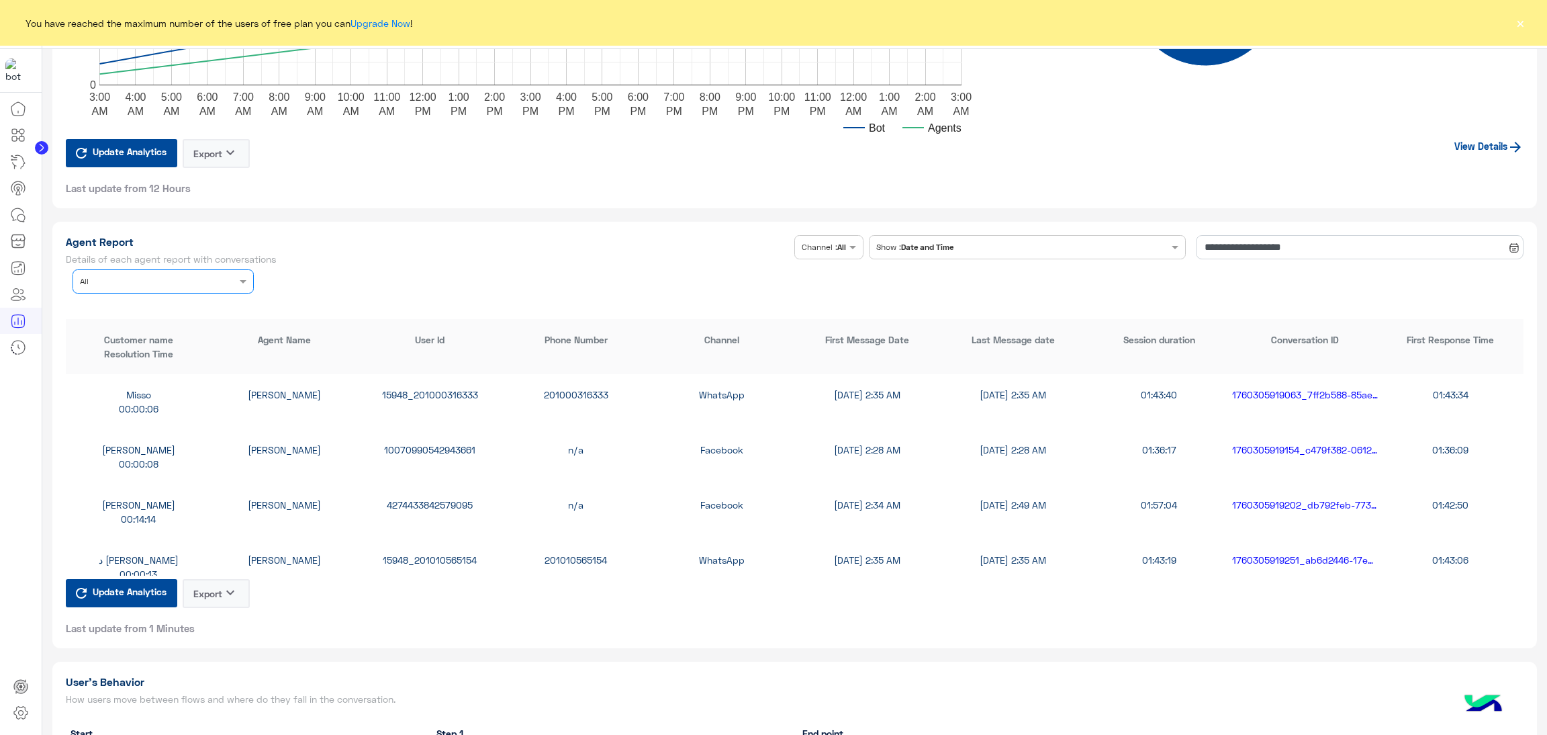
click at [169, 281] on input "text" at bounding box center [143, 280] width 126 height 12
click at [140, 359] on div "[PERSON_NAME]" at bounding box center [163, 359] width 181 height 25
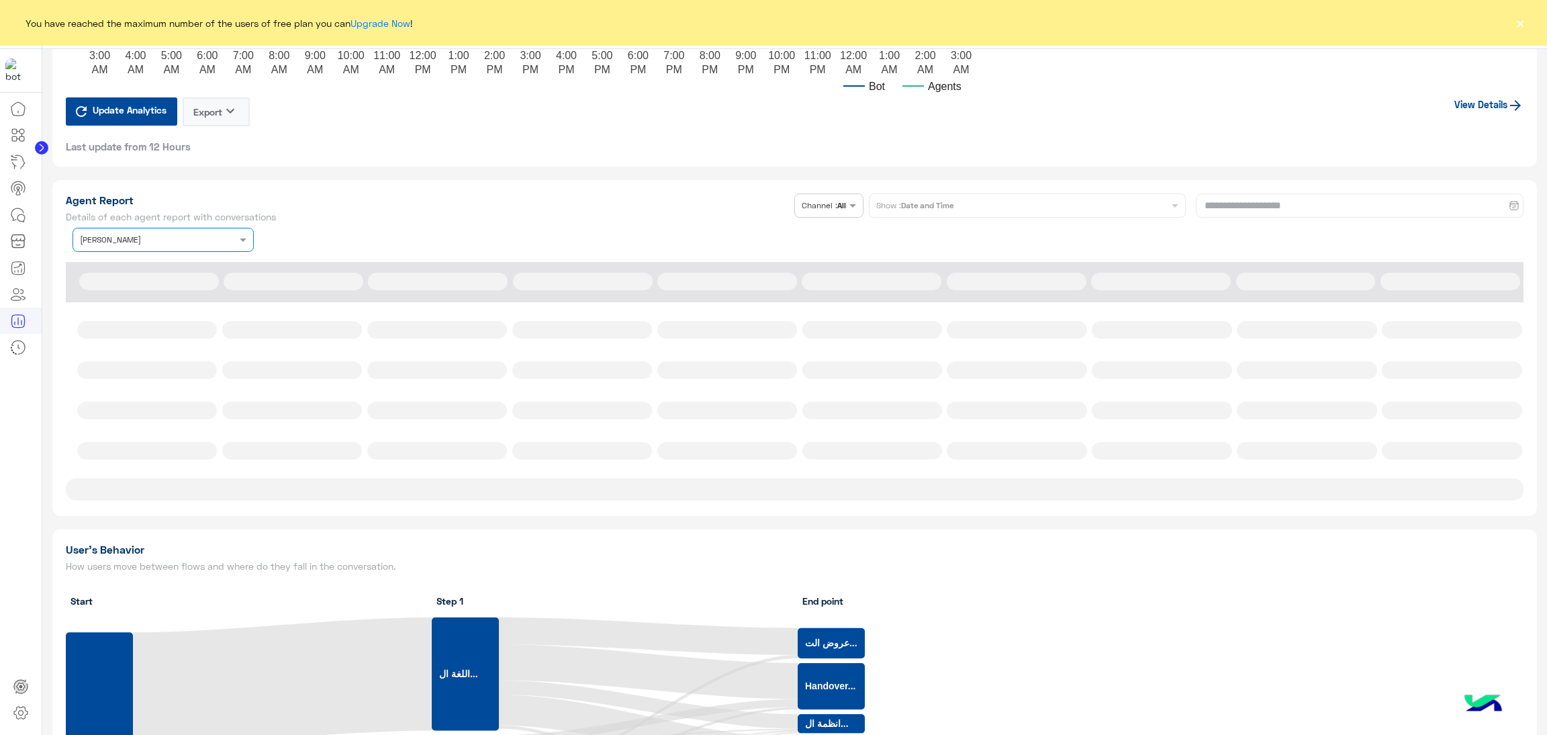
scroll to position [2577, 0]
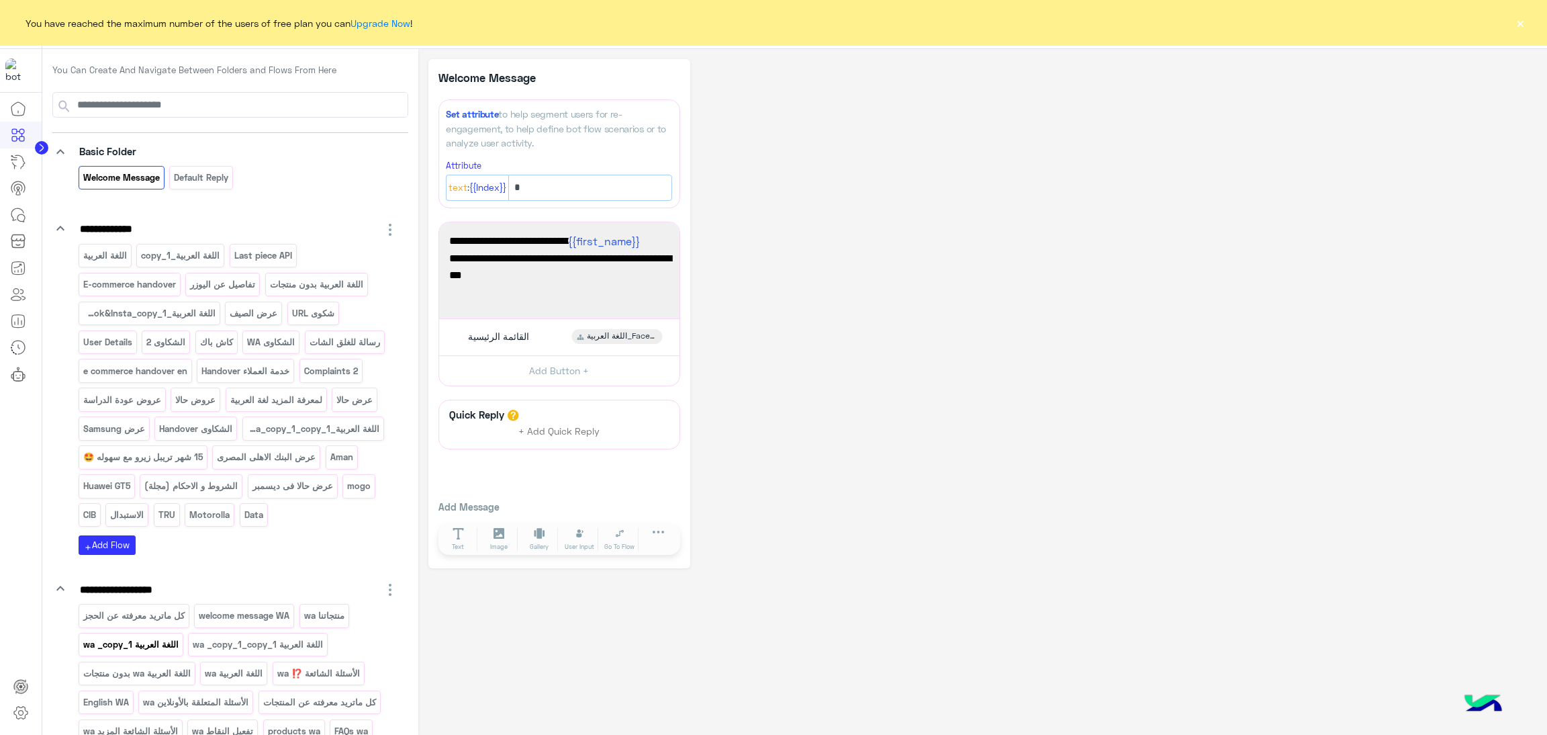
click at [146, 652] on p "اللغة العربية wa _copy_1" at bounding box center [130, 644] width 97 height 15
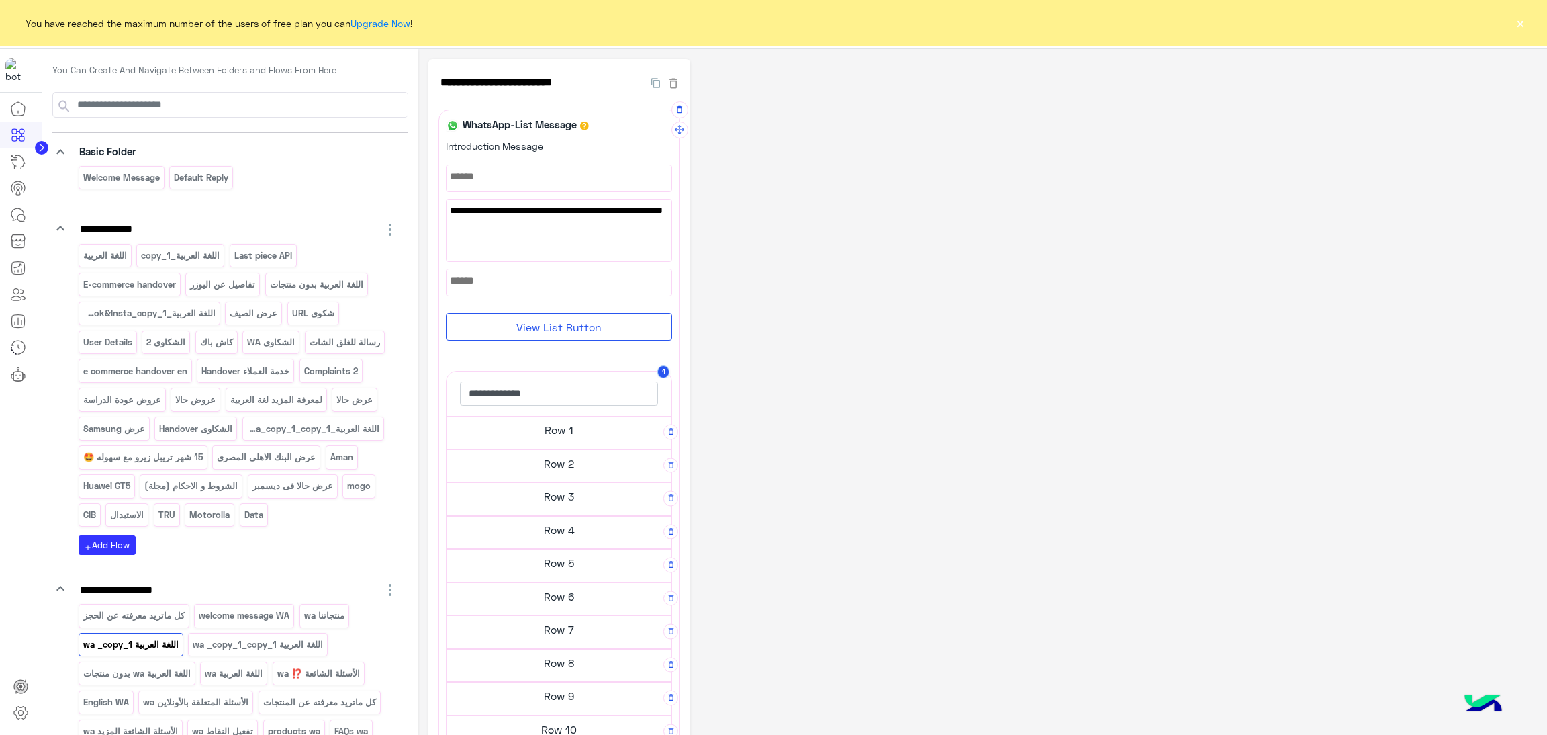
click at [582, 460] on h5 "Row 2" at bounding box center [559, 463] width 225 height 27
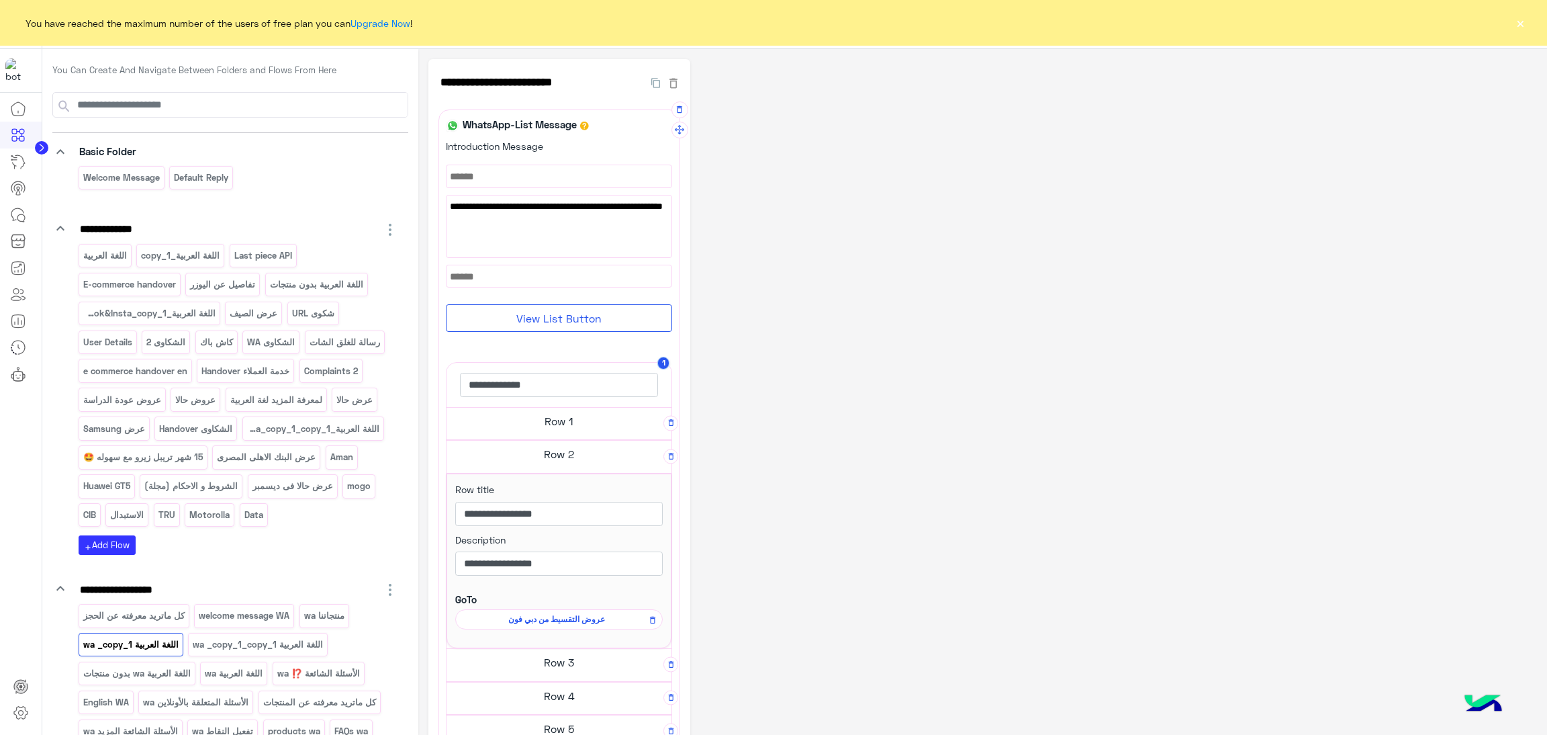
click at [592, 620] on span "عروض التقسيط من دبي فون" at bounding box center [557, 619] width 188 height 12
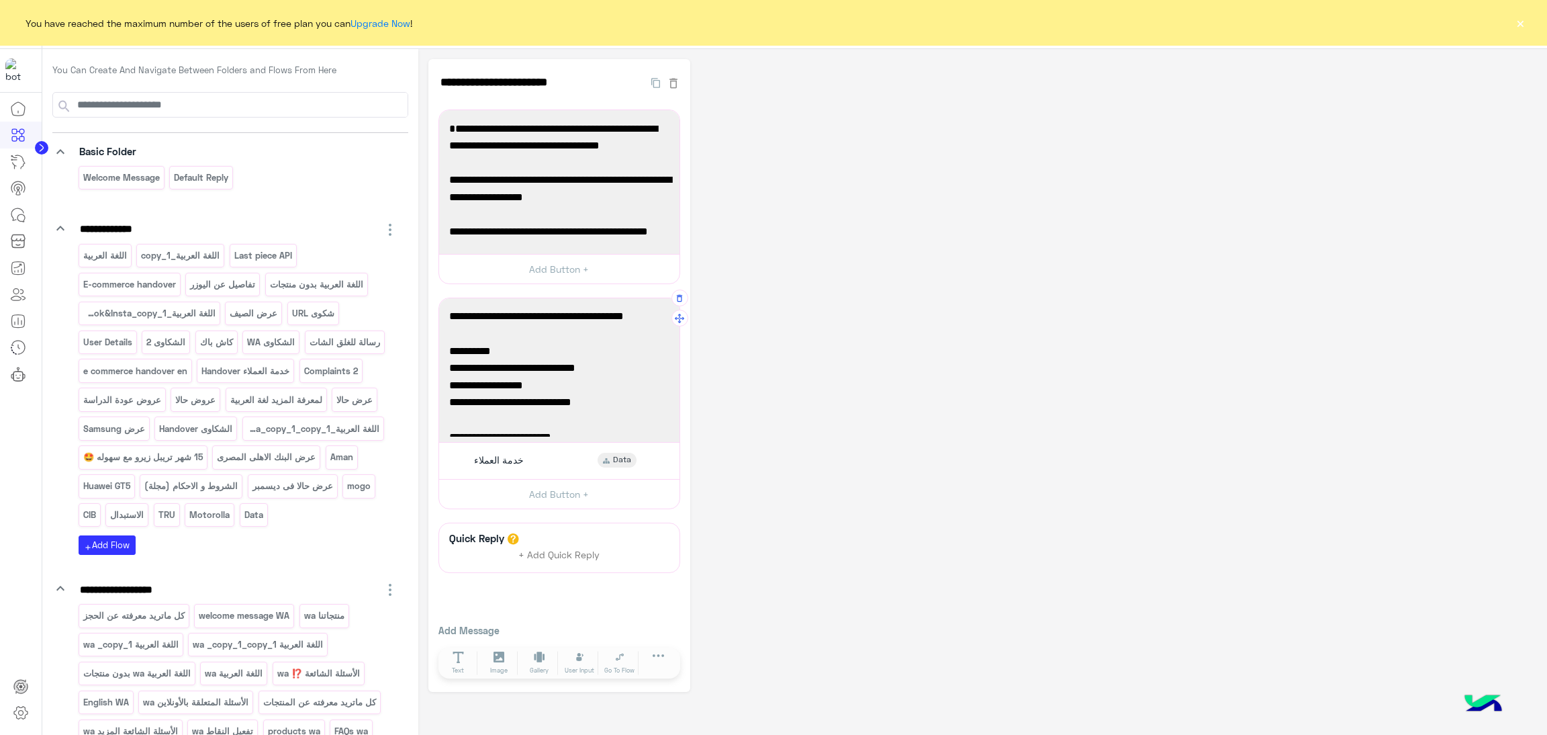
scroll to position [201, 0]
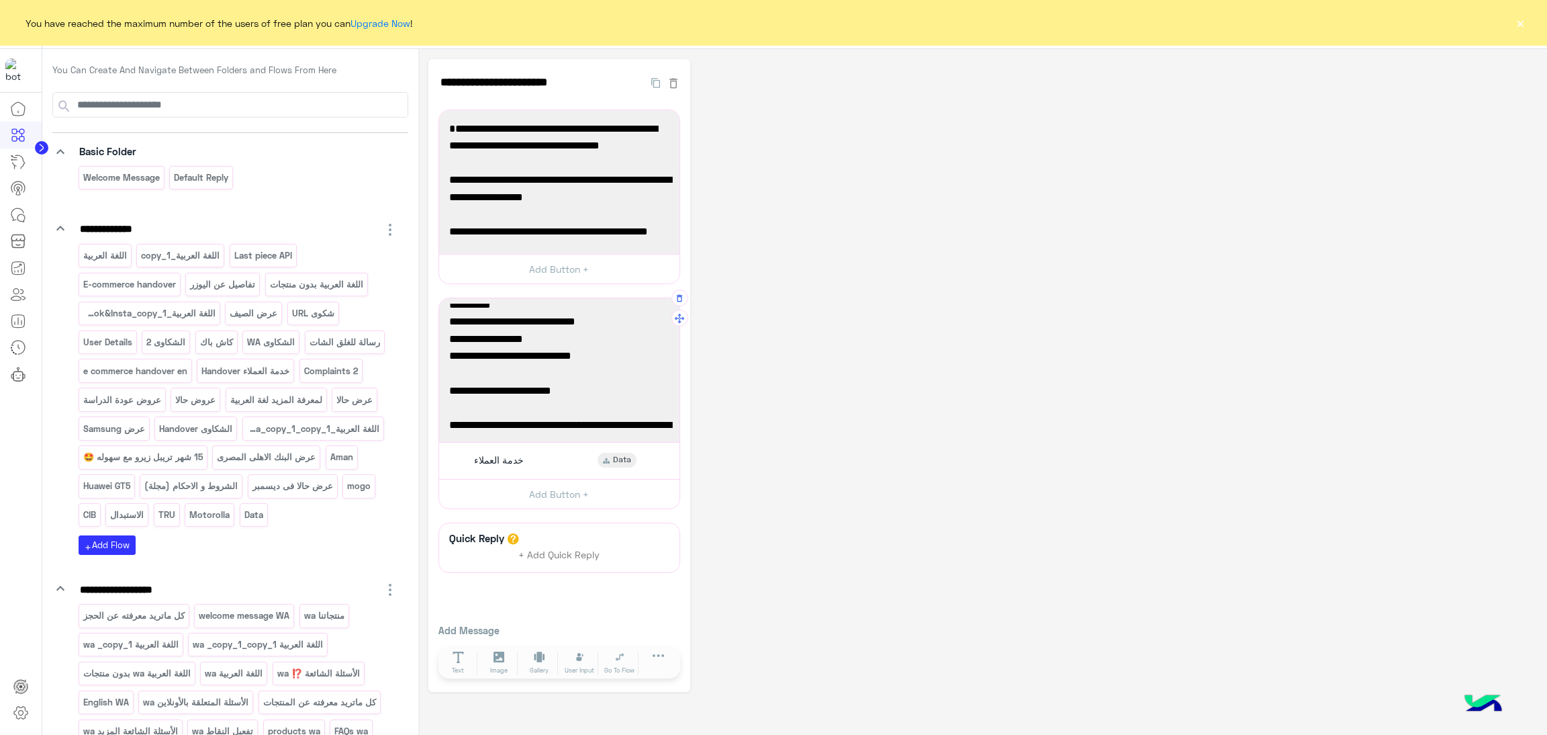
click at [648, 359] on span "- 6 شهر بسعر الخصم" at bounding box center [559, 355] width 220 height 17
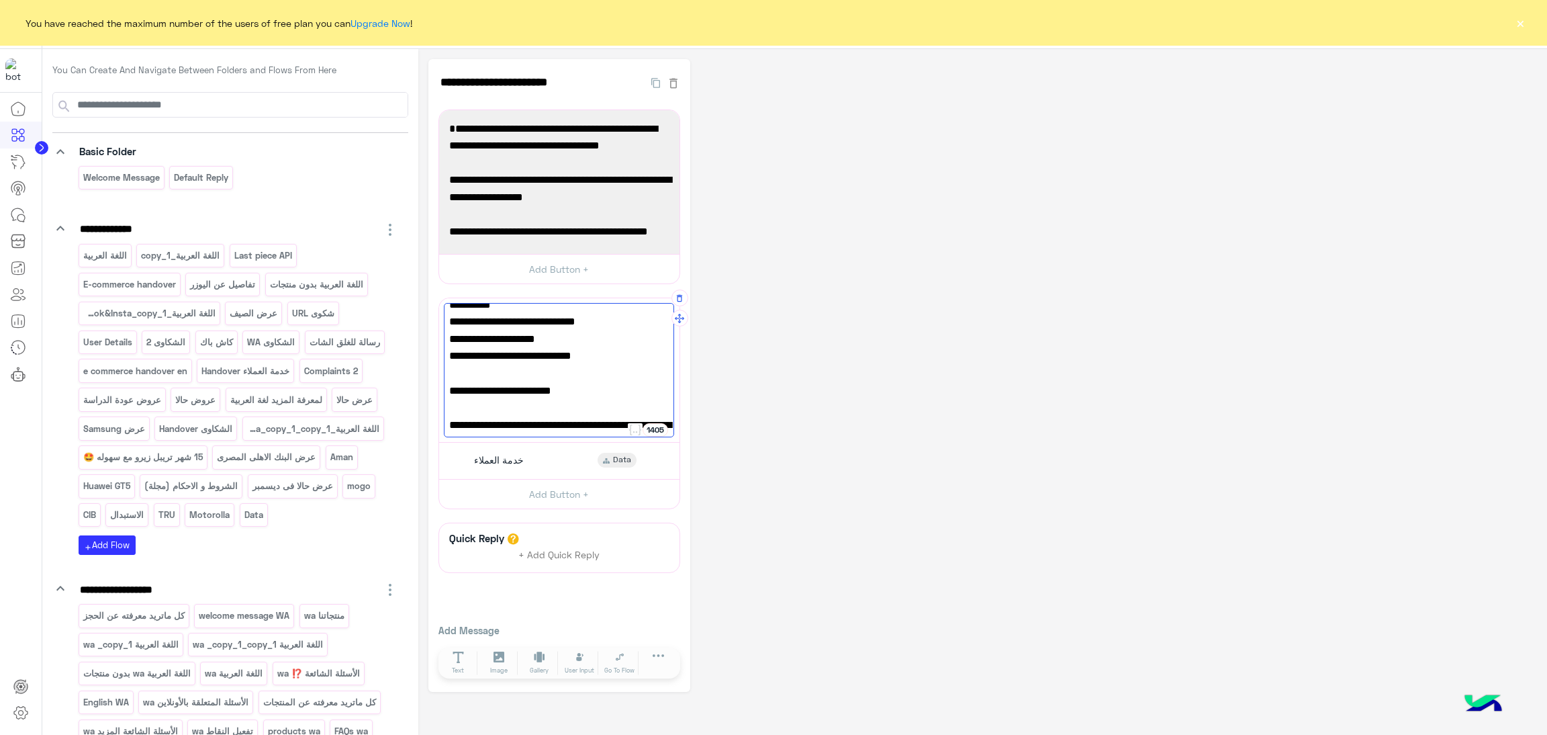
type textarea "**********"
click at [1514, 28] on button "×" at bounding box center [1520, 22] width 13 height 13
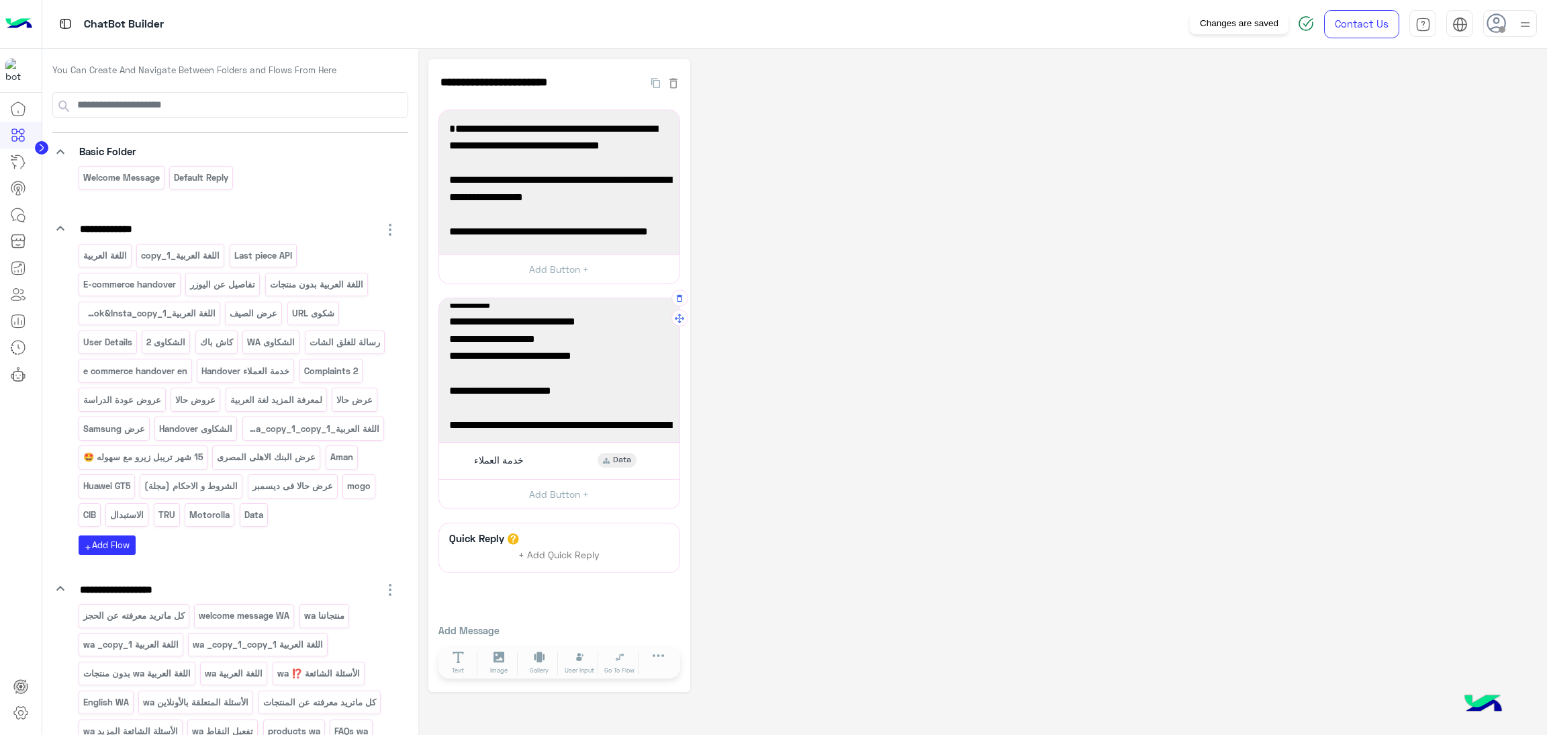
click at [1305, 22] on img at bounding box center [1306, 23] width 16 height 16
click at [167, 652] on p "اللغة العربية wa _copy_1" at bounding box center [130, 644] width 97 height 15
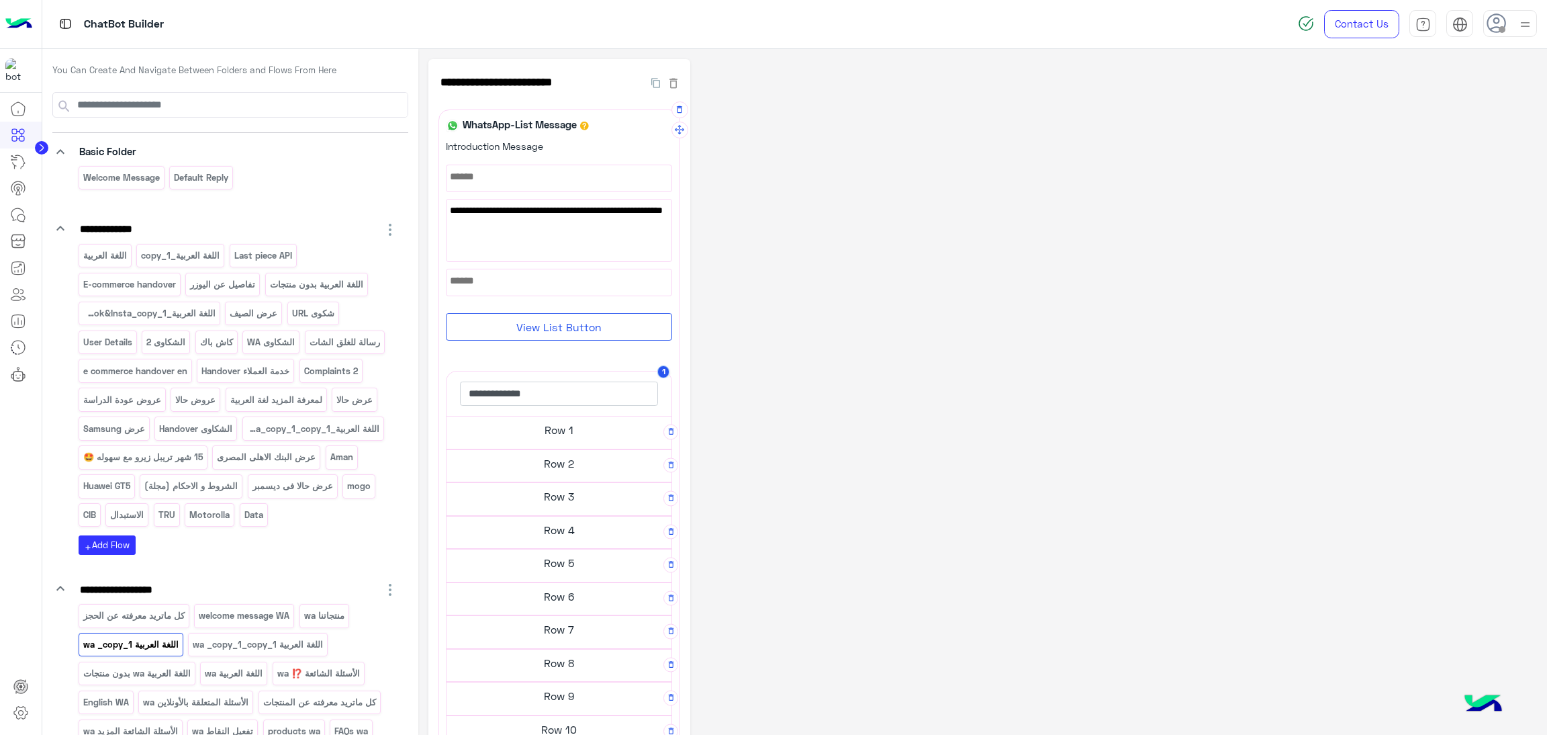
click at [563, 440] on h5 "Row 1" at bounding box center [559, 429] width 225 height 27
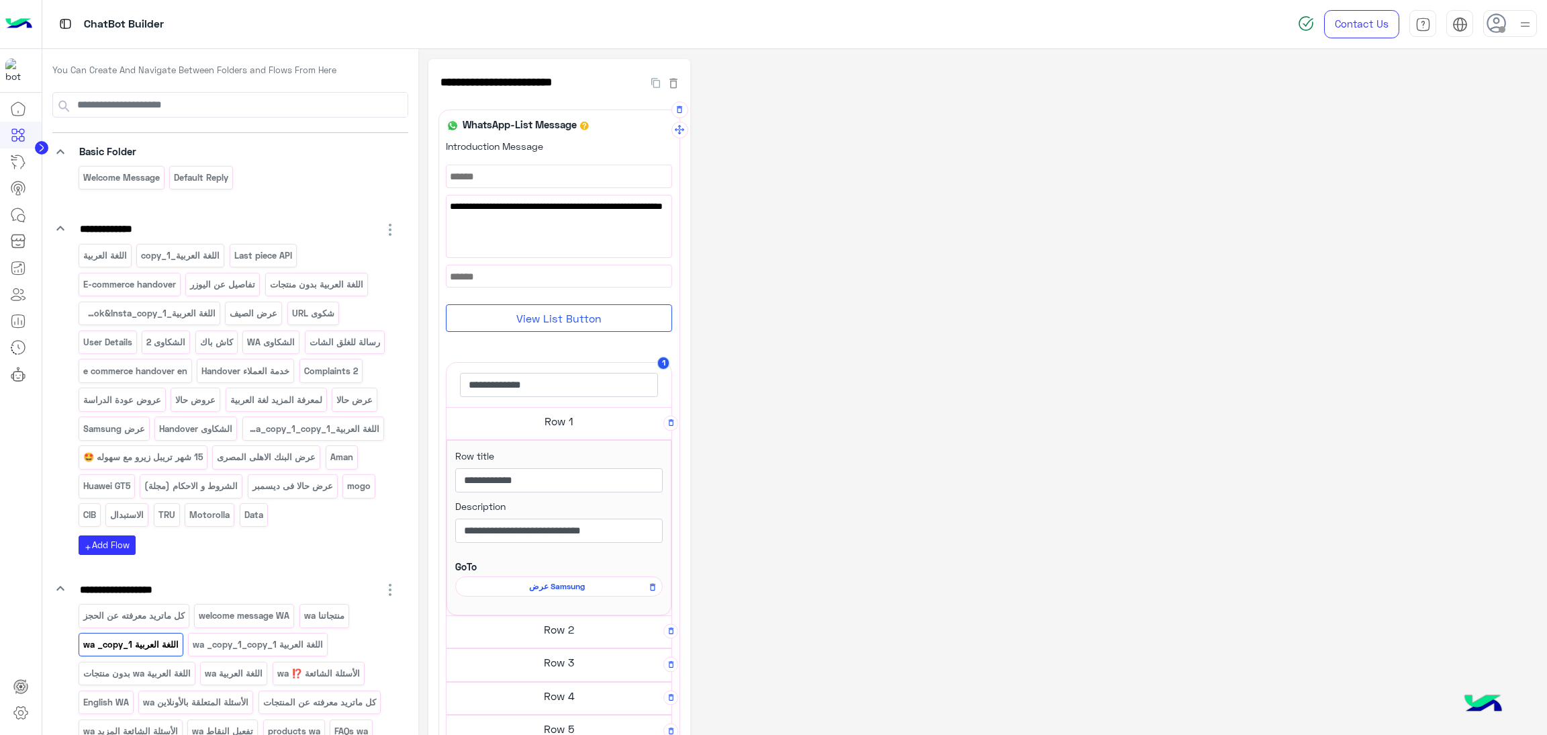
click at [569, 586] on span "عرض Samsung" at bounding box center [557, 586] width 188 height 12
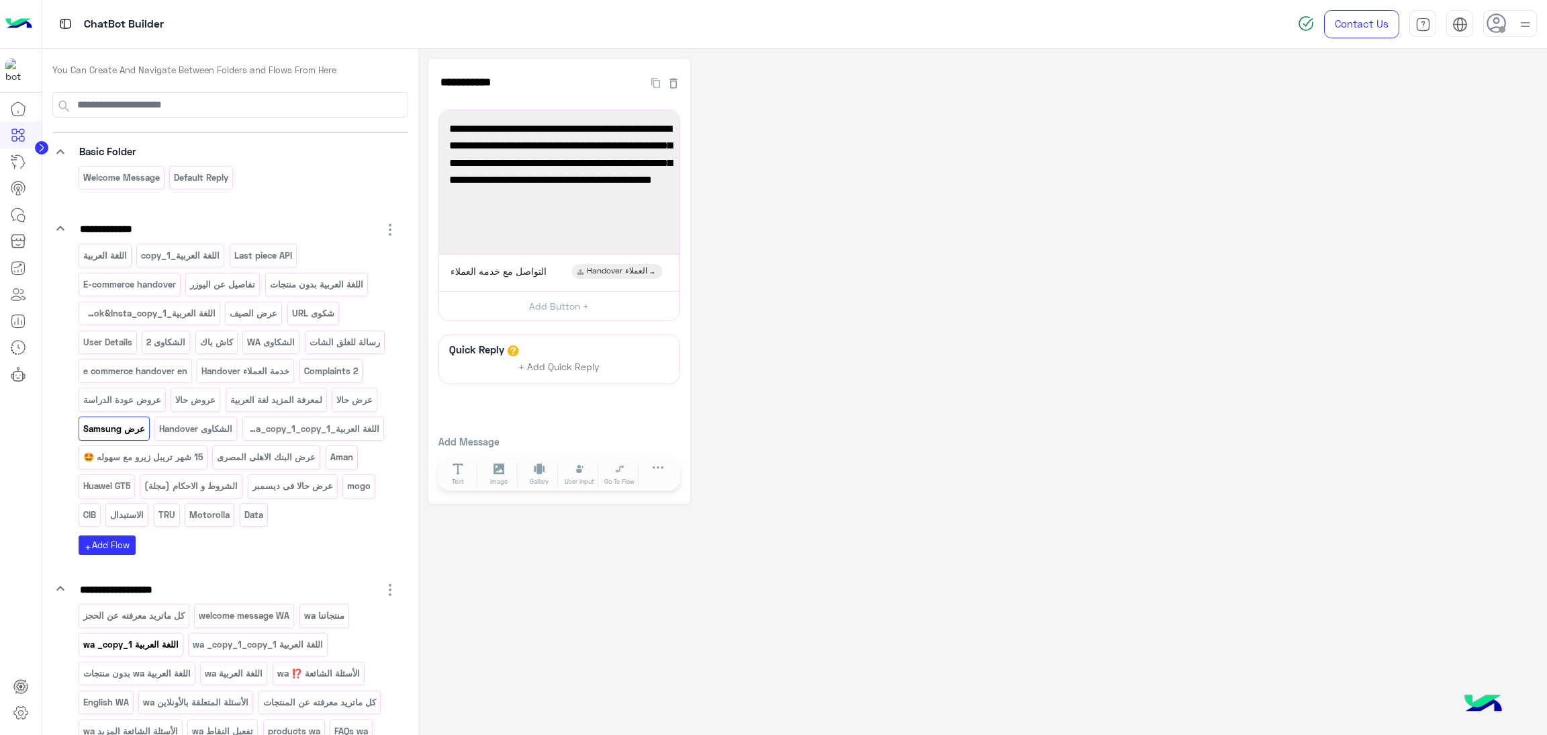
click at [151, 652] on p "اللغة العربية wa _copy_1" at bounding box center [130, 644] width 97 height 15
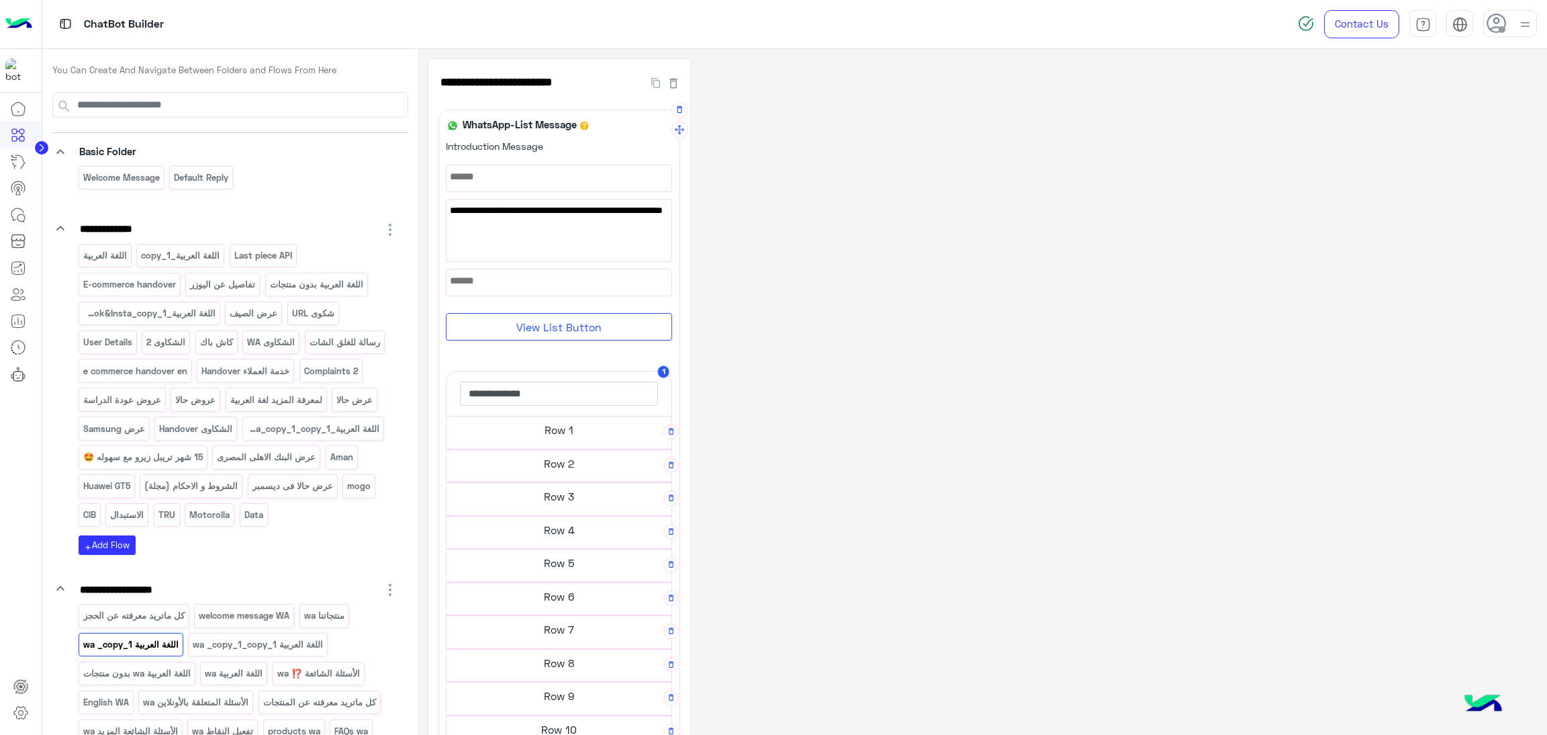
click at [541, 435] on h5 "Row 1" at bounding box center [559, 429] width 225 height 27
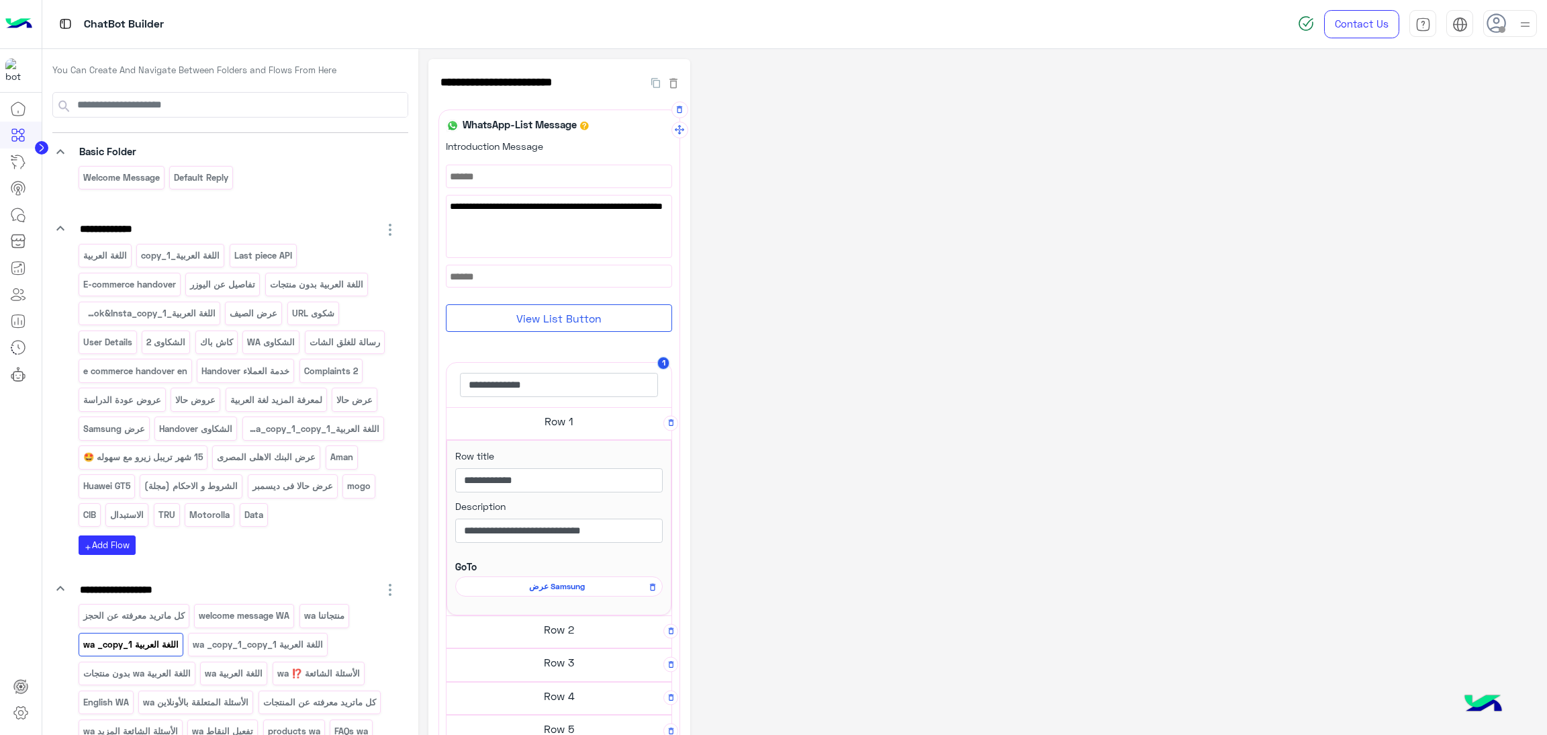
click at [543, 427] on h5 "Row 1" at bounding box center [559, 421] width 225 height 27
click at [551, 461] on h5 "Row 2" at bounding box center [559, 454] width 225 height 27
click at [551, 485] on h5 "Row 3" at bounding box center [559, 487] width 225 height 27
click at [550, 486] on h5 "Row 3" at bounding box center [559, 487] width 225 height 27
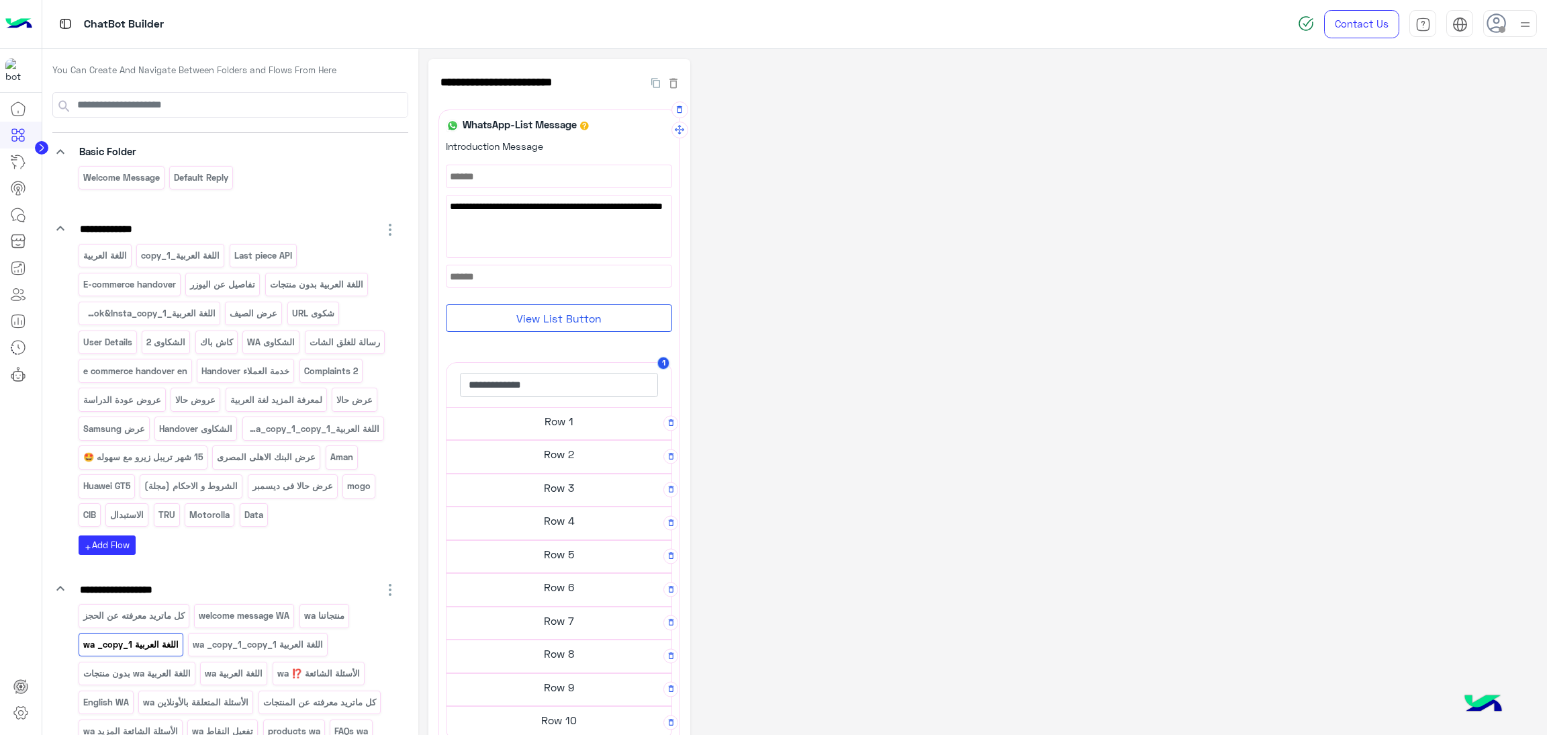
click at [546, 531] on h5 "Row 4" at bounding box center [559, 520] width 225 height 27
click at [558, 567] on h5 "Row 5" at bounding box center [559, 554] width 225 height 27
click at [557, 552] on h5 "Row 5" at bounding box center [559, 554] width 225 height 27
click at [567, 596] on h5 "Row 6" at bounding box center [559, 587] width 225 height 27
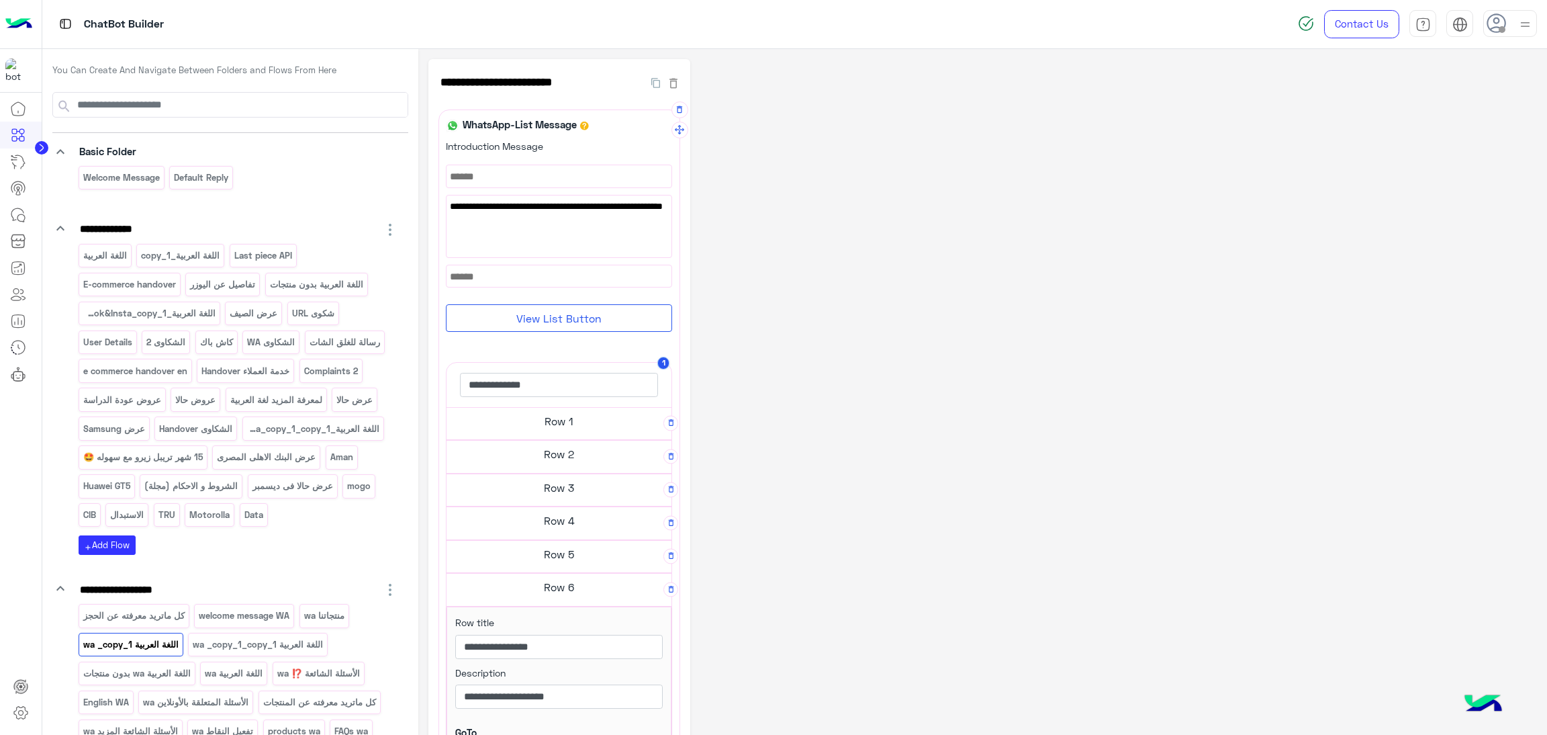
click at [567, 596] on h5 "Row 6" at bounding box center [559, 587] width 225 height 27
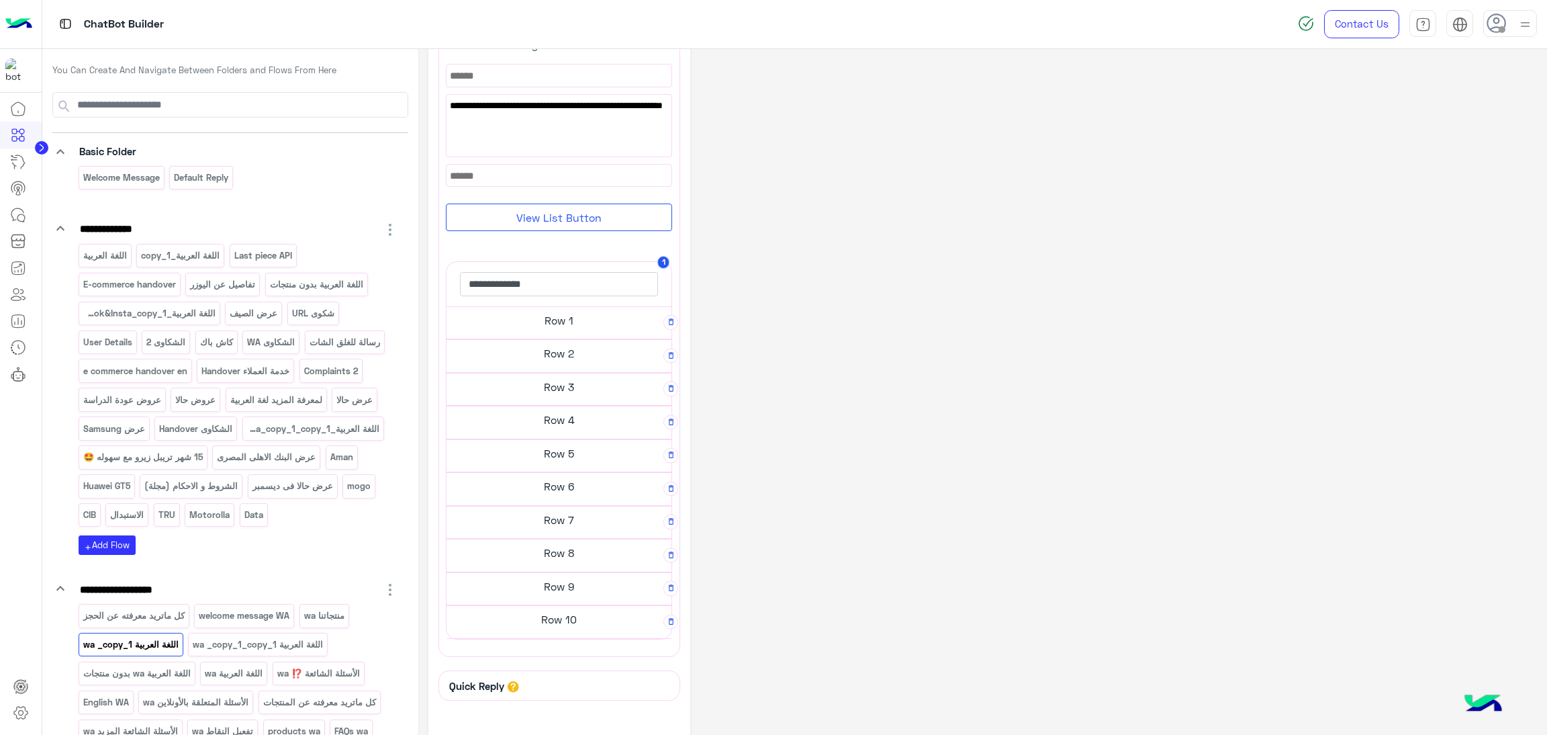
click at [578, 530] on h5 "Row 7" at bounding box center [559, 519] width 225 height 27
click at [588, 555] on h5 "Row 8" at bounding box center [559, 552] width 225 height 27
click at [601, 592] on h5 "Row 9" at bounding box center [559, 586] width 225 height 27
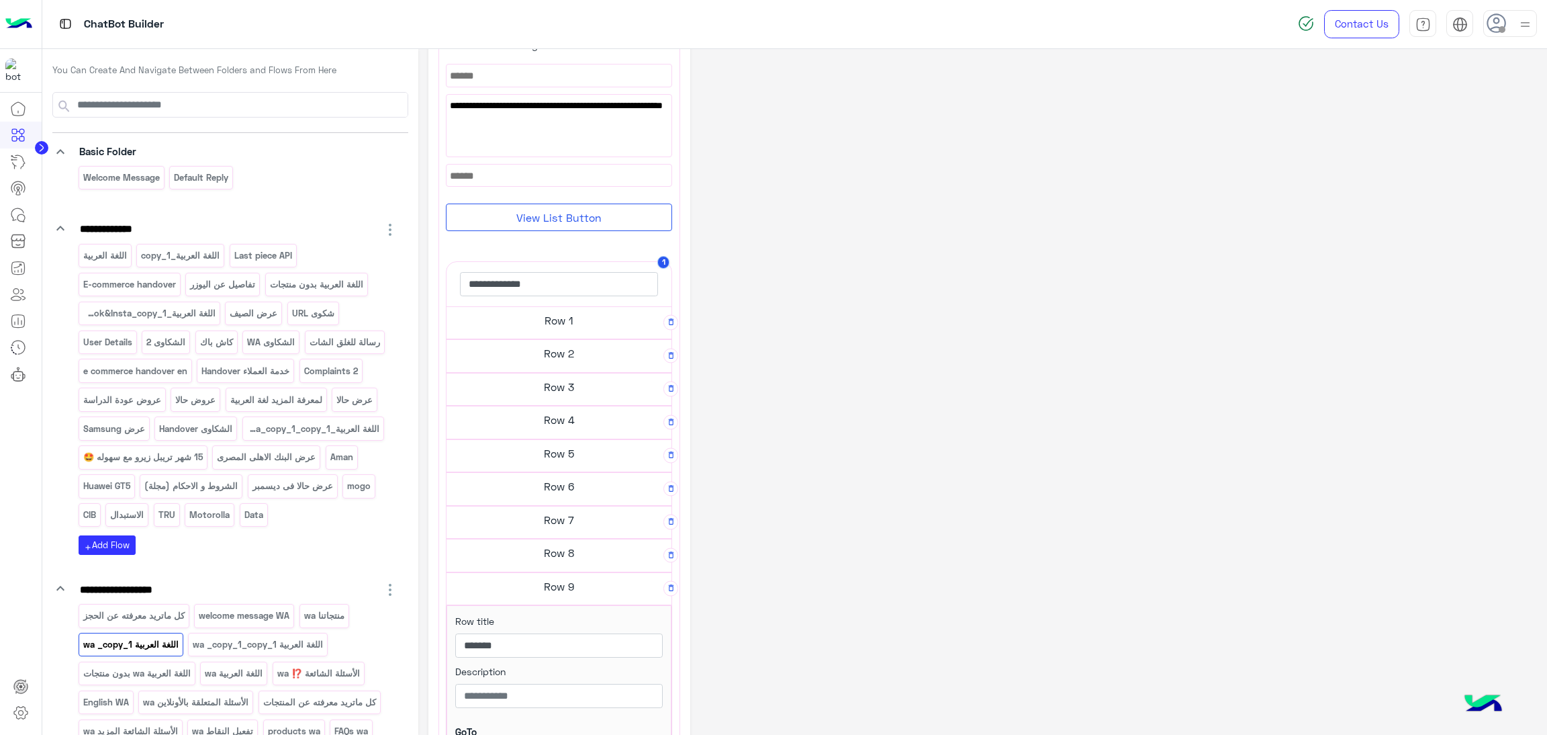
click at [601, 592] on h5 "Row 9" at bounding box center [559, 586] width 225 height 27
click at [587, 621] on h5 "Row 10" at bounding box center [559, 619] width 225 height 27
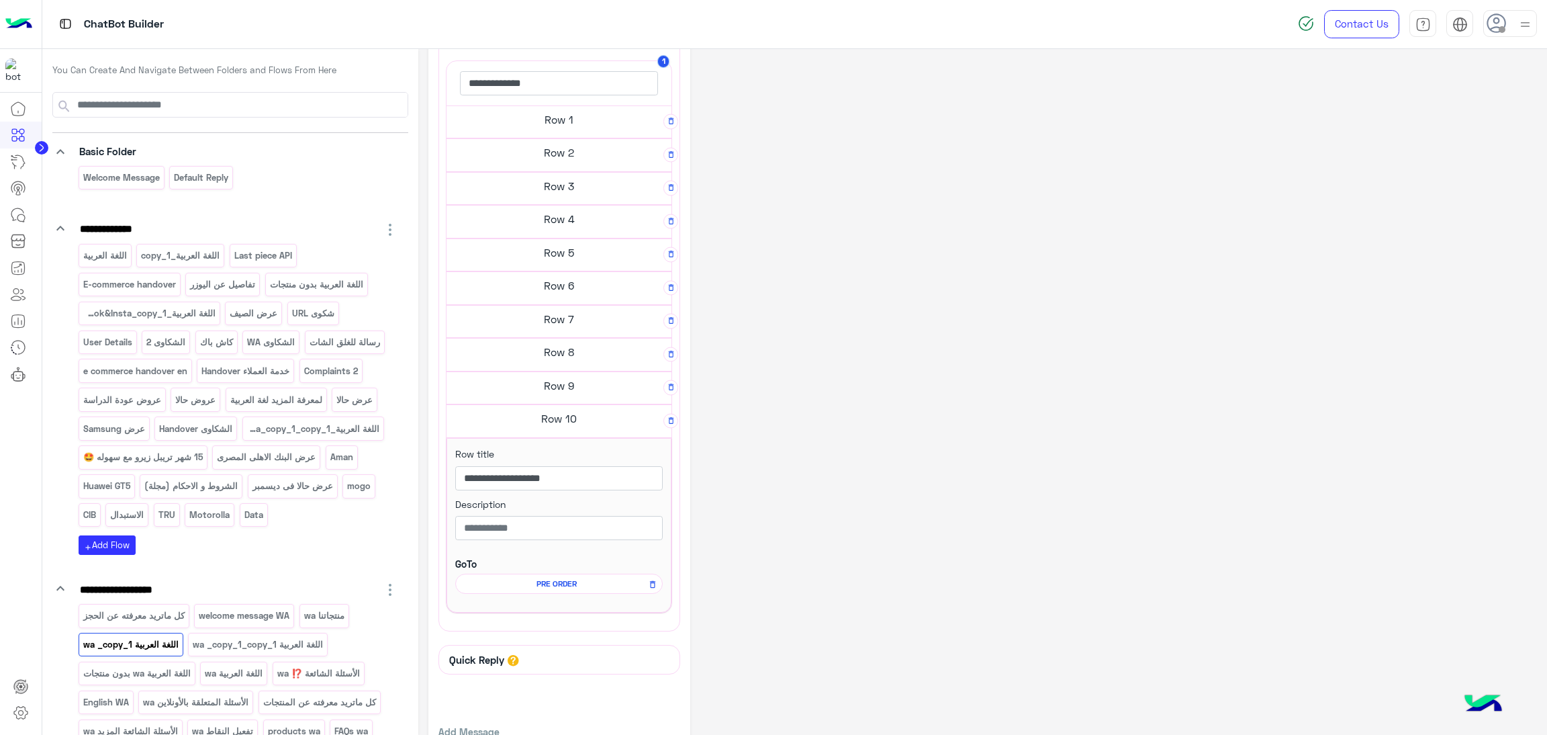
click at [667, 426] on icon "button" at bounding box center [671, 419] width 9 height 14
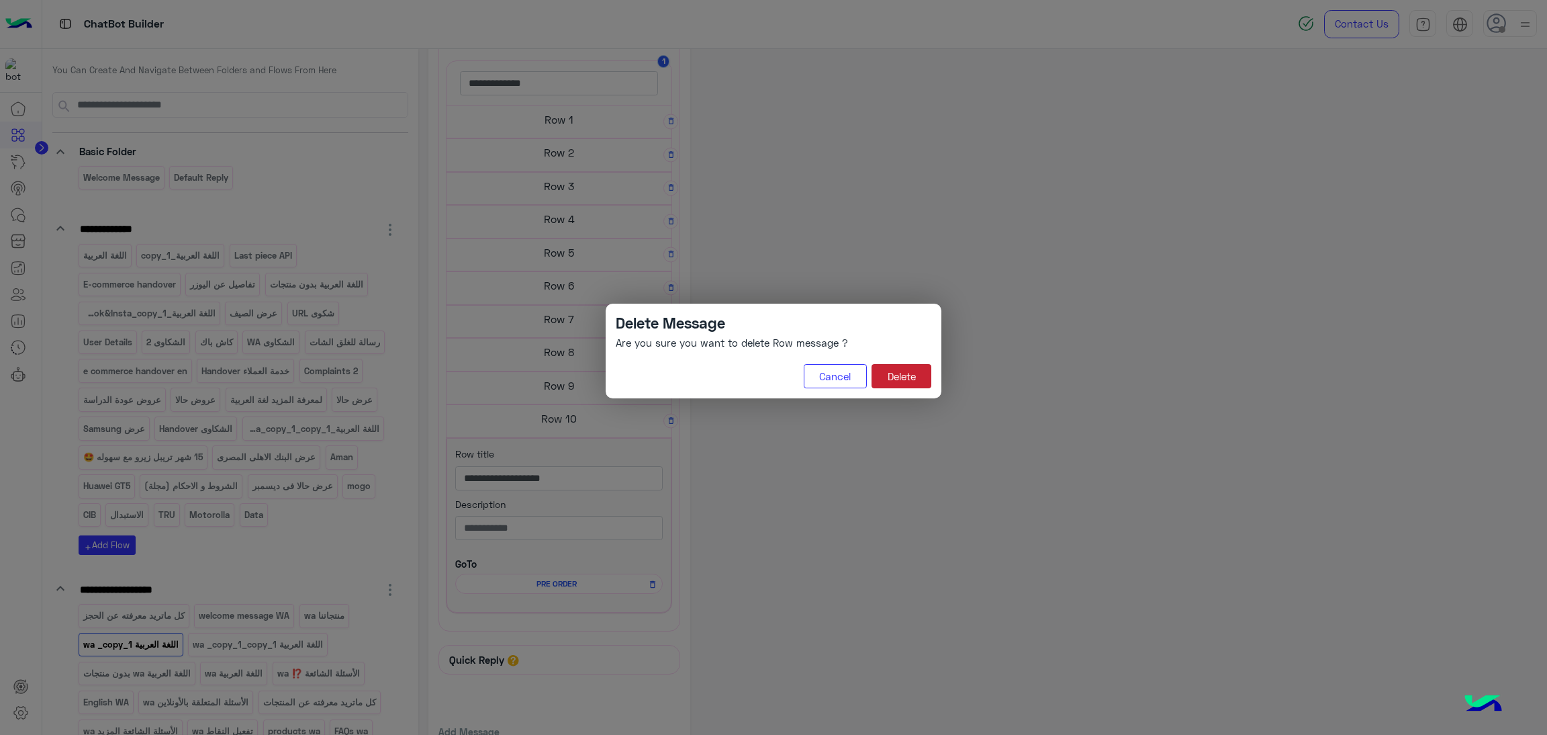
click at [909, 382] on button "Delete" at bounding box center [902, 376] width 60 height 24
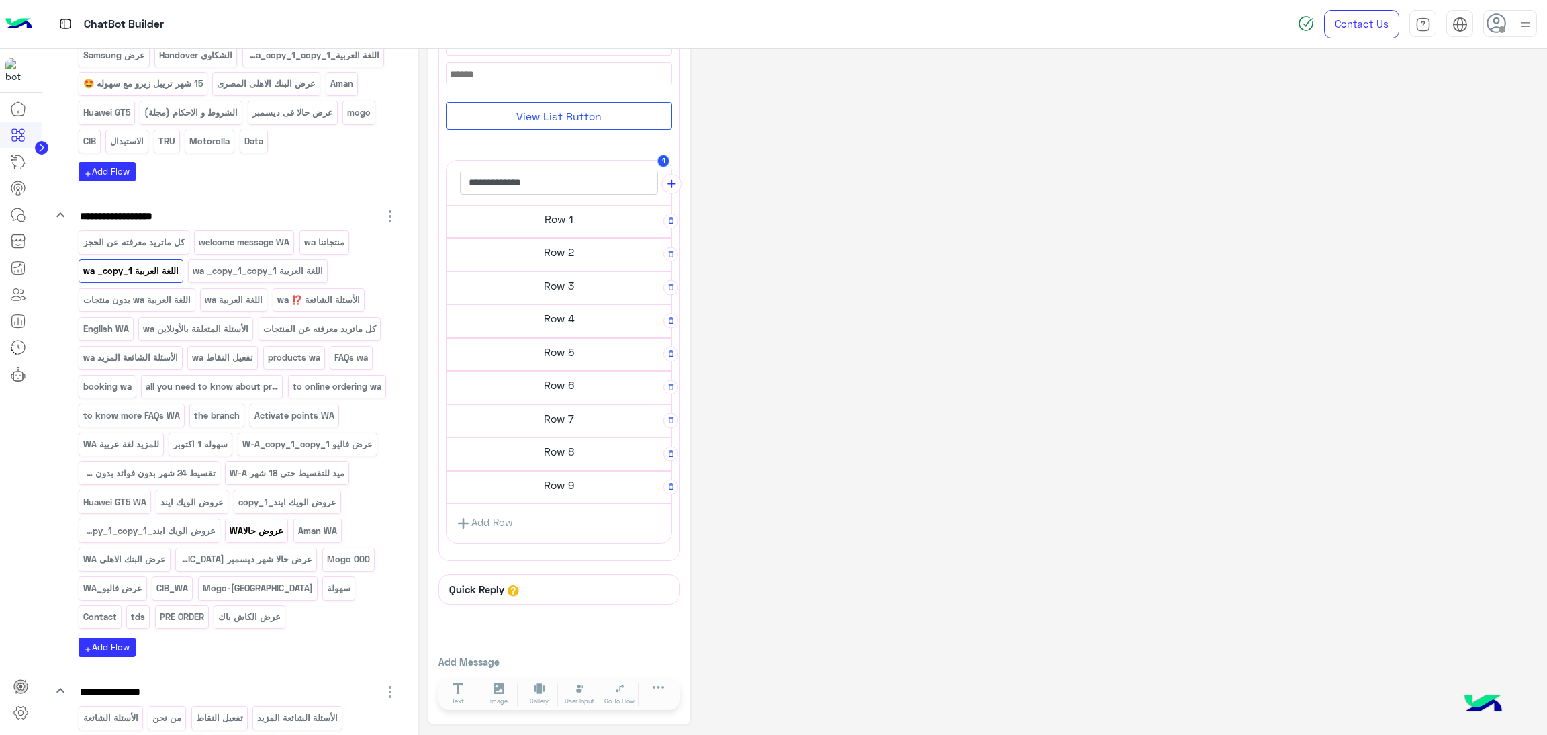
scroll to position [403, 0]
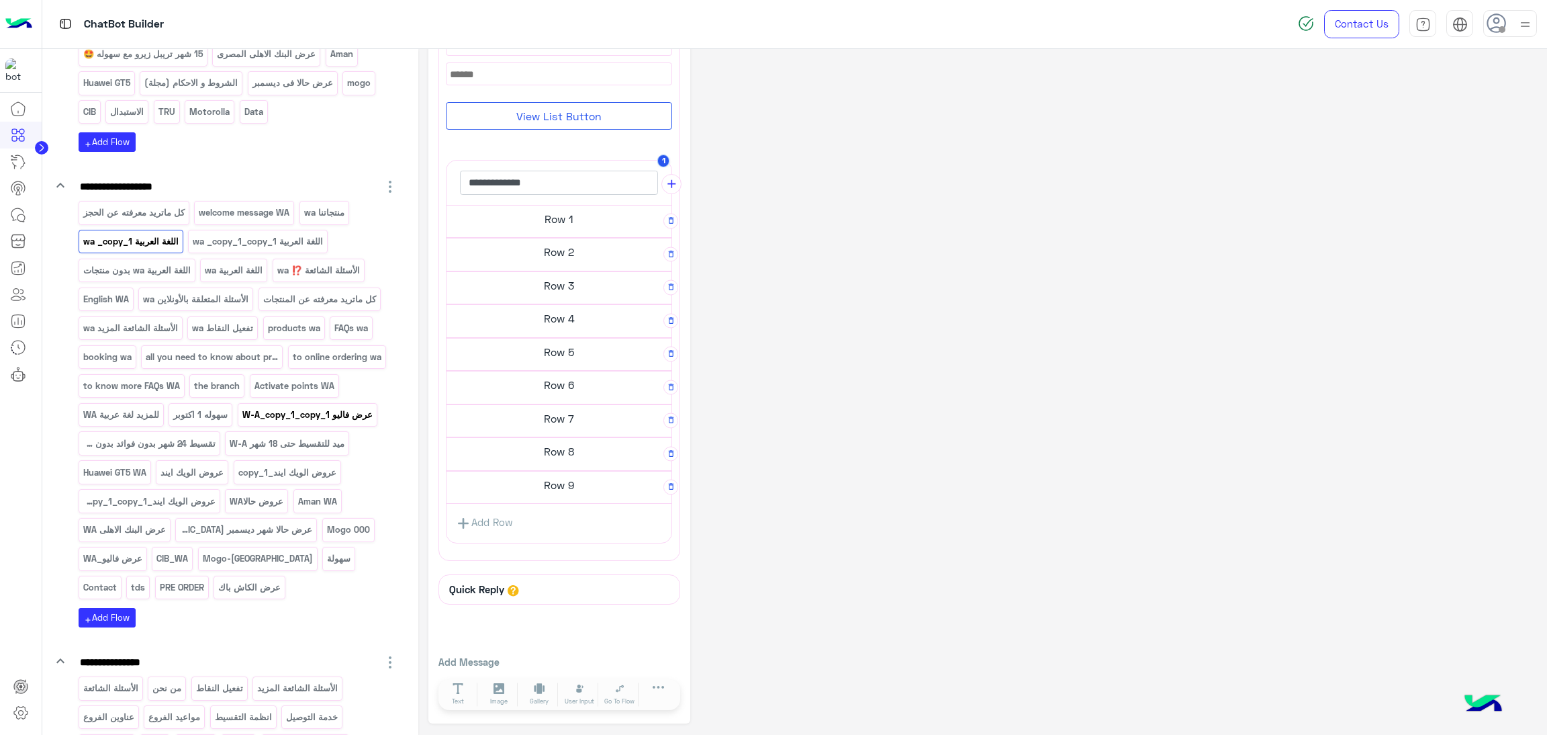
click at [336, 422] on p "عرض فاليو W-A_copy_1_copy_1" at bounding box center [307, 414] width 132 height 15
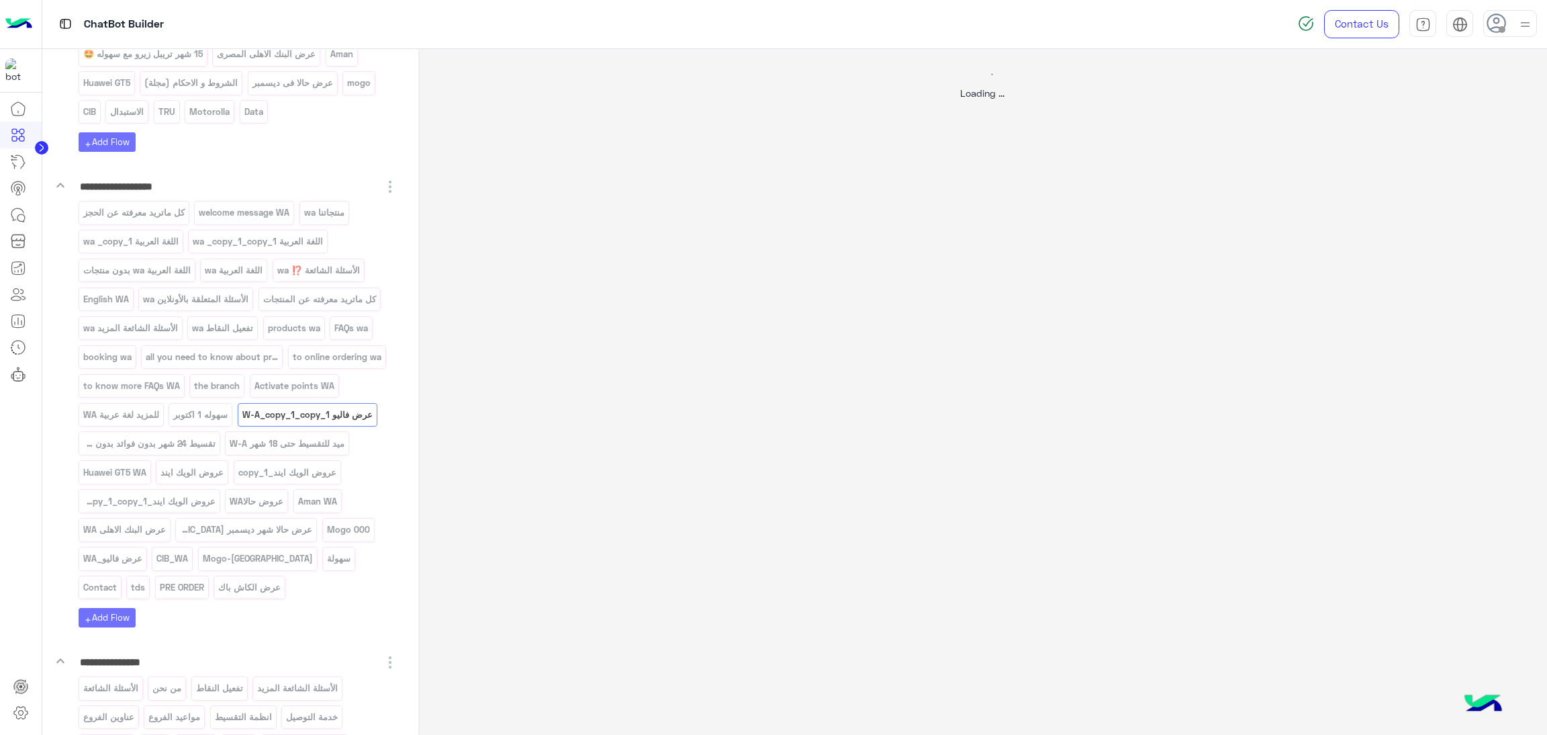
scroll to position [0, 0]
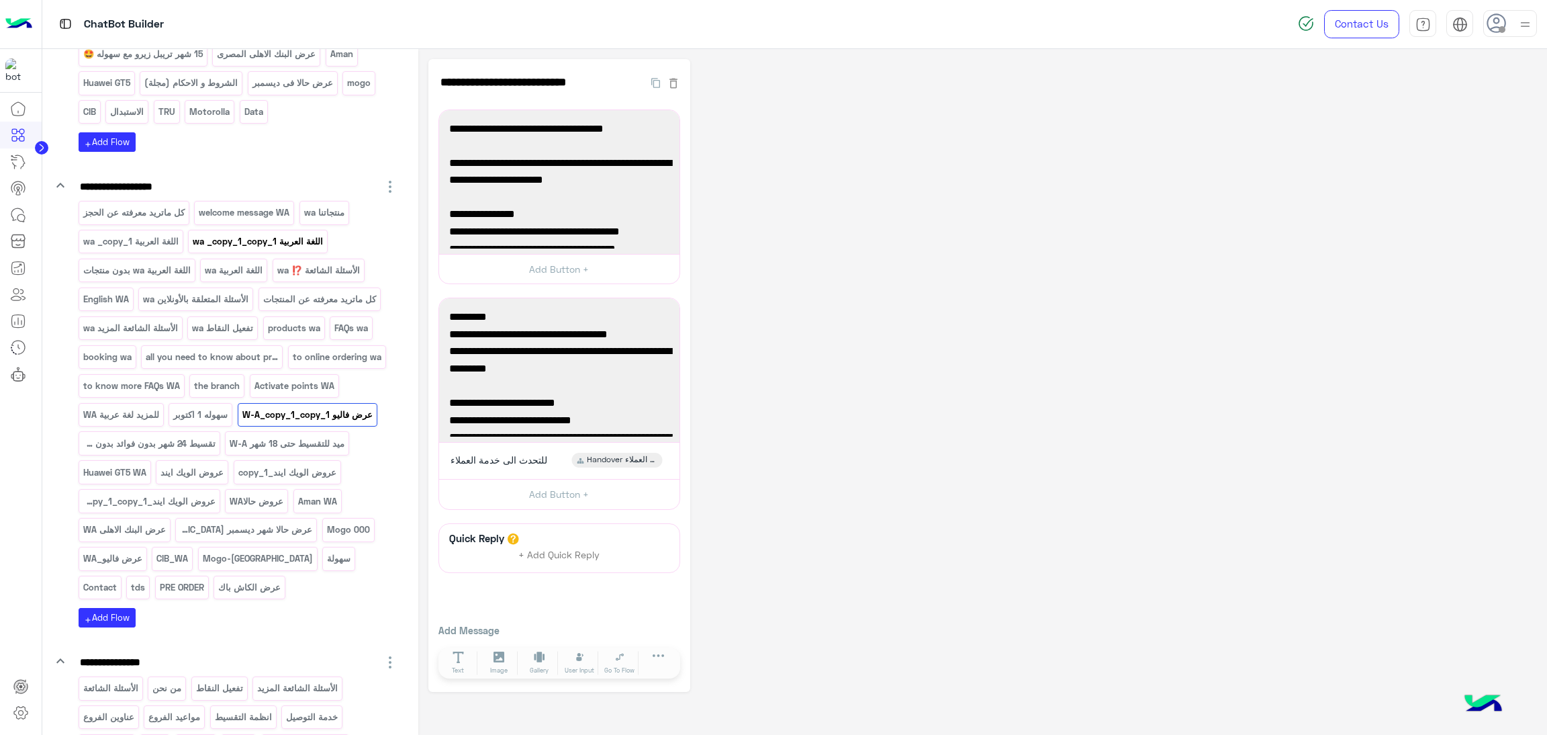
click at [312, 249] on p "اللغة العربية wa _copy_1_copy_1" at bounding box center [258, 241] width 132 height 15
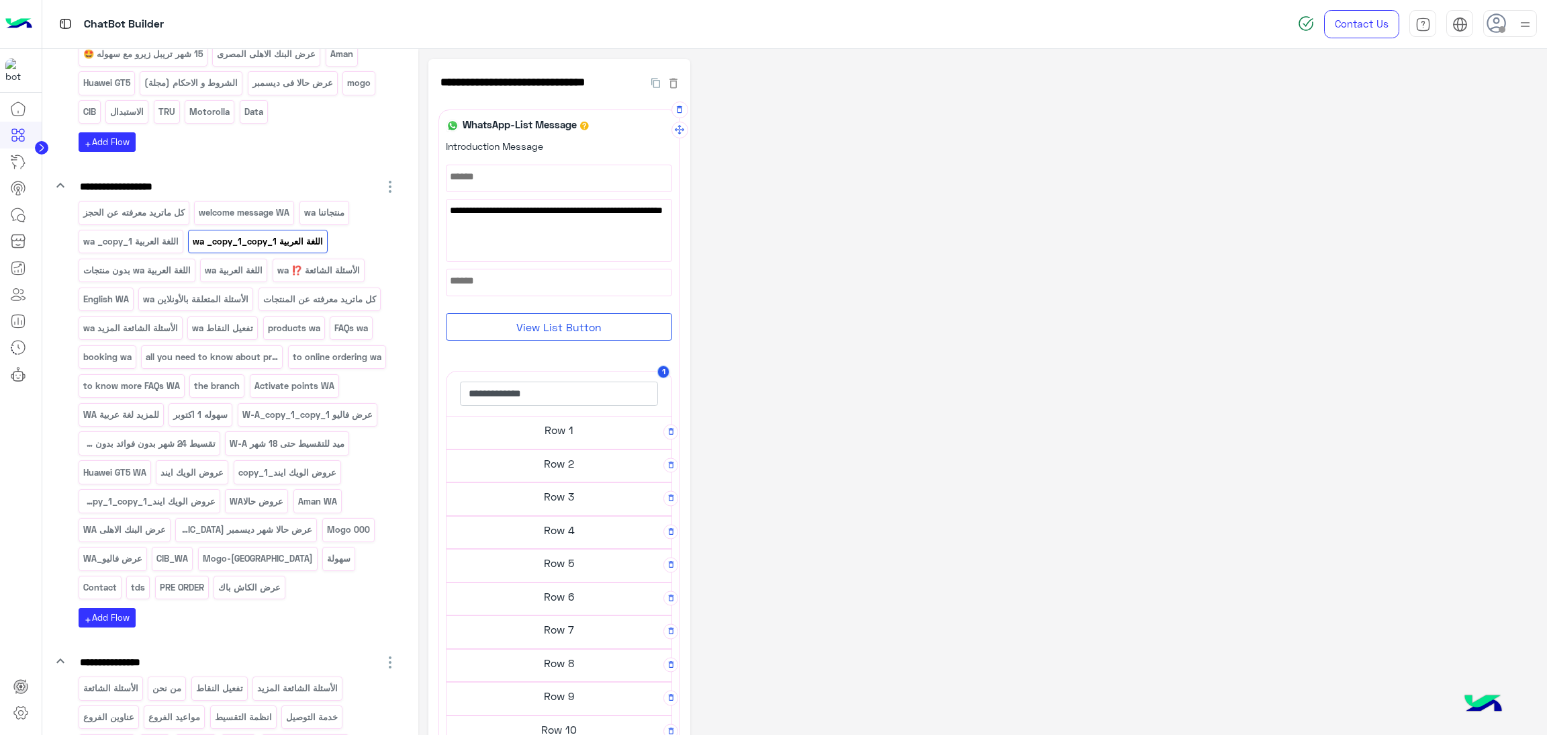
click at [538, 432] on h5 "Row 1" at bounding box center [559, 429] width 225 height 27
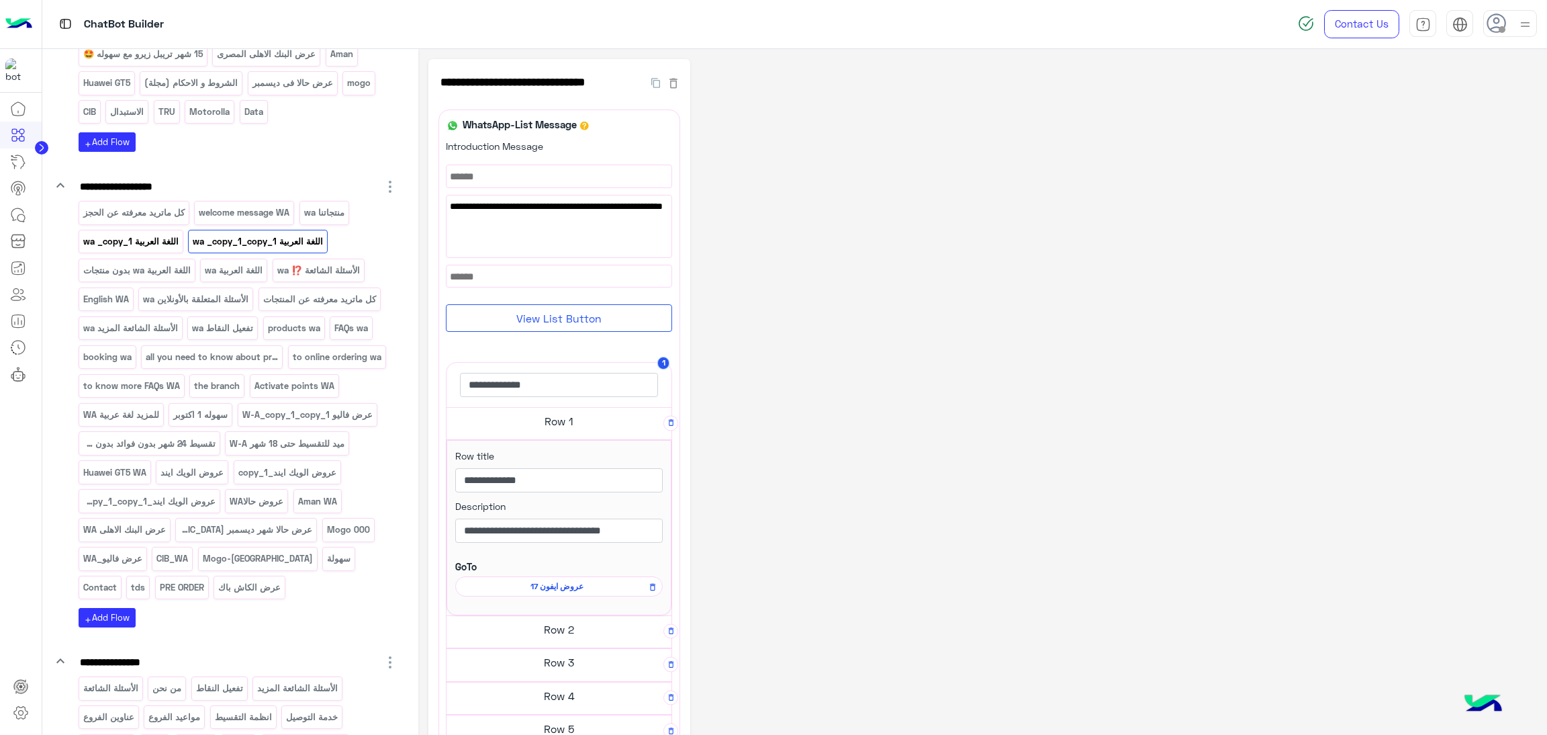
click at [114, 253] on div "اللغة العربية wa _copy_1" at bounding box center [131, 242] width 105 height 24
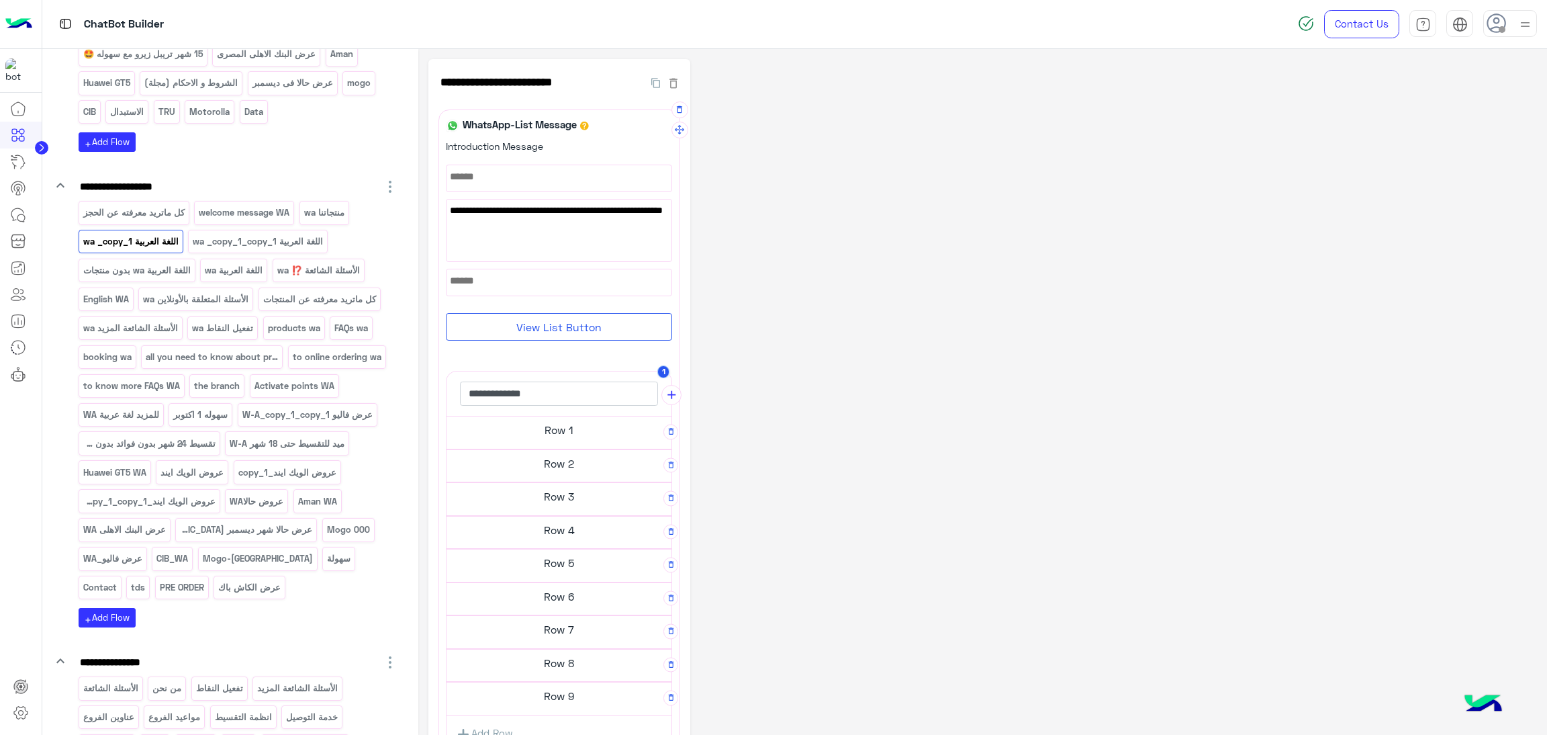
click at [531, 432] on h5 "Row 1" at bounding box center [559, 429] width 225 height 27
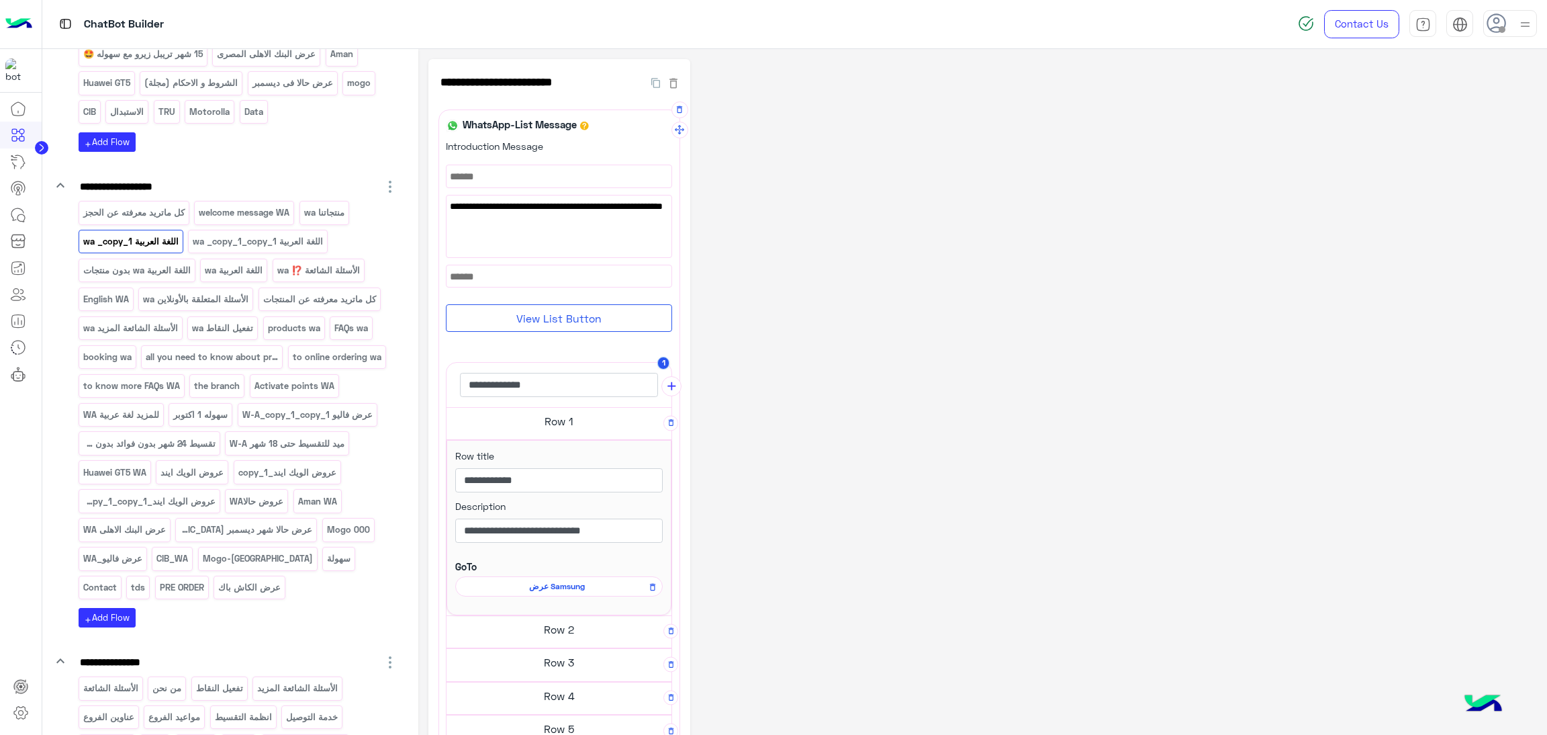
click at [563, 586] on span "عرض Samsung" at bounding box center [557, 586] width 188 height 12
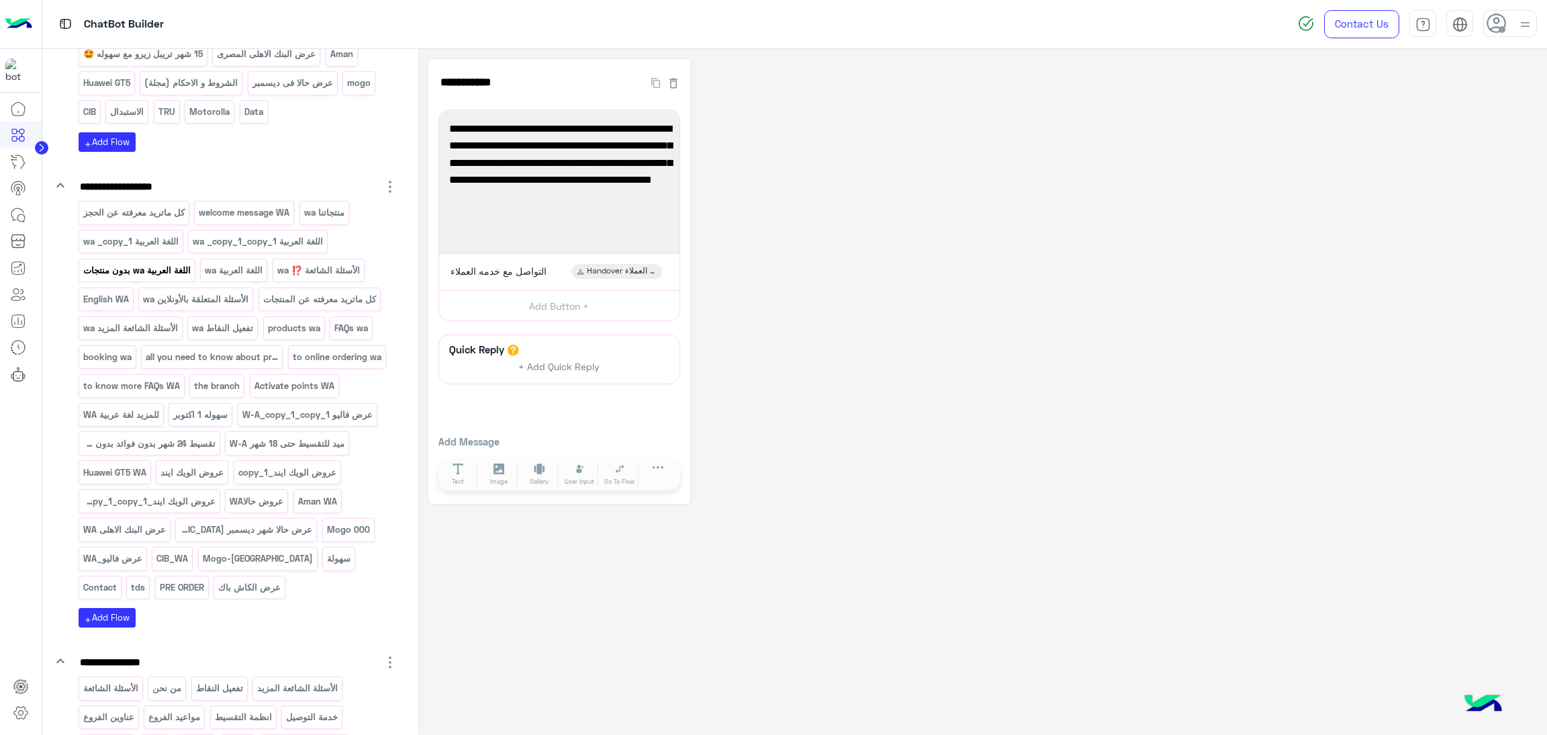
click at [130, 278] on p "اللغة العربية wa بدون منتجات" at bounding box center [136, 270] width 109 height 15
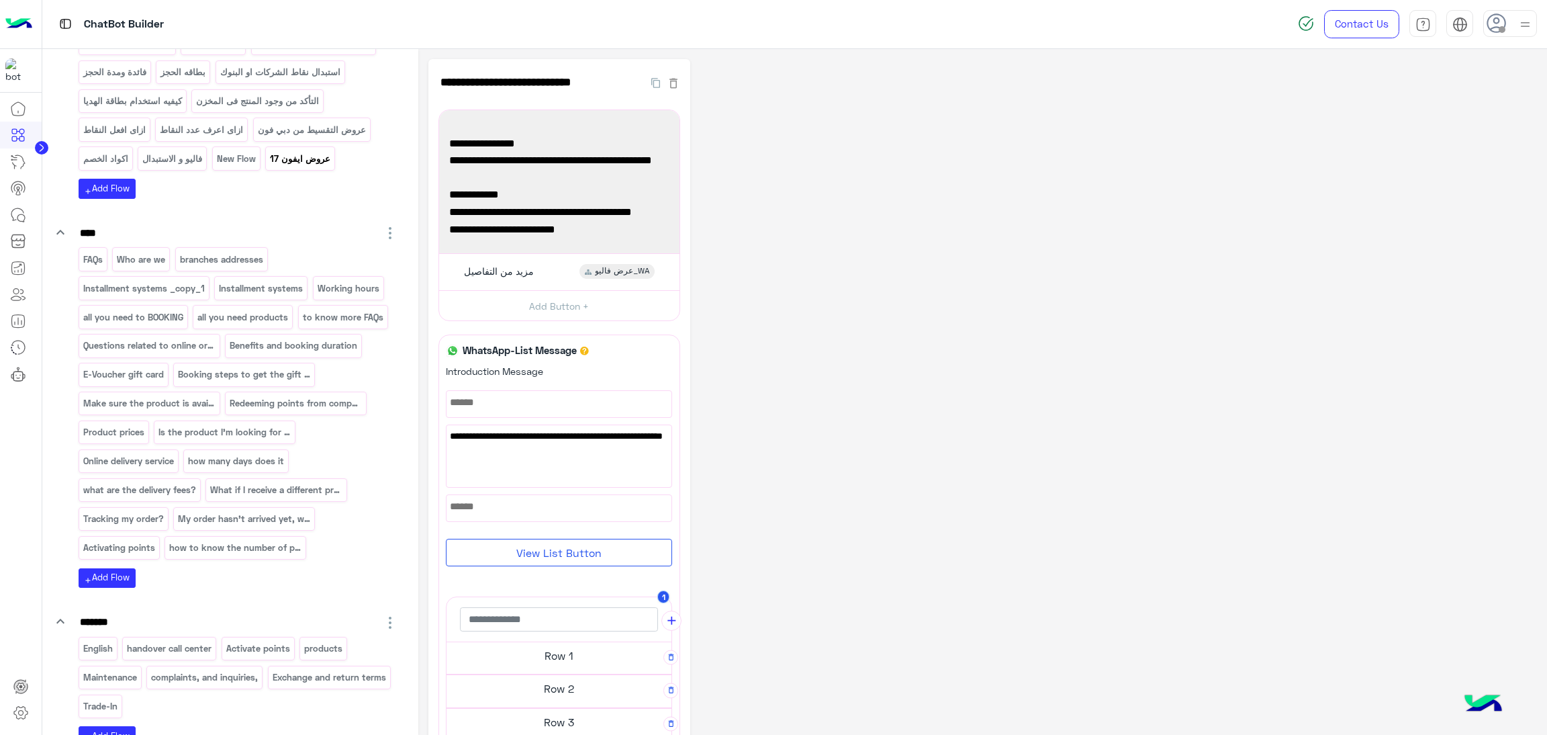
scroll to position [1208, 0]
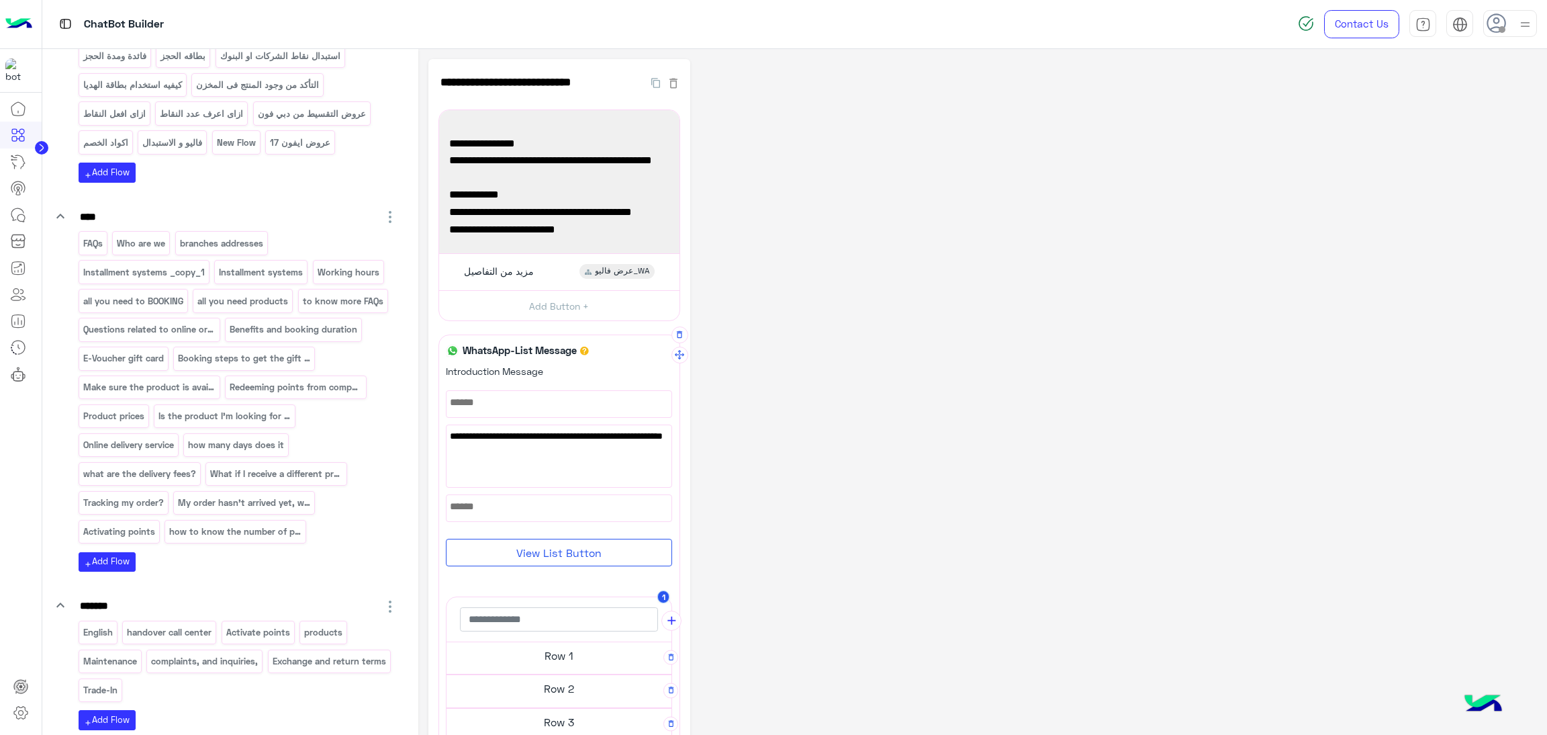
click at [520, 659] on h5 "Row 1" at bounding box center [559, 655] width 225 height 27
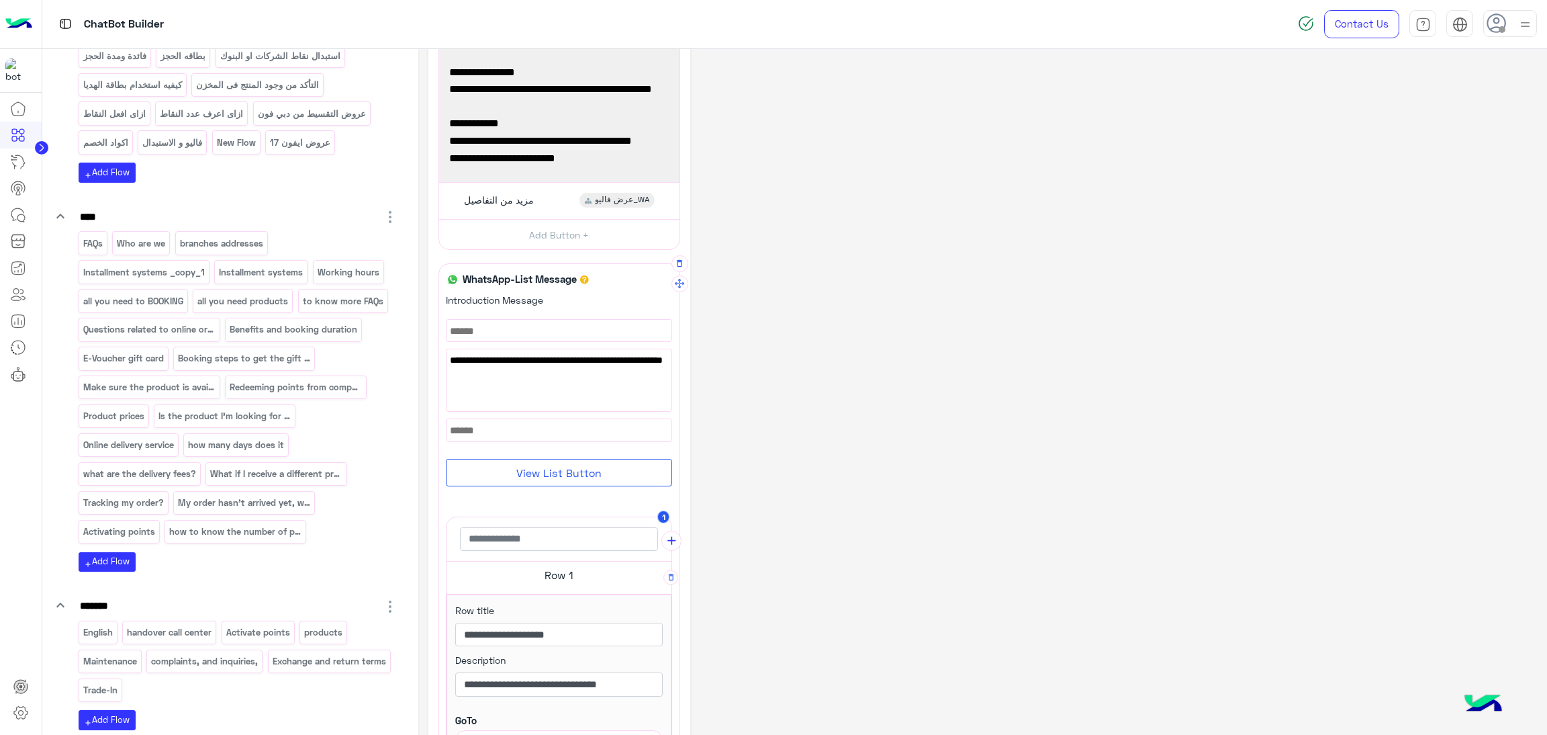
scroll to position [101, 0]
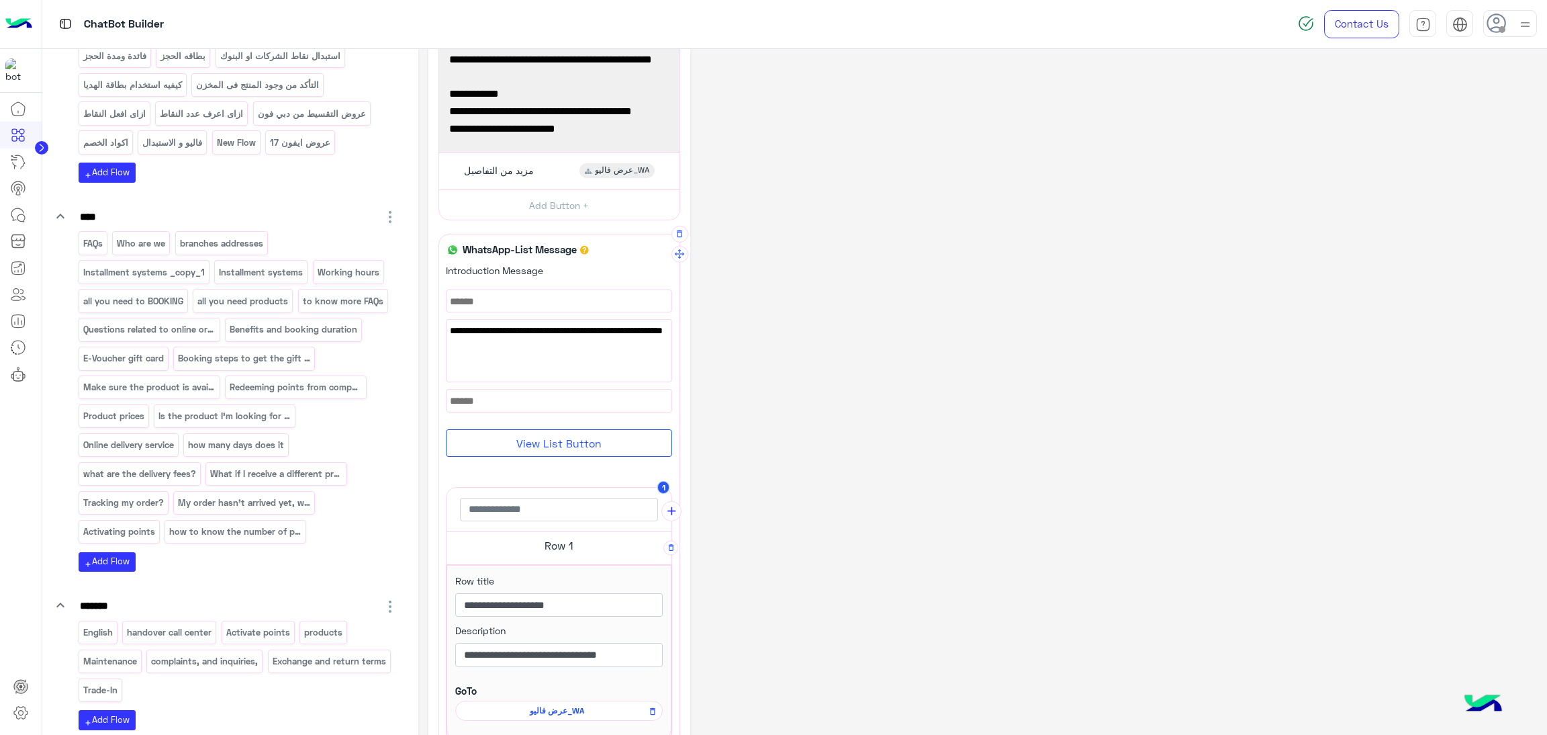
click at [565, 547] on h5 "Row 1" at bounding box center [559, 545] width 225 height 27
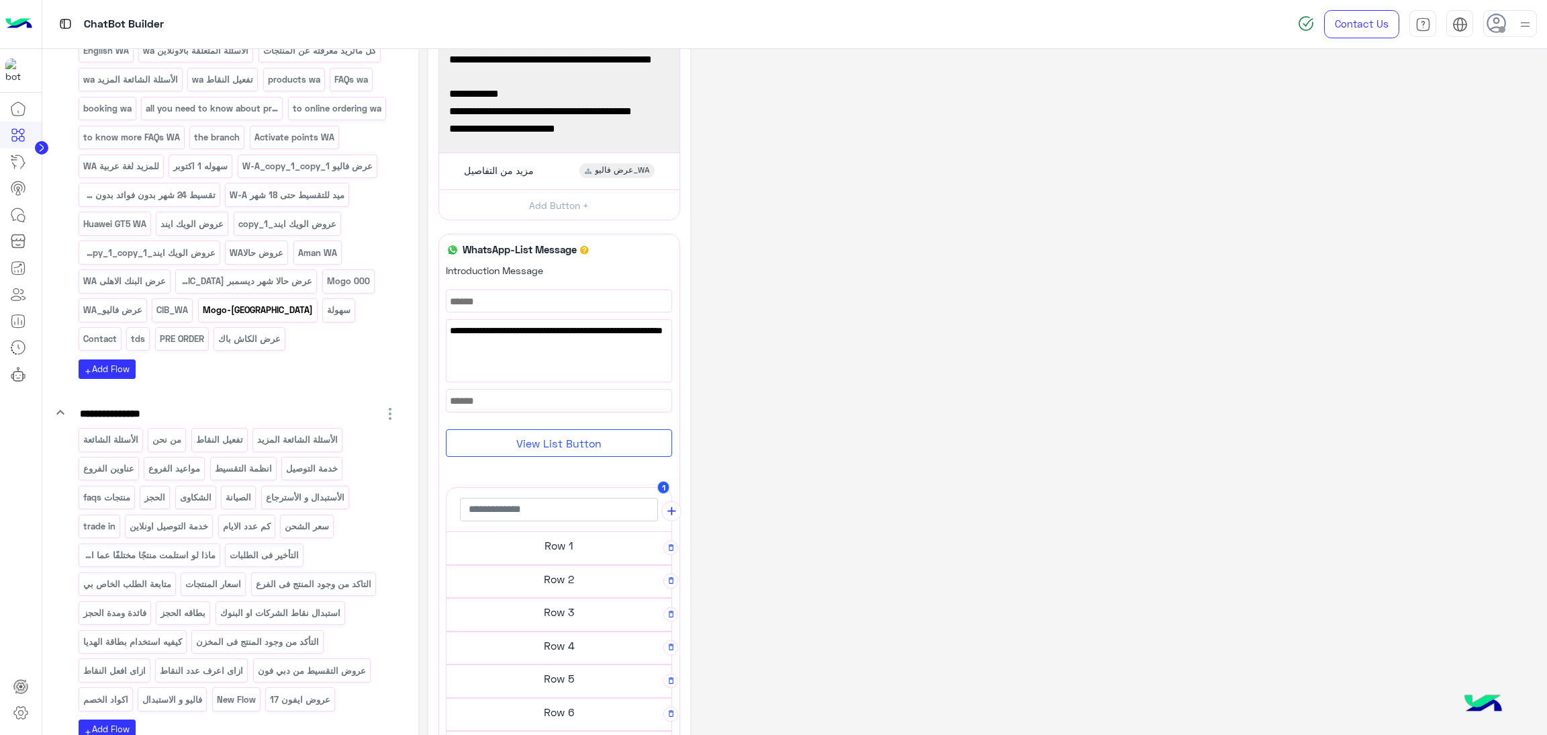
scroll to position [450, 0]
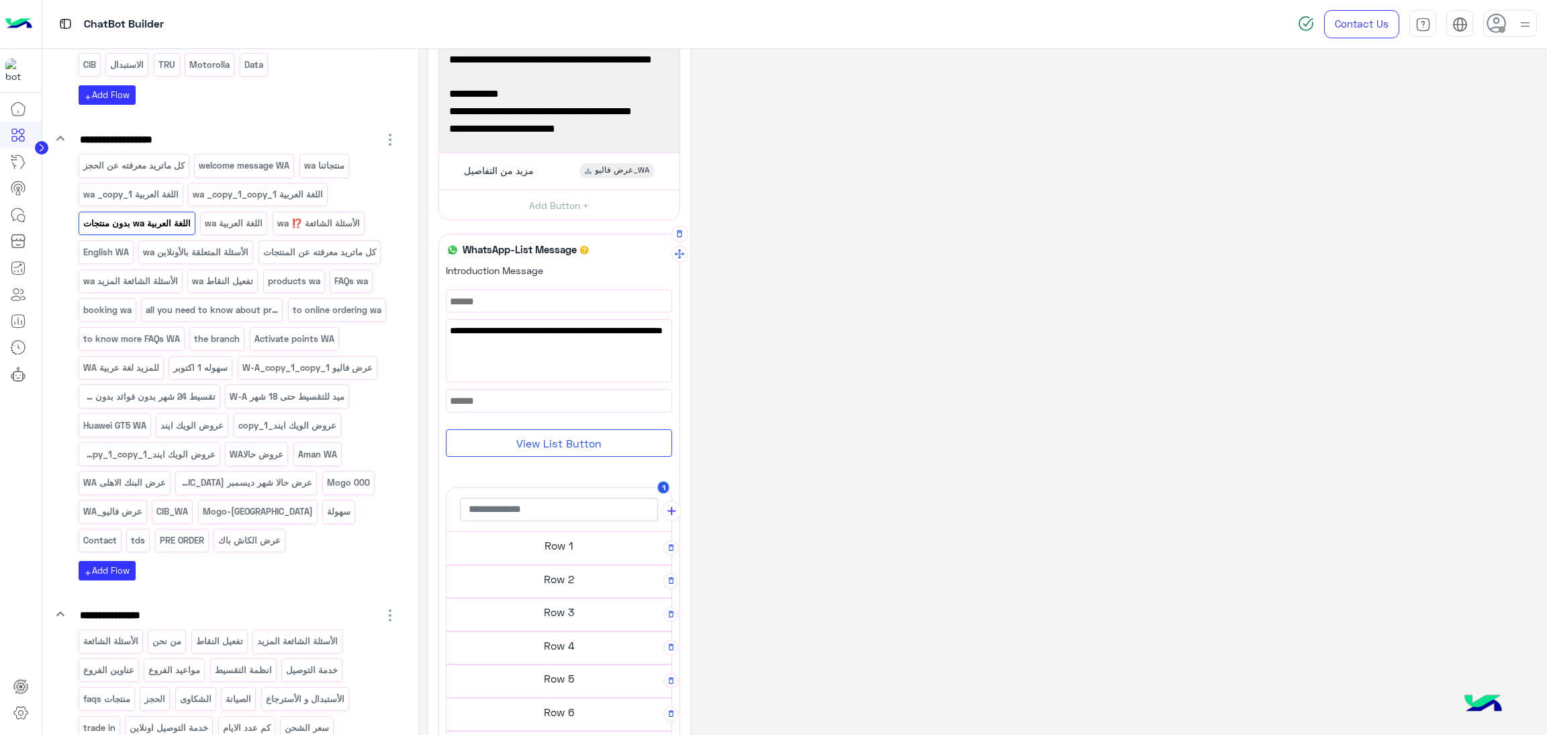
click at [531, 549] on h5 "Row 1" at bounding box center [559, 545] width 225 height 27
click at [138, 202] on p "اللغة العربية wa _copy_1" at bounding box center [130, 194] width 97 height 15
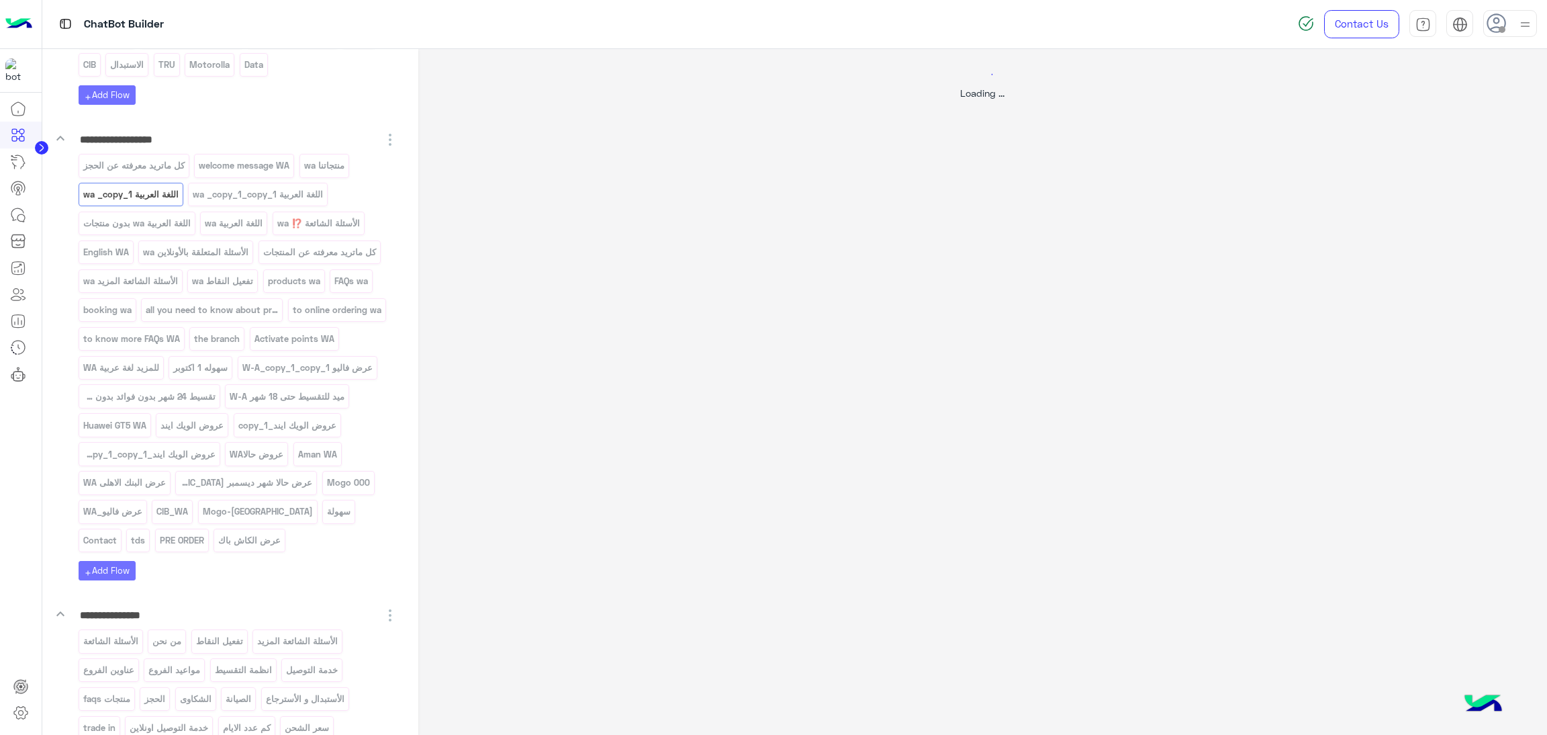
scroll to position [0, 0]
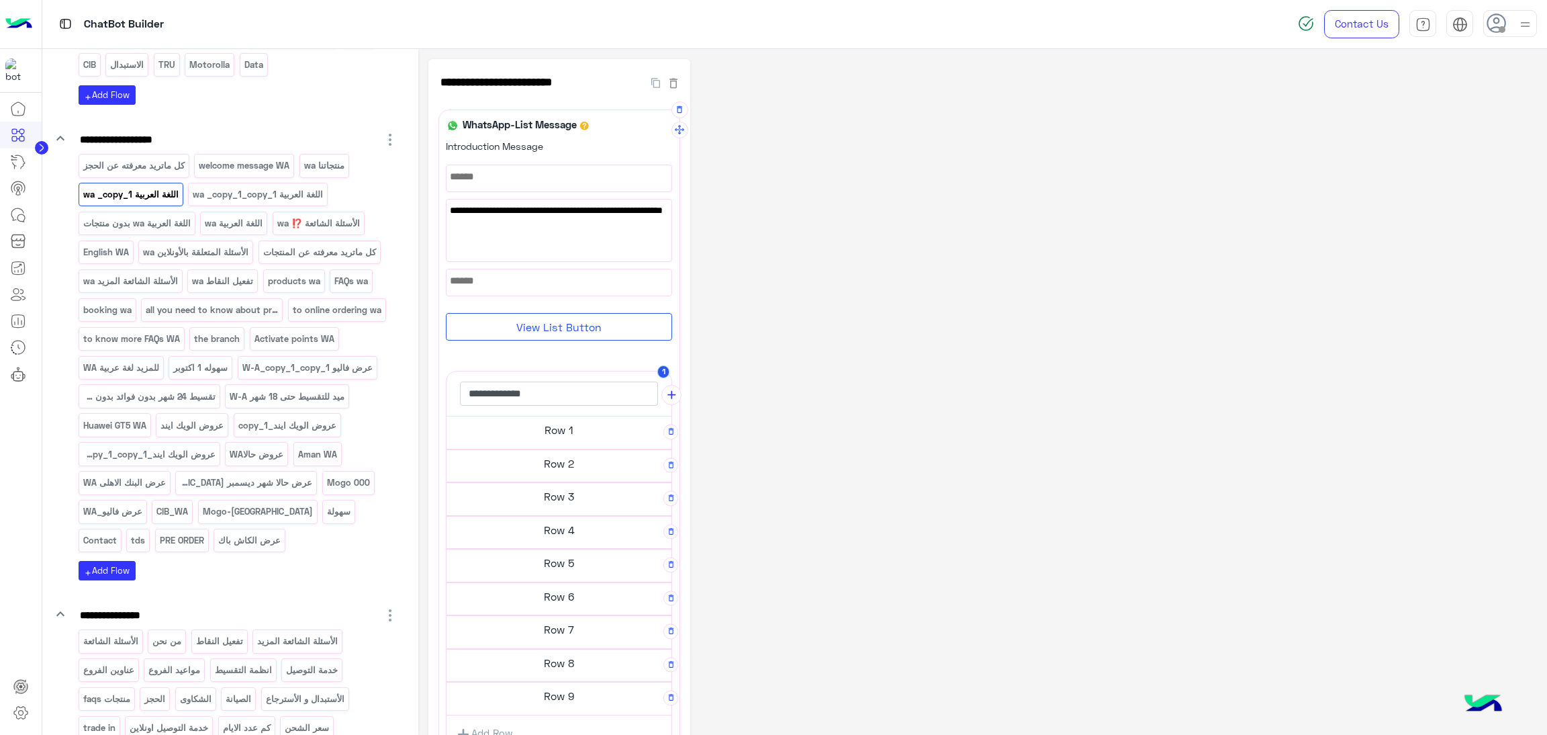
click at [590, 428] on h5 "Row 1" at bounding box center [559, 429] width 225 height 27
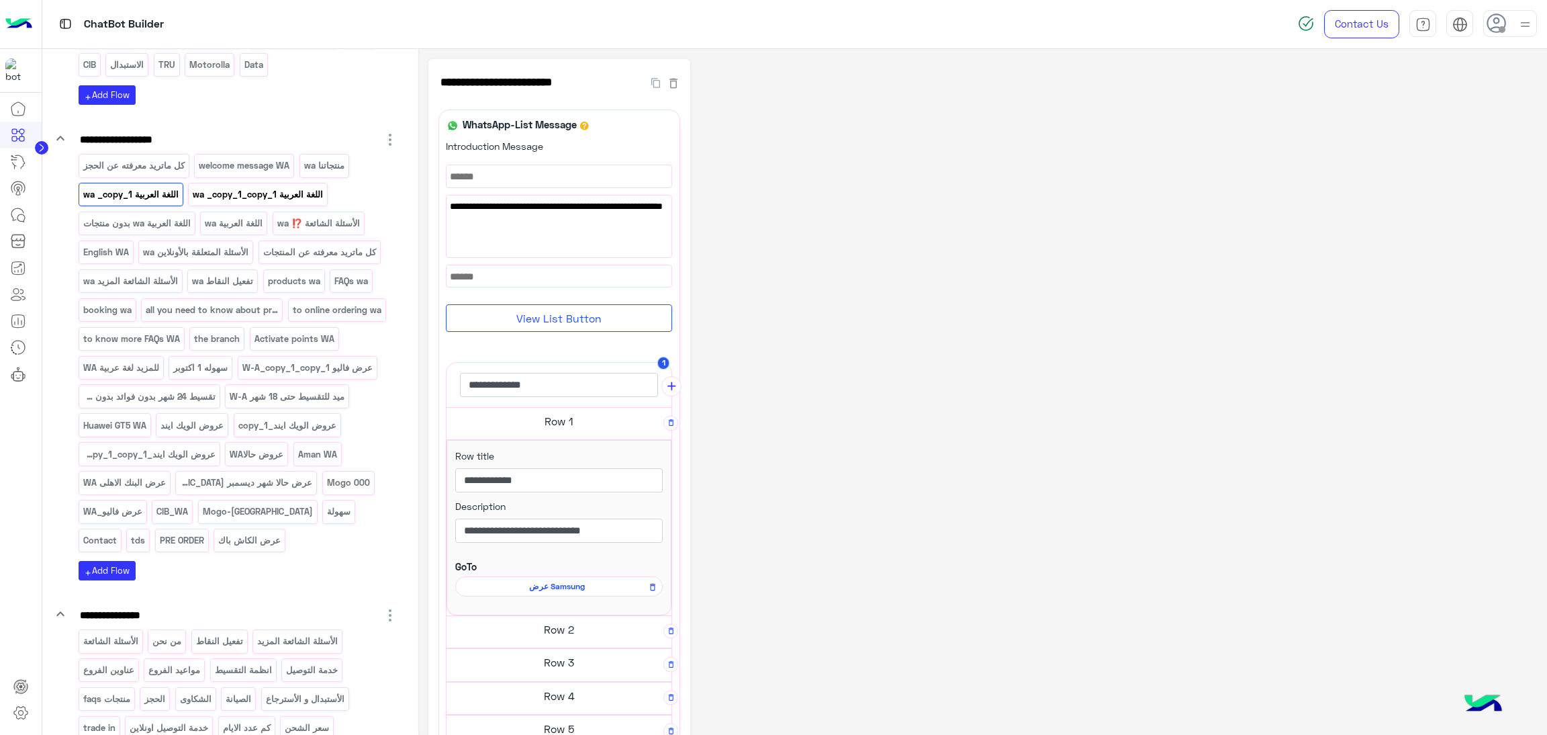
click at [260, 202] on p "اللغة العربية wa _copy_1_copy_1" at bounding box center [258, 194] width 132 height 15
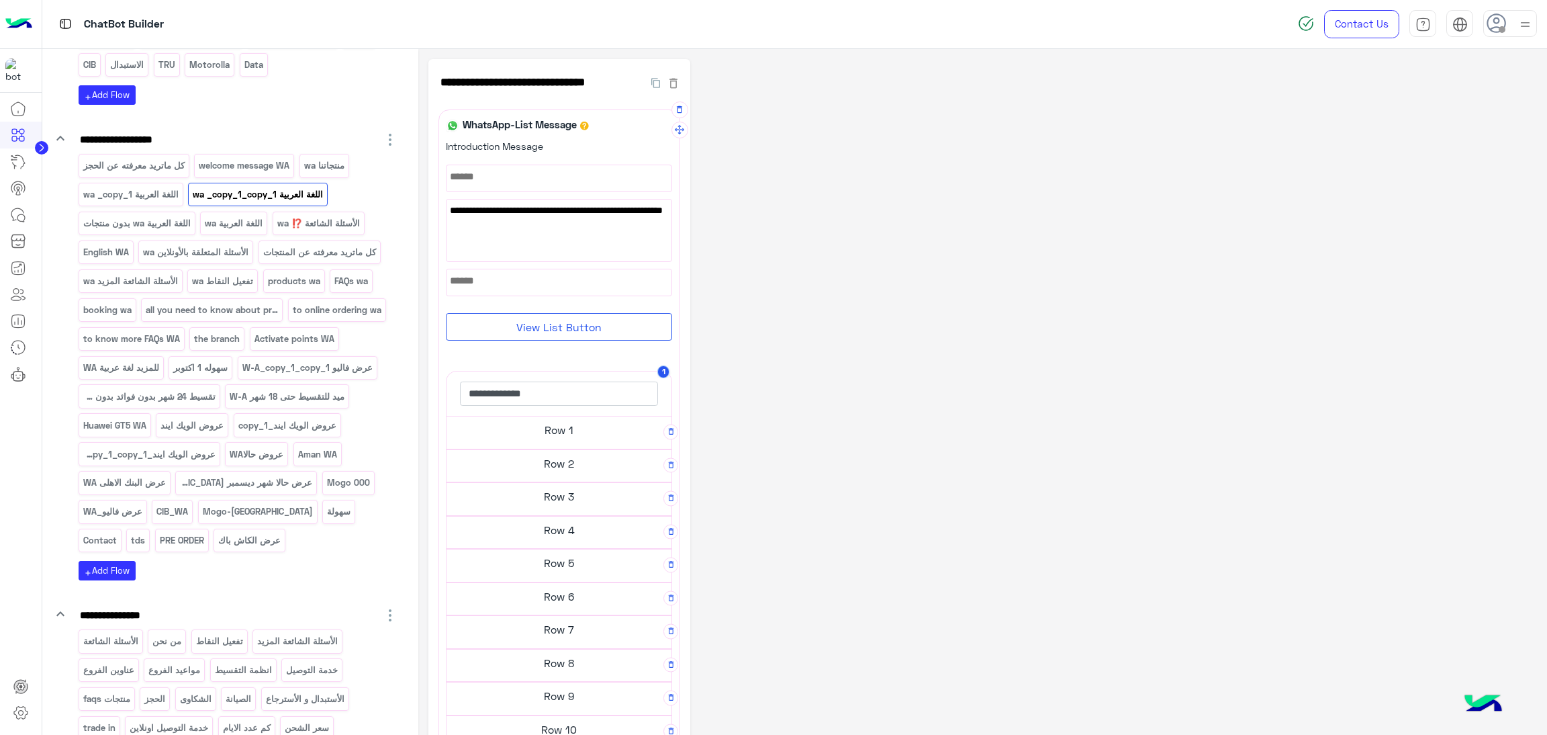
click at [598, 421] on h5 "Row 1" at bounding box center [559, 429] width 225 height 27
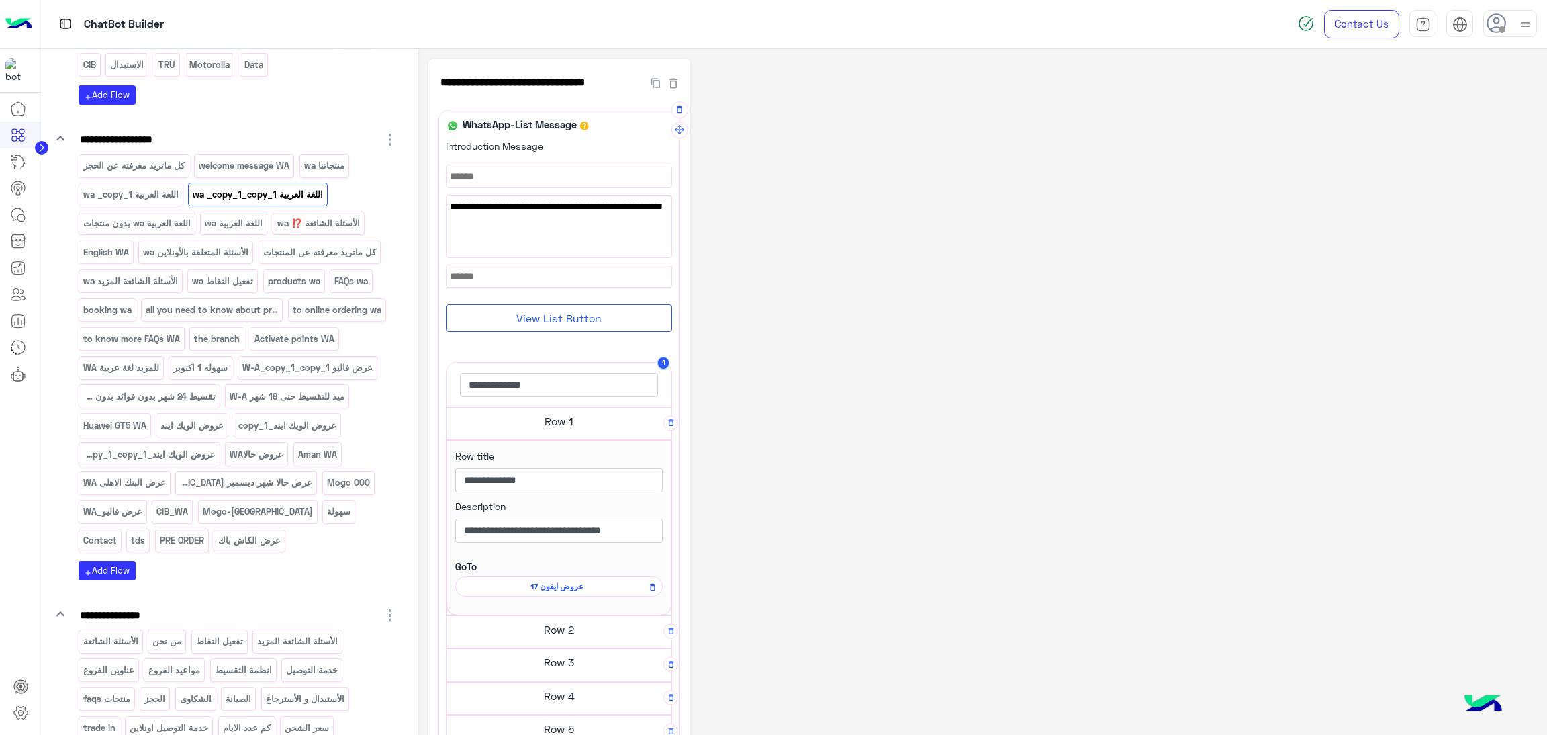
click at [567, 588] on span "عروض ايفون 17" at bounding box center [557, 586] width 188 height 12
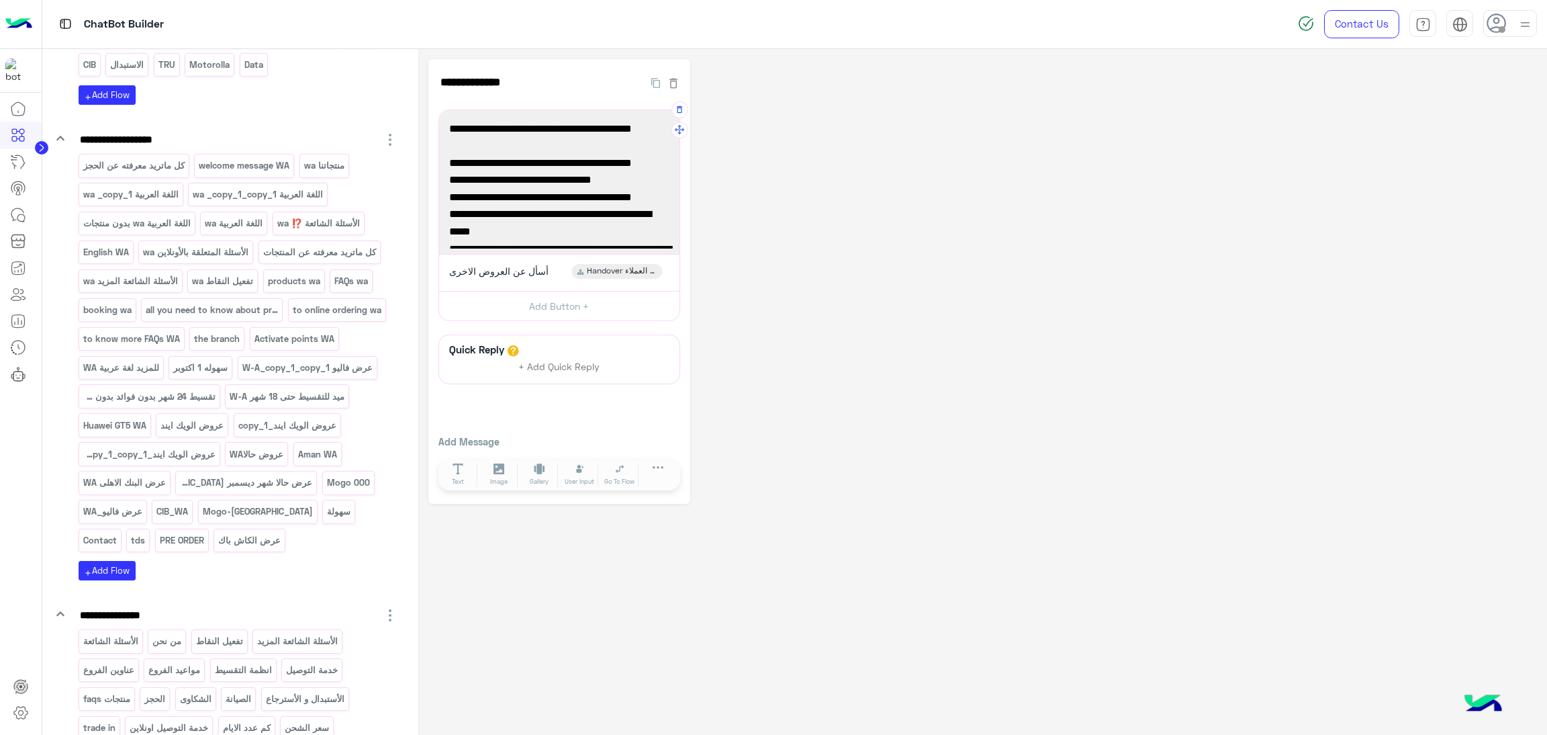
scroll to position [101, 0]
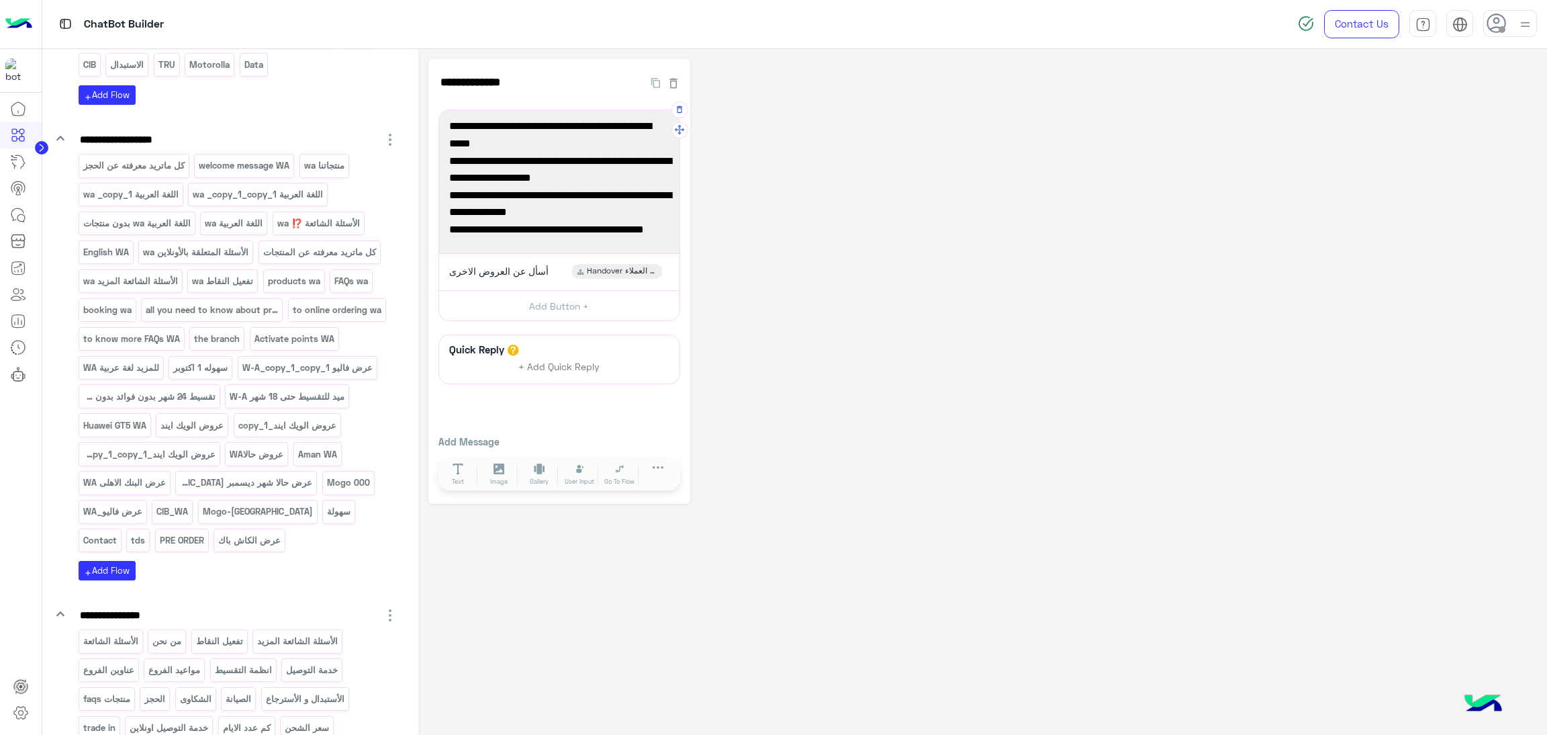
click at [607, 230] on span "💳 حالا: خصم 40٪ من سعر الكاش على 30 أو 36 شهر (بفوائد – بدون مصاريف)" at bounding box center [559, 225] width 220 height 34
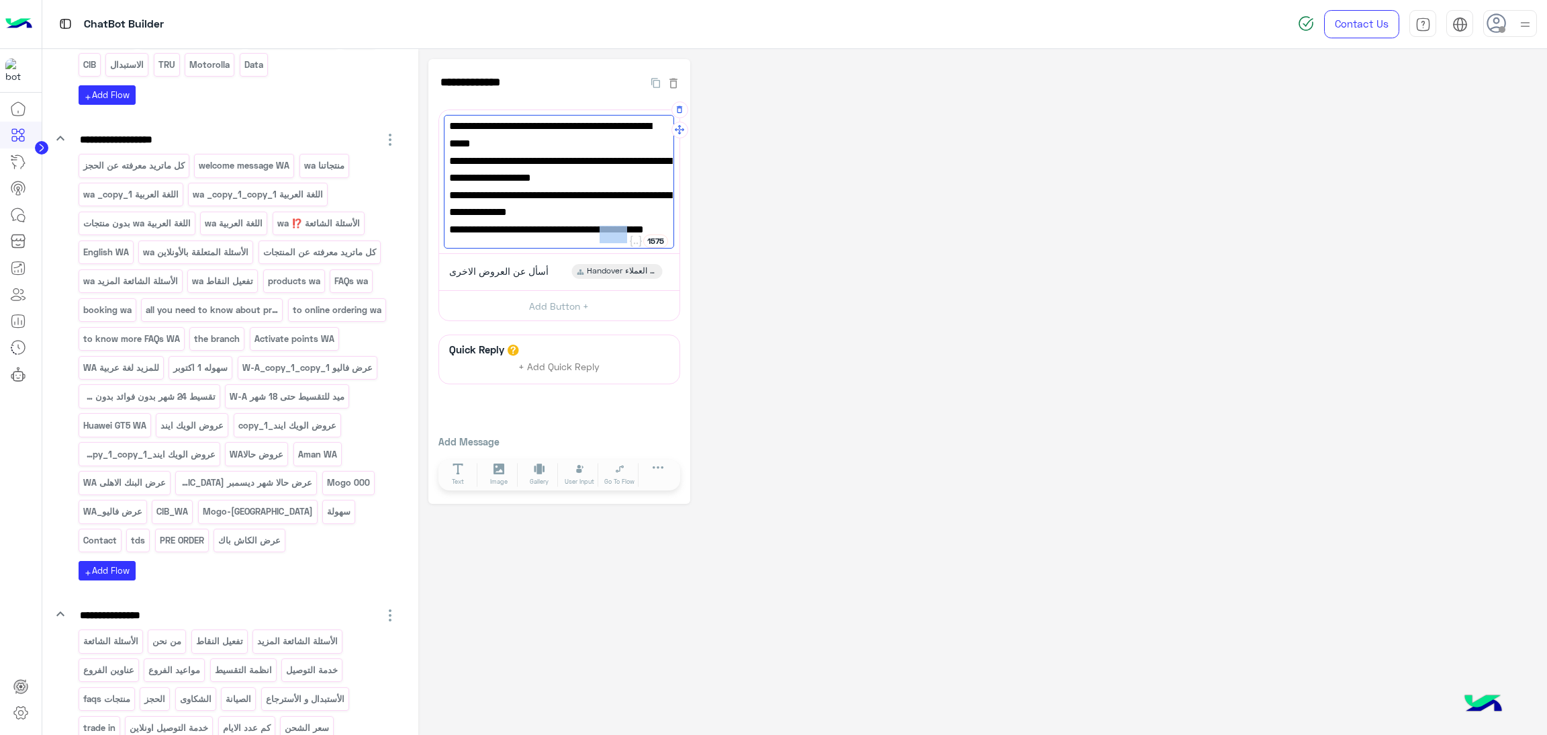
click at [607, 230] on span "💳 حالا: خصم 40٪ من سعر الكاش على 30 أو 36 شهر (بفوائد – بدون مصاريف)" at bounding box center [559, 225] width 220 height 34
click at [618, 238] on span "💳 حالا: خصم 40٪ من سعر الكاش على 30 أو 36 شهر (– بدون مصاريف)" at bounding box center [559, 225] width 220 height 34
click at [616, 238] on span "💳 حالا: خصم 40٪ من سعر الكاش على 30 أو 36 شهر (– بدون مصاريف)" at bounding box center [559, 225] width 220 height 34
click at [543, 231] on span "💳 حالا: خصم 40٪ من سعر الكاش على 30 أو 36 شهر بدون مصاريف)" at bounding box center [559, 225] width 220 height 34
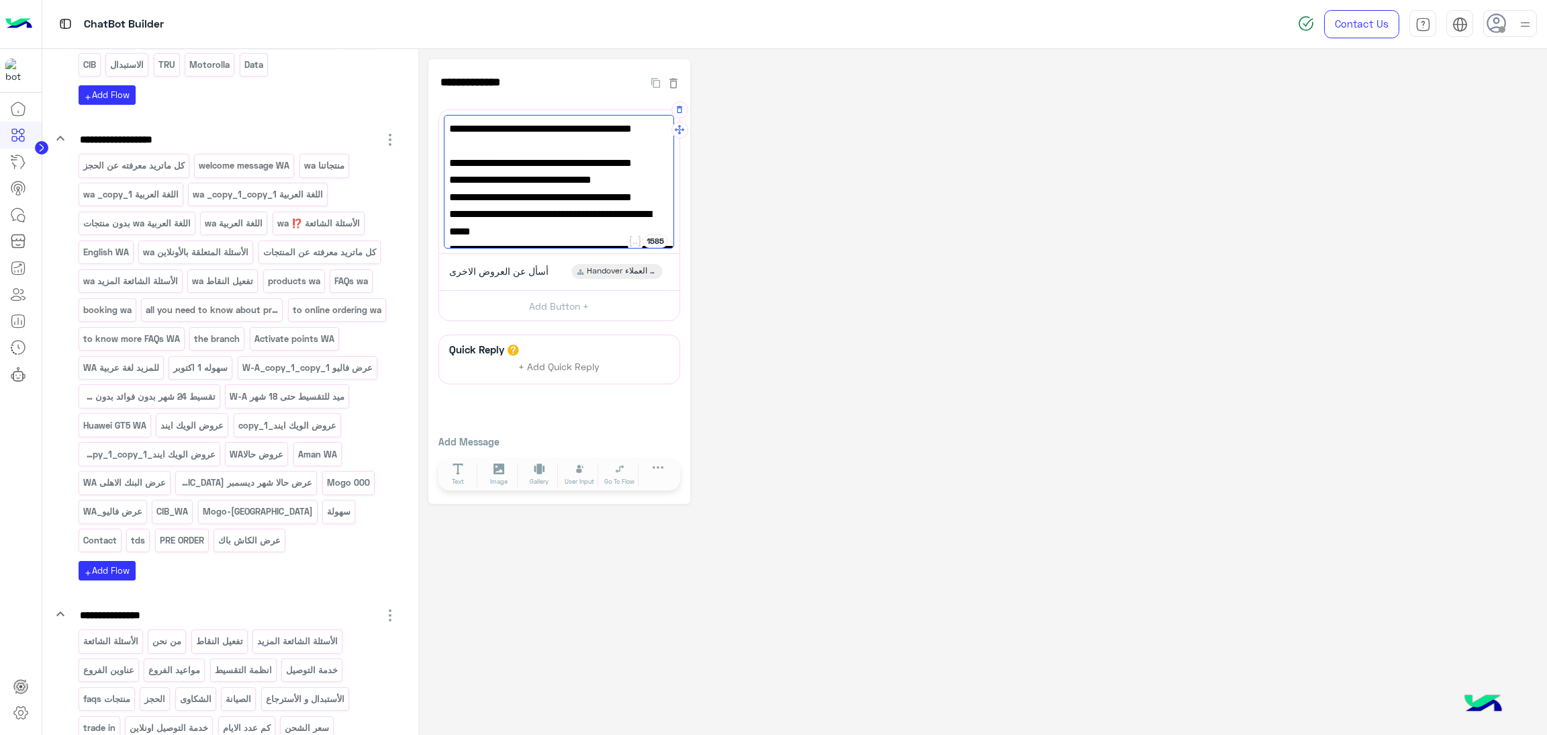
click at [615, 219] on span "💳 سهولة: حتى 12 شهر تريبل زيرو بالسعر الرسمي" at bounding box center [559, 222] width 220 height 34
type textarea "**********"
click at [1296, 29] on div "Contact Us Help Center عربي English" at bounding box center [1417, 24] width 259 height 48
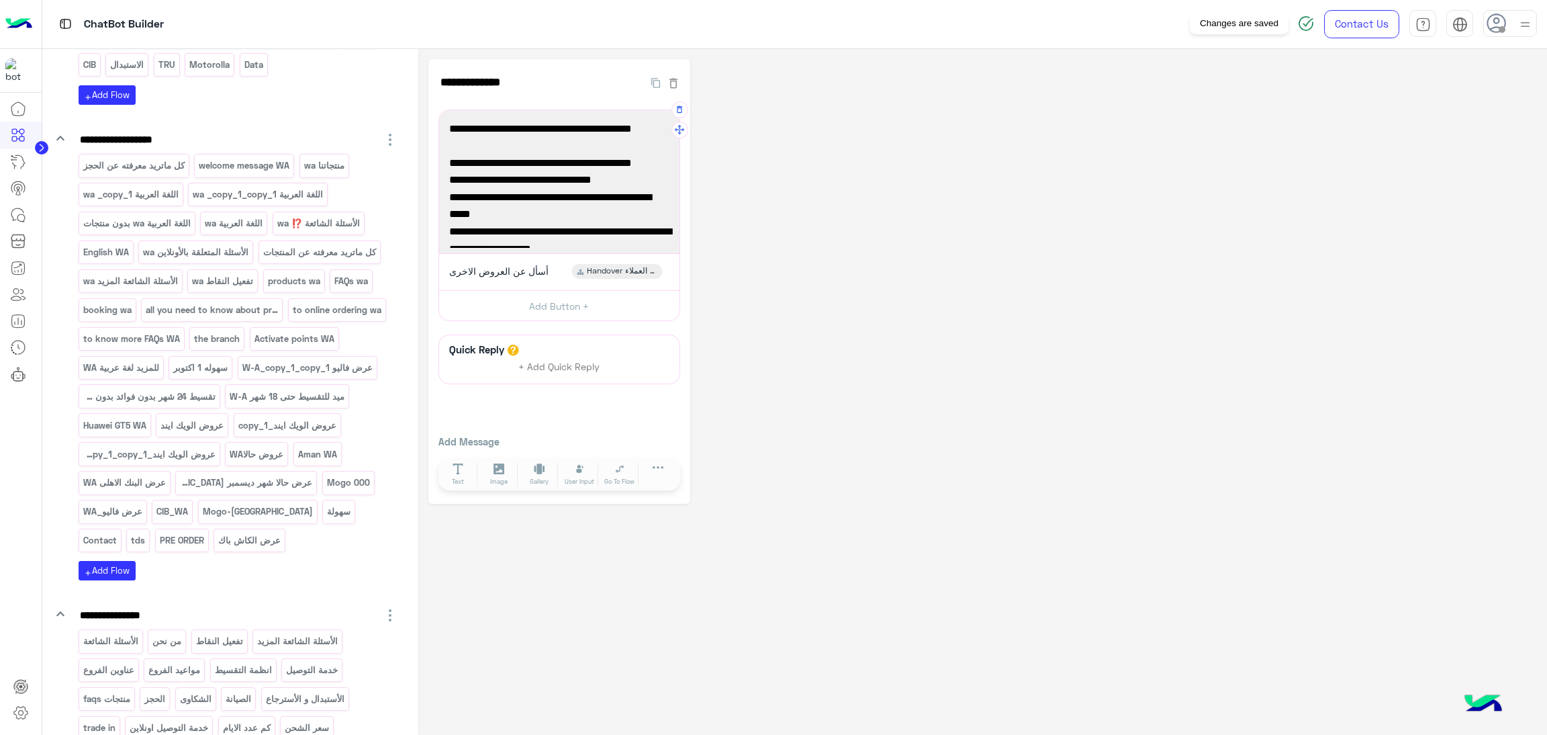
click at [1314, 19] on img at bounding box center [1306, 23] width 16 height 16
click at [257, 202] on p "اللغة العربية wa _copy_1_copy_1" at bounding box center [258, 194] width 132 height 15
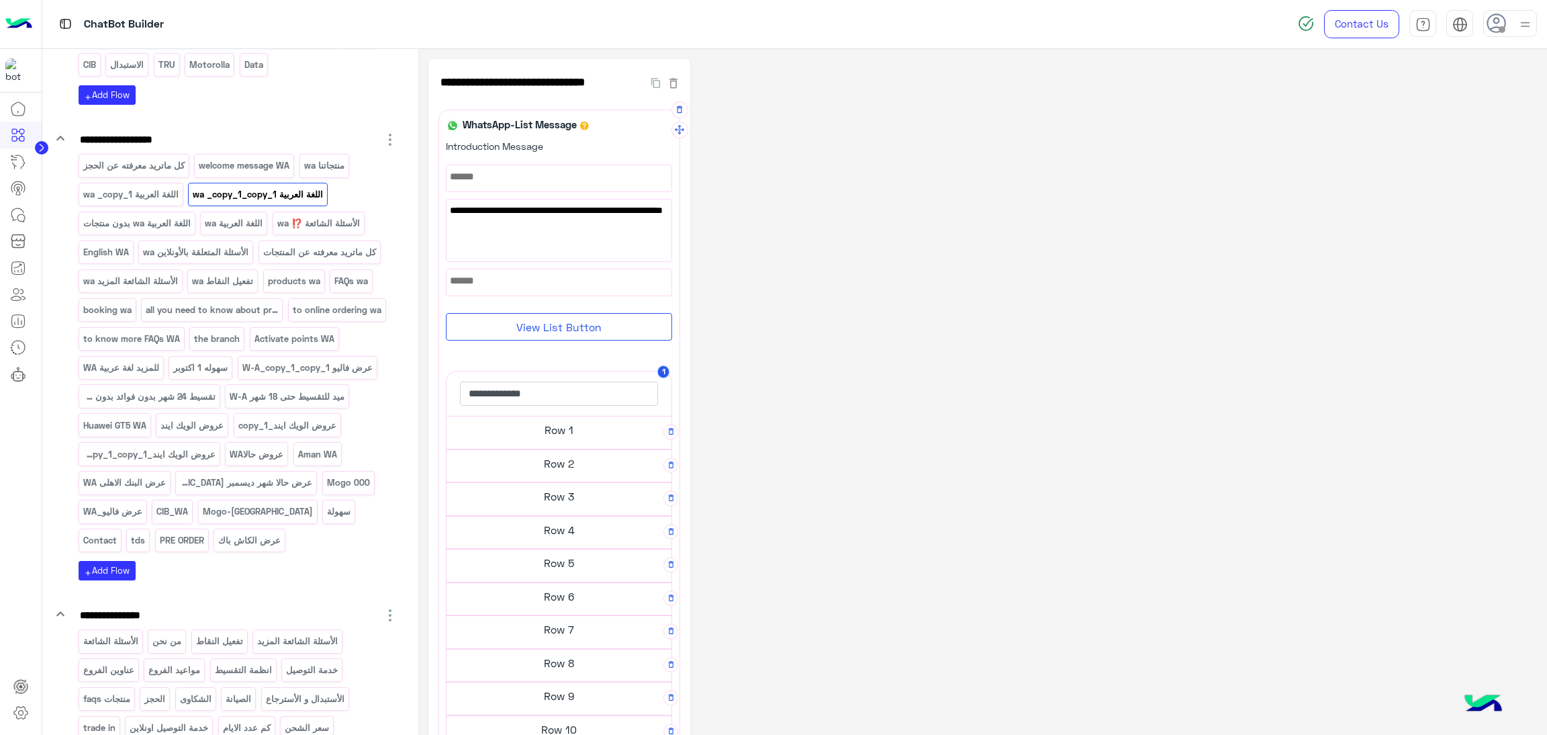
click at [582, 467] on h5 "Row 2" at bounding box center [559, 463] width 225 height 27
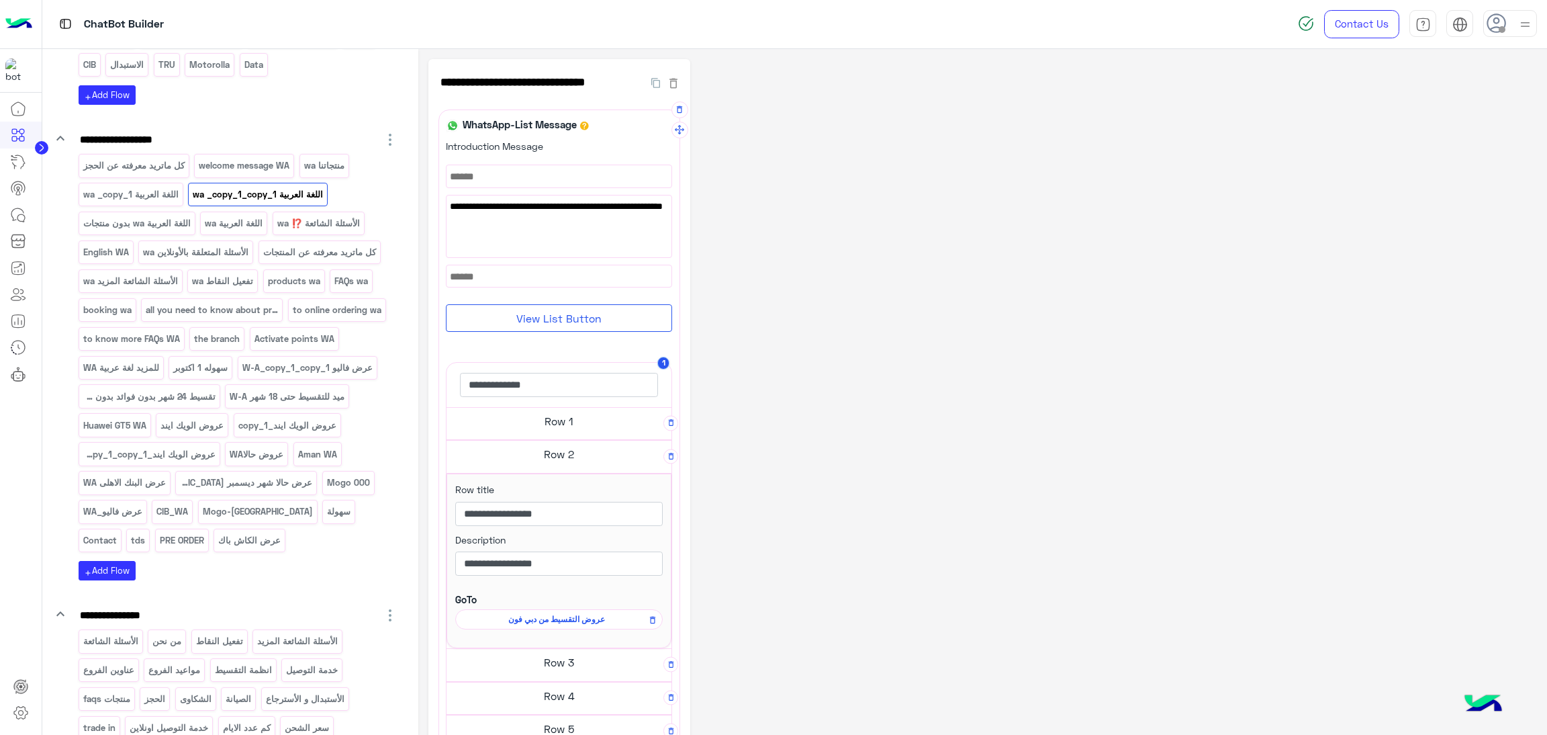
click at [598, 623] on span "عروض التقسيط من دبي فون" at bounding box center [557, 619] width 188 height 12
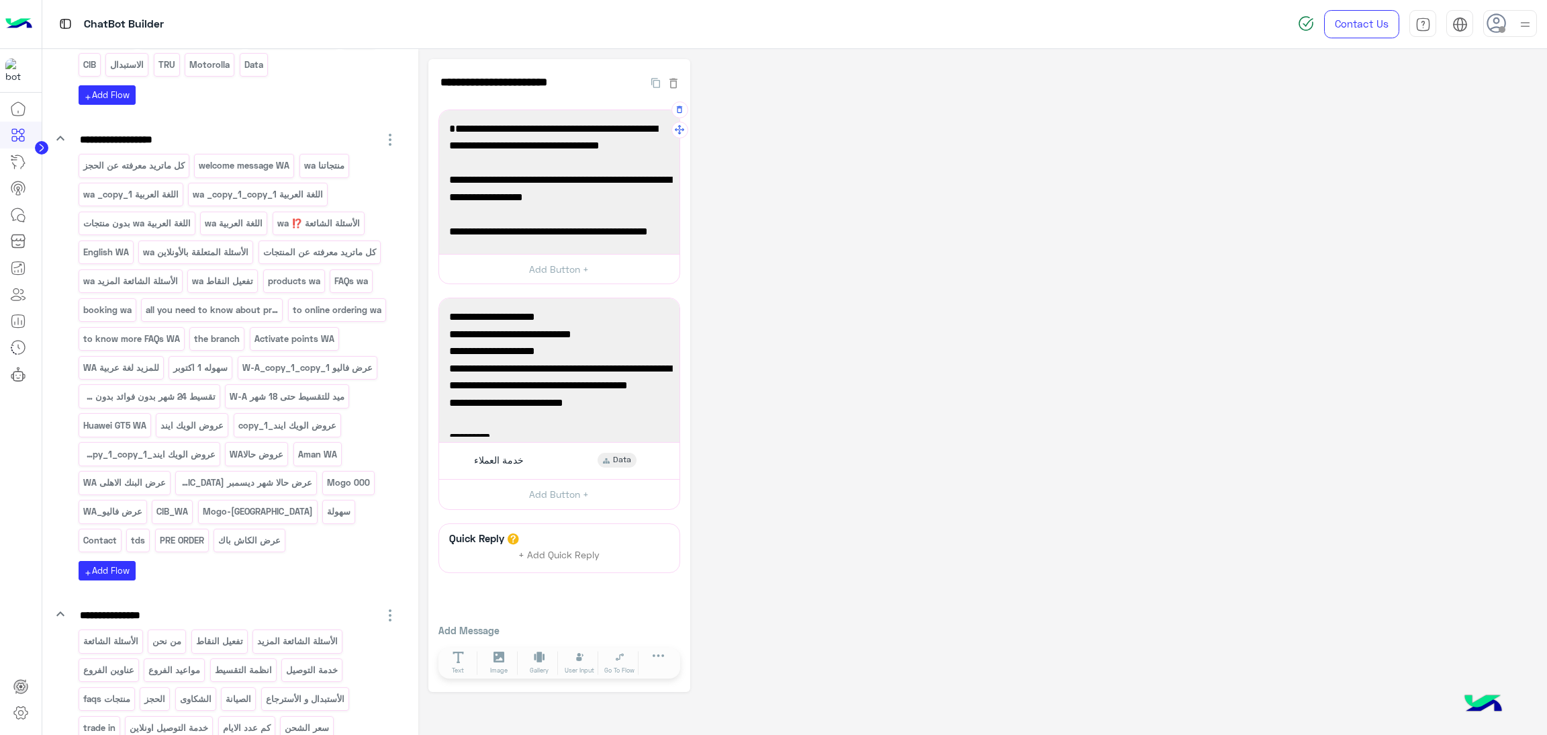
scroll to position [71, 0]
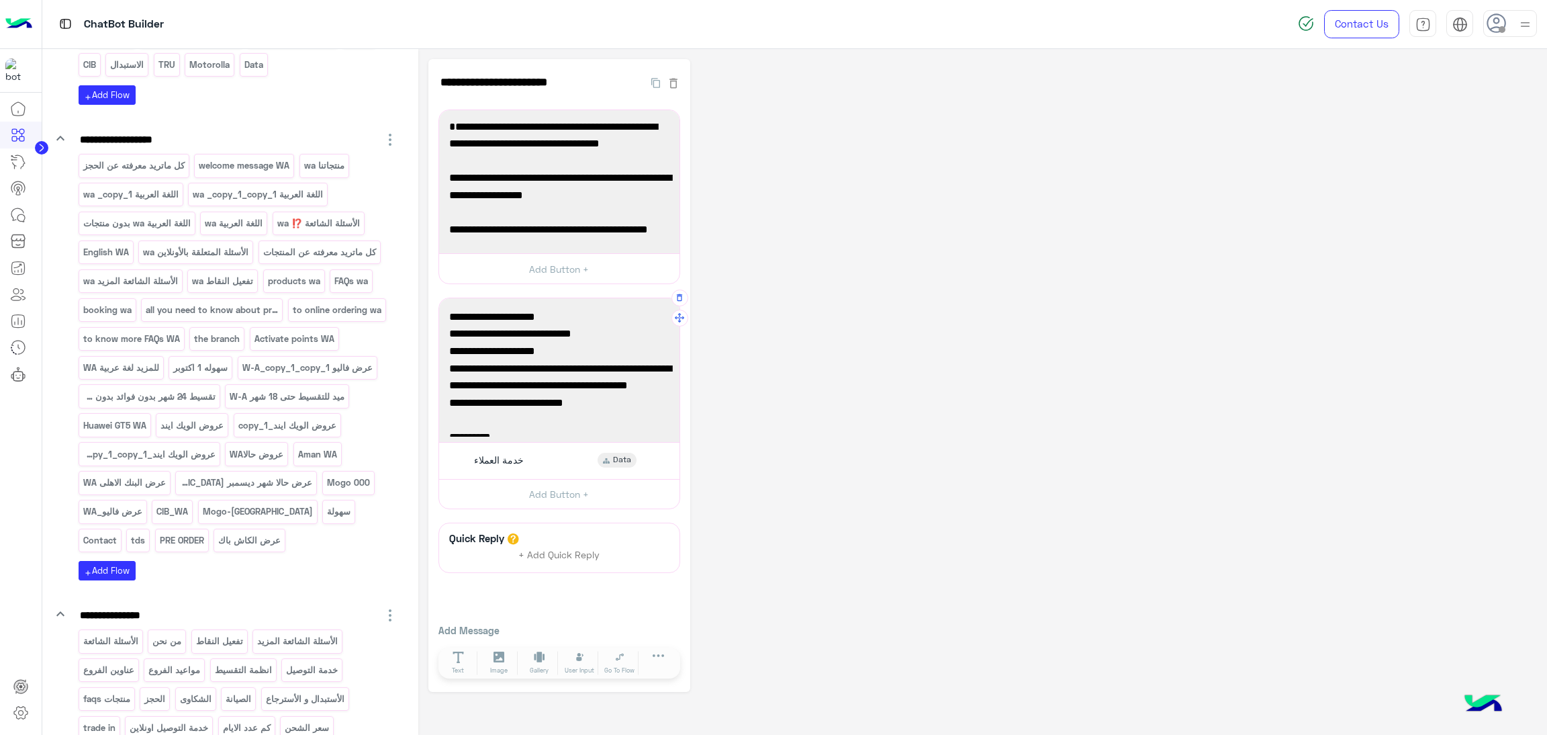
click at [603, 348] on span "- 6 أشهر بسعر الخصم" at bounding box center [559, 350] width 220 height 17
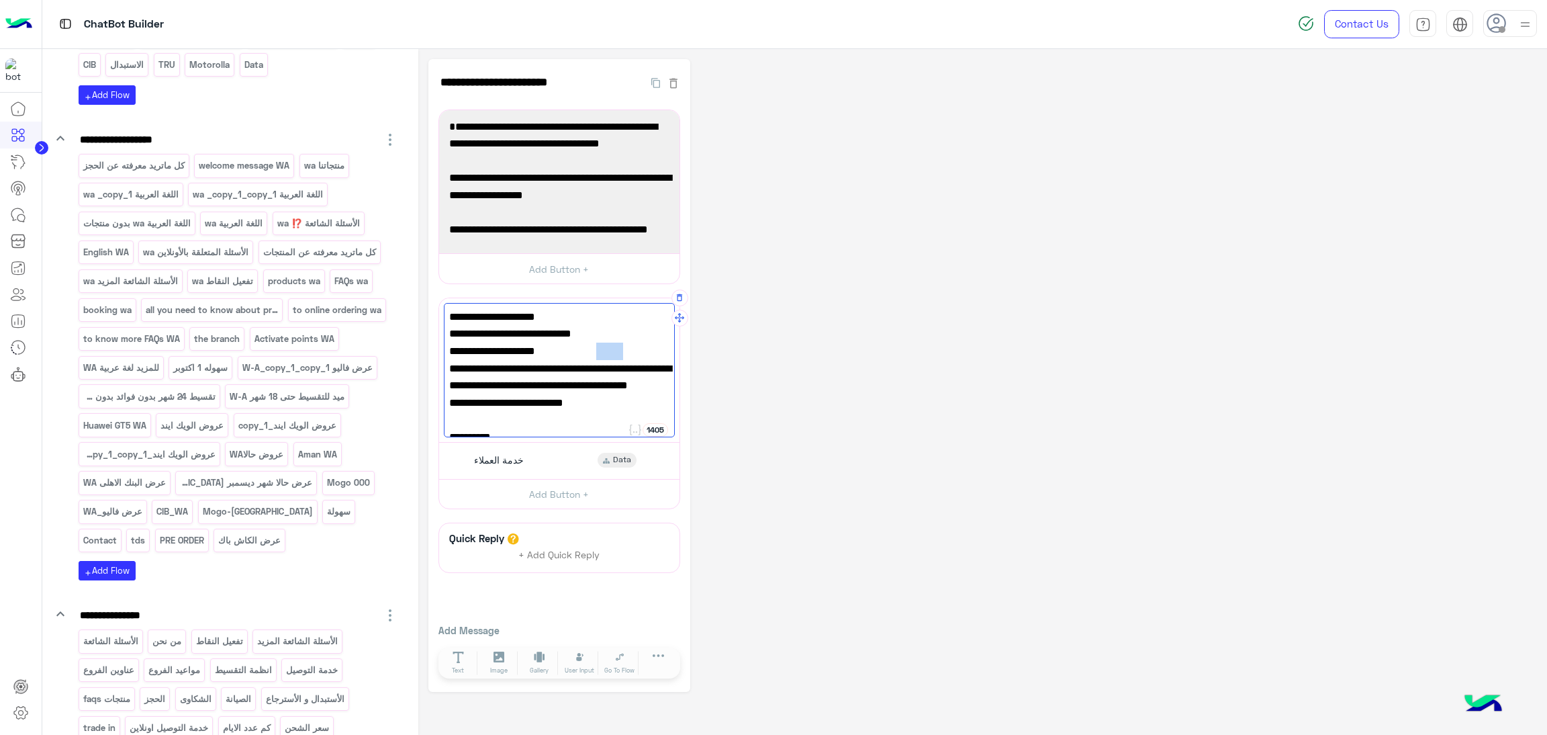
click at [603, 348] on span "- 6 أشهر بسعر الخصم" at bounding box center [559, 350] width 220 height 17
click at [599, 348] on span "- 6 أشهر بسعر الخصم" at bounding box center [559, 350] width 220 height 17
click at [663, 367] on span "- 12شهر بسعر قبل الخصم +10% خصم إضافي، بروموكود: NBE10 ماعدا iPhone 17 Series ب…" at bounding box center [559, 386] width 220 height 52
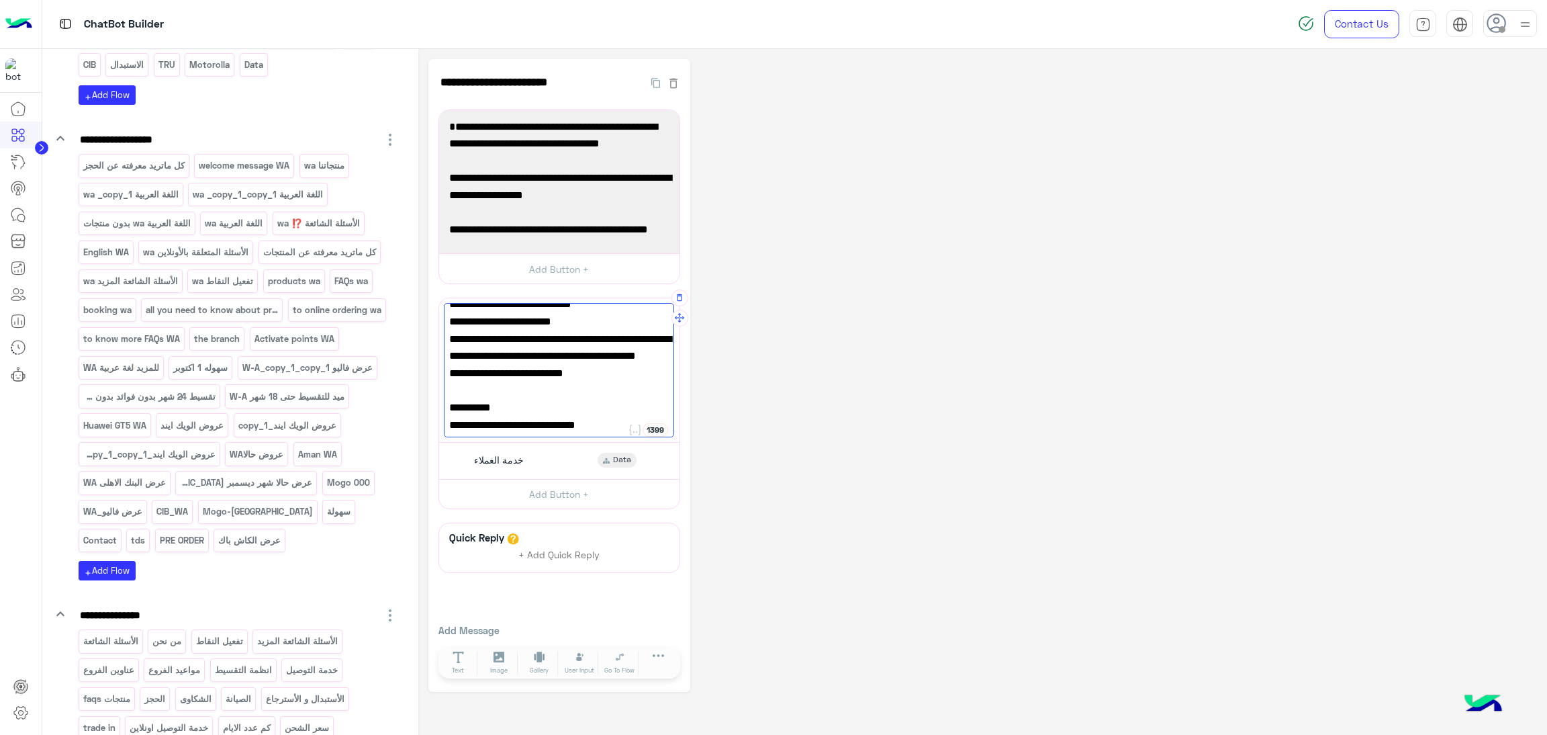
scroll to position [0, 0]
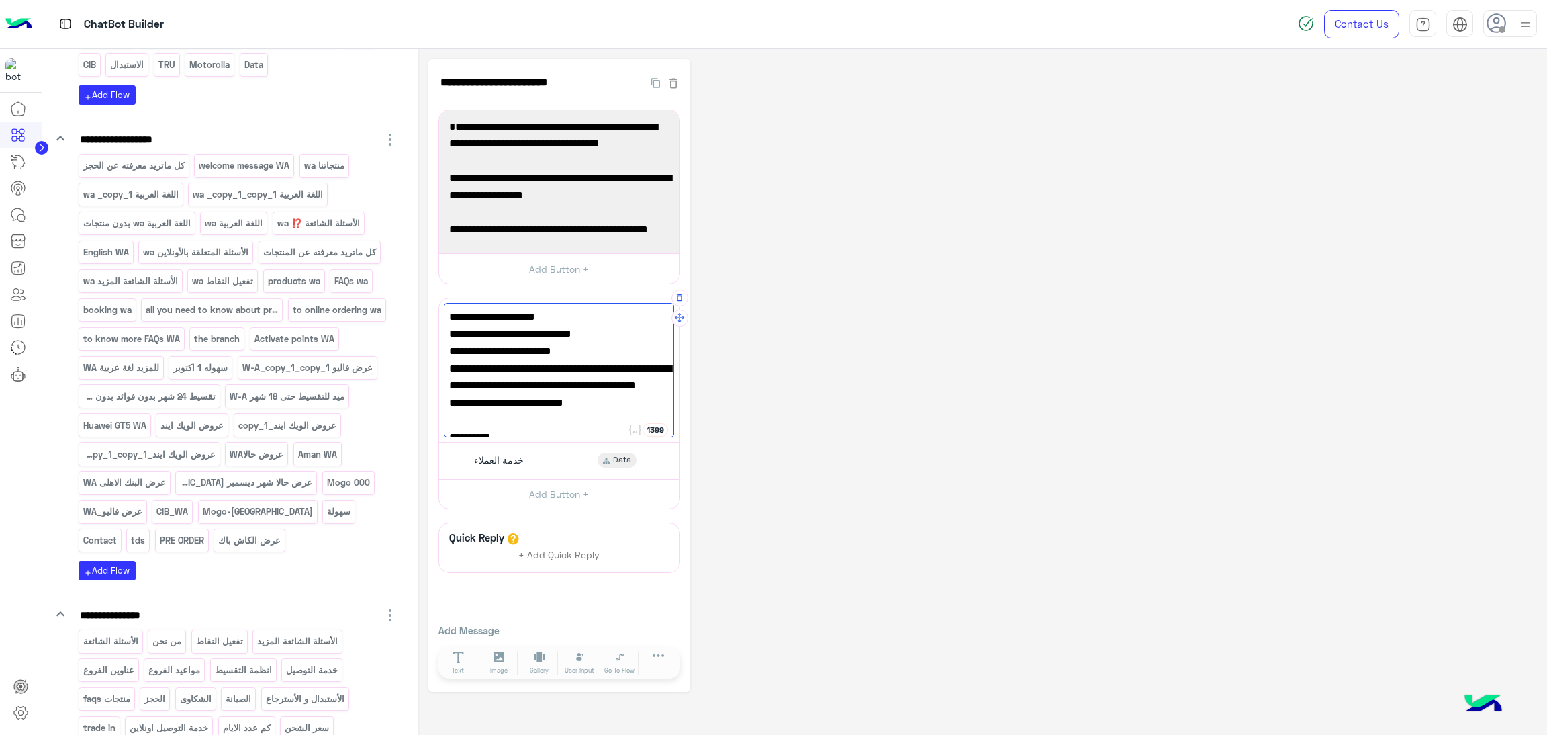
click at [523, 407] on span "او 12شهر بسعر قبل الخصم +10% خصم إضافي، بروموكود: NBE10 ماعدا iPhone 17 Series …" at bounding box center [559, 386] width 220 height 52
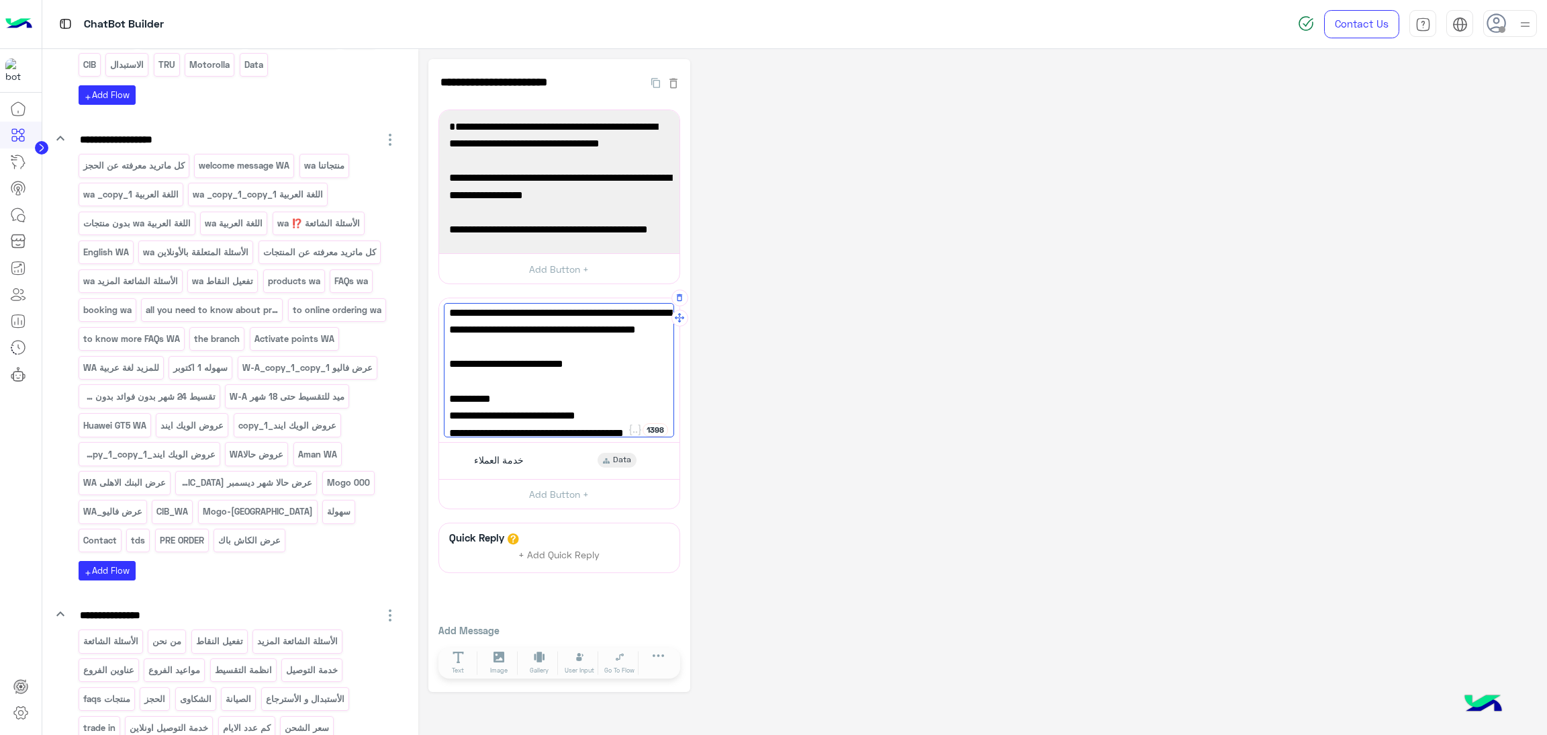
scroll to position [101, 0]
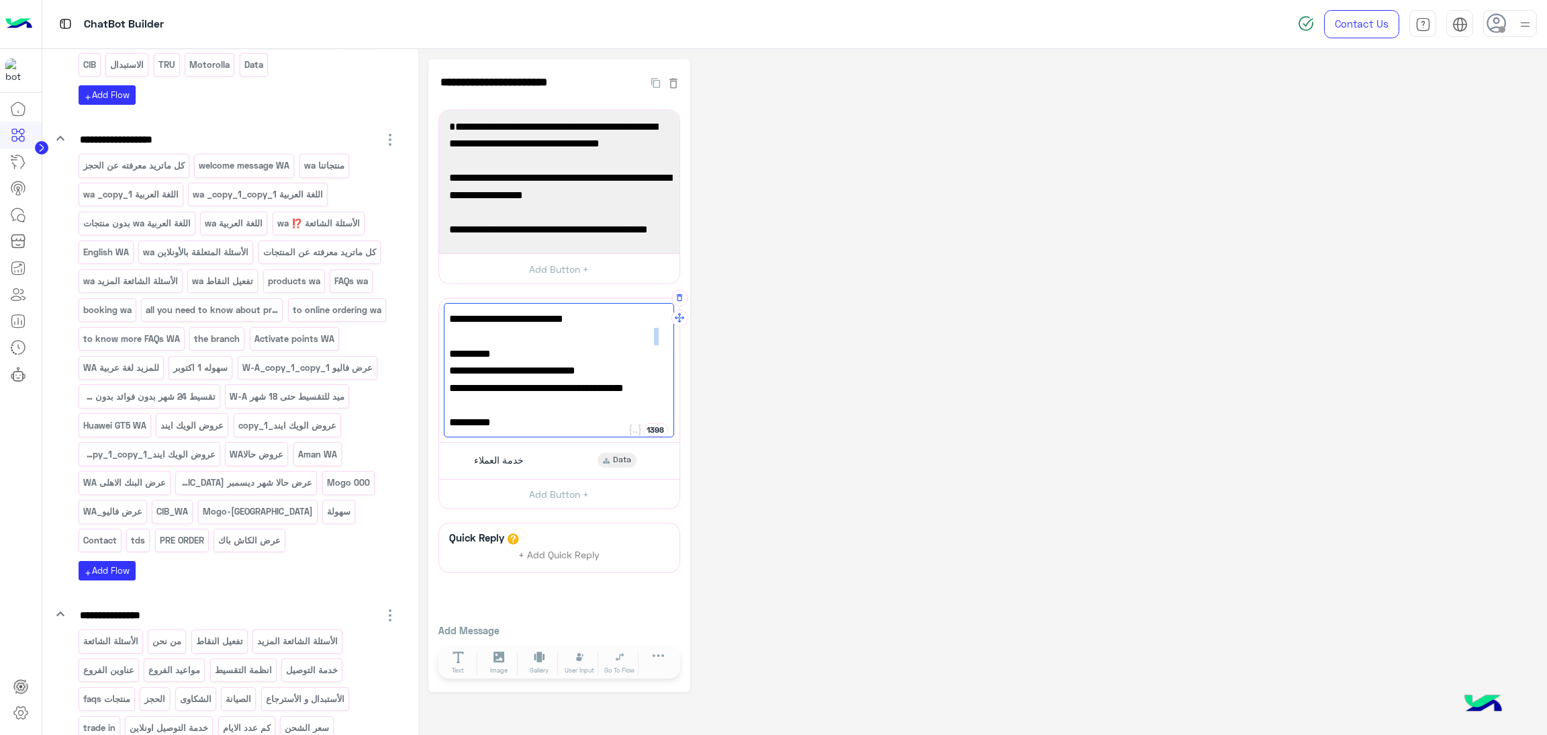
click at [659, 340] on span "-18 / 24 شهر بسعر قبل الخصم" at bounding box center [559, 336] width 220 height 17
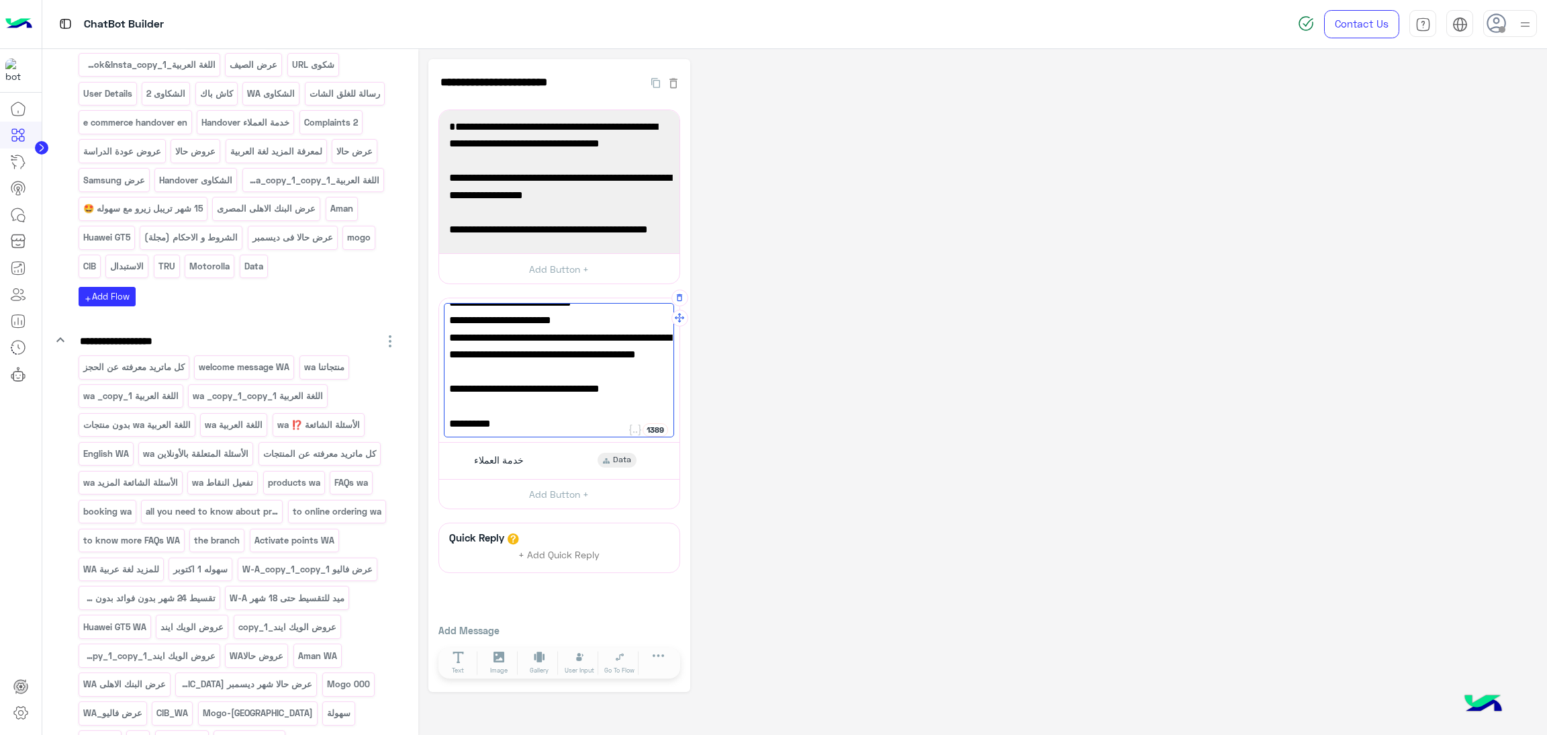
scroll to position [0, 0]
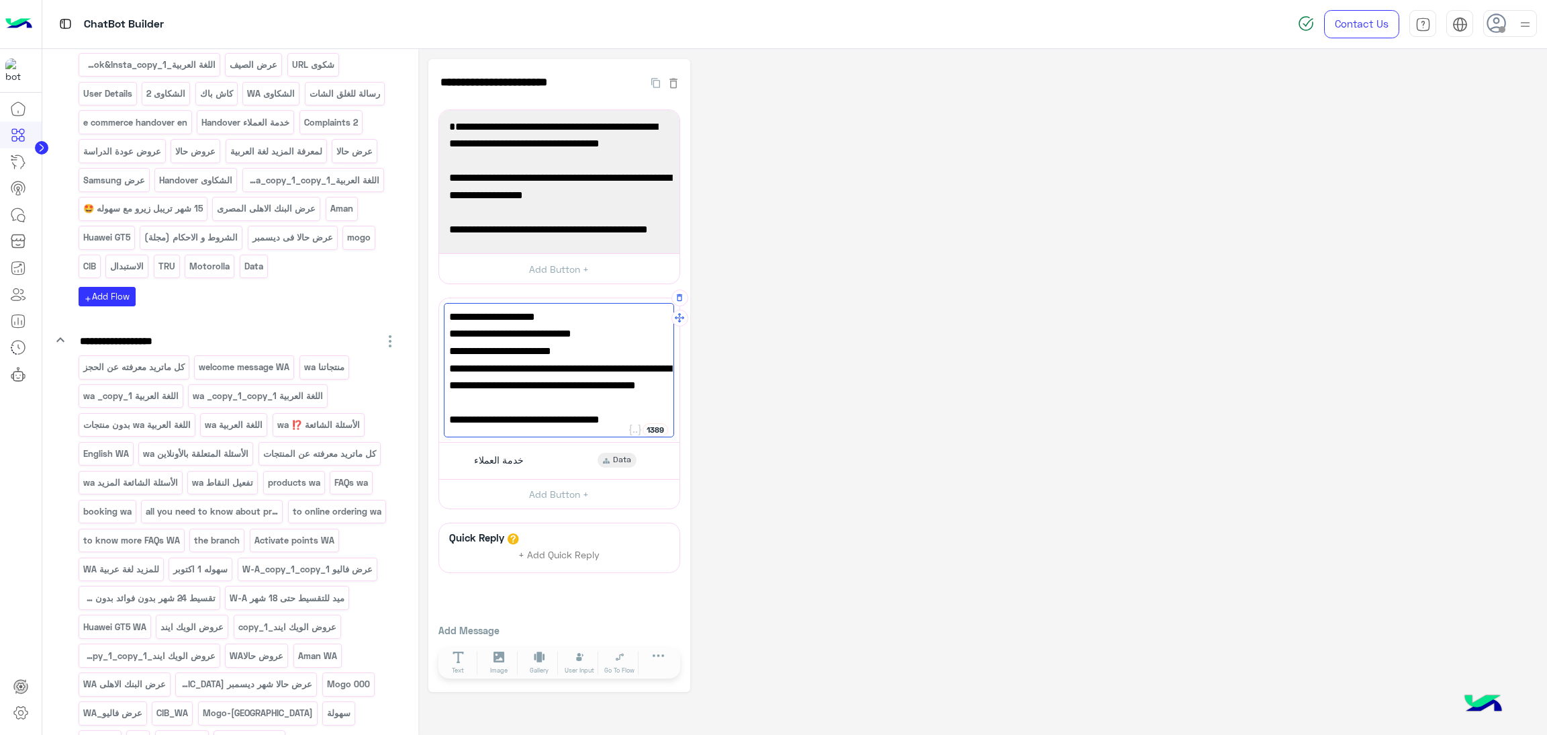
click at [667, 371] on div "✅ البنك الأهلي المصري التقسيط بدون فوائد بدون مصاريف -تقسيط 6 شهور بسعر الخصم ا…" at bounding box center [559, 370] width 231 height 134
drag, startPoint x: 661, startPoint y: 365, endPoint x: 700, endPoint y: 429, distance: 75.0
click at [662, 365] on span "او 12شهر بسعر قبل الخصم +10% خصم إضافي، بروموكود: NBE10 ماعدا iPhone 17 Series …" at bounding box center [559, 386] width 220 height 52
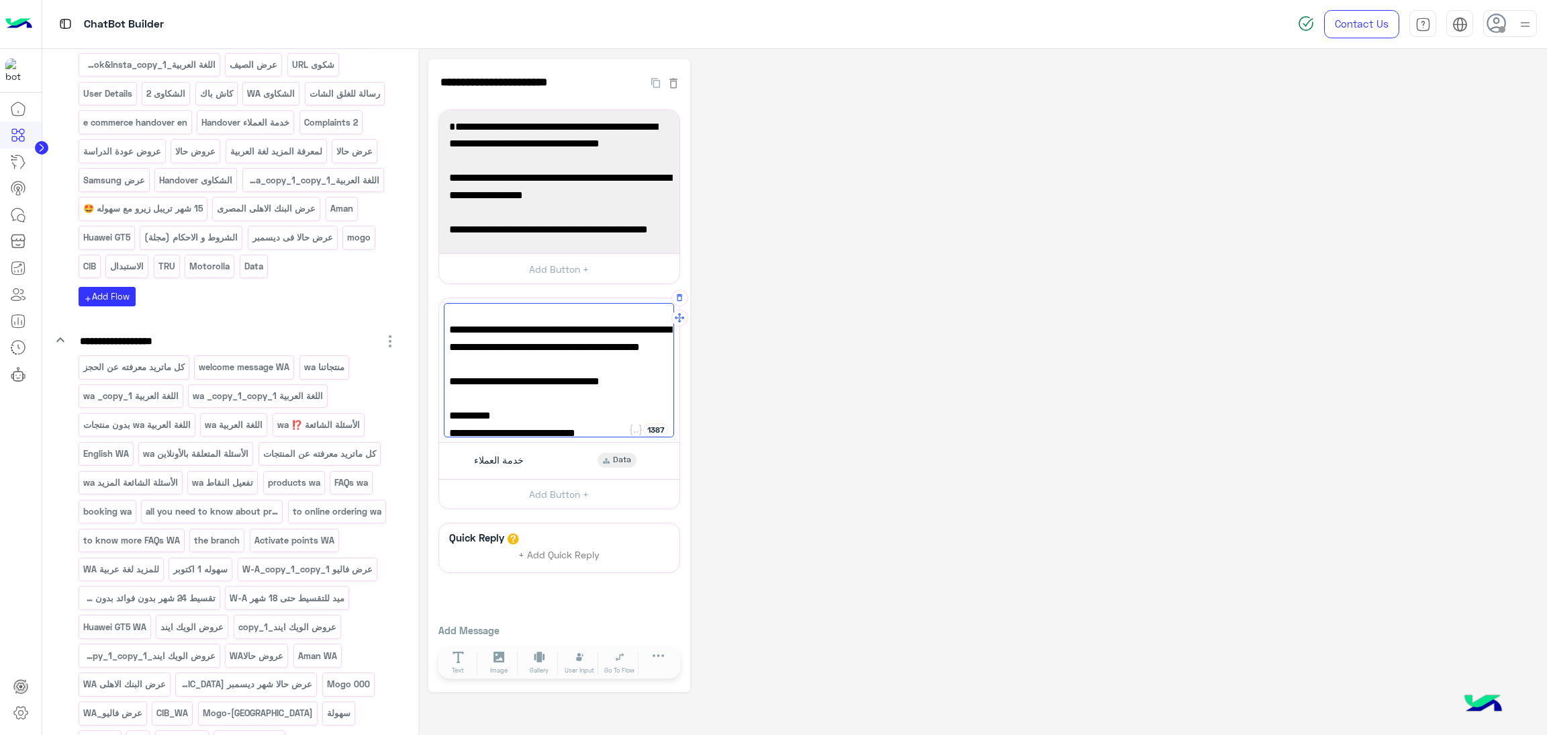
scroll to position [101, 0]
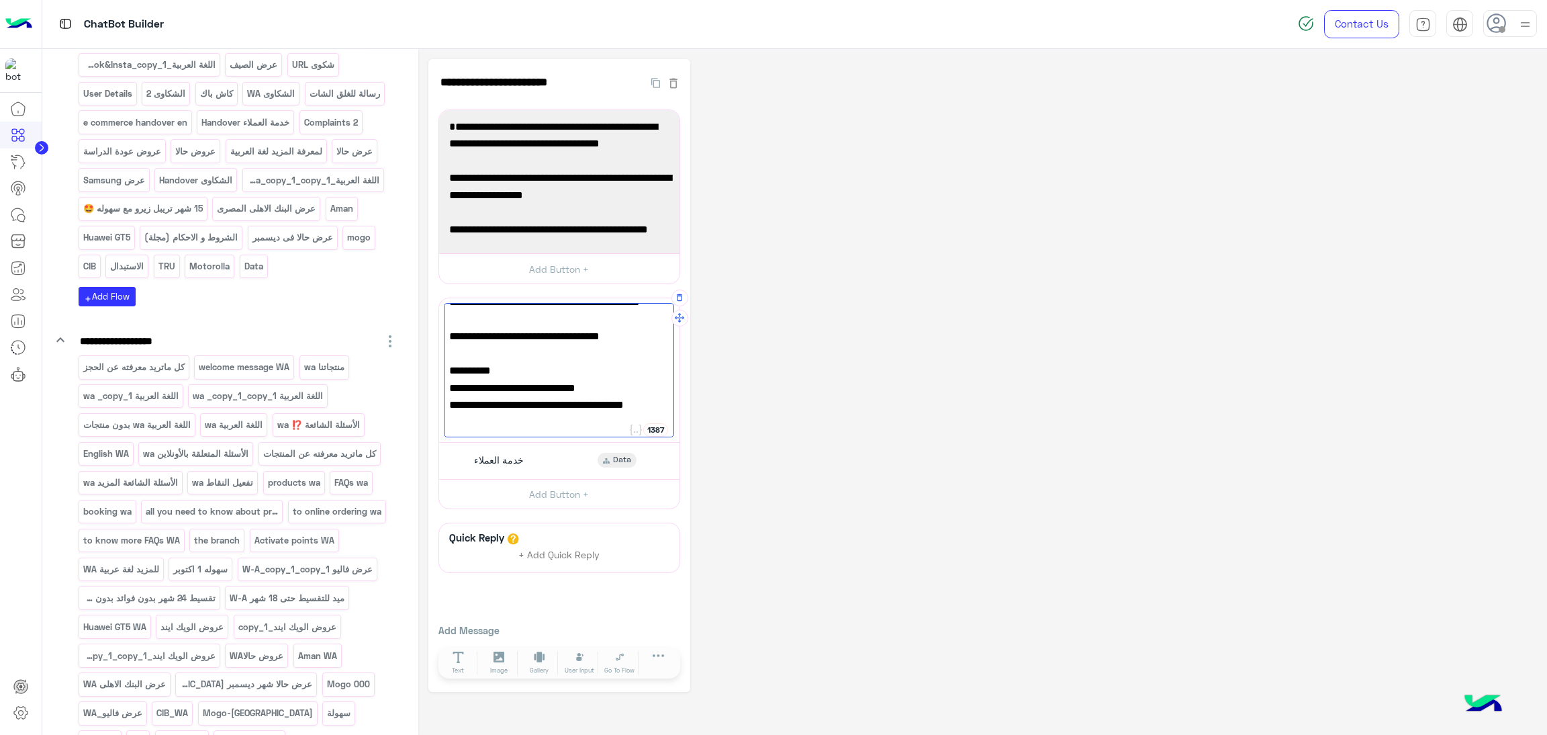
click at [643, 336] on div "✅ البنك الأهلي المصري التقسيط بدون فوائد بدون مصاريف -تقسيط 6 شهور بسعر الخصم -…" at bounding box center [559, 370] width 231 height 134
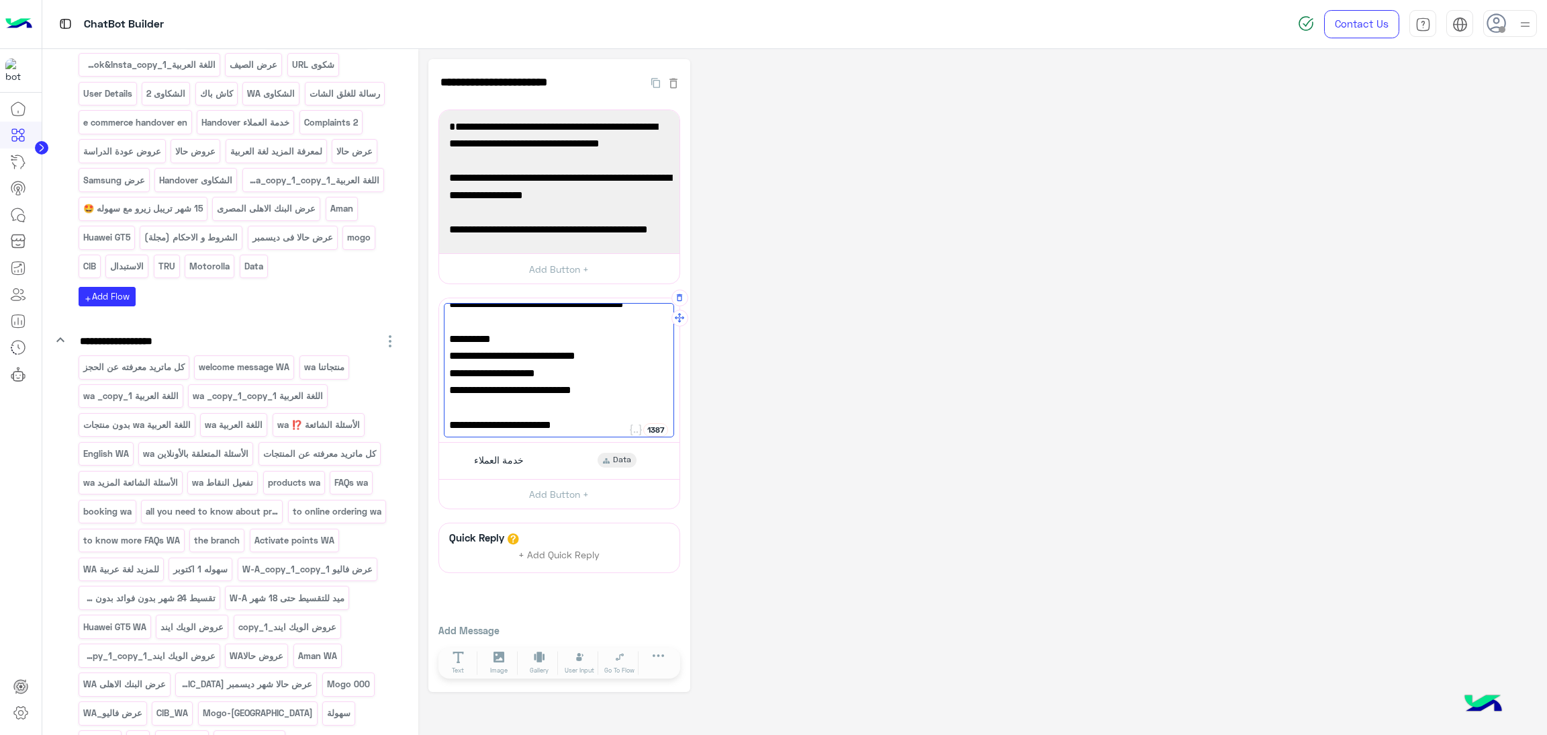
click at [574, 323] on span "- 6 / 12 / 18 شهر بسعر الخصم لجميع المنتجات" at bounding box center [559, 321] width 220 height 17
click at [506, 372] on span "التقسيط بدون فوائد بدون مصاريف" at bounding box center [559, 373] width 220 height 17
click at [612, 395] on span "- 6 \9 شهر بسعر الخصم" at bounding box center [559, 389] width 220 height 17
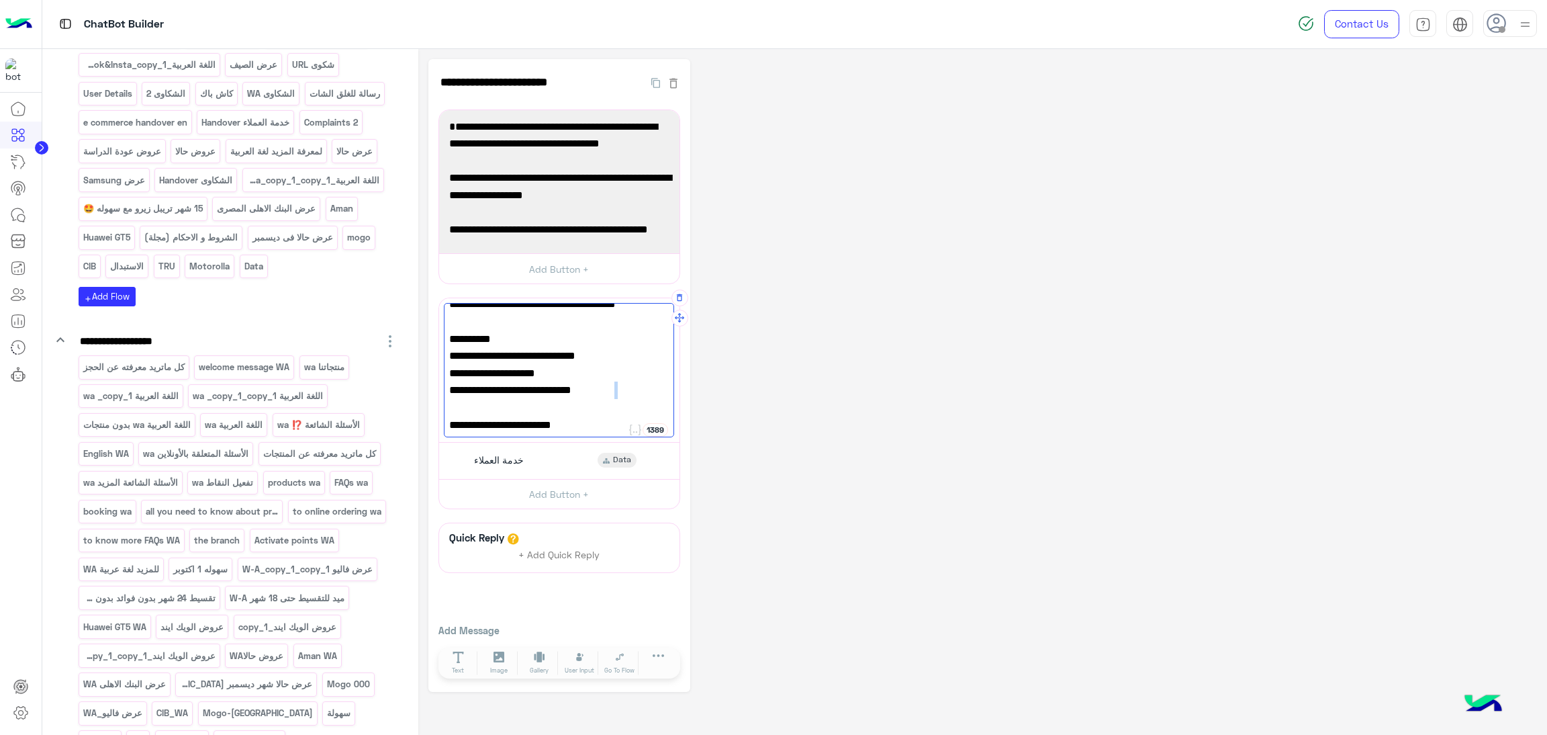
click at [612, 395] on span "- 6 \9 شهر بسعر الخصم" at bounding box center [559, 389] width 220 height 17
drag, startPoint x: 539, startPoint y: 392, endPoint x: 655, endPoint y: 392, distance: 116.2
click at [655, 392] on span "- 6 \9 شهر بسعر الخصم" at bounding box center [559, 389] width 220 height 17
click at [582, 411] on span "- 12\18/ 24 شهر بسعر قبل الخصم" at bounding box center [559, 407] width 220 height 17
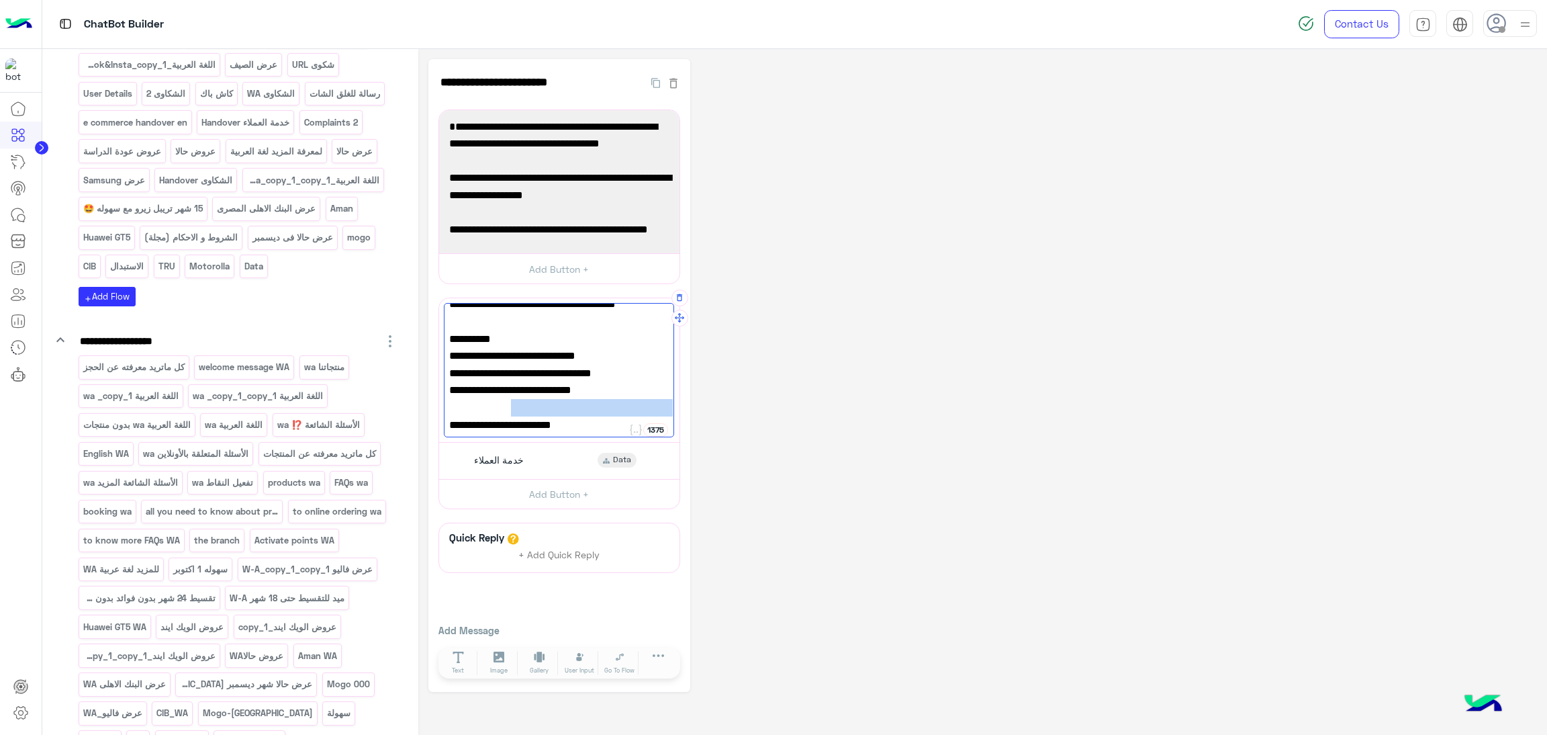
click at [582, 411] on span "- 12\18/ 24 شهر بسعر قبل الخصم" at bounding box center [559, 407] width 220 height 17
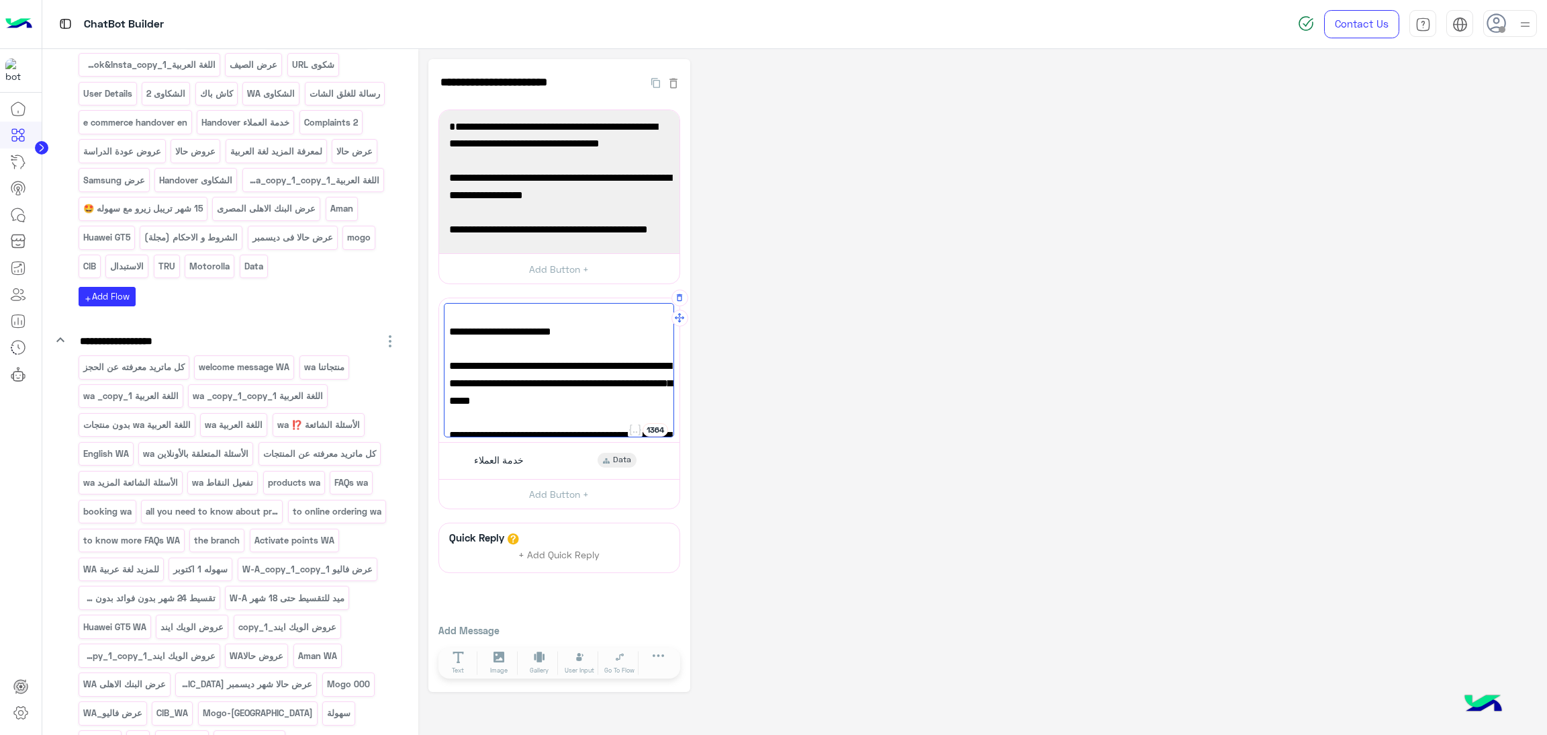
scroll to position [265, 0]
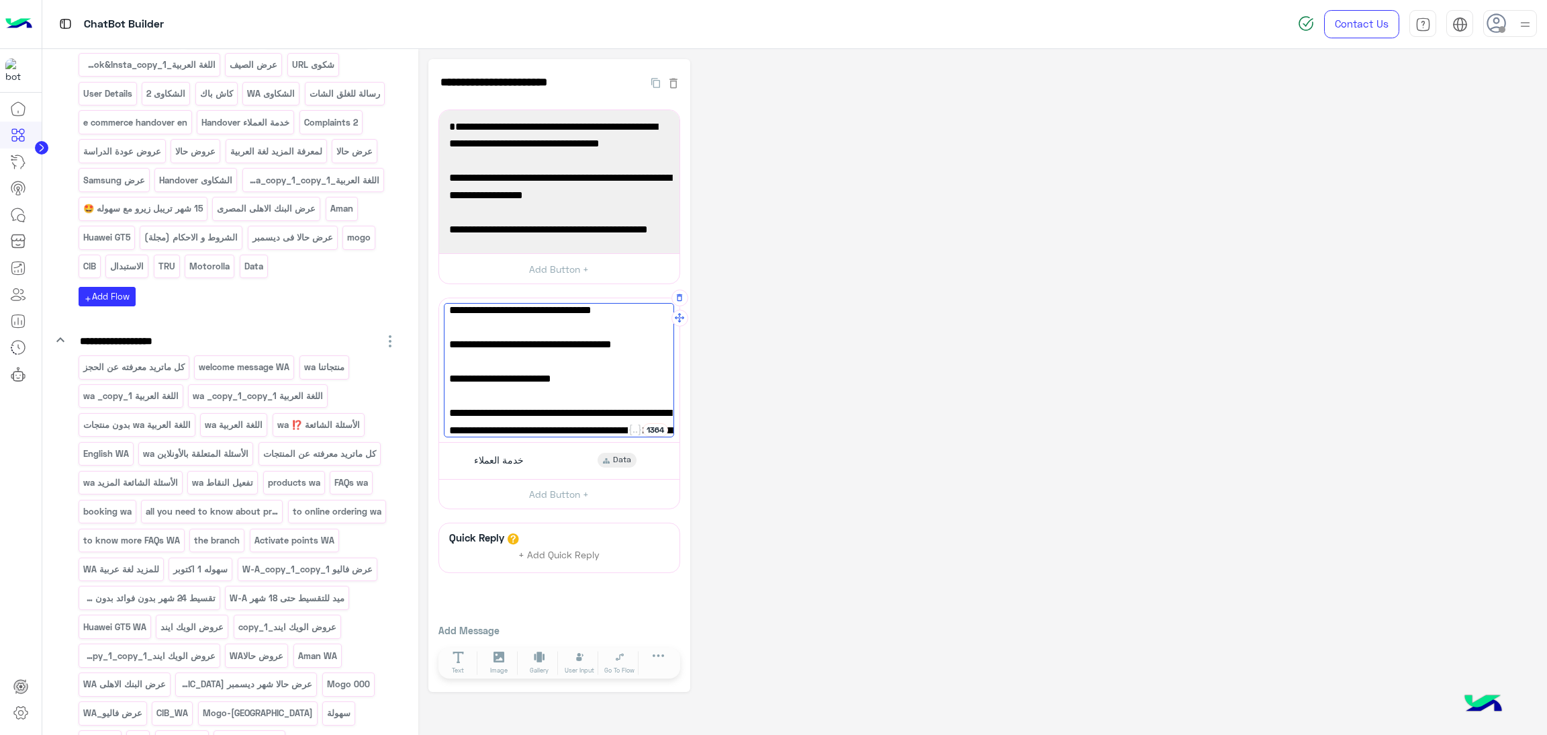
click at [584, 408] on div "✅ البنك الأهلي المصري التقسيط بدون فوائد بدون مصاريف -تقسيط 6 شهور بسعر الخصم -…" at bounding box center [559, 370] width 231 height 134
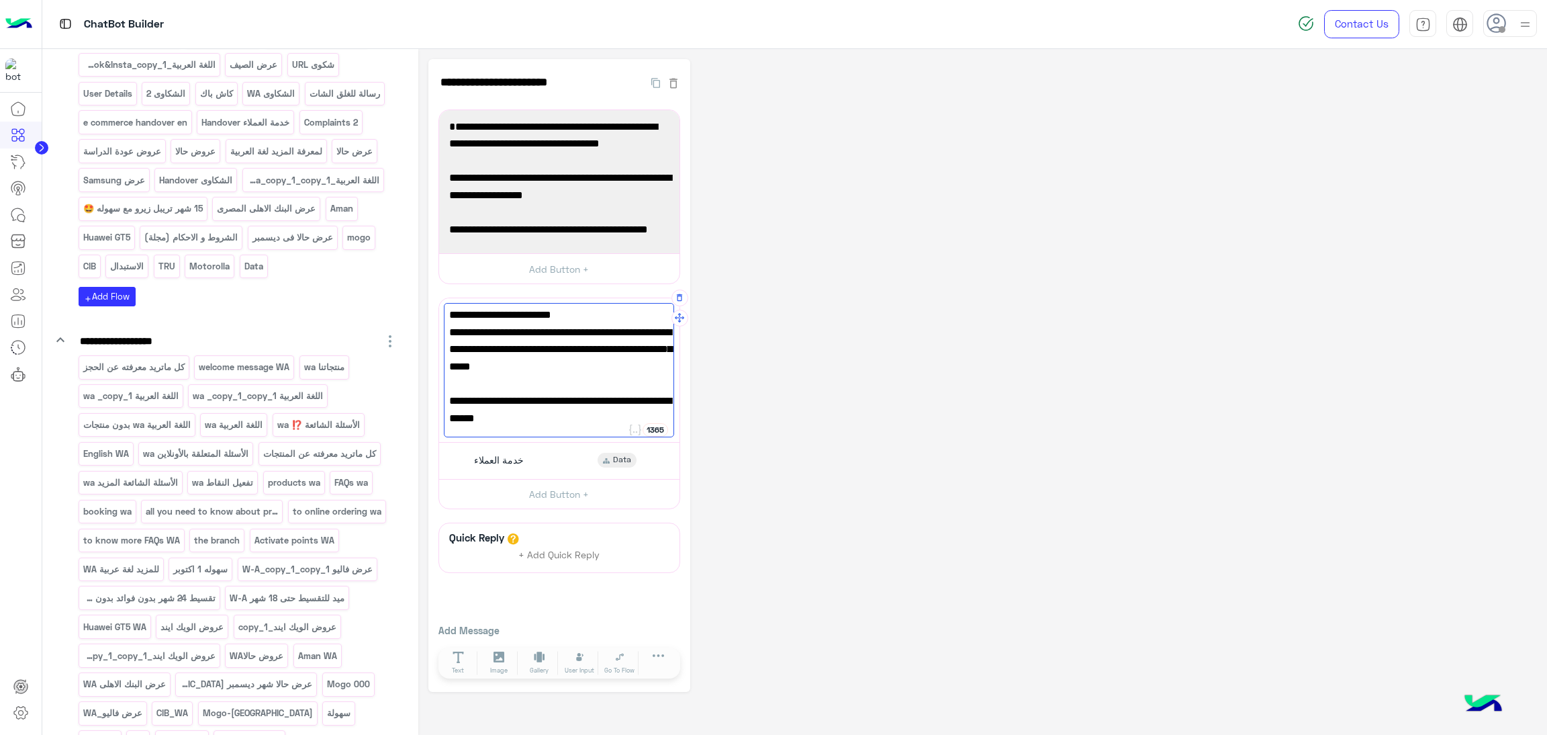
scroll to position [363, 0]
drag, startPoint x: 479, startPoint y: 350, endPoint x: 657, endPoint y: 334, distance: 179.4
click at [659, 339] on span "- .قسط حتى 18 شهر بدون فوائد بدون مصاريف بسعر الخصم لكل المنتجات ماعدا Iphone 1…" at bounding box center [559, 332] width 220 height 52
drag, startPoint x: 562, startPoint y: 401, endPoint x: 454, endPoint y: 405, distance: 108.2
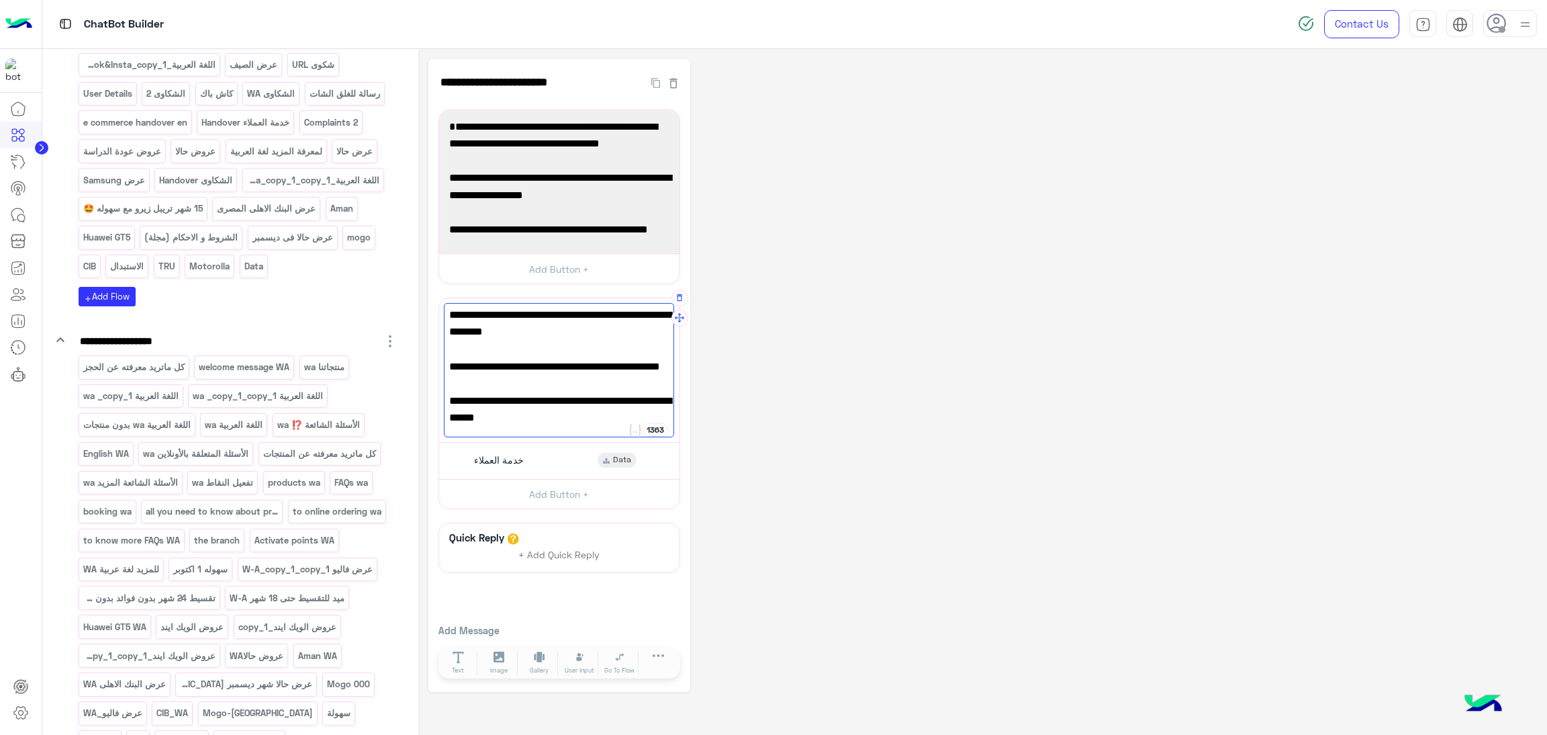
click at [454, 405] on span "✅nxt bank: تقسيط 18 شهر بسعر الكاش تريبيل زيرو لكل المنتجات" at bounding box center [559, 392] width 220 height 34
click at [481, 403] on span "✅nxt bank: تقسيط 18 شهر بسعر الكاش تريبيل زيرو لكل المنتجات" at bounding box center [559, 392] width 220 height 34
click at [555, 403] on span "✅nxt bank: تقسيط 18 شهر بسعر الكاش تريبيل زيرو لكل المنتجات" at bounding box center [559, 392] width 220 height 34
click at [525, 396] on span "✅nxt bank: تقسيط 18 شهر بسعر الكاش تريبيل زيرو لكل المنتجات" at bounding box center [559, 392] width 220 height 34
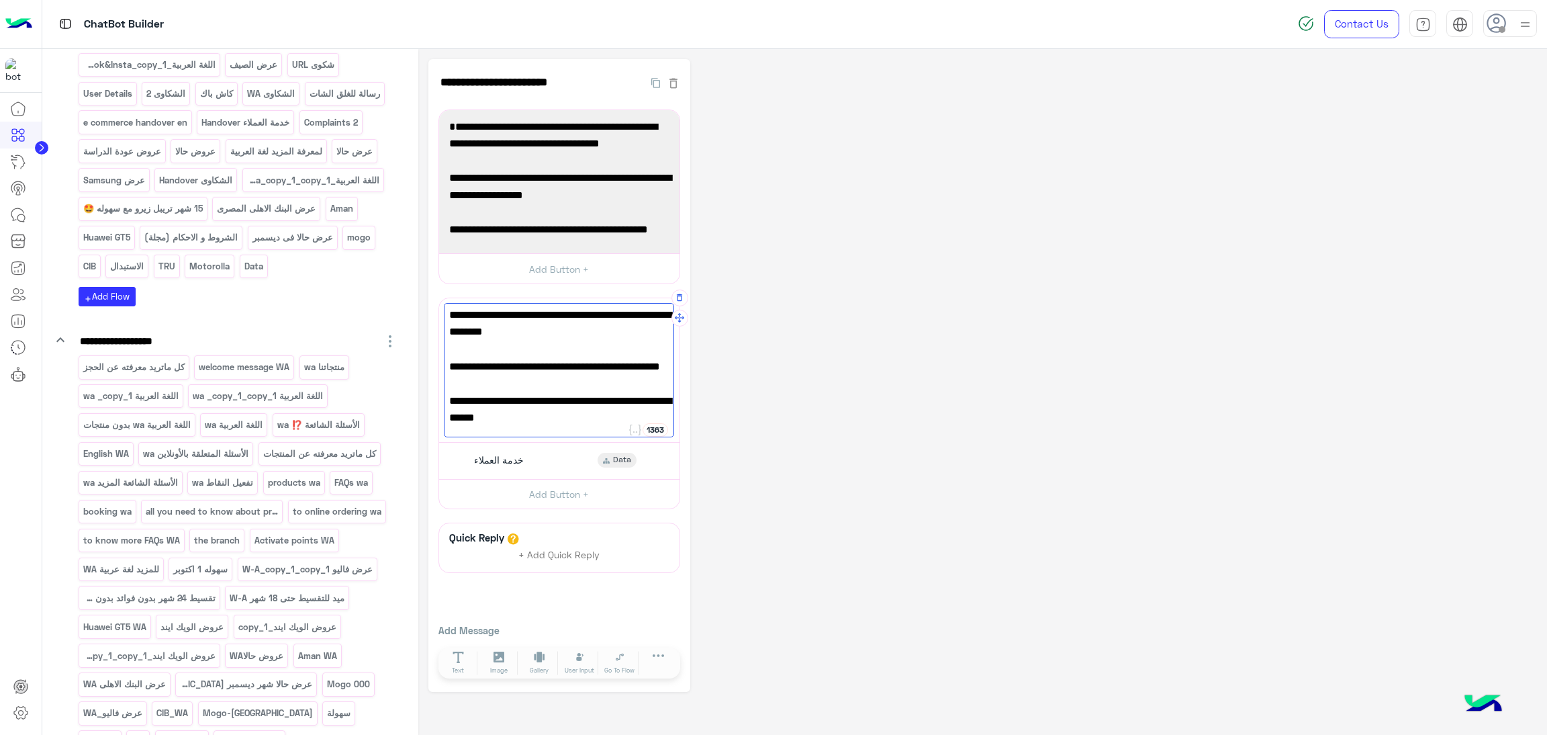
drag, startPoint x: 566, startPoint y: 402, endPoint x: 522, endPoint y: 404, distance: 44.3
click at [522, 404] on span "✅nxt bank: تقسيط 18 شهر بسعر الكاش تريبيل زيرو لكل المنتجات" at bounding box center [559, 392] width 220 height 34
click at [455, 399] on span "✅nxt bank: تقسيط 18 شهر بسعر الكاش تريبيل زيرو لكل المنتجات" at bounding box center [559, 392] width 220 height 34
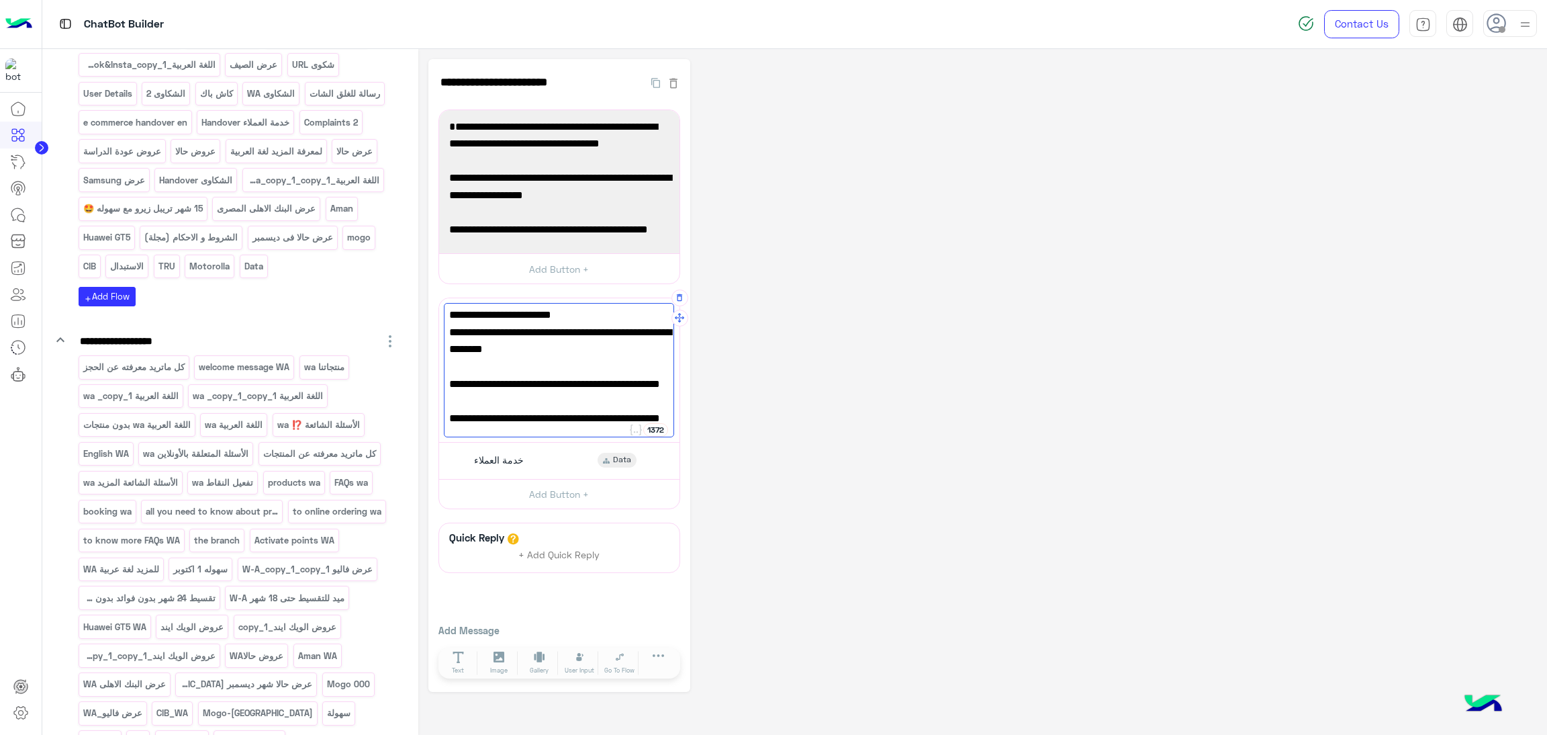
click at [457, 399] on span "✅nxt bank: تقسيط 18 شهر بسعر الكاش تريبيل زيرو لكل" at bounding box center [559, 392] width 220 height 34
drag, startPoint x: 450, startPoint y: 399, endPoint x: 513, endPoint y: 401, distance: 63.2
click at [513, 401] on span "✅nxt bank: تقسيط 18 شهر بسعر الكاش تريبيل زيرو لكل" at bounding box center [559, 392] width 220 height 34
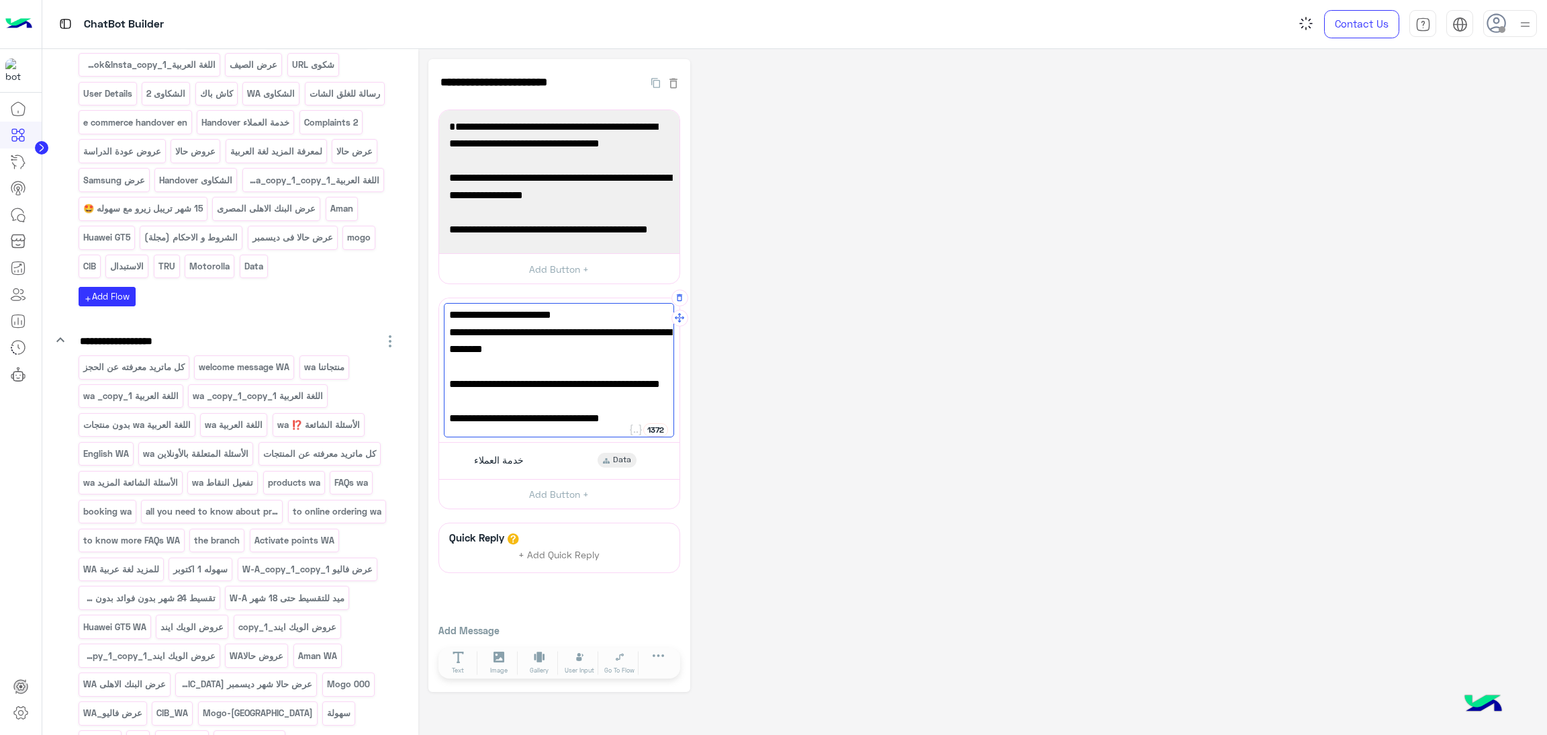
scroll to position [379, 0]
drag, startPoint x: 514, startPoint y: 404, endPoint x: 633, endPoint y: 404, distance: 119.5
click at [635, 404] on span "✅nxt bank: تقسيط 18 شهر بسعر الكاش" at bounding box center [559, 401] width 220 height 17
click at [631, 403] on span "✅nxt bank: تقسيط 18 شهر بسعر الكاش" at bounding box center [559, 401] width 220 height 17
click at [529, 396] on span "✅nxt bank: تقسيط 18 شهر بسعر الكاش" at bounding box center [559, 401] width 220 height 17
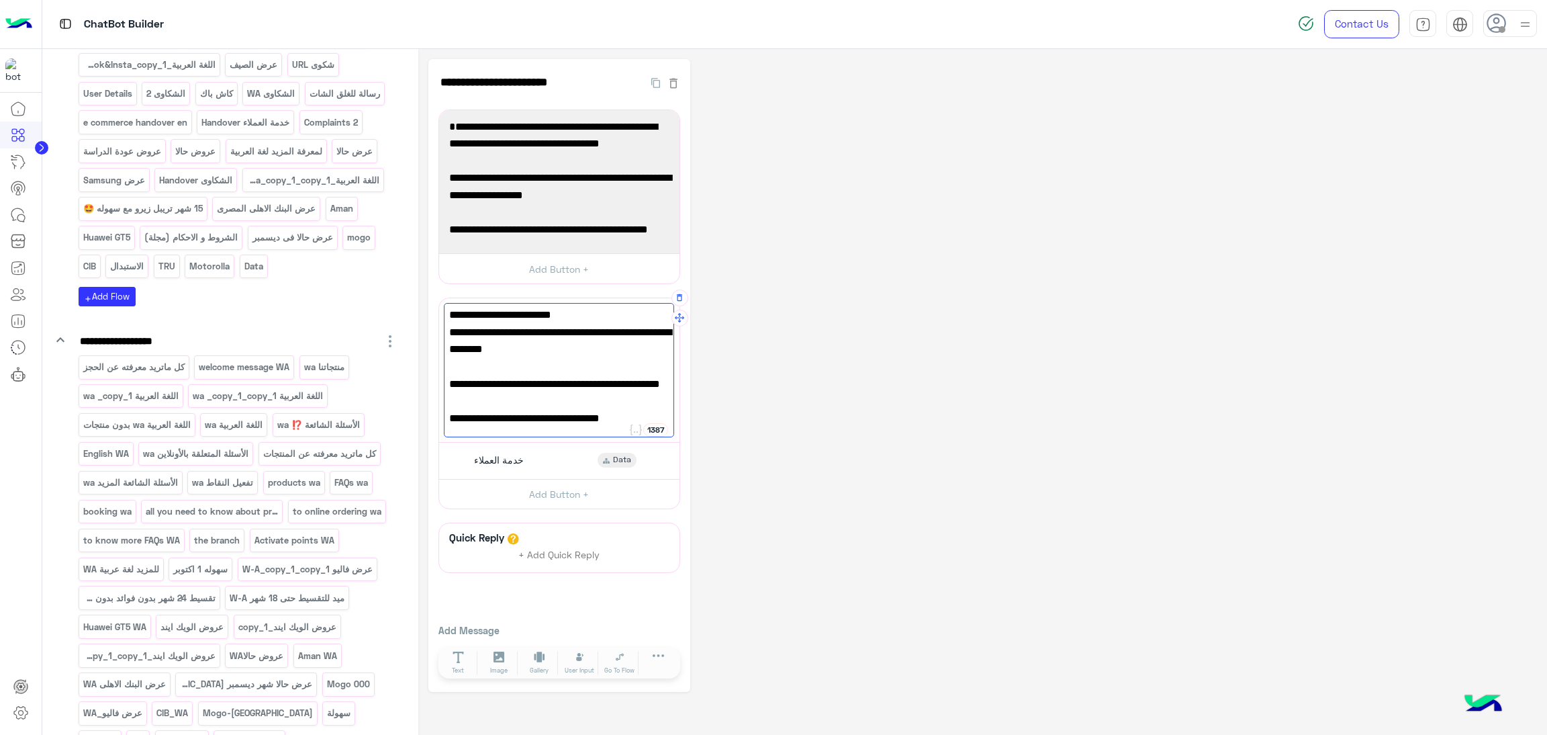
click at [529, 396] on span "✅nxt bank: تقسيط 18 شهر بسعر الكاش" at bounding box center [559, 401] width 220 height 17
click at [588, 397] on span "✅nxt bank: تقسيط 18 شهر بسعر الكاش" at bounding box center [559, 401] width 220 height 17
click at [598, 399] on span "✅nxt bank: تقسيط 18 شهر بسعر الكاش" at bounding box center [559, 401] width 220 height 17
click at [518, 403] on span "✅nxt bank: تقسيط شهر بسعر الكاش" at bounding box center [559, 401] width 220 height 17
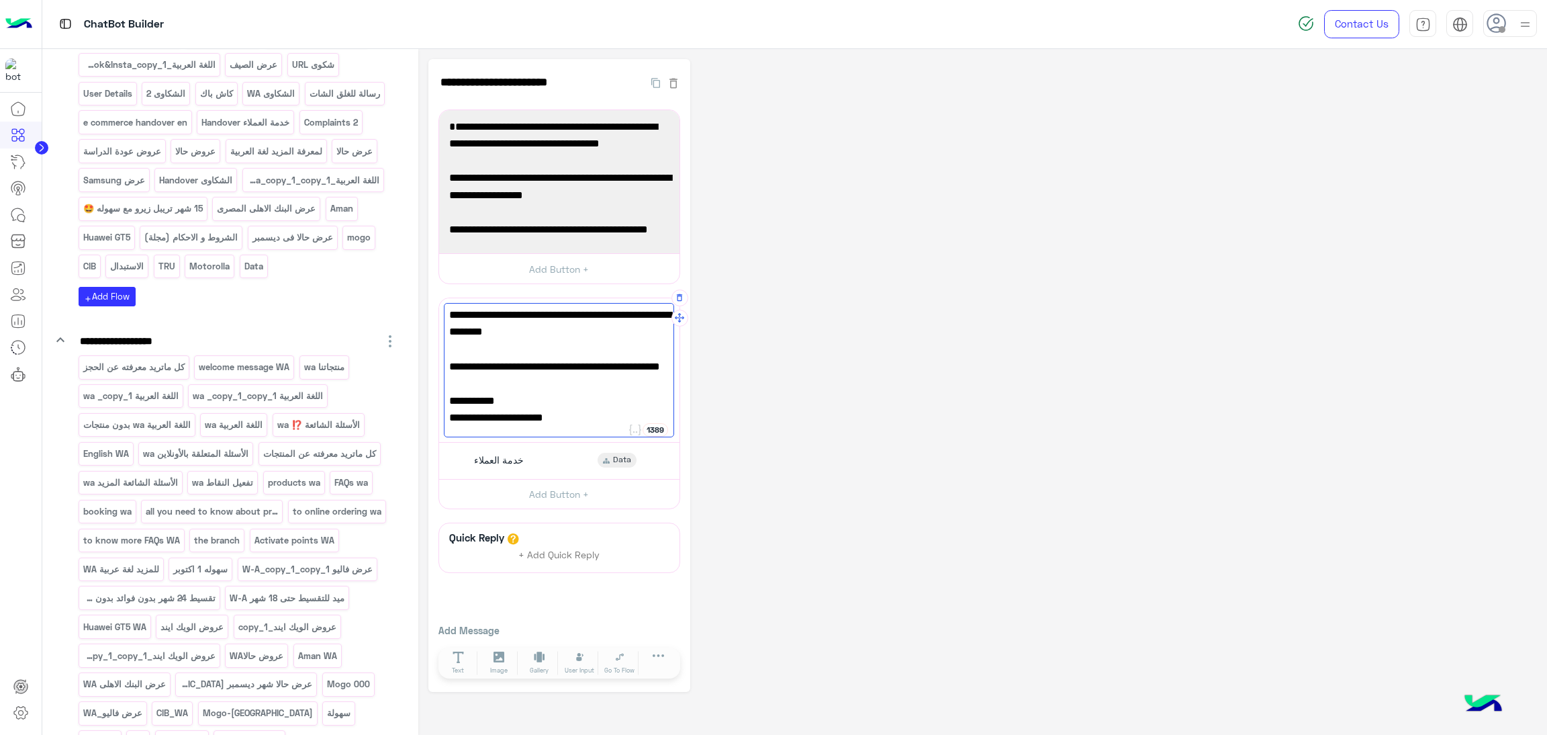
click at [632, 418] on span "تقسيط شهر بسعر الكاش" at bounding box center [559, 418] width 220 height 17
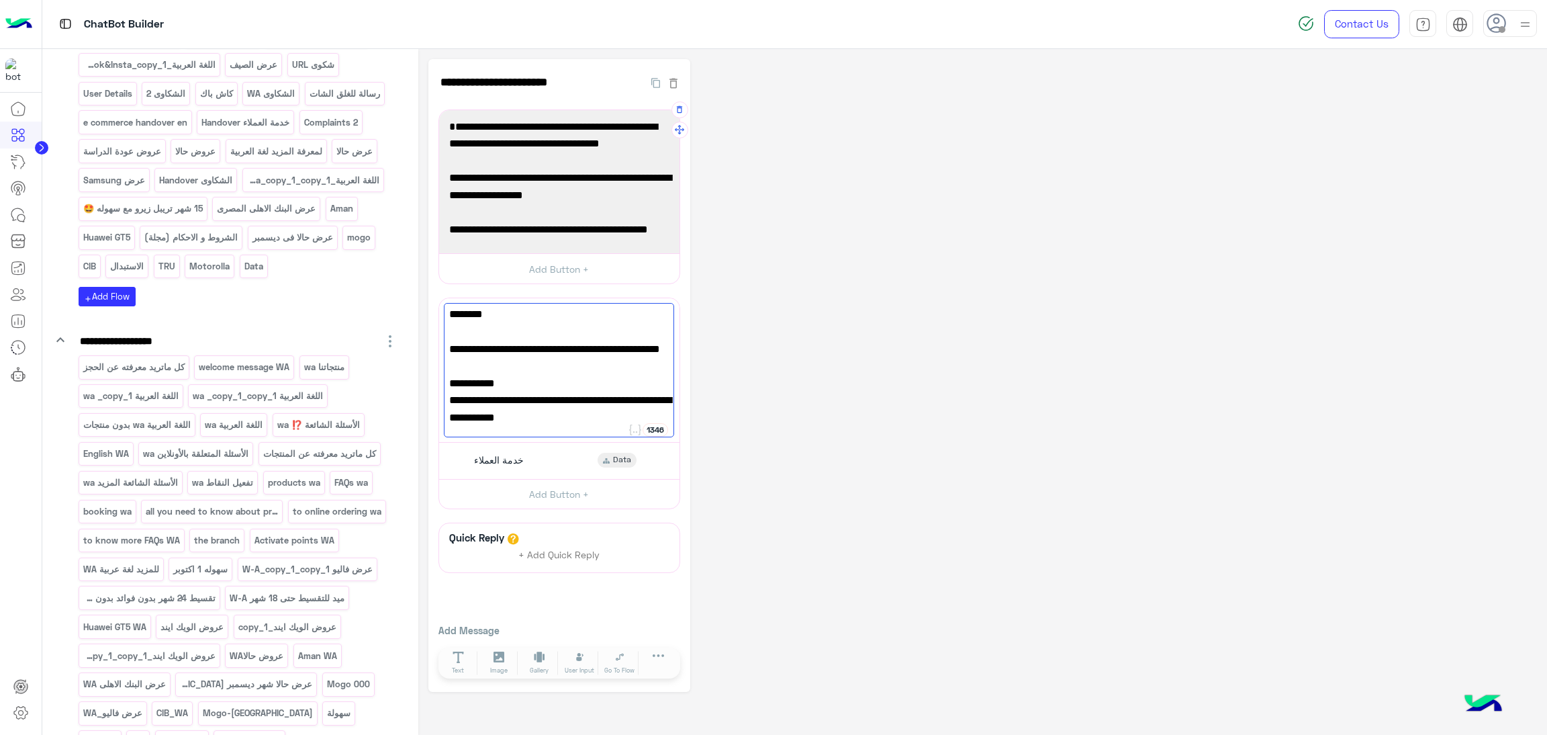
scroll to position [0, 0]
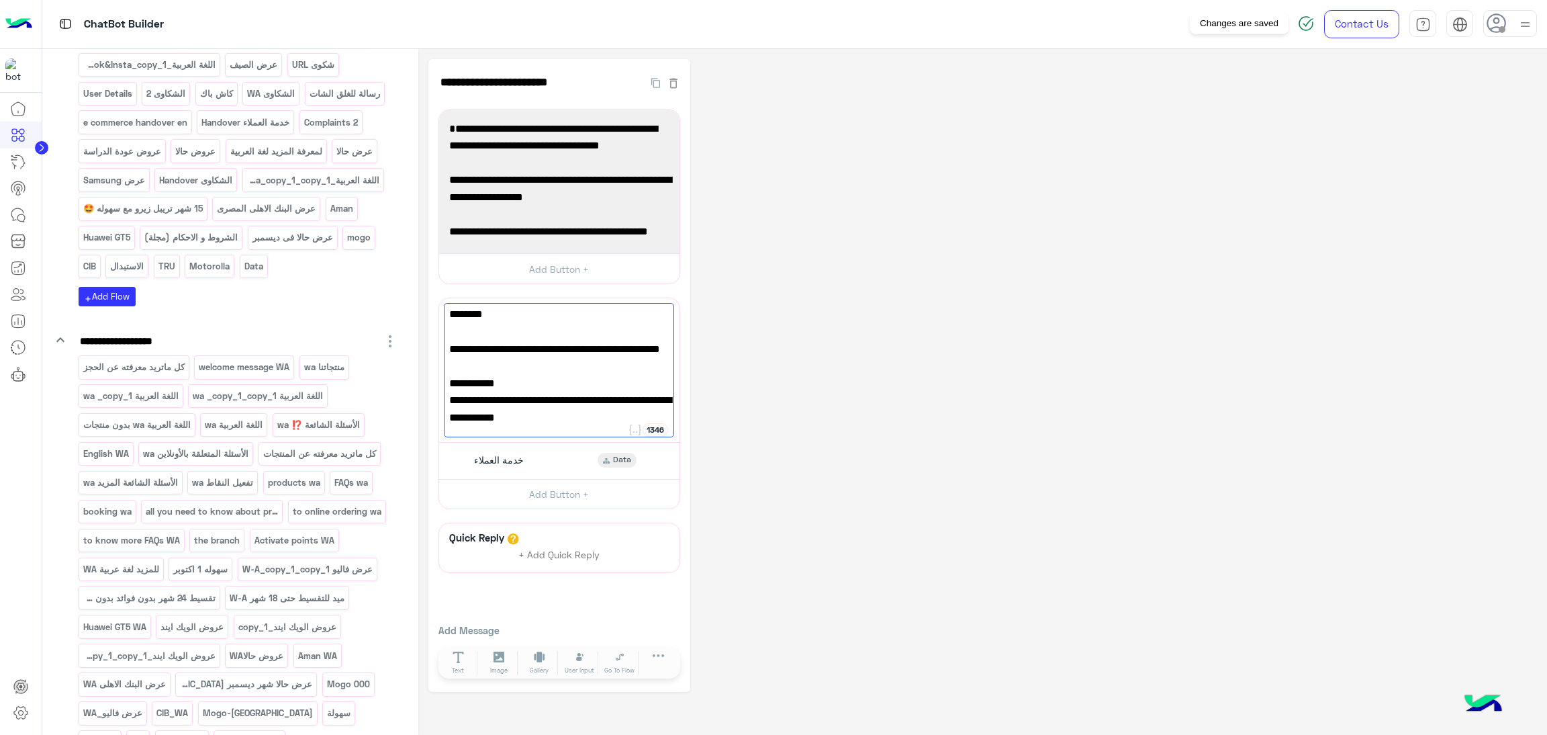
type textarea "**********"
click at [1303, 24] on img at bounding box center [1306, 23] width 16 height 16
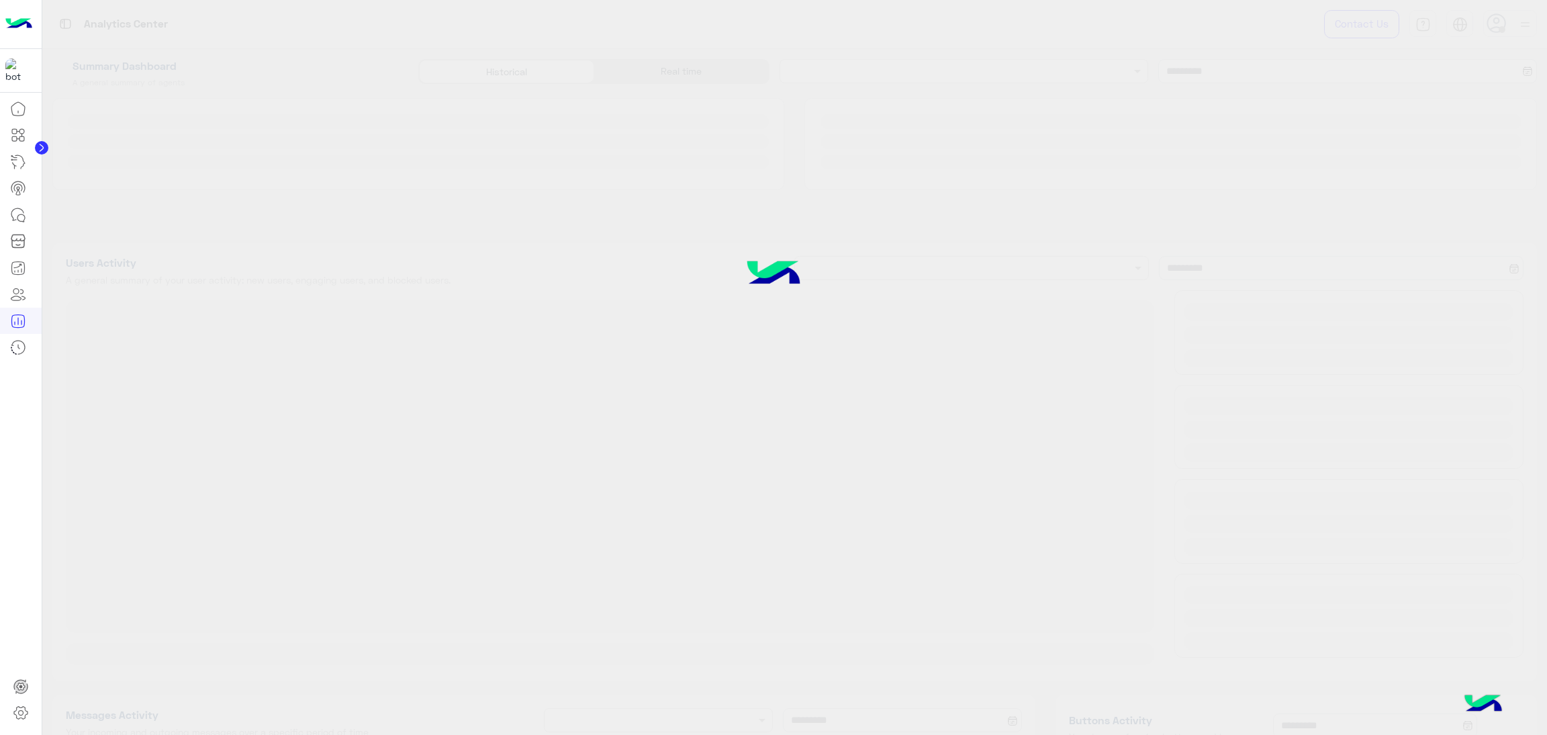
type input "**********"
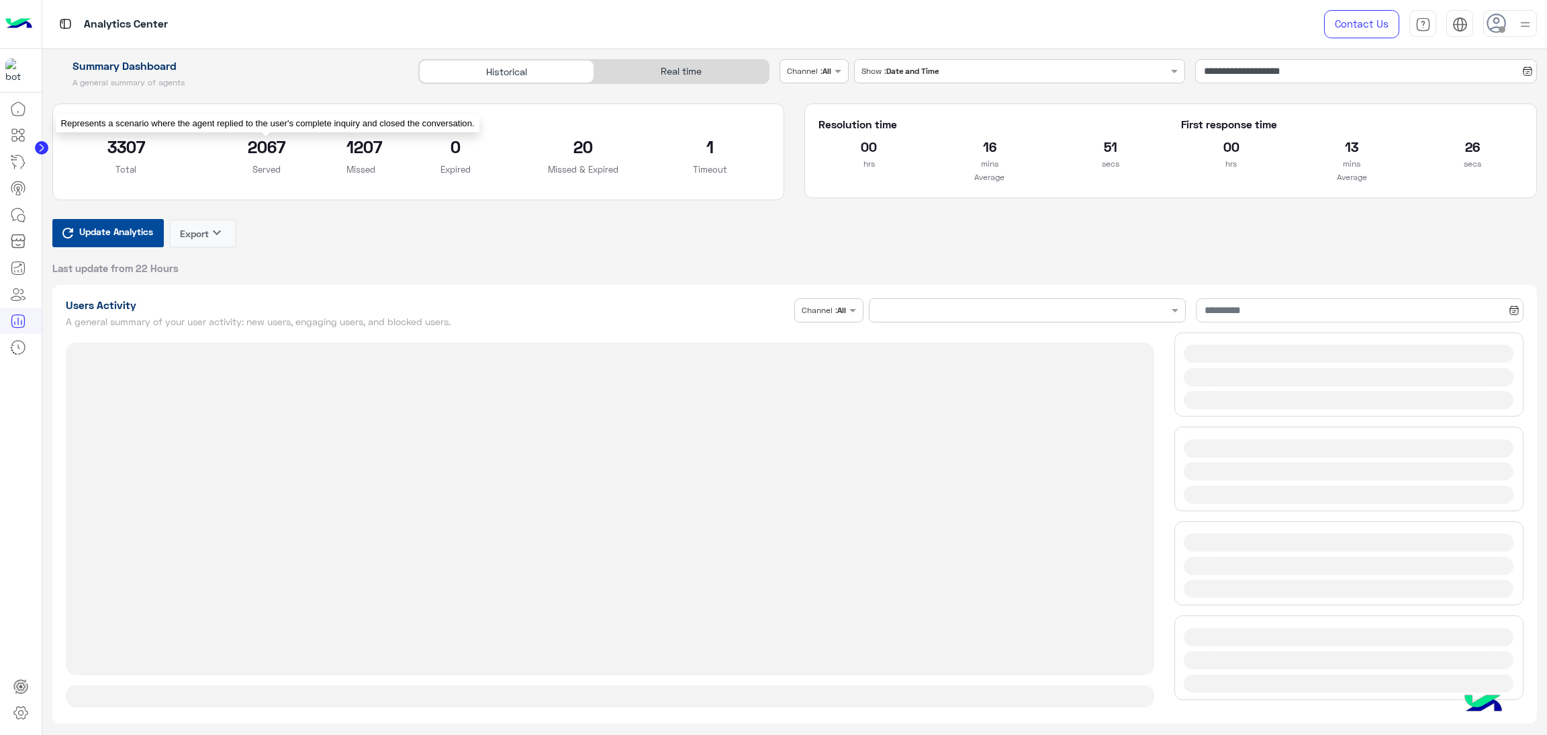
type input "**********"
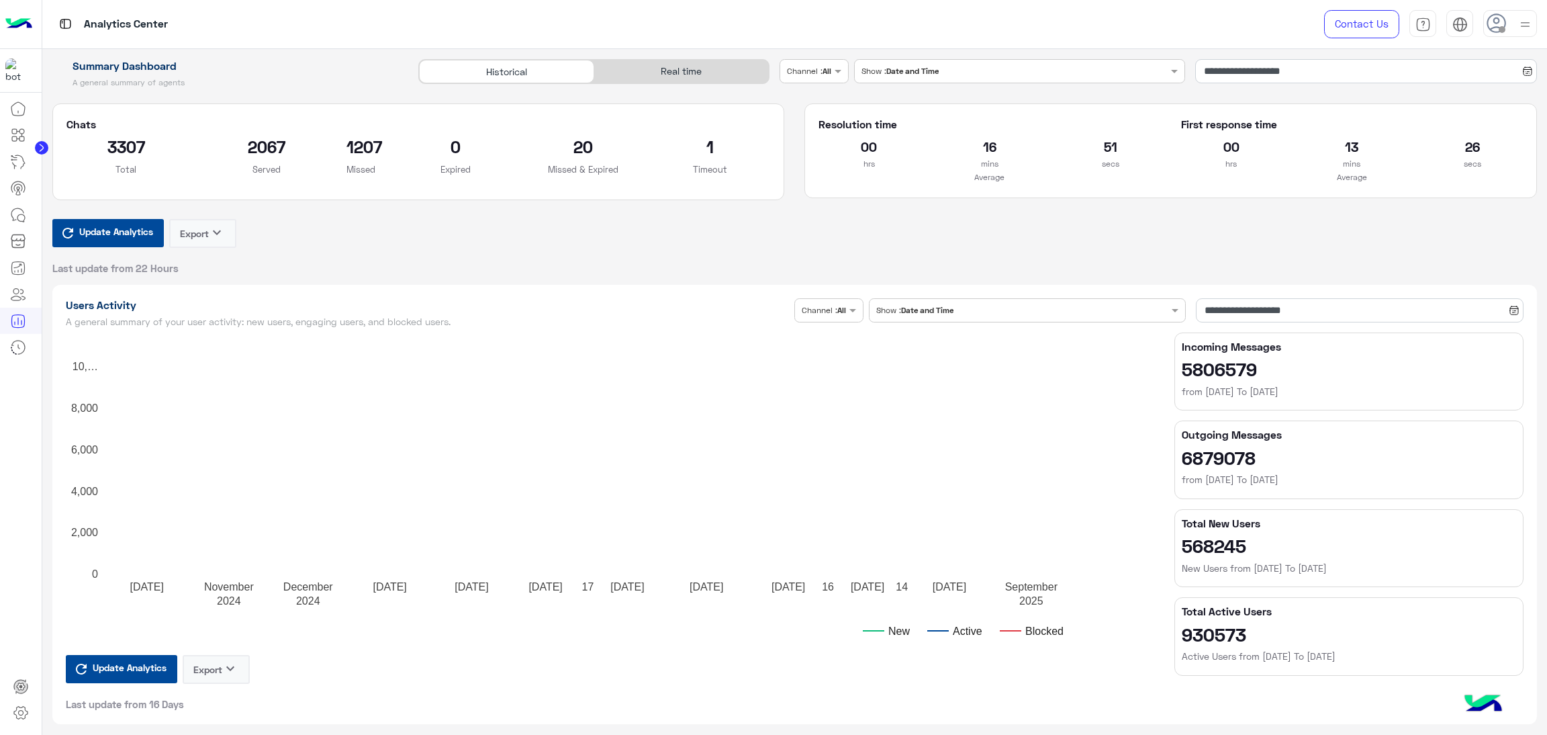
type input "**********"
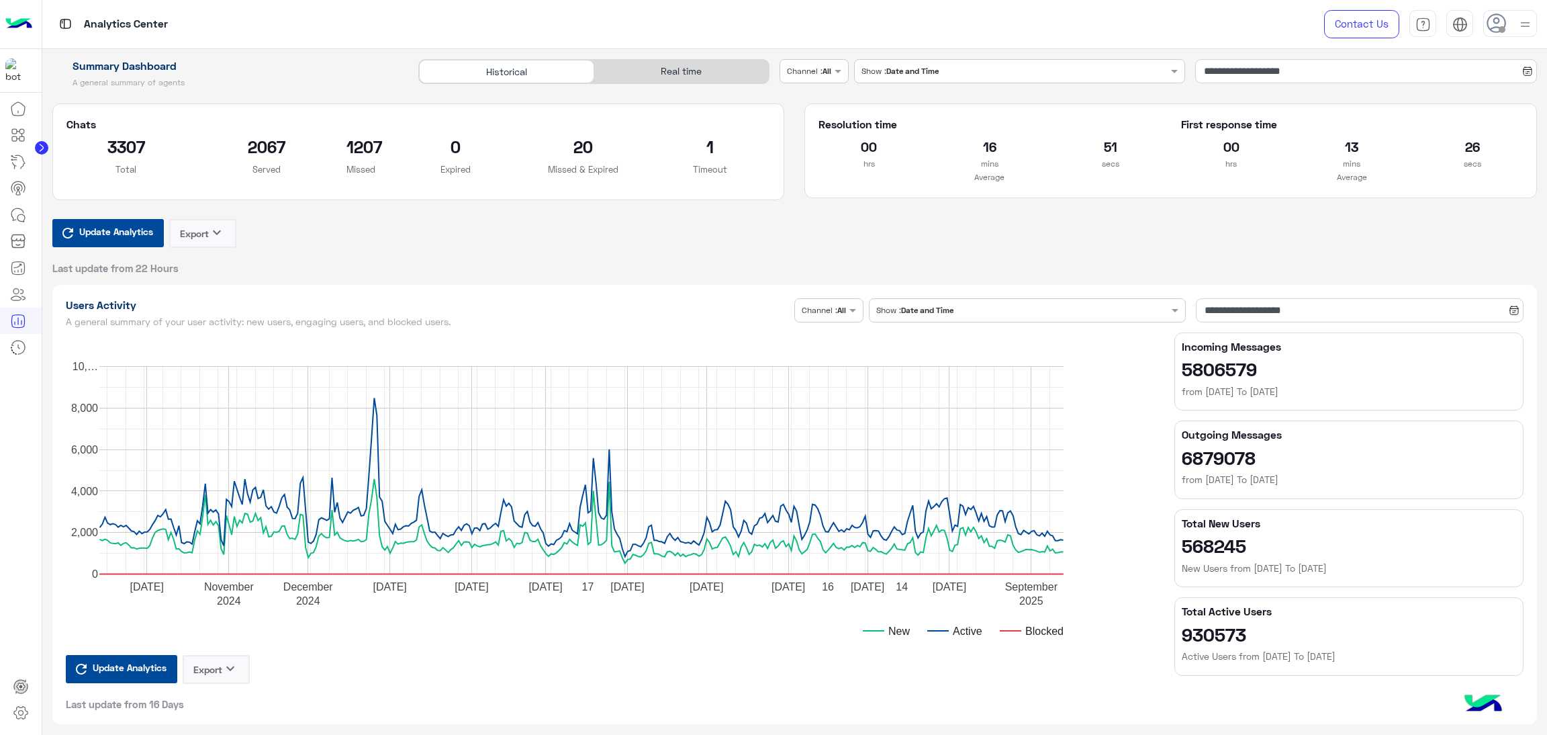
type input "**********"
click at [691, 71] on div "Real time" at bounding box center [681, 72] width 175 height 24
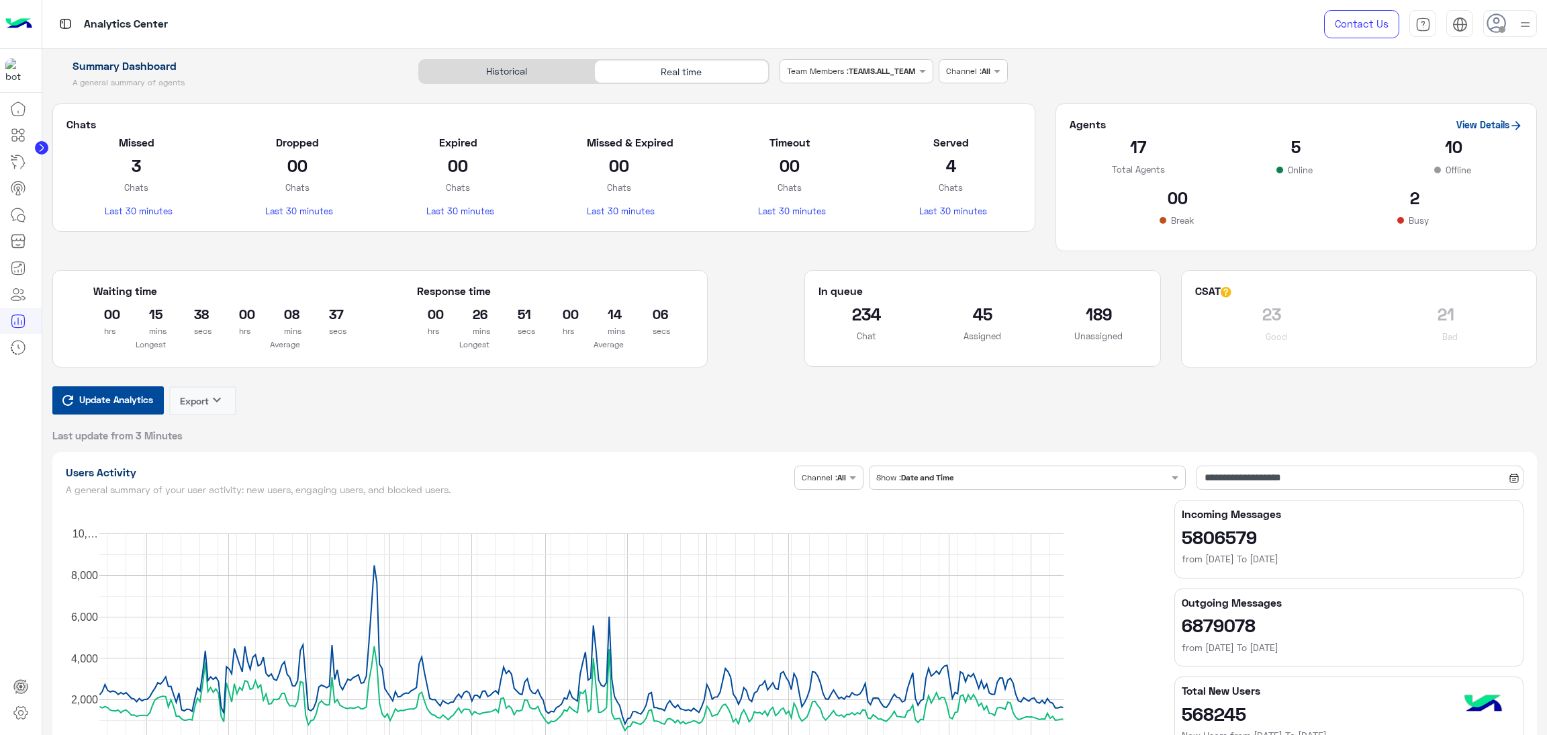
type input "**********"
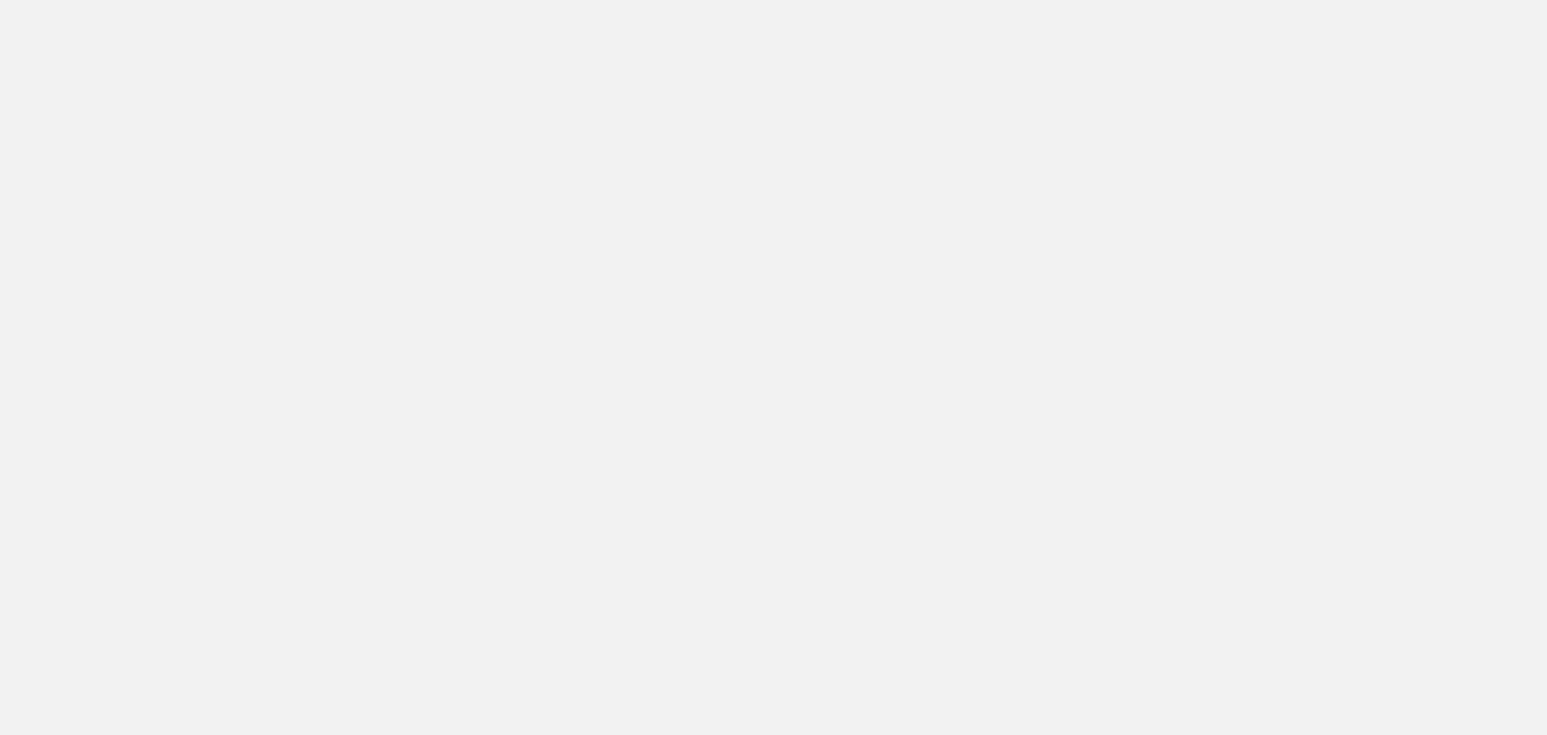
click at [284, 121] on app-root at bounding box center [773, 367] width 1547 height 735
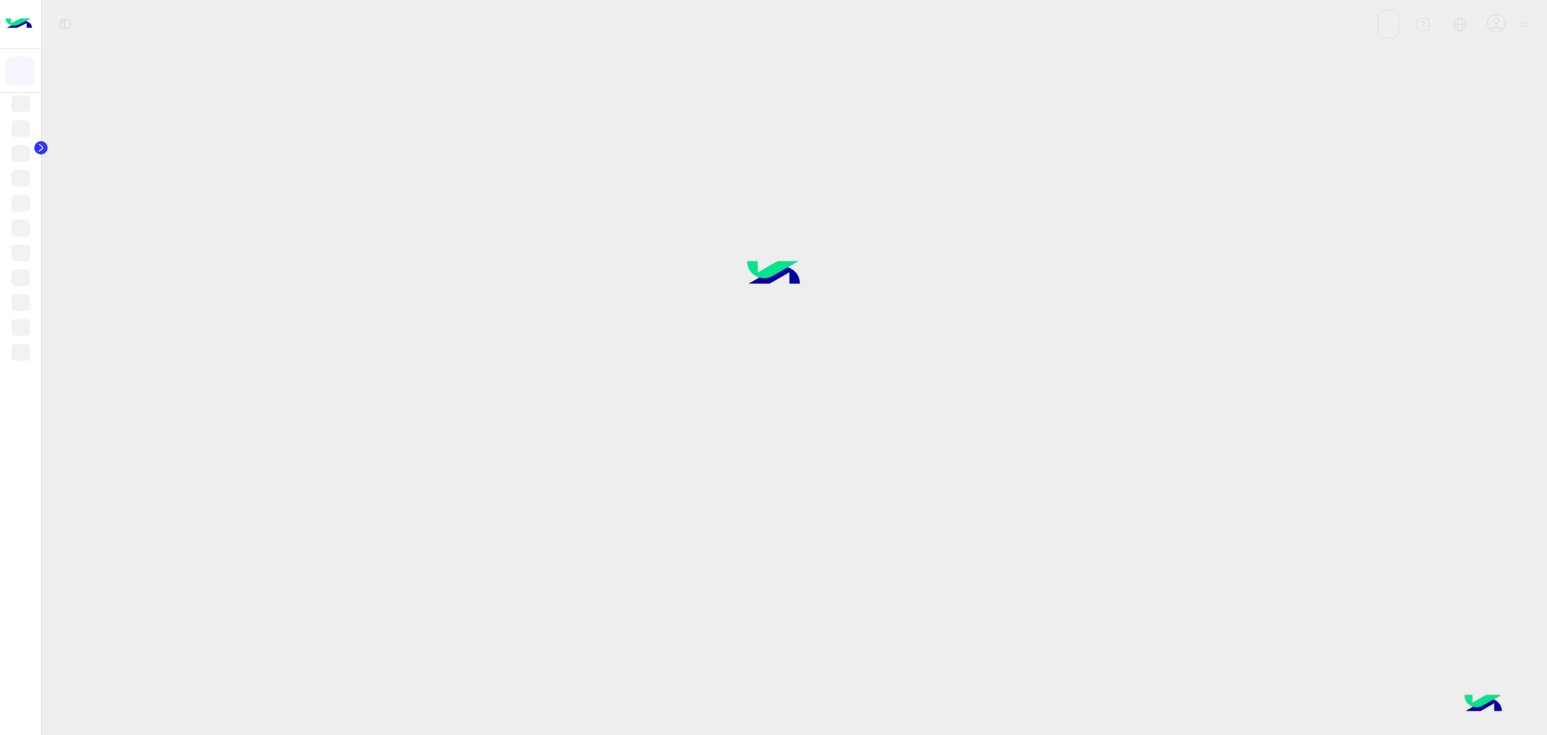
click at [784, 117] on div at bounding box center [773, 367] width 1547 height 735
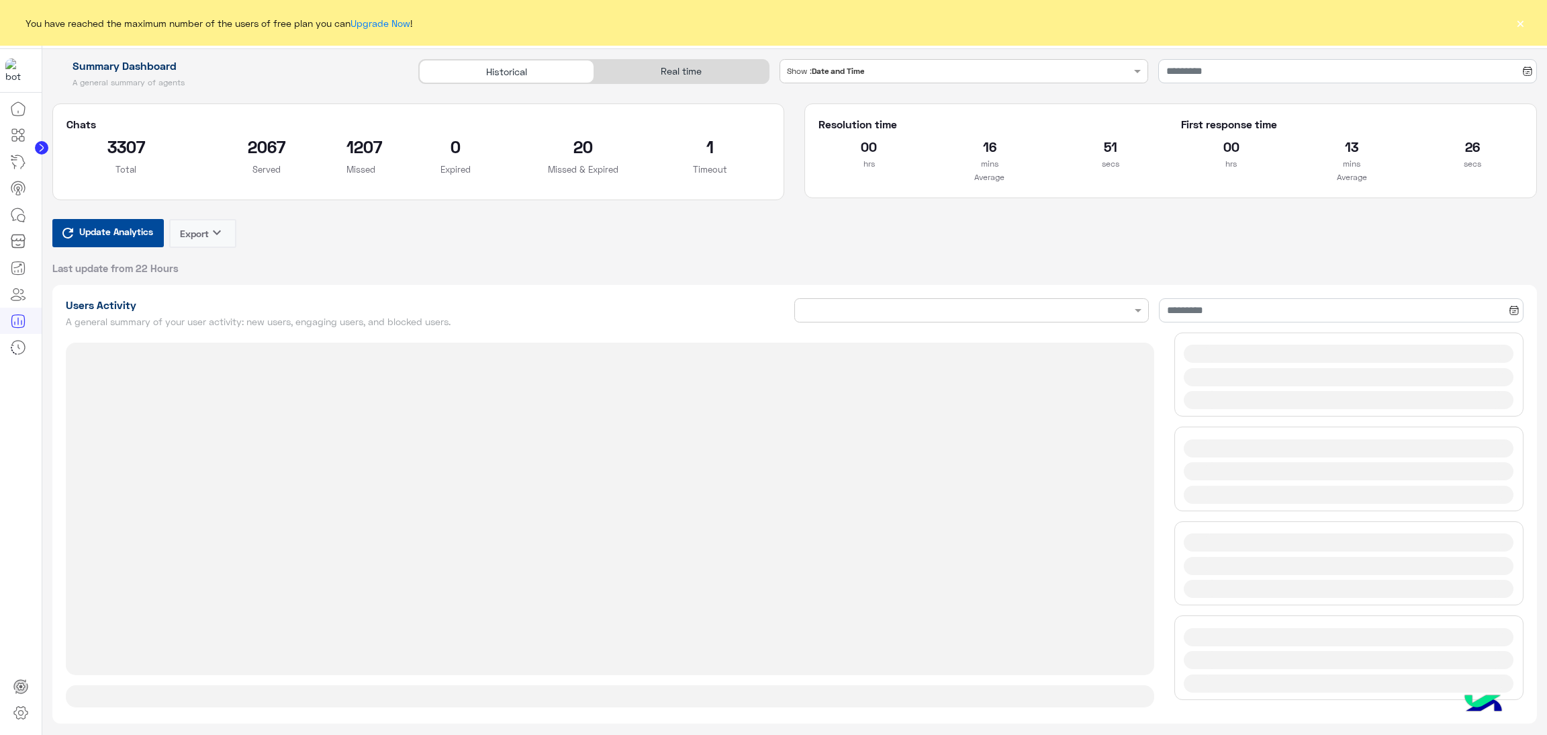
type input "**********"
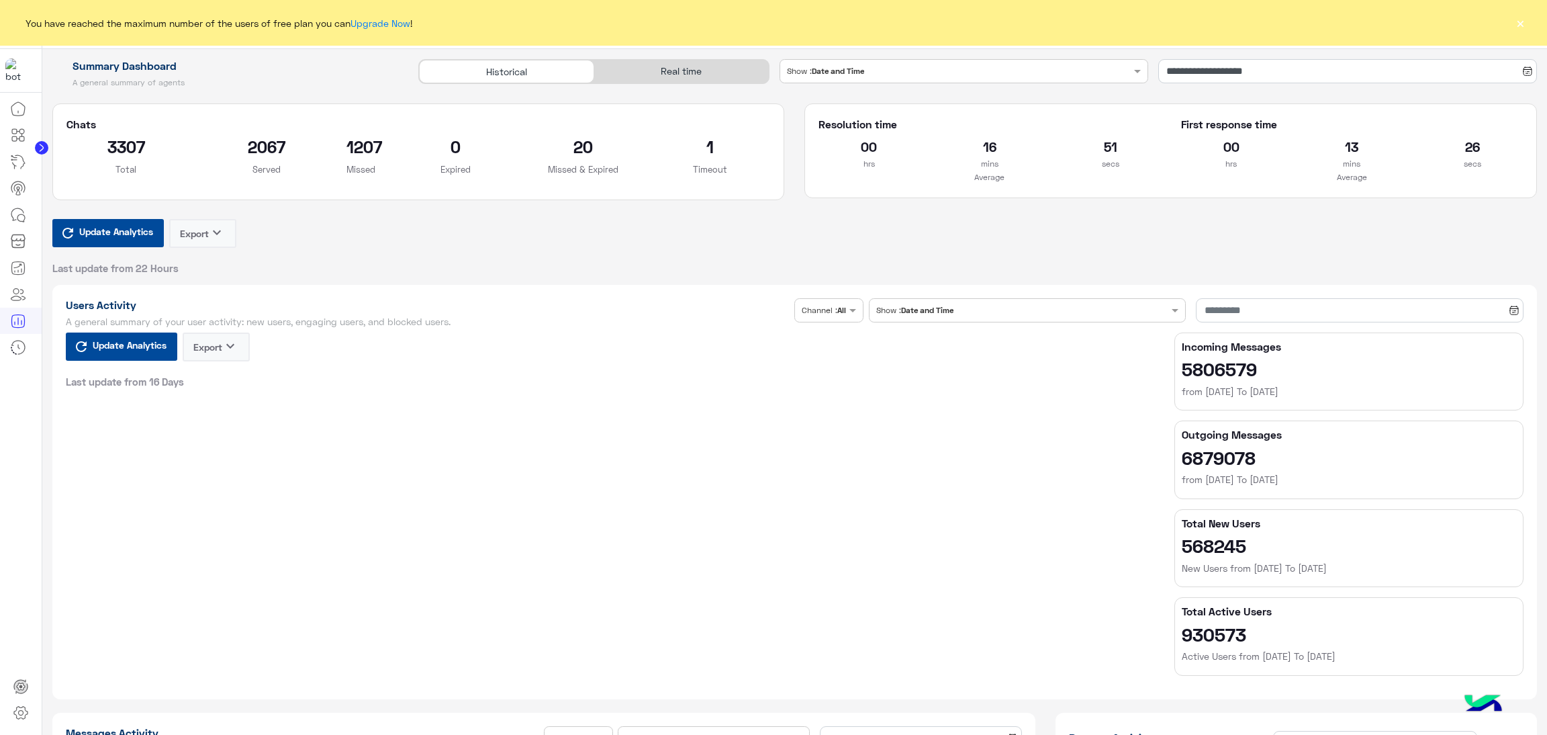
type input "**********"
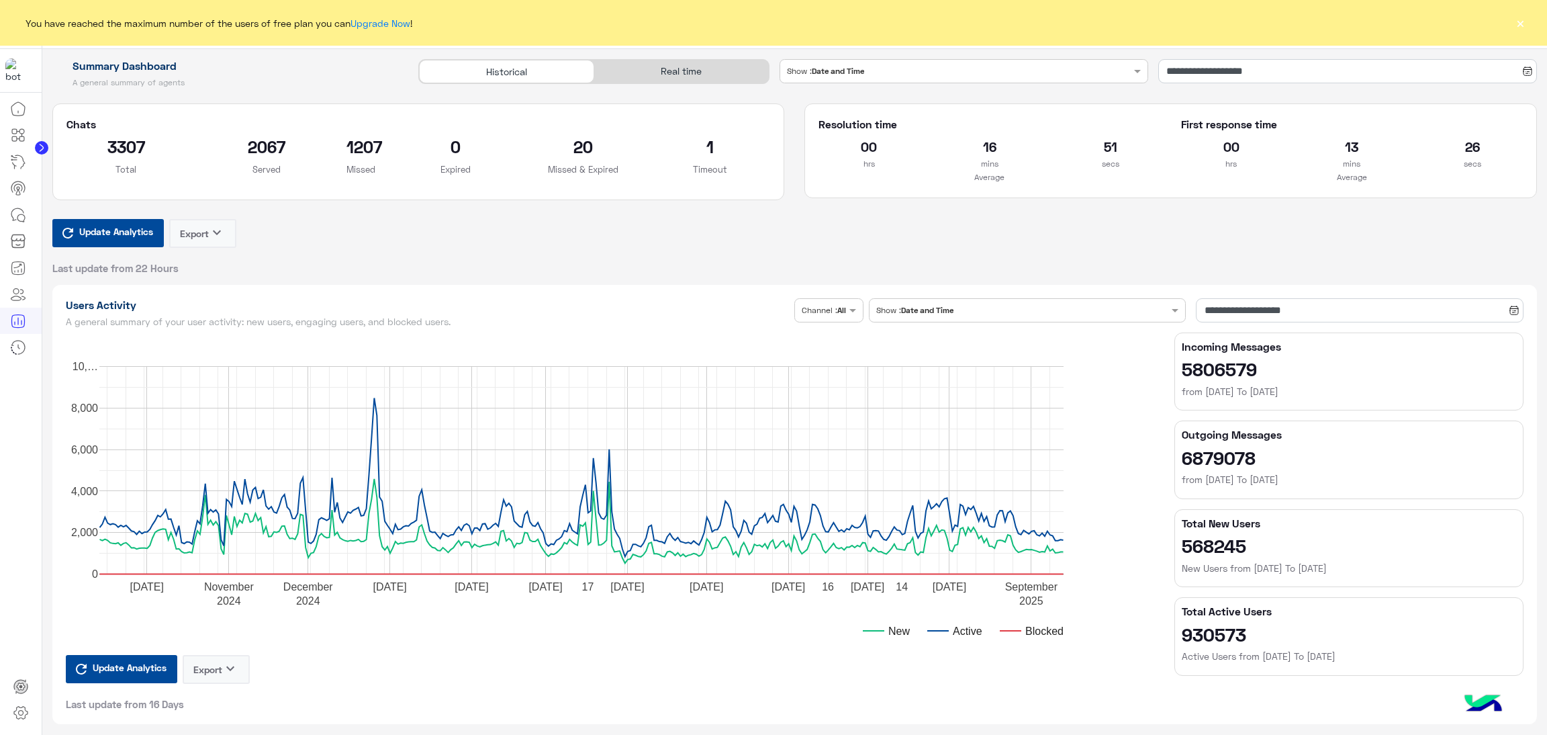
type input "**********"
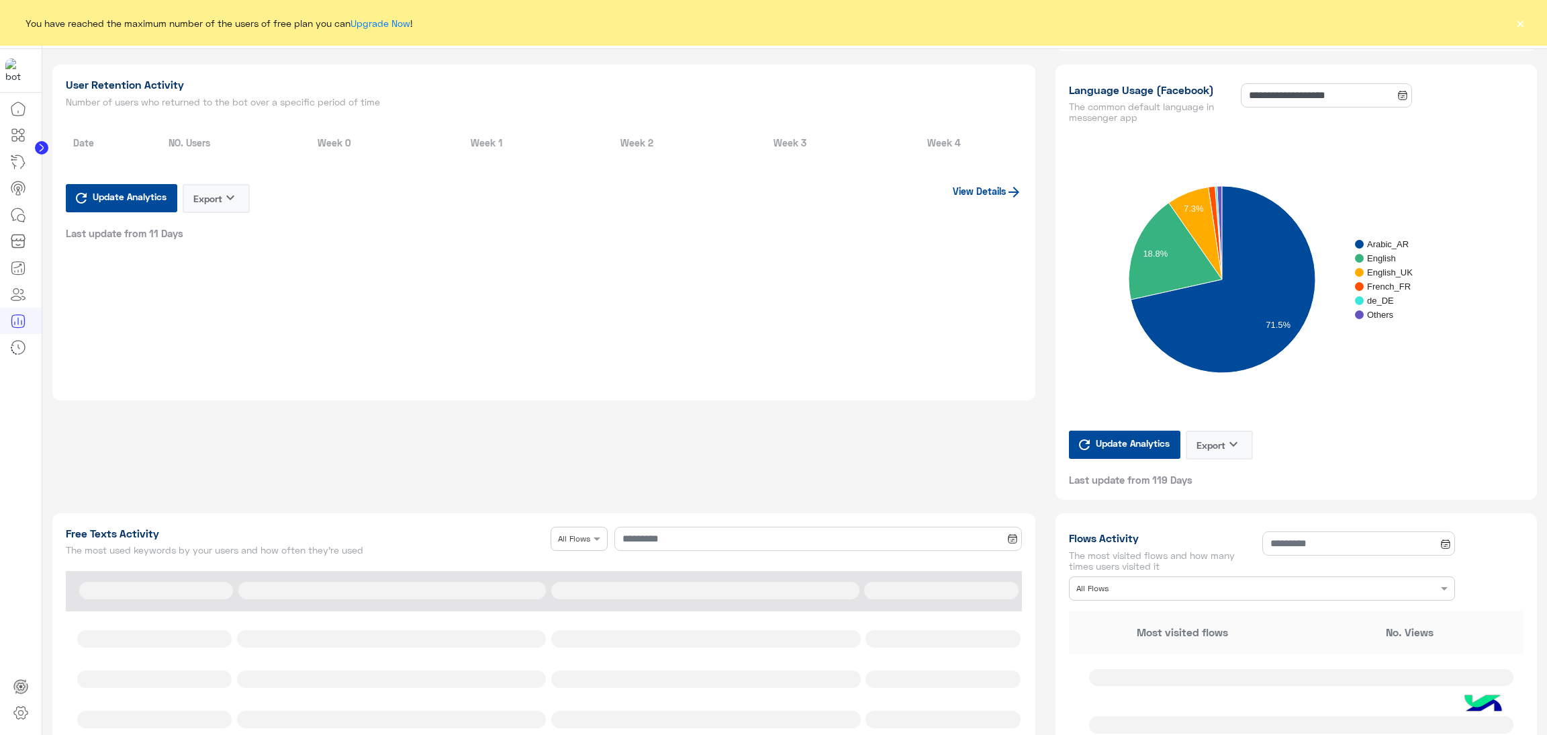
type input "**********"
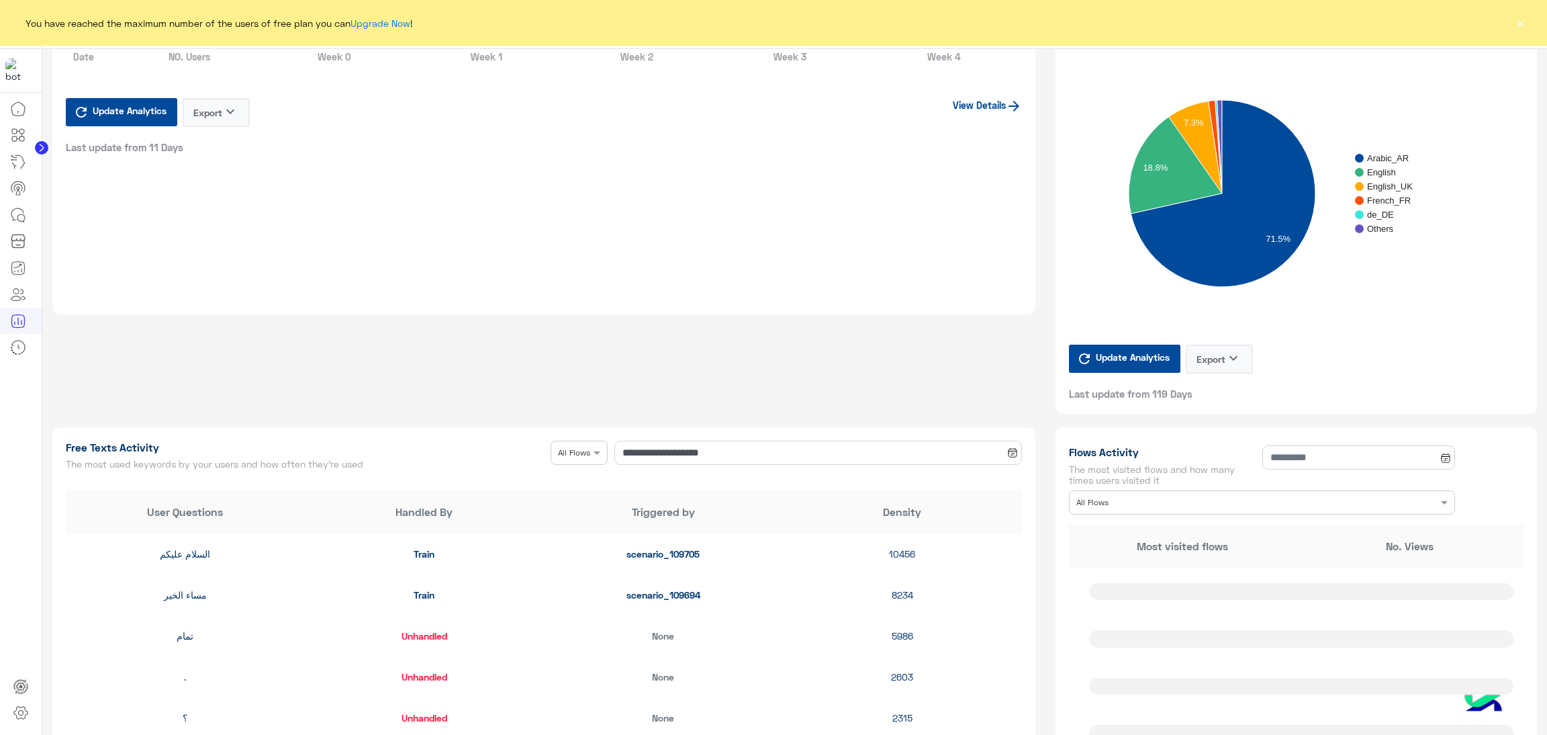
scroll to position [1712, 0]
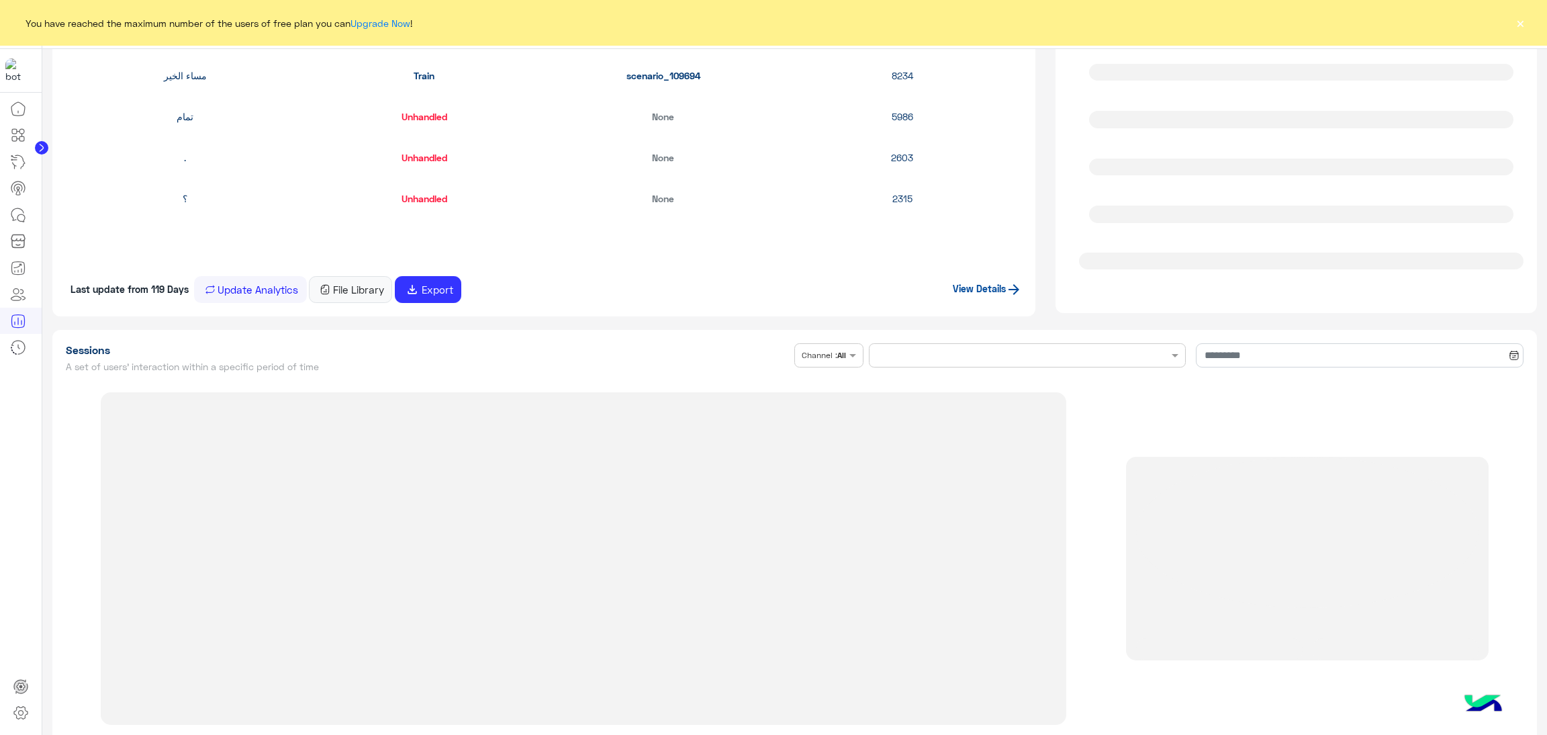
type input "**********"
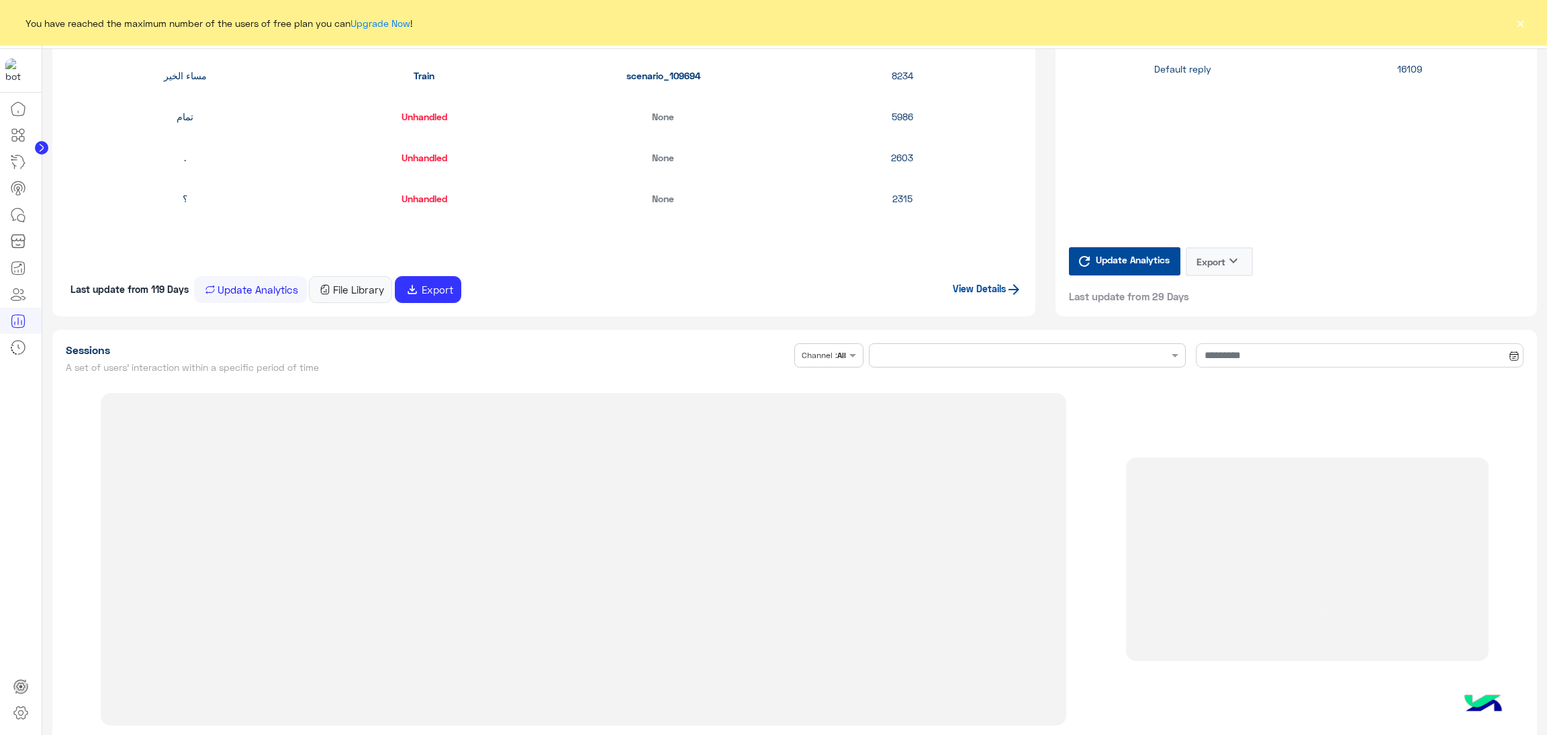
type input "**********"
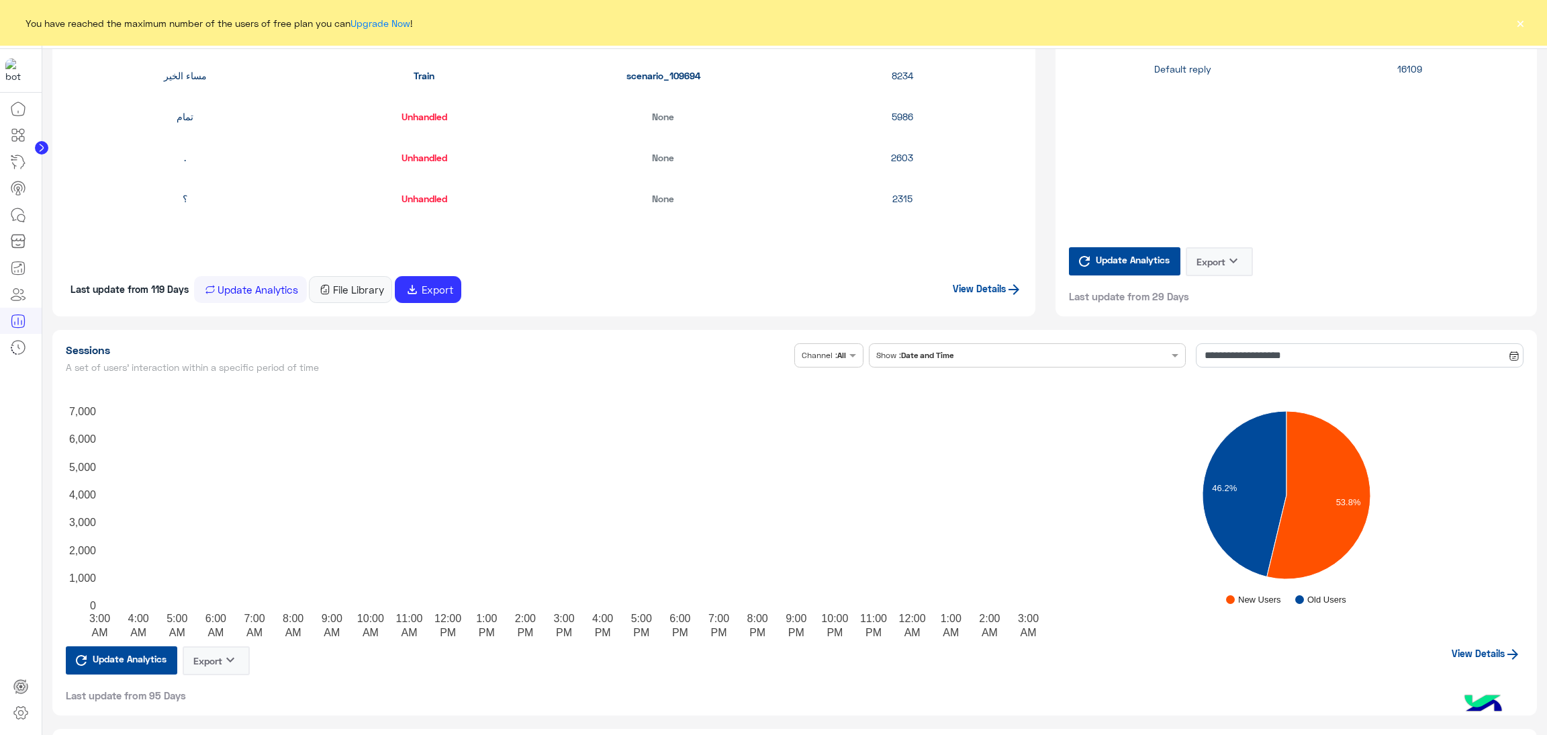
type input "**********"
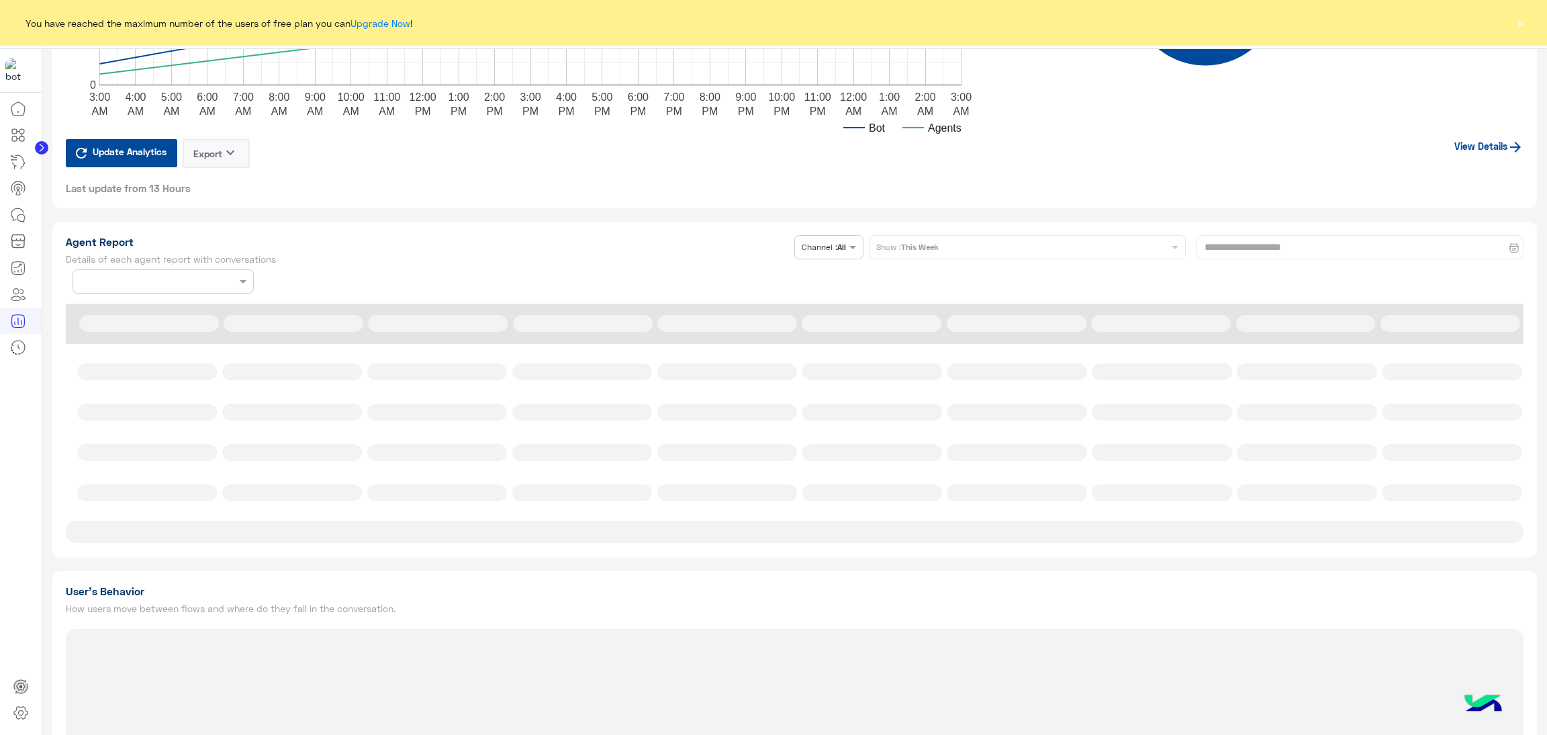
scroll to position [2719, 0]
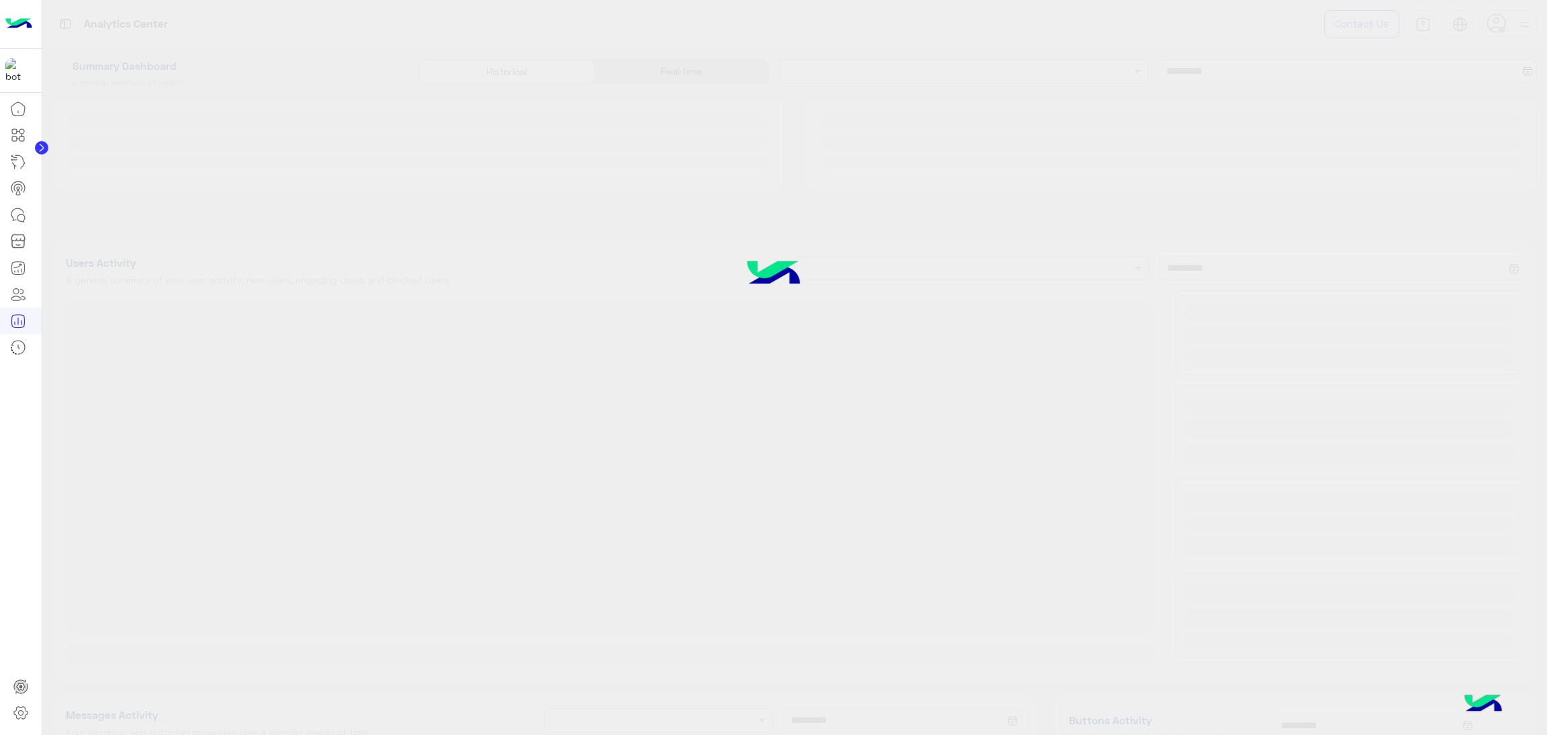
type input "**********"
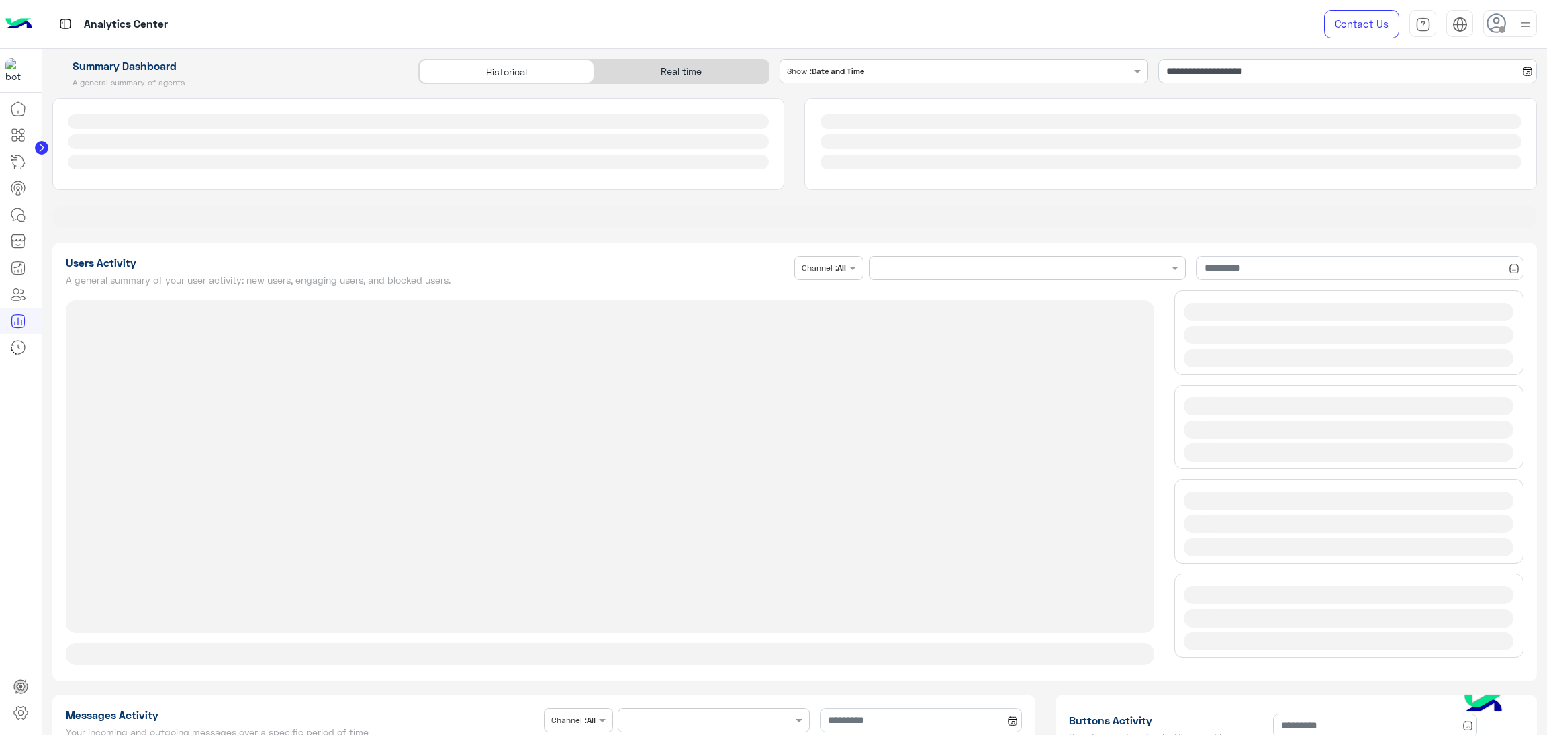
type input "**********"
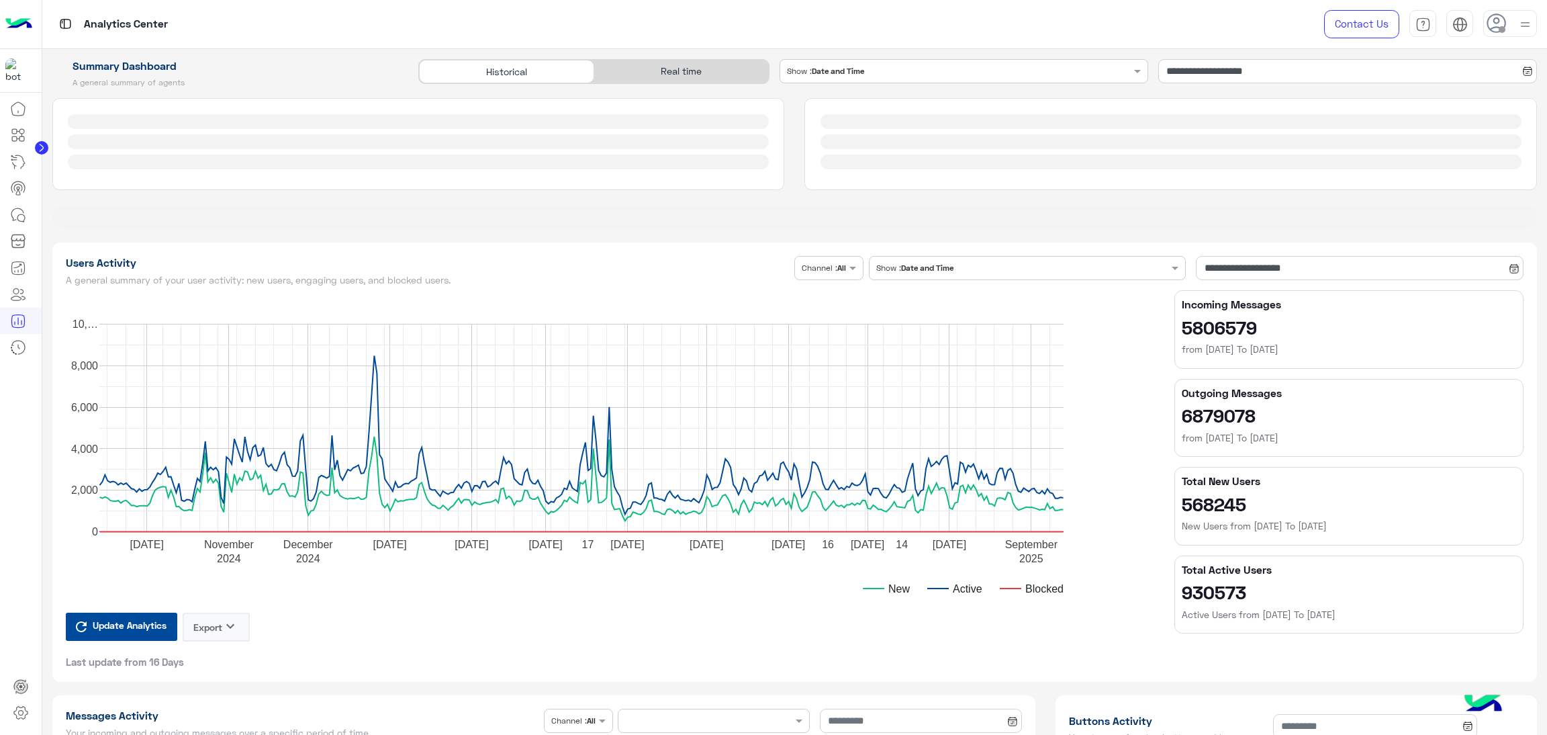
type input "**********"
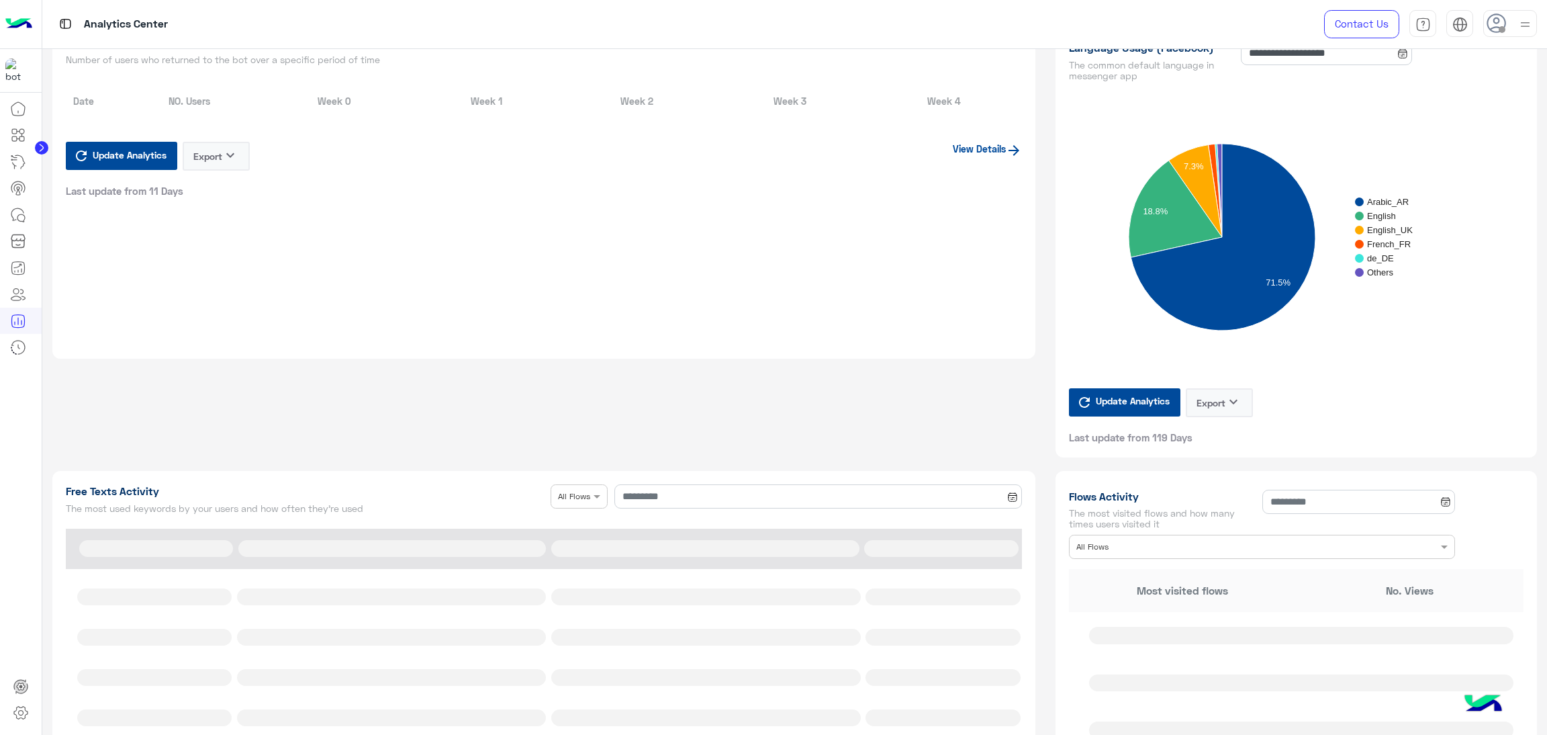
type input "**********"
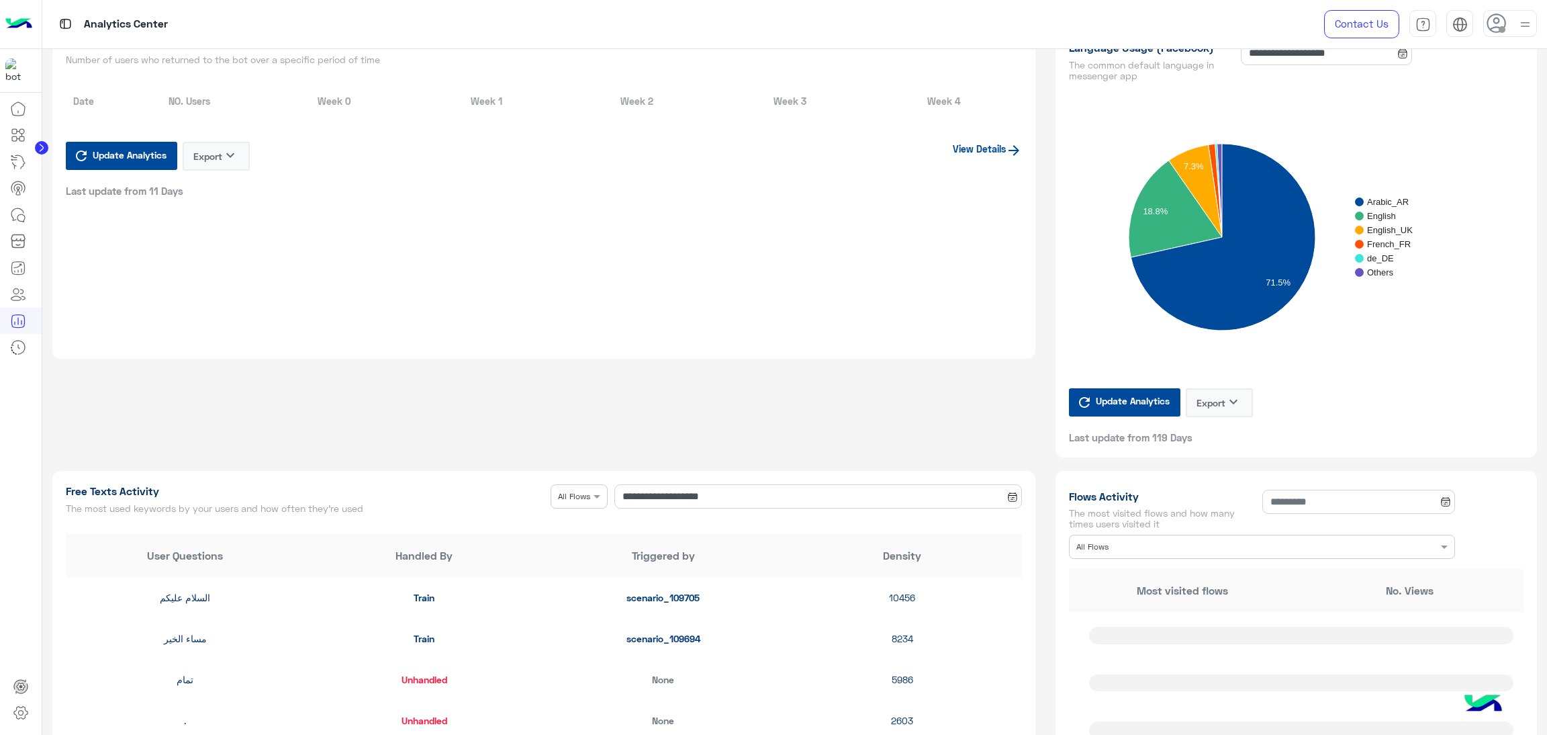
type input "**********"
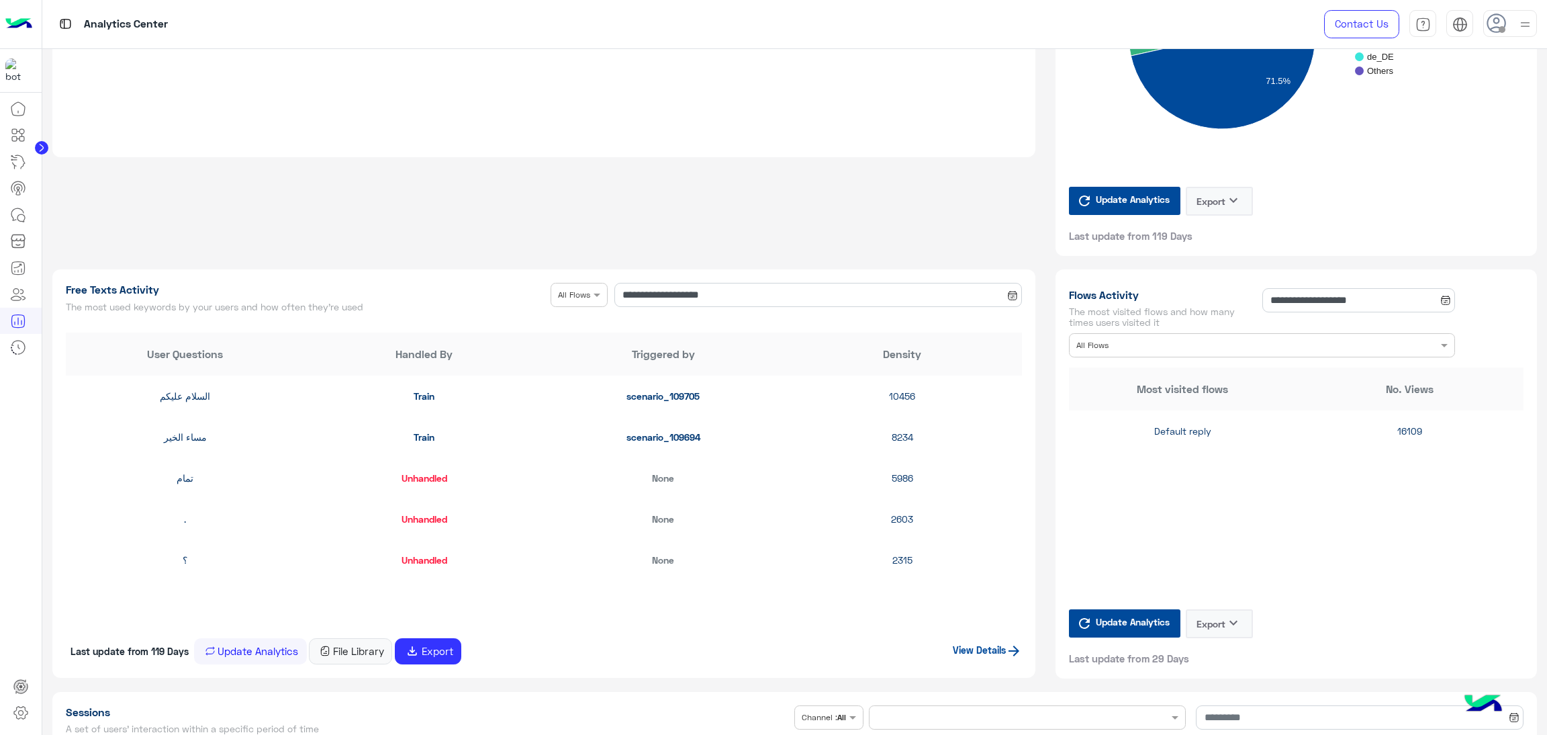
type input "**********"
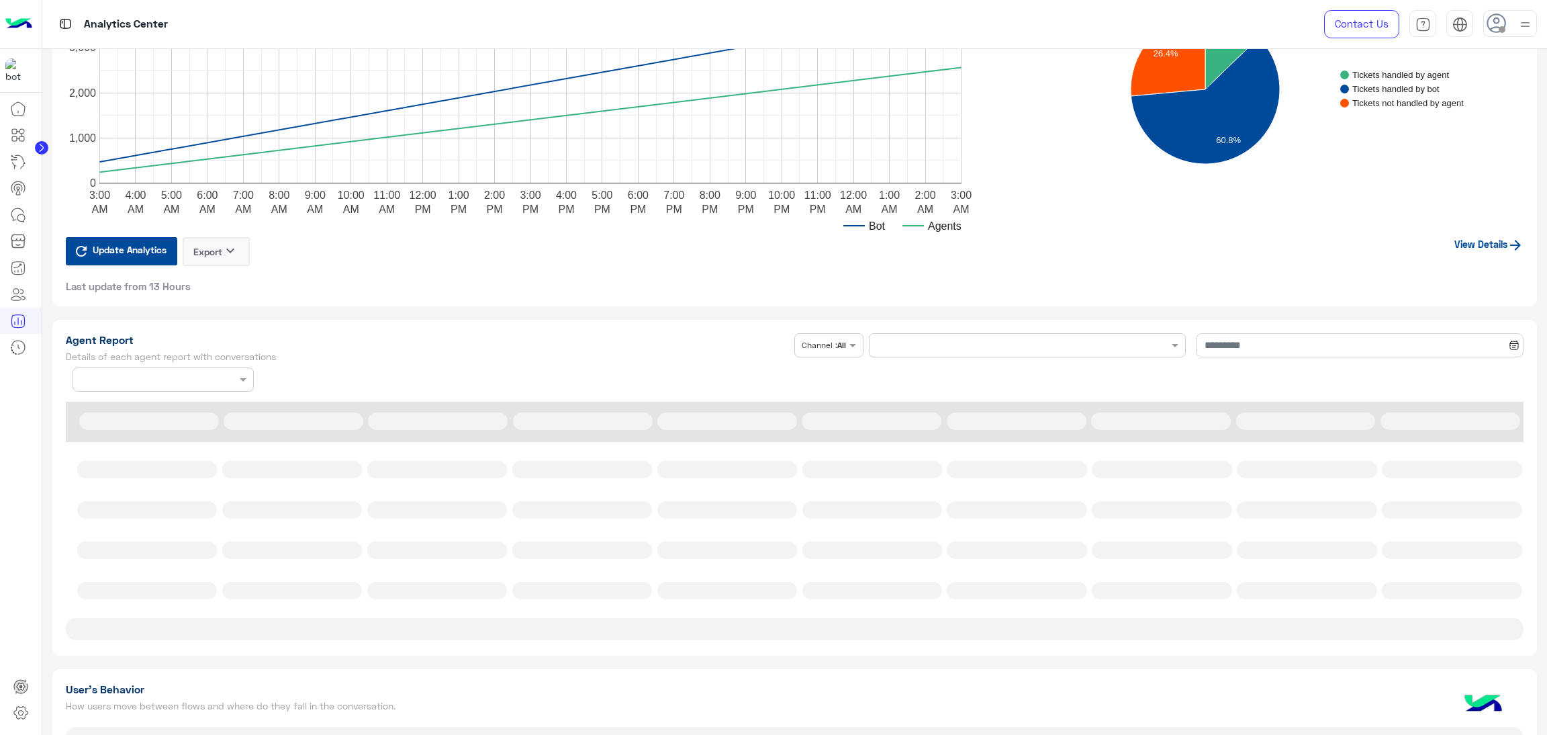
scroll to position [2618, 0]
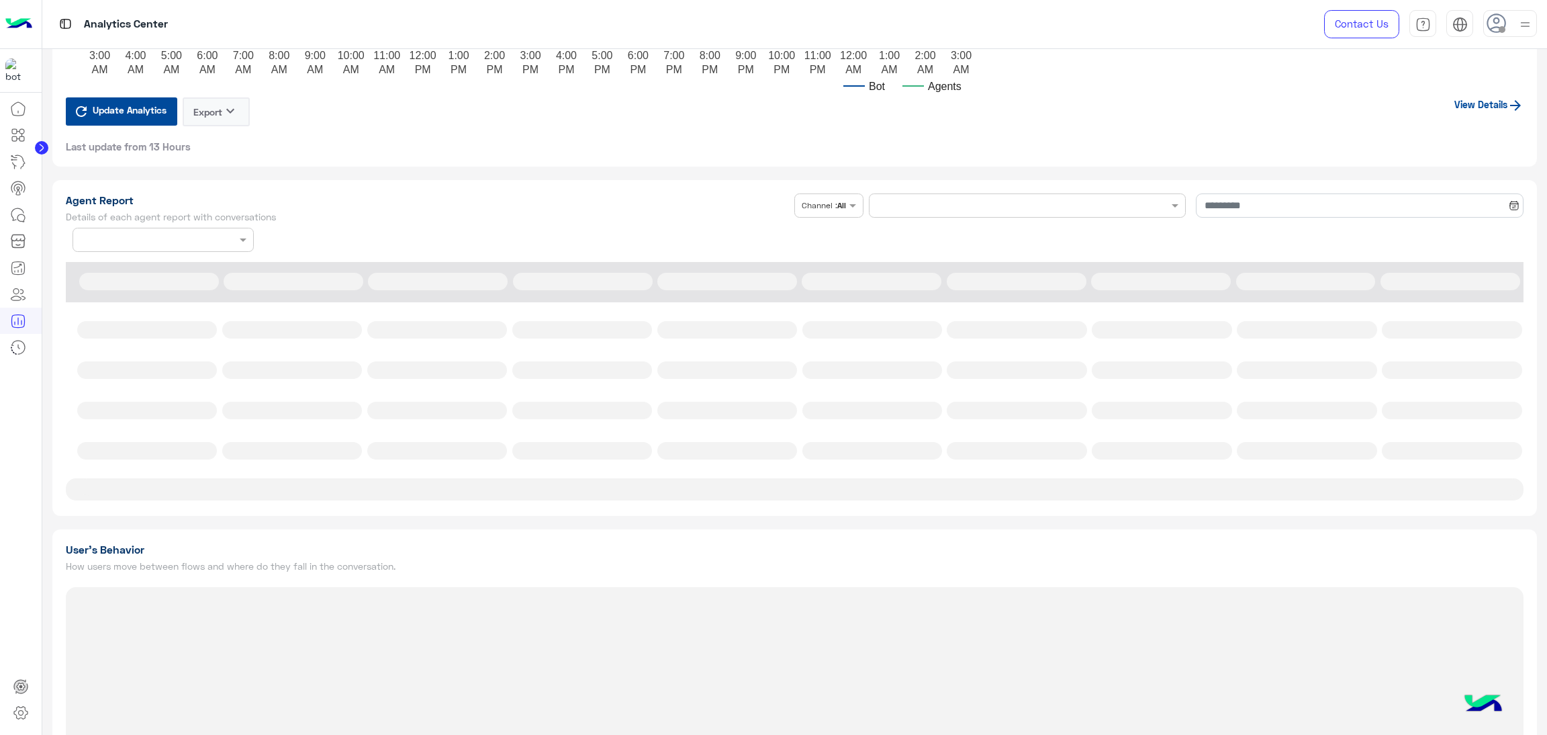
type input "**********"
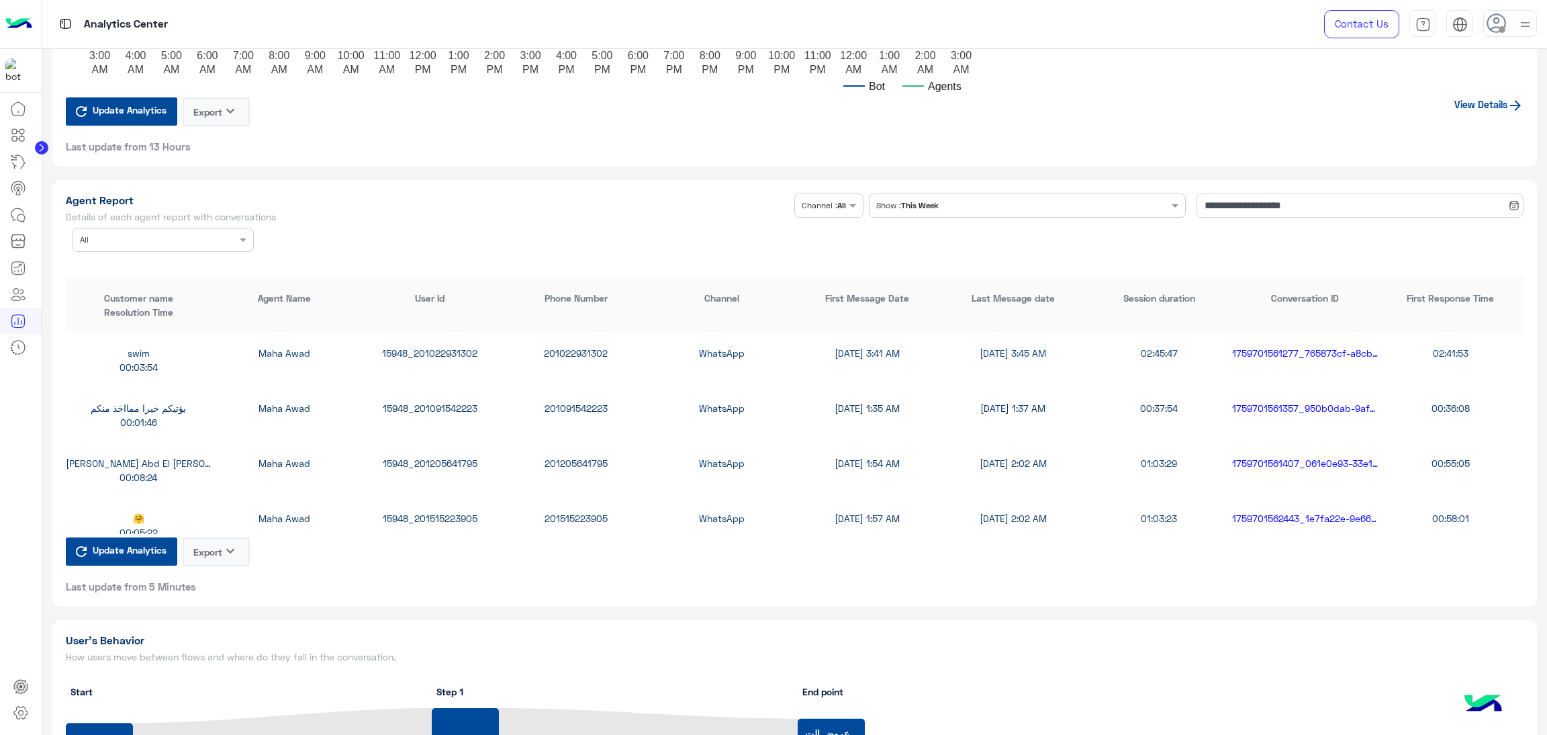
type input "**********"
click at [150, 234] on input "text" at bounding box center [143, 238] width 126 height 12
click at [1232, 197] on input "**********" at bounding box center [1360, 205] width 328 height 24
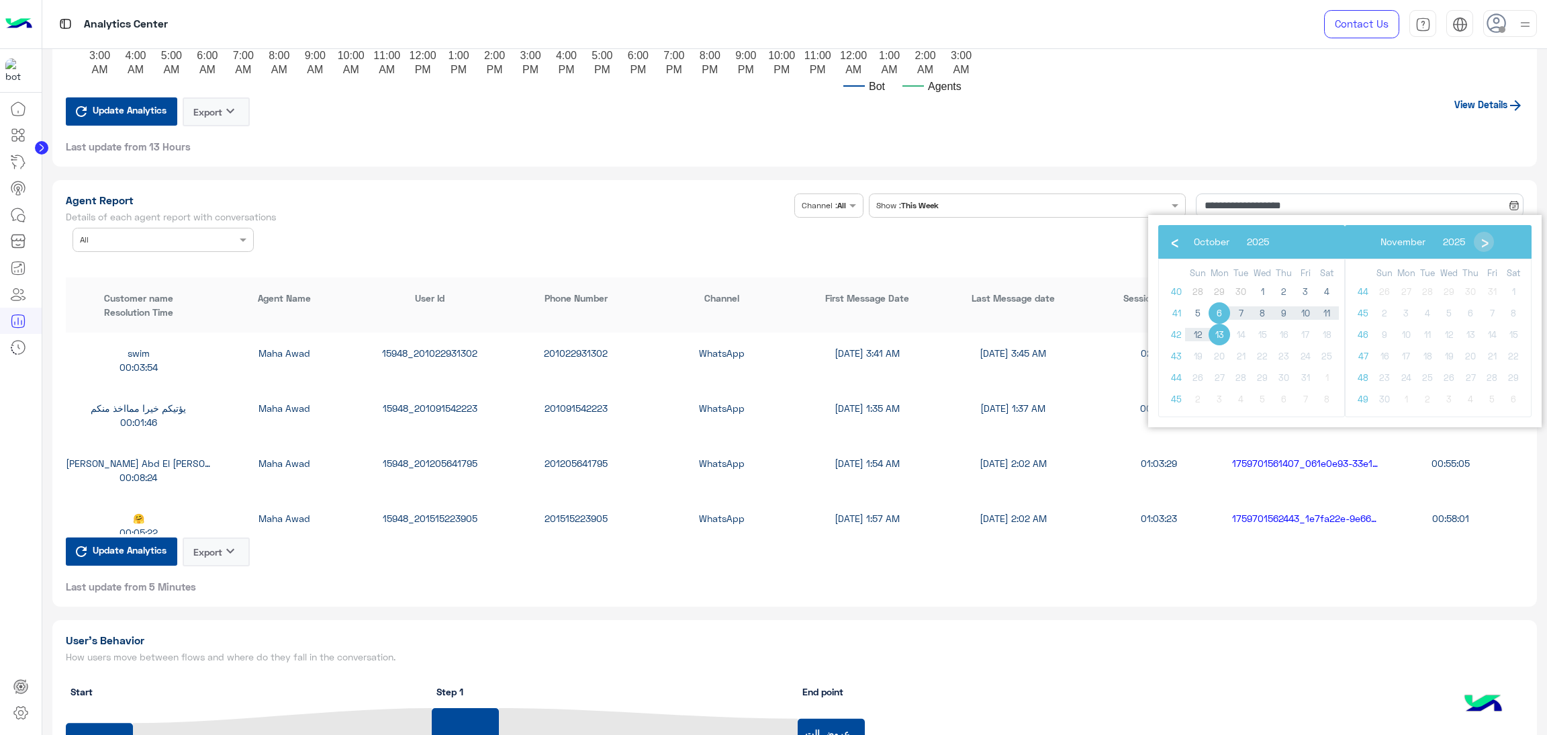
click at [1216, 332] on span "13" at bounding box center [1219, 334] width 21 height 21
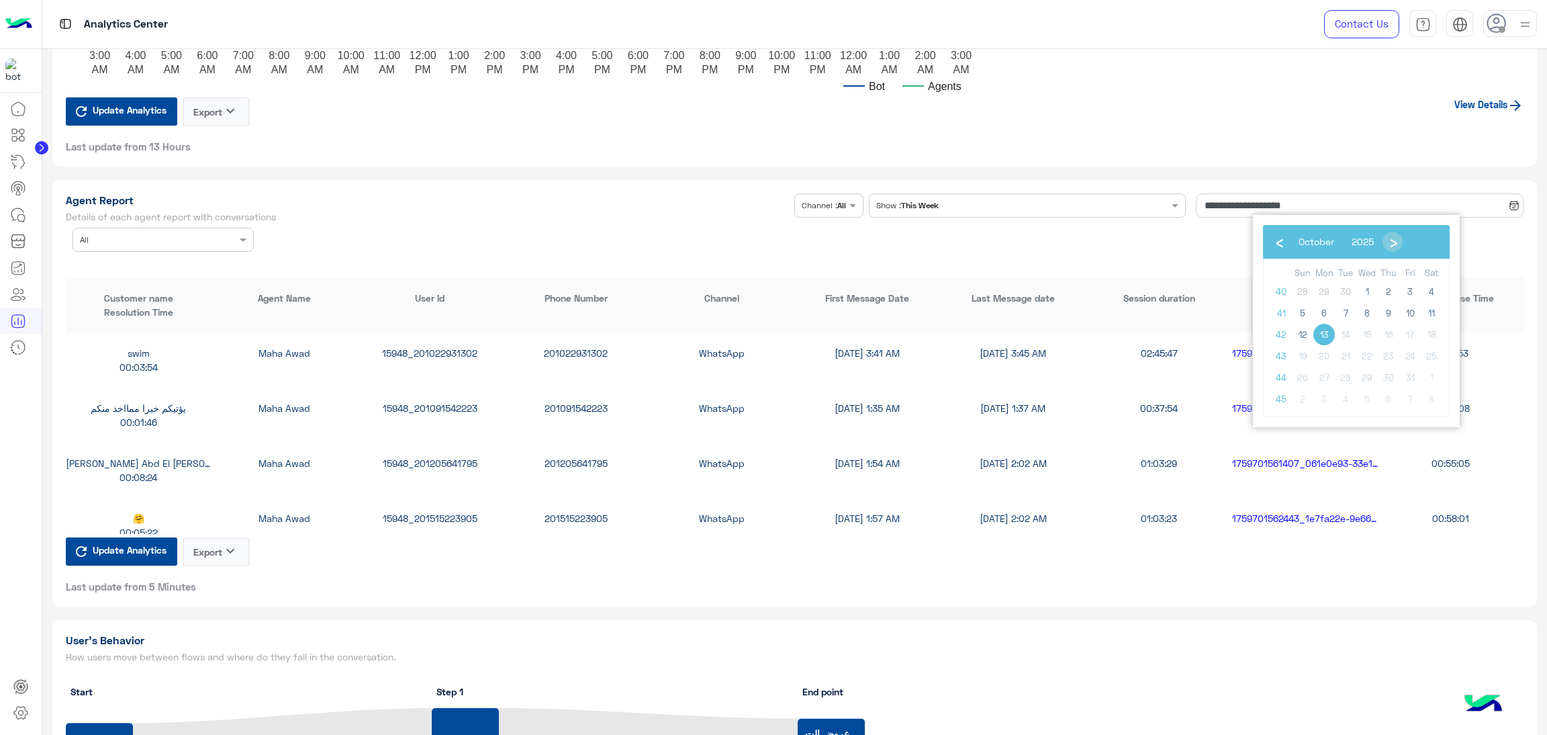
click at [1329, 332] on span "13" at bounding box center [1324, 334] width 21 height 21
type input "**********"
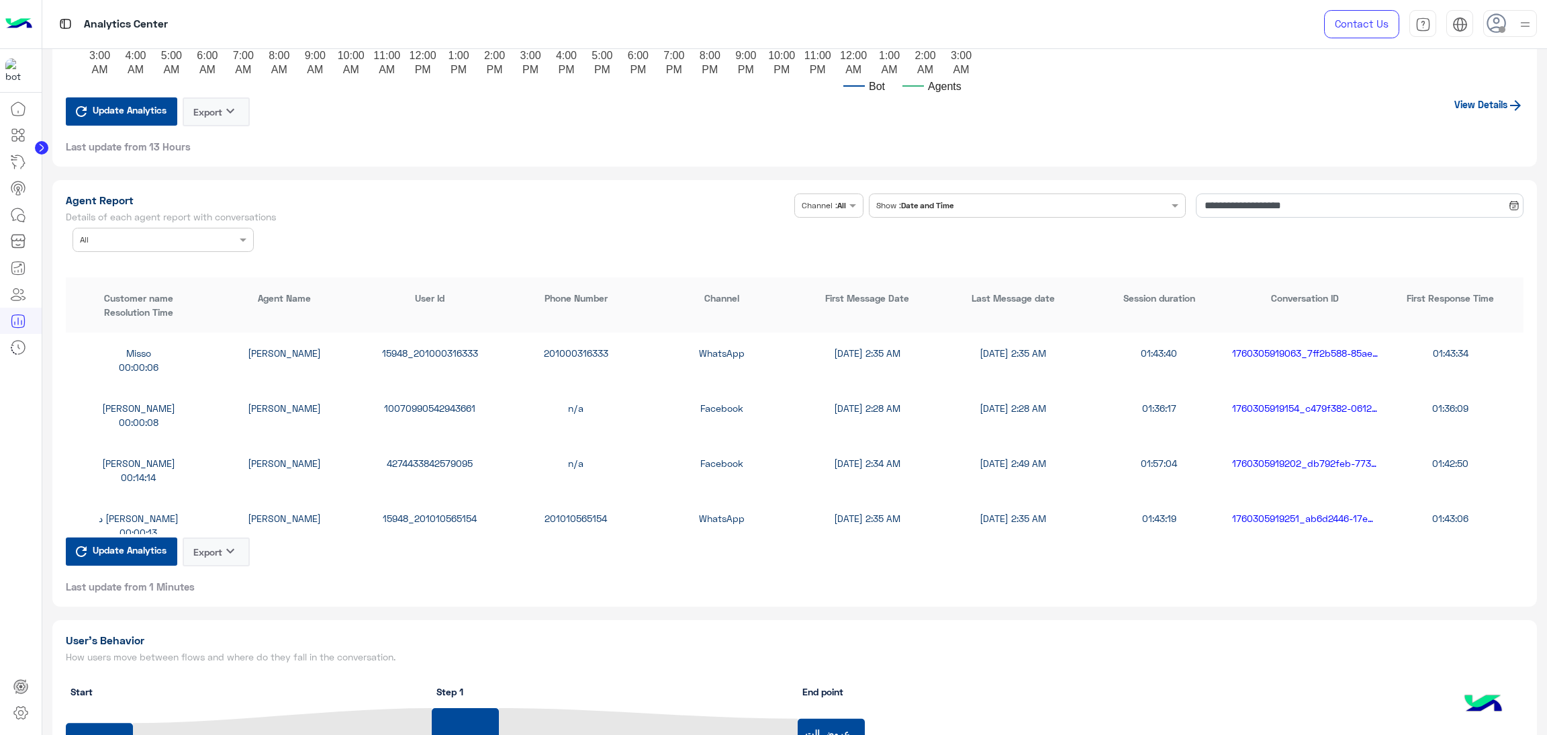
click at [232, 237] on div at bounding box center [163, 238] width 180 height 13
click at [140, 323] on div "[PERSON_NAME]" at bounding box center [163, 317] width 181 height 25
click at [425, 347] on div "15948_201229852509" at bounding box center [430, 353] width 146 height 14
click at [426, 347] on div "15948_201229852509" at bounding box center [430, 353] width 146 height 14
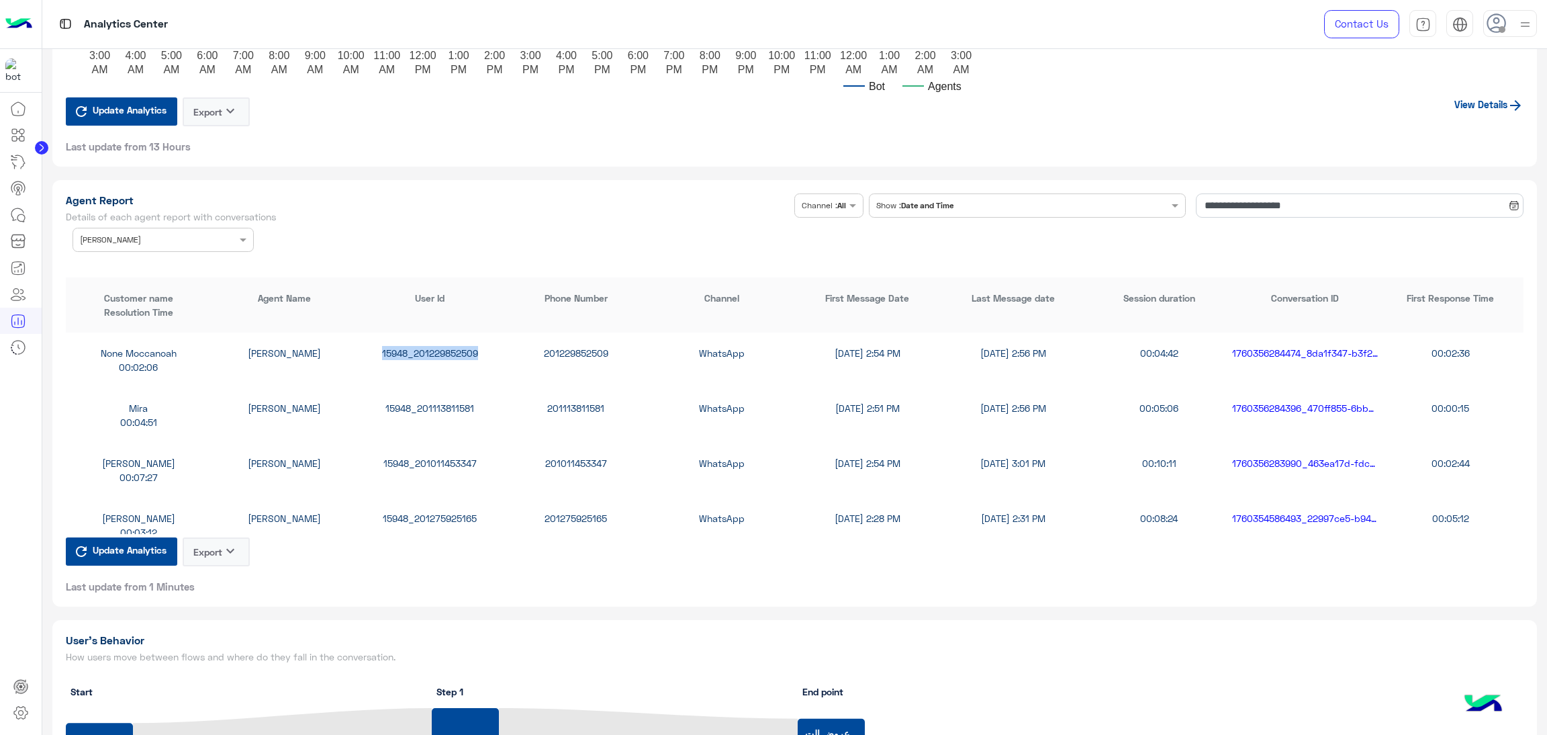
copy div "15948_201229852509"
click at [425, 404] on div "15948_201113811581" at bounding box center [430, 408] width 146 height 14
copy div "15948_201113811581"
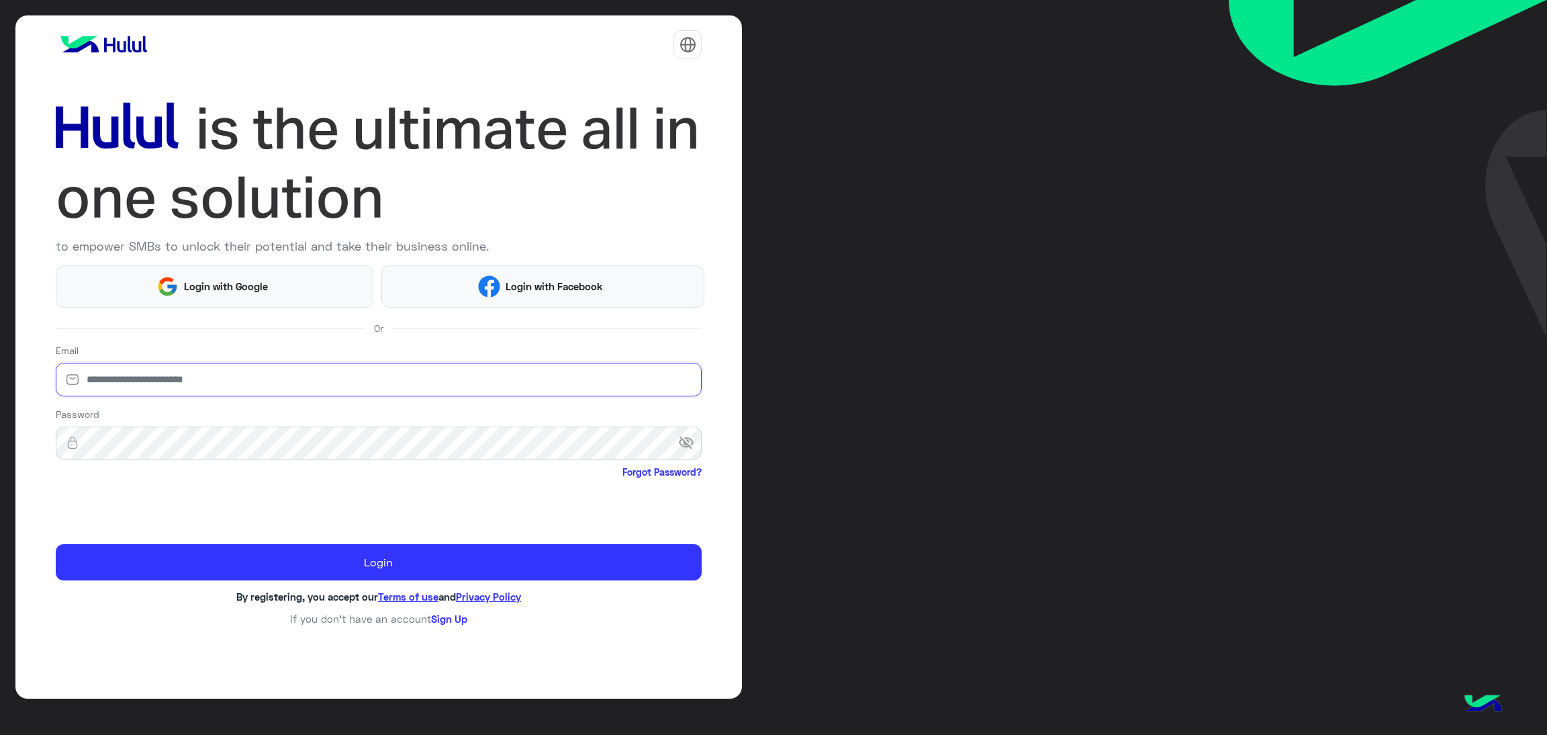
click at [203, 383] on input "email" at bounding box center [379, 380] width 647 height 34
type input "*"
type input "**********"
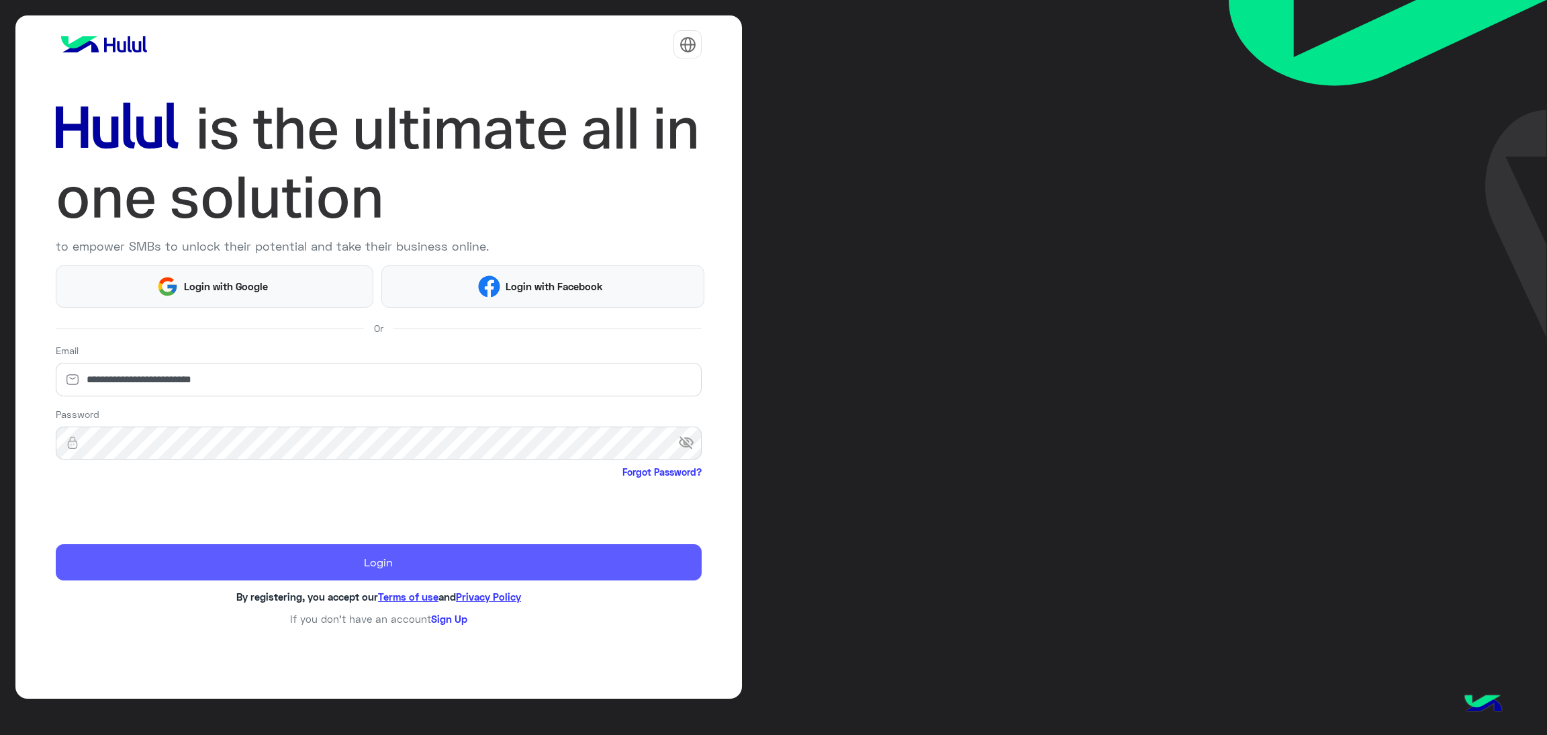
click at [439, 553] on button "Login" at bounding box center [379, 562] width 647 height 36
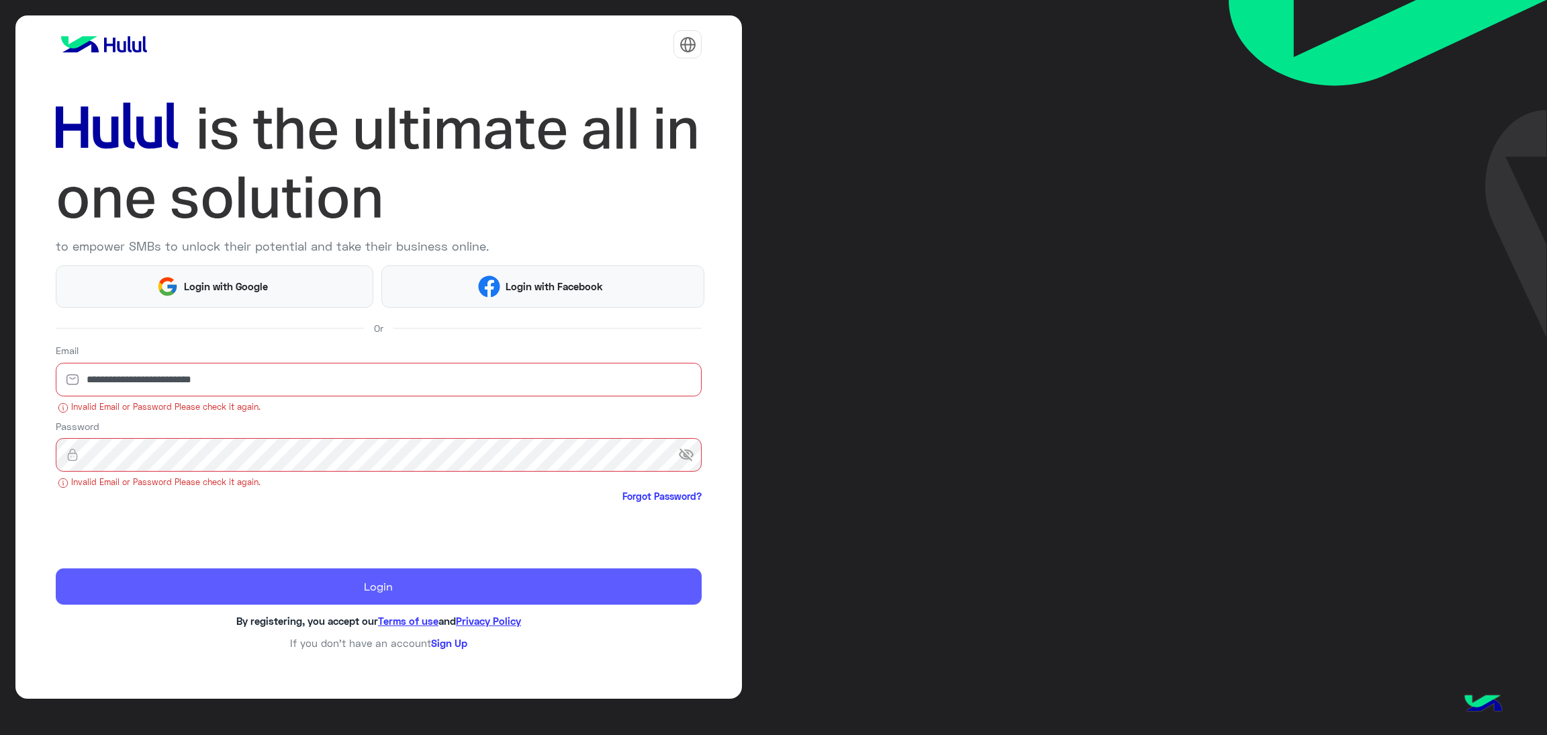
click at [236, 585] on button "Login" at bounding box center [379, 586] width 647 height 36
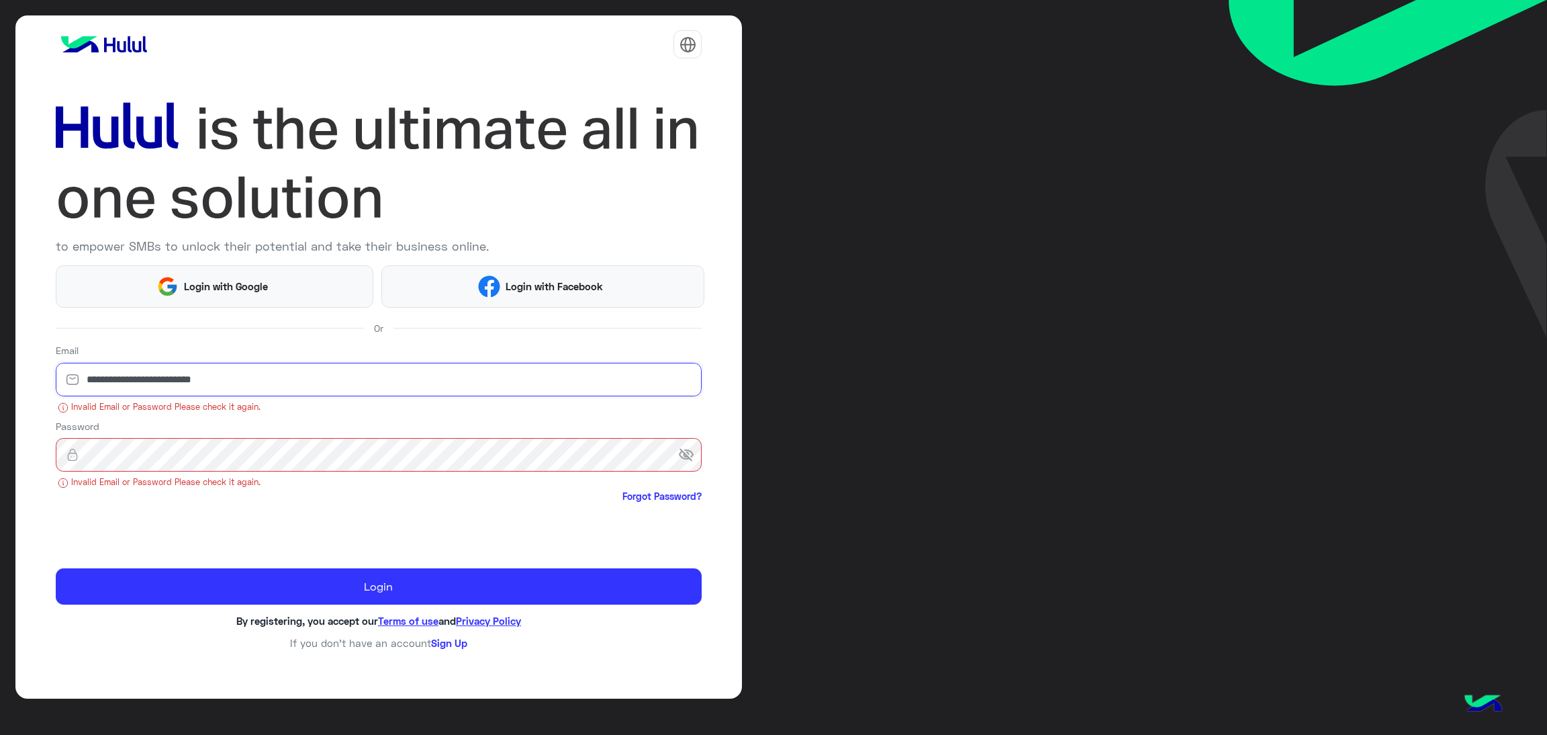
click at [140, 389] on input "**********" at bounding box center [379, 380] width 647 height 34
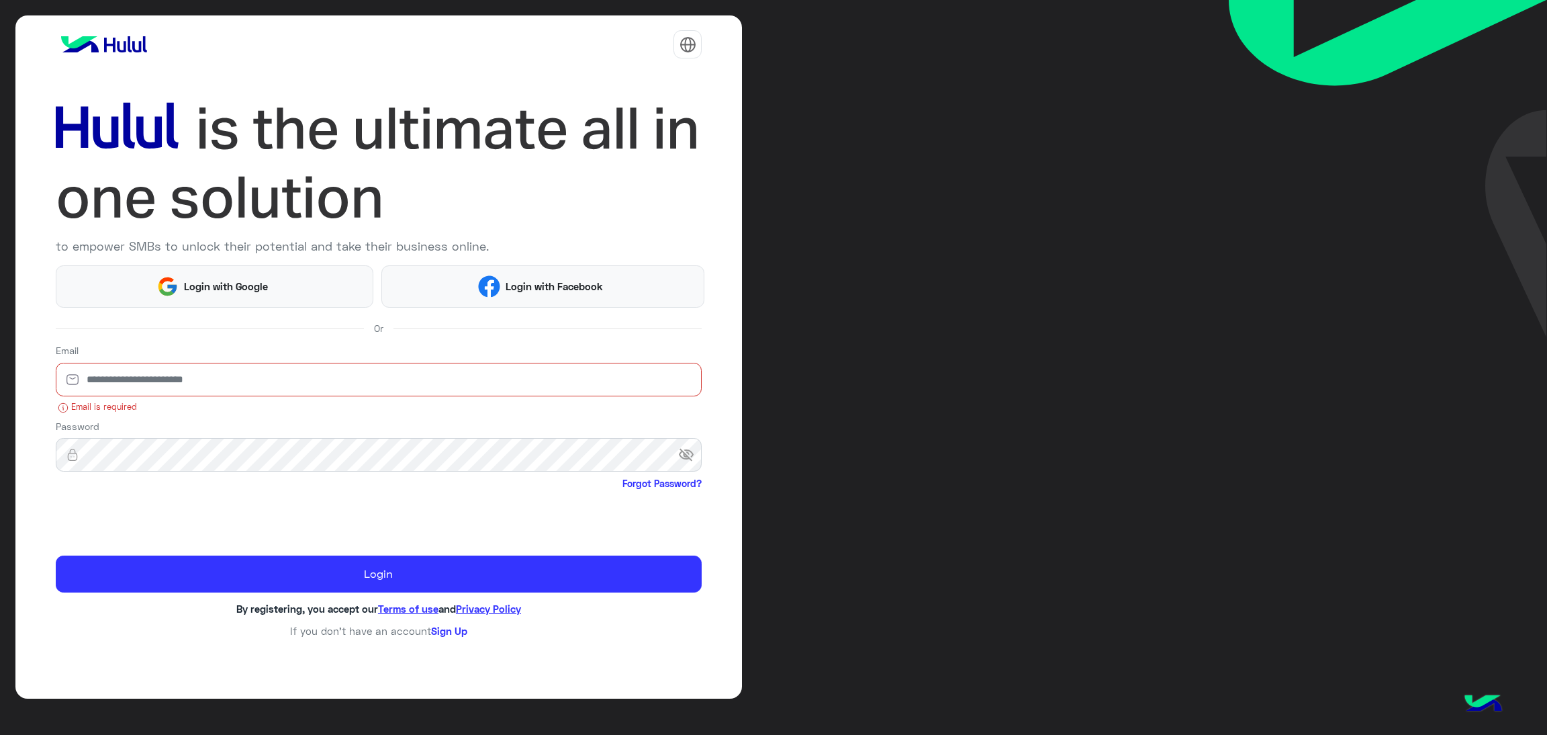
click at [156, 379] on input "email" at bounding box center [379, 380] width 647 height 34
type input "**********"
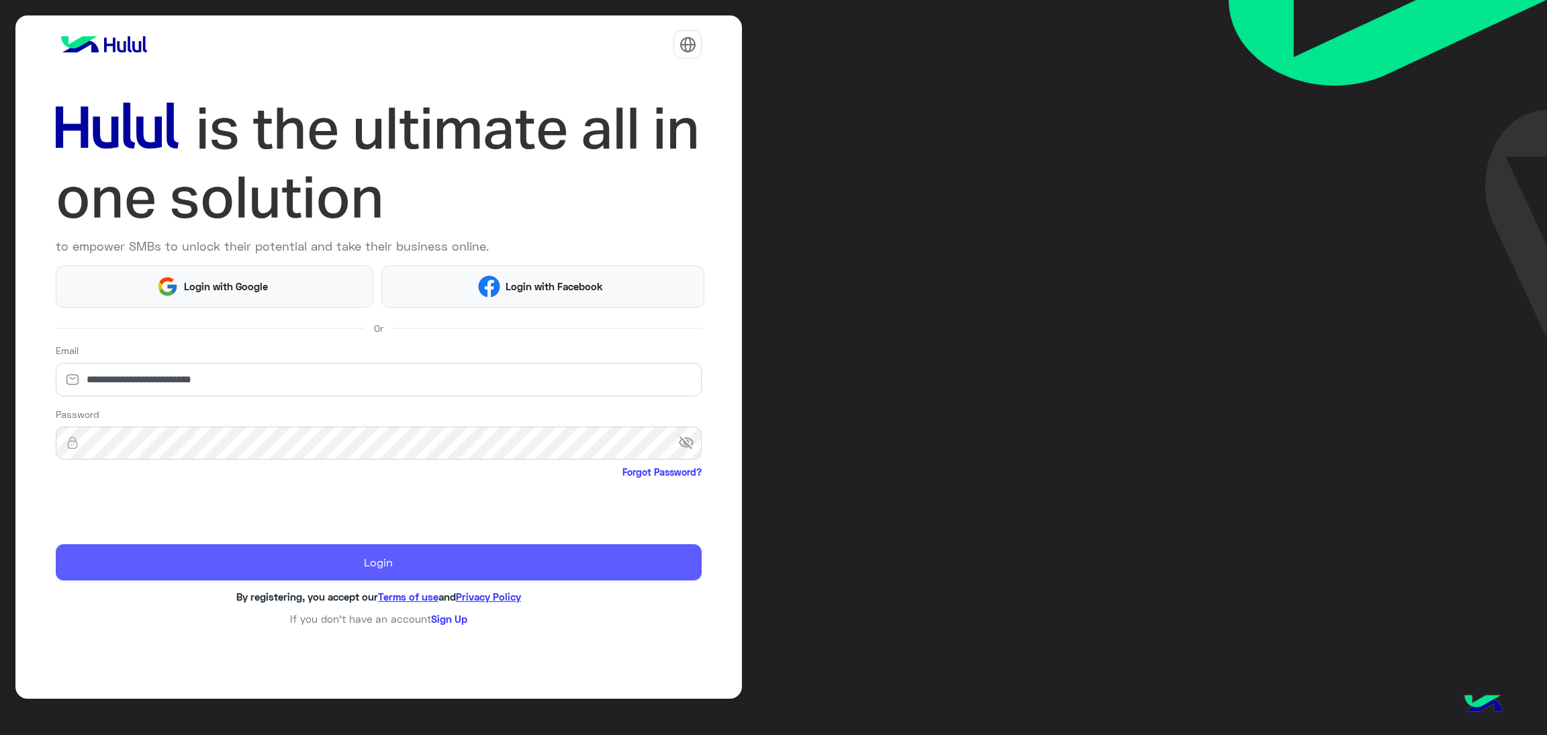
click at [234, 556] on button "Login" at bounding box center [379, 562] width 647 height 36
drag, startPoint x: 209, startPoint y: 564, endPoint x: 216, endPoint y: 562, distance: 7.0
click at [216, 562] on button "Login" at bounding box center [379, 562] width 647 height 36
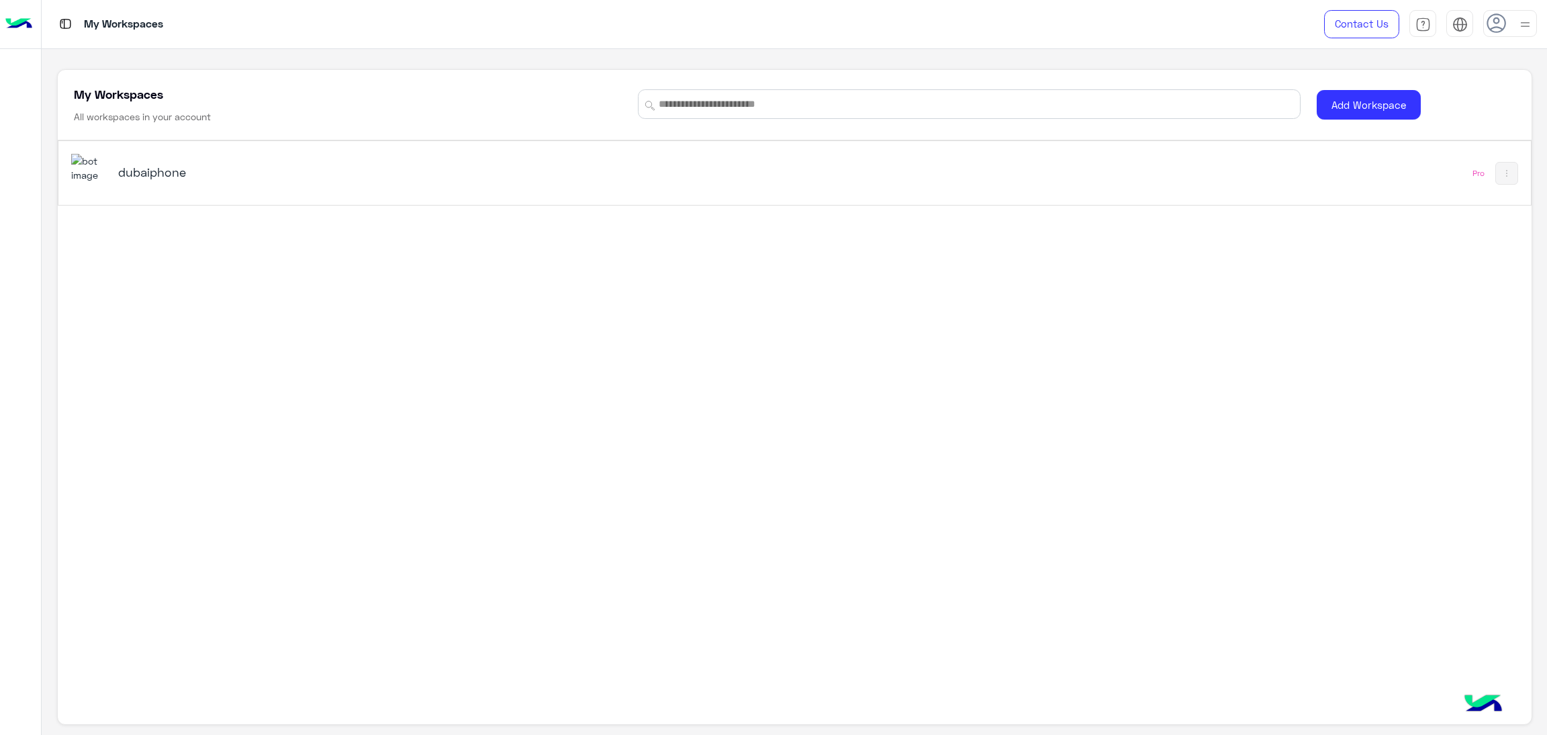
click at [179, 171] on h5 "dubaiphone" at bounding box center [378, 172] width 521 height 16
